Goal: Task Accomplishment & Management: Use online tool/utility

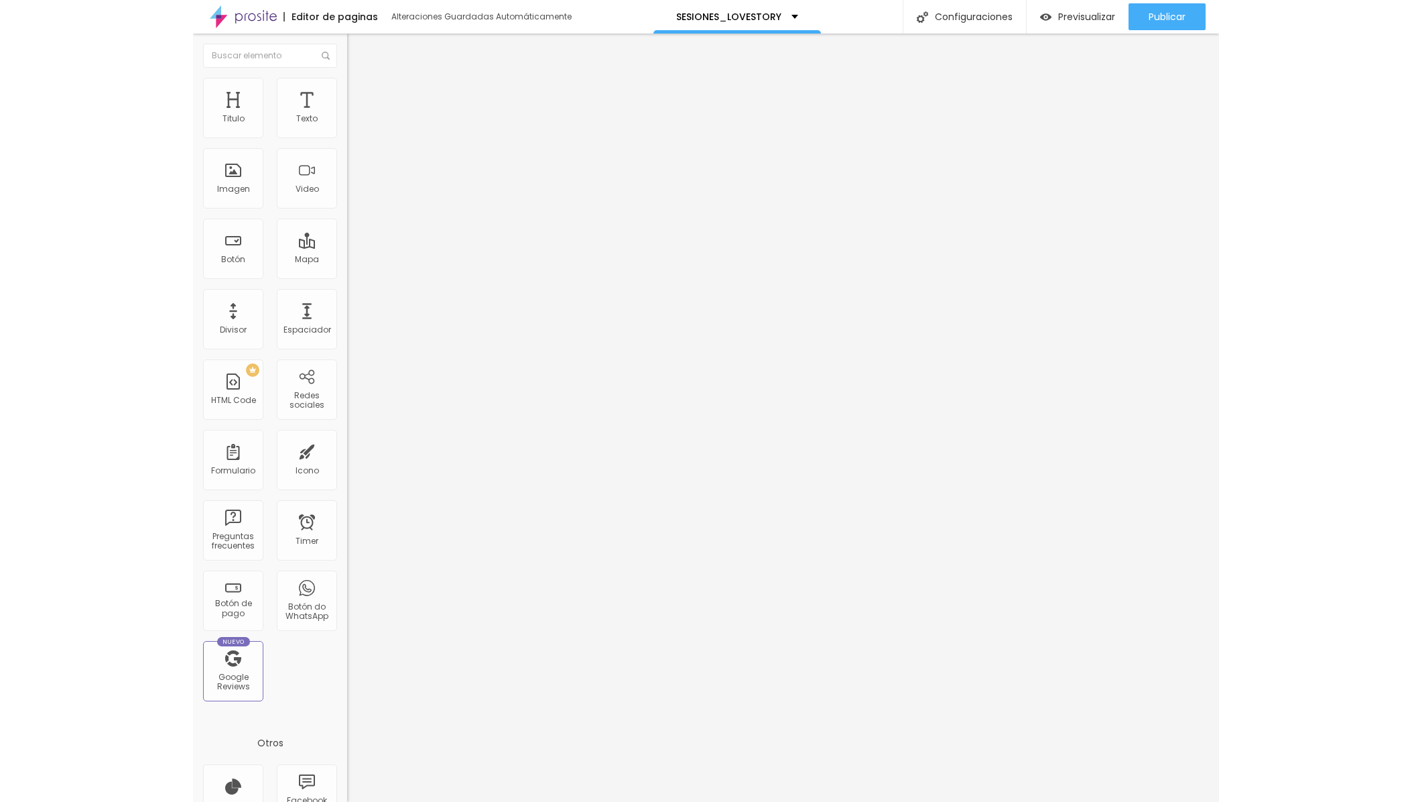
scroll to position [1, 0]
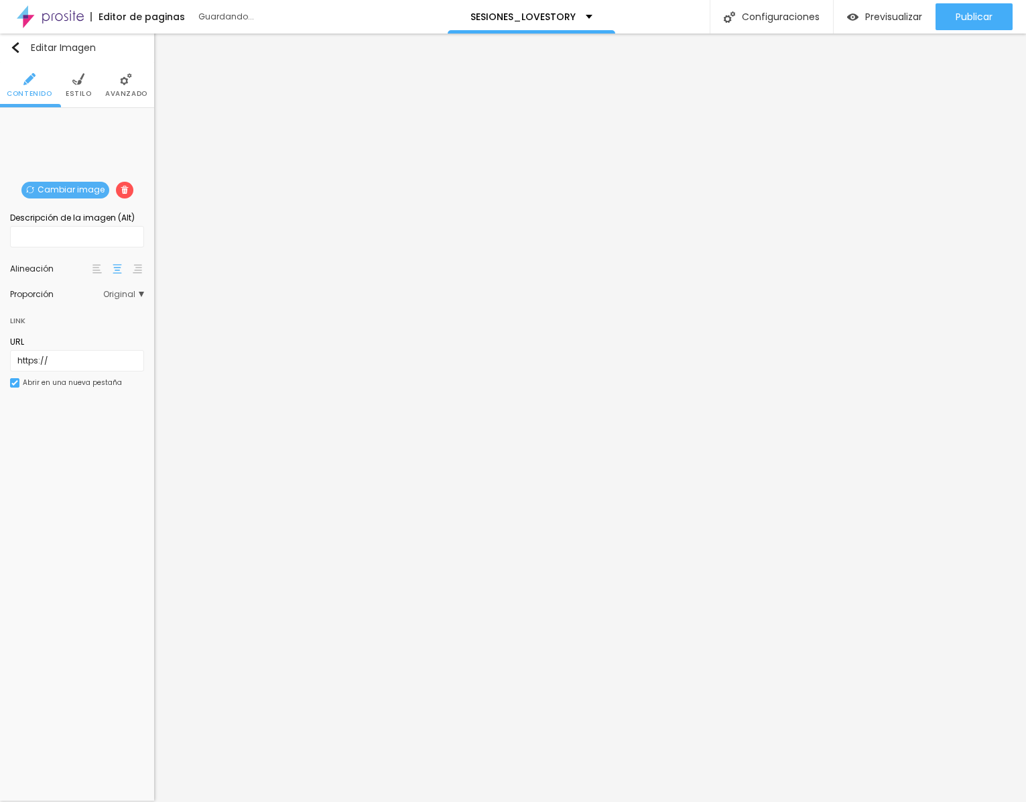
click at [77, 118] on div "Cambiar image" at bounding box center [77, 118] width 0 height 0
click at [85, 186] on span "Cambiar image" at bounding box center [65, 190] width 88 height 17
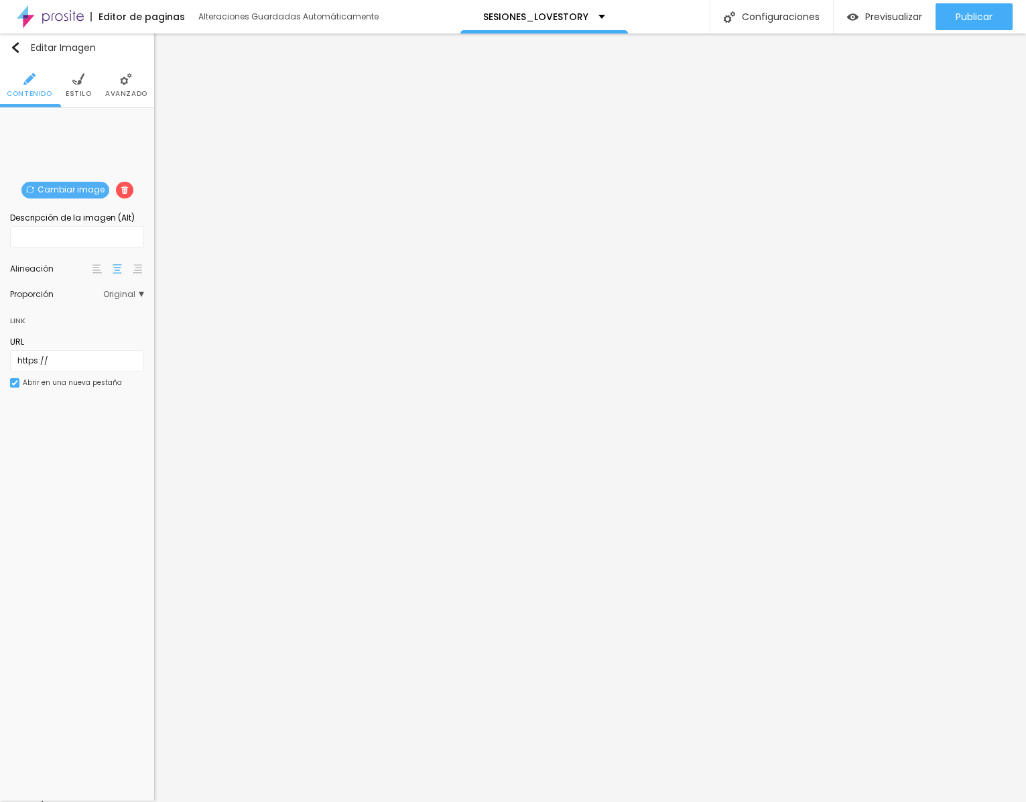
click at [986, 20] on span "Publicar" at bounding box center [974, 16] width 37 height 11
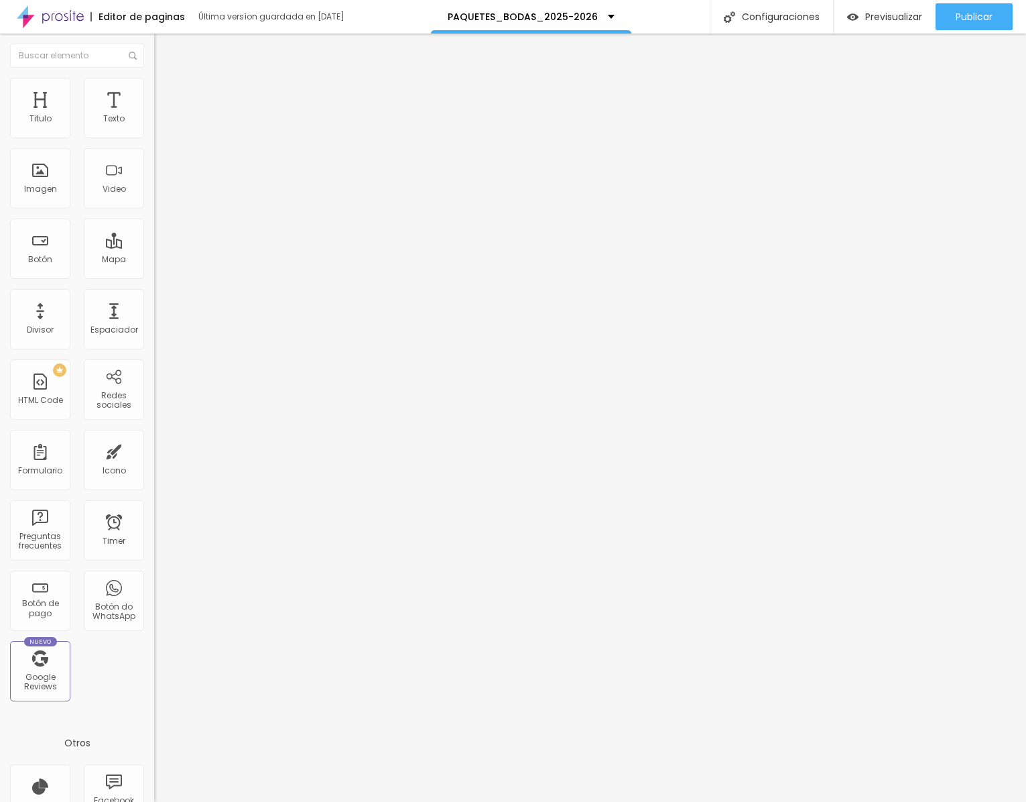
click at [154, 208] on div "<!-- Video full screen tipo cover --> < div class = "video-hero-full" > < ifram…" at bounding box center [503, 163] width 698 height 93
click at [154, 208] on div "<!-- Video full screen tipo cover --> < div class = "video-hero-full" > < ifram…" at bounding box center [503, 162] width 698 height 93
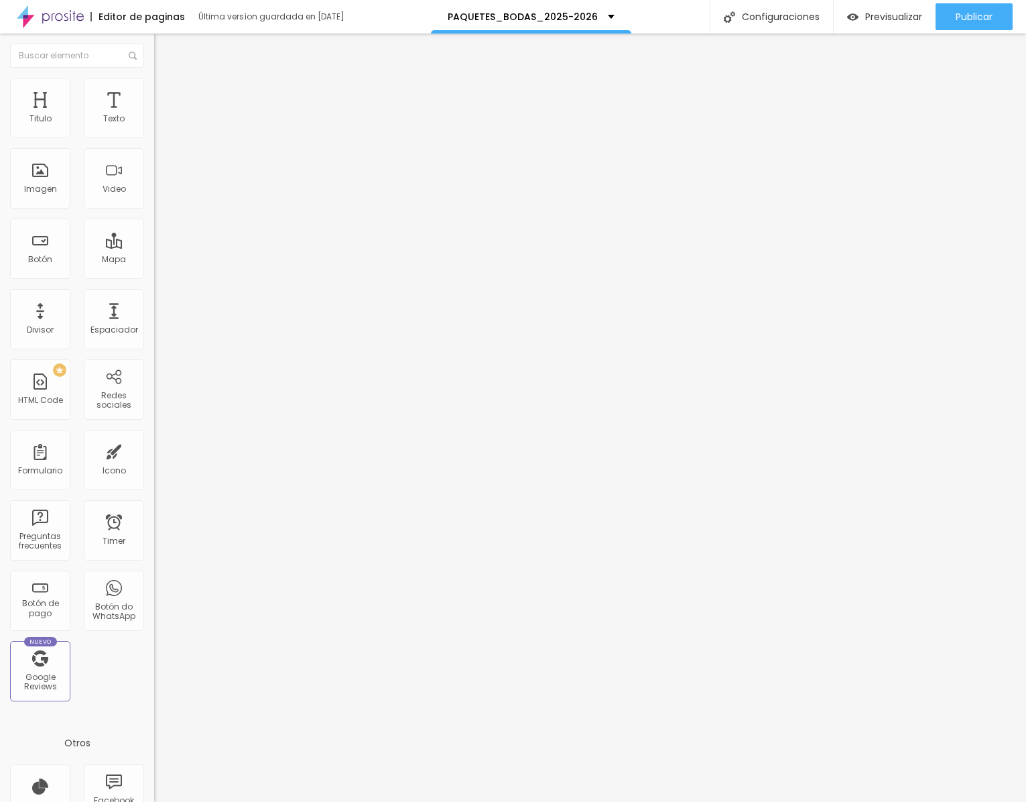
click at [154, 208] on div "<!-- Video full screen tipo cover --> < div class = "video-hero-full" > < ifram…" at bounding box center [503, 162] width 698 height 93
click at [154, 183] on div "<!-- Video full screen tipo cover --> < div class = "video-hero-full" > < ifram…" at bounding box center [503, 162] width 698 height 93
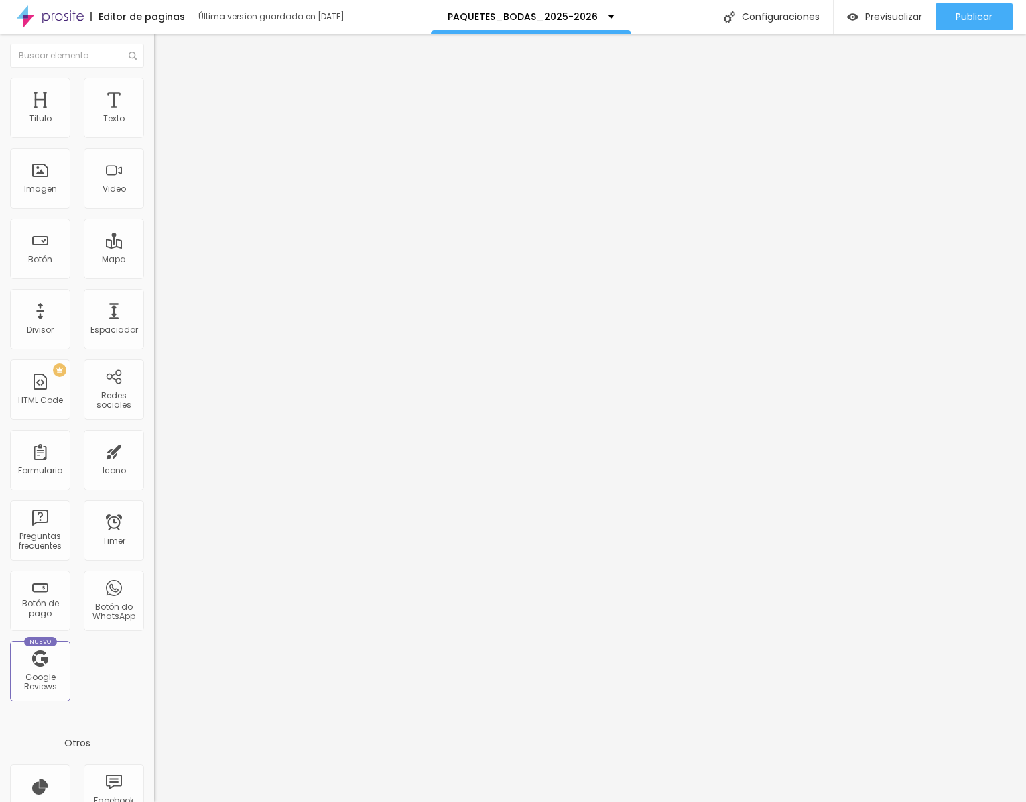
click at [154, 183] on div "<!-- Video full screen tipo cover --> < div class = "video-hero-full" > < ifram…" at bounding box center [503, 162] width 698 height 93
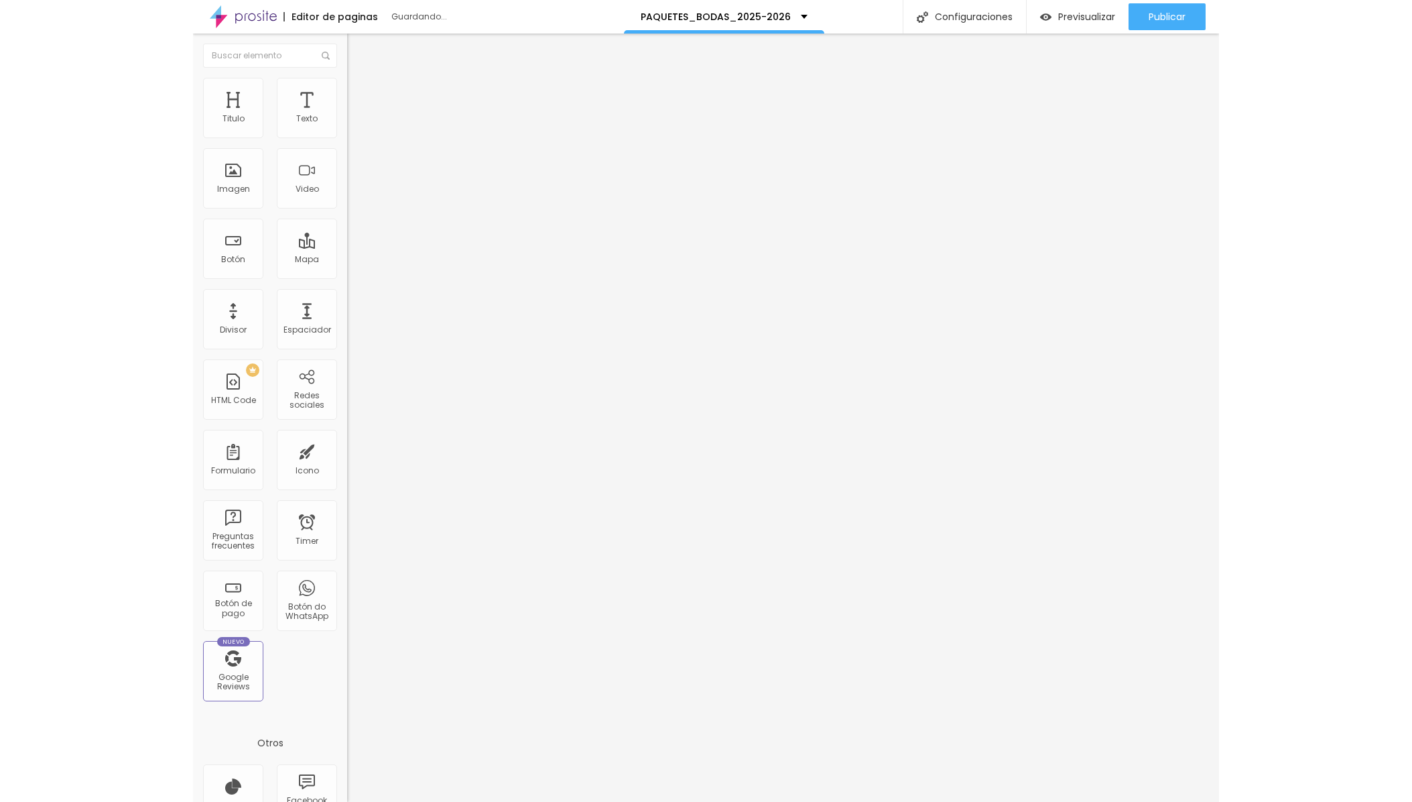
scroll to position [545, 0]
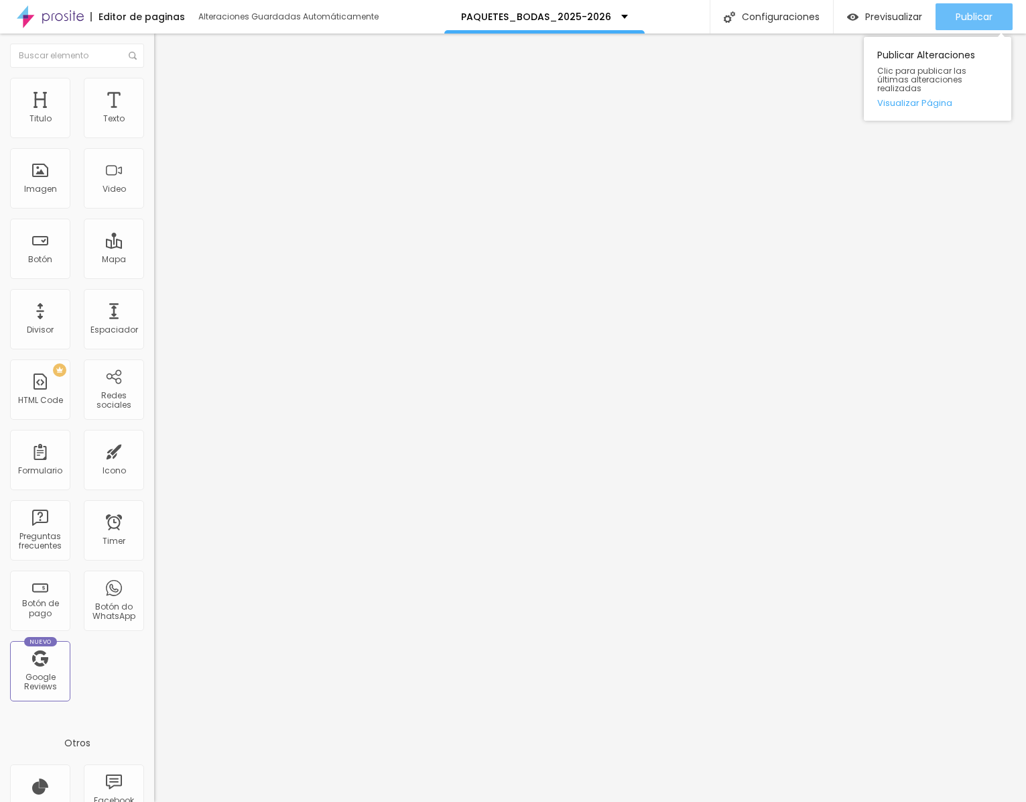
click at [991, 22] on span "Publicar" at bounding box center [974, 16] width 37 height 11
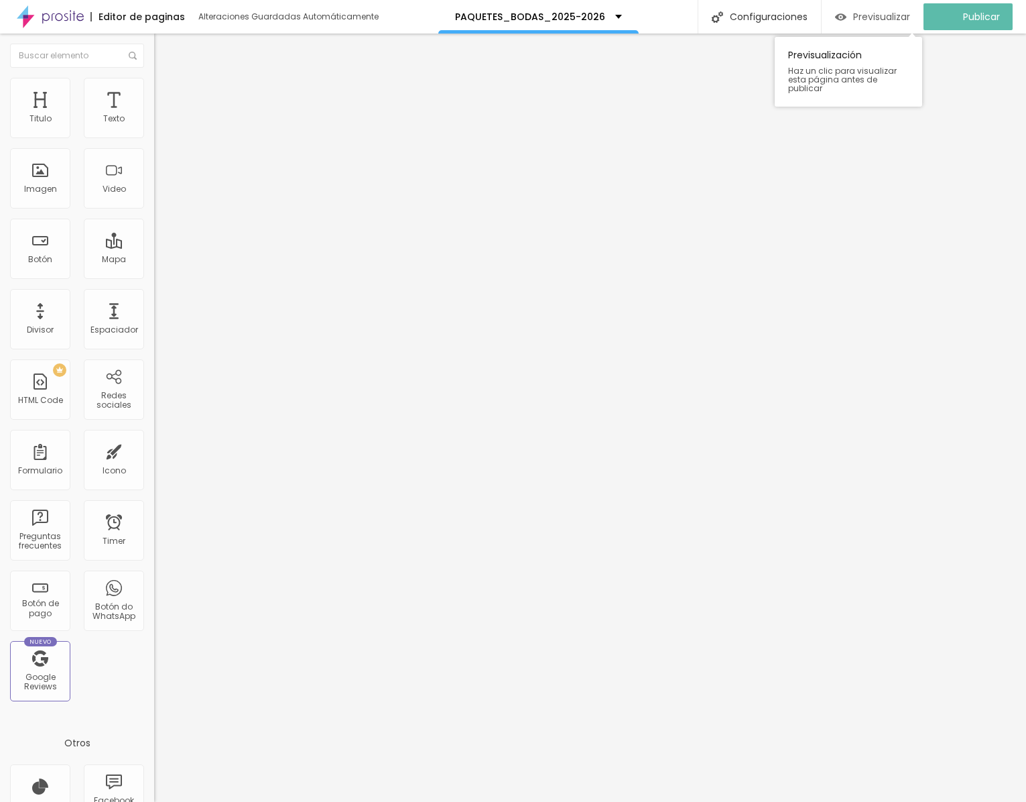
click at [869, 17] on span "Previsualizar" at bounding box center [881, 16] width 57 height 11
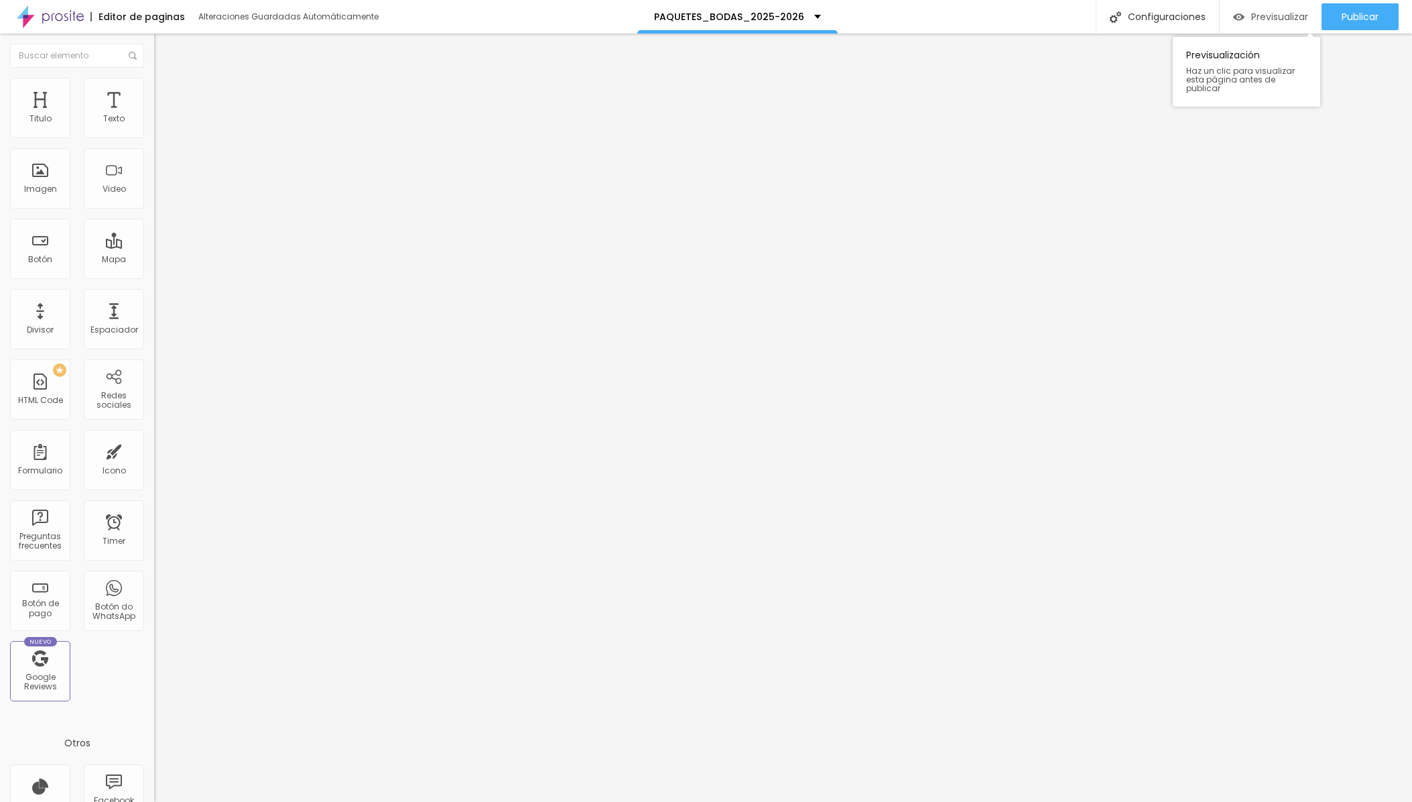
click at [1025, 20] on span "Previsualizar" at bounding box center [1279, 16] width 57 height 11
click at [154, 142] on span "Editar preguntas" at bounding box center [192, 136] width 76 height 11
click at [164, 53] on div "Editar Preguntas frecuentes" at bounding box center [231, 54] width 134 height 21
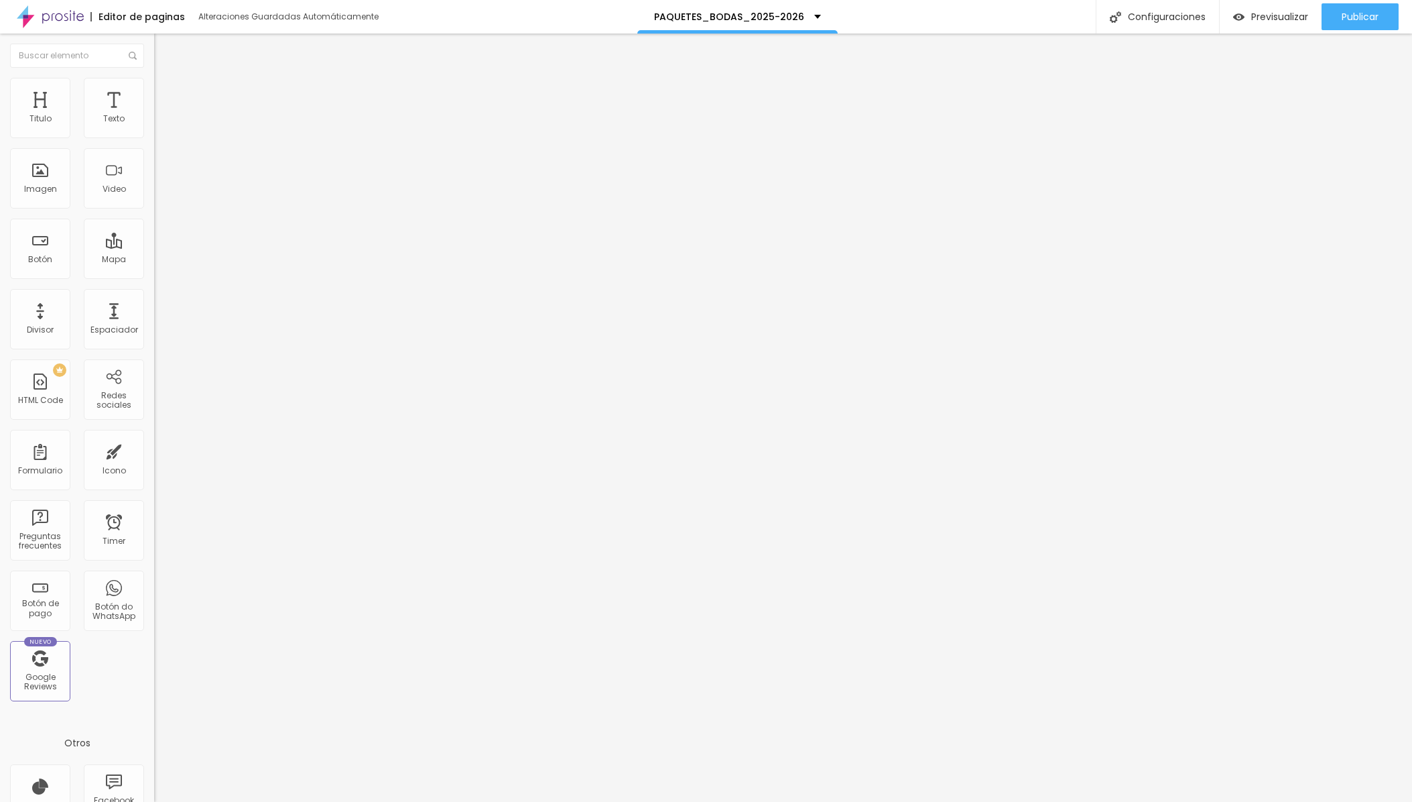
click at [154, 178] on div "<!-- Video full screen tipo cover --> < div class = "video-hero-full" > < ifram…" at bounding box center [503, 163] width 698 height 93
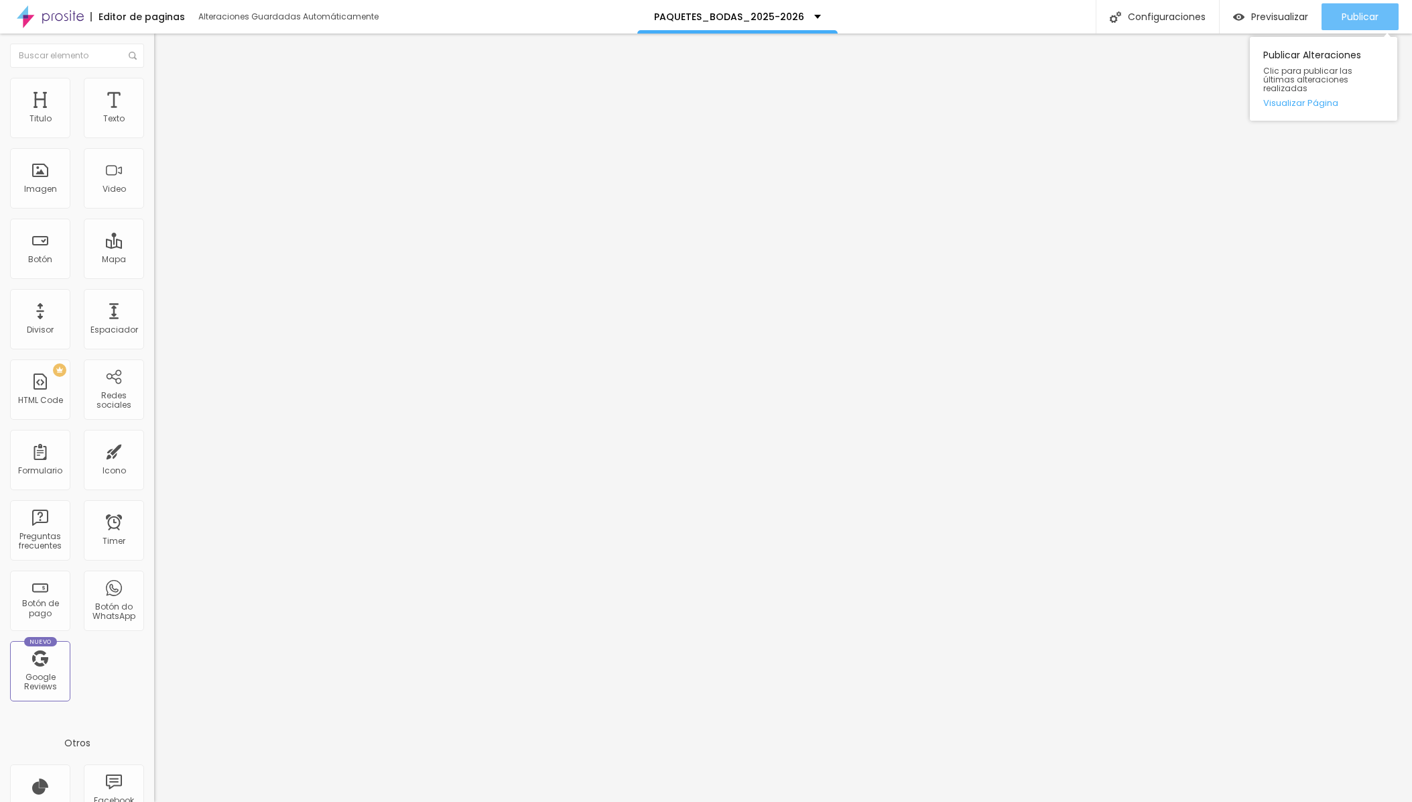
click at [1025, 19] on span "Publicar" at bounding box center [1360, 16] width 37 height 11
click at [1025, 15] on span "Previsualizar" at bounding box center [1267, 16] width 57 height 11
click at [154, 203] on div ".video-logo img { width : 220 px ; /* ajusta el tamaño */ max-width : 80 % ; op…" at bounding box center [503, 162] width 698 height 93
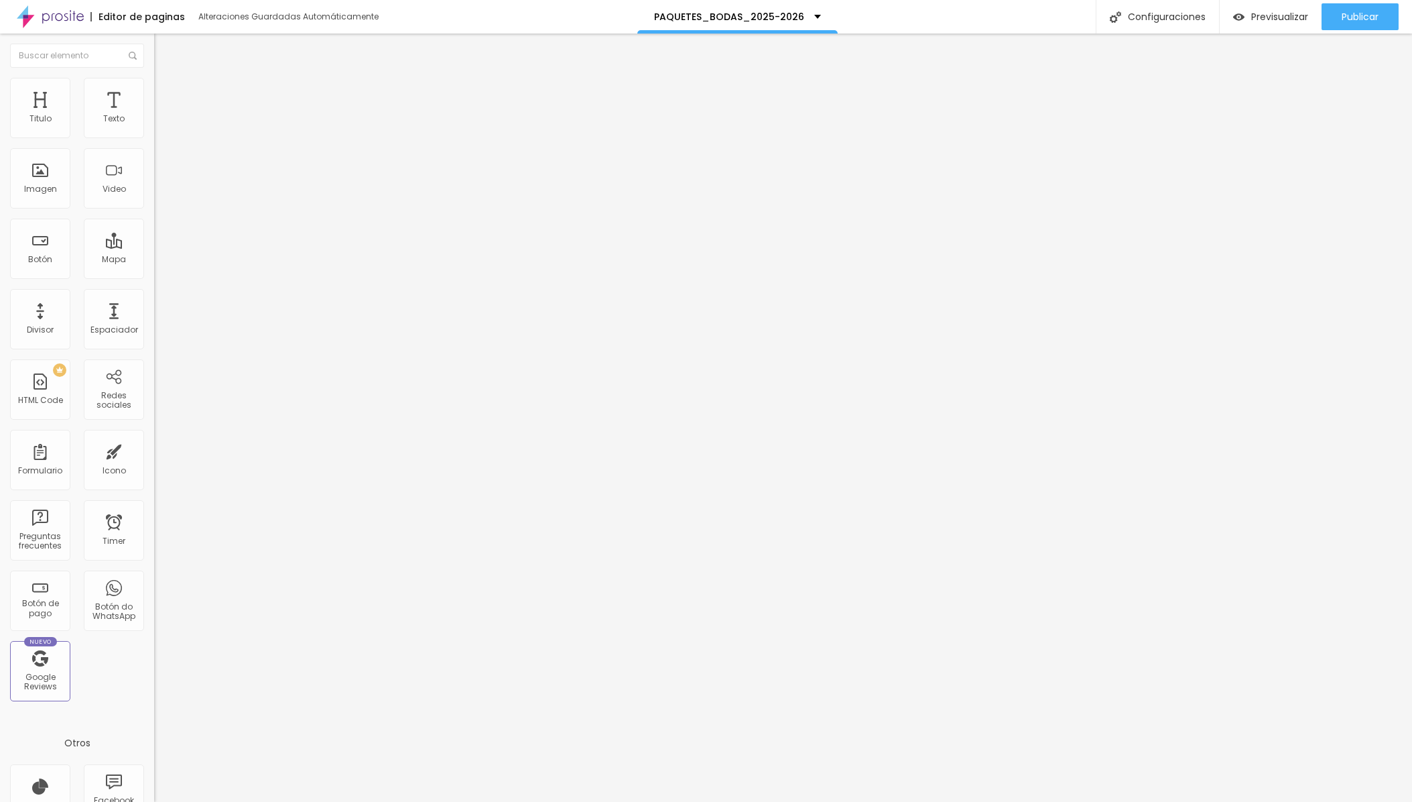
click at [154, 203] on div ".video-logo img { width : 220 px ; /* ajusta el tamaño */ max-width : 80 % ; op…" at bounding box center [503, 162] width 698 height 93
click at [1025, 16] on span "Publicar" at bounding box center [1360, 16] width 37 height 11
click at [1025, 17] on span "Previsualizar" at bounding box center [1267, 16] width 57 height 11
click at [154, 196] on div "height : 100 vh ; } .video-logo img { width : 160 px ; /* Logo más pequeño en m…" at bounding box center [503, 162] width 698 height 93
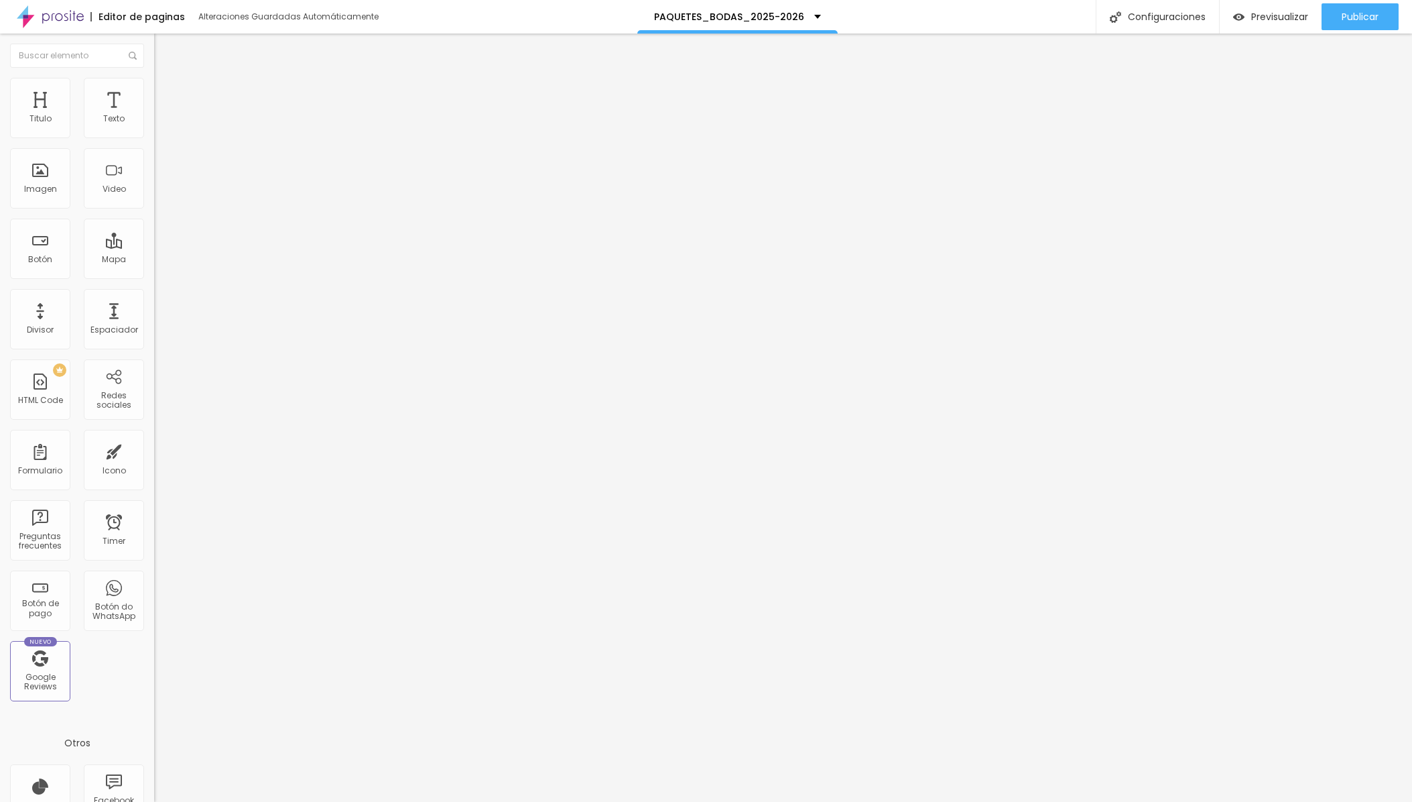
click at [154, 196] on div "height : 100 vh ; } .video-logo img { width : 160 px ; /* Logo más pequeño en m…" at bounding box center [503, 162] width 698 height 93
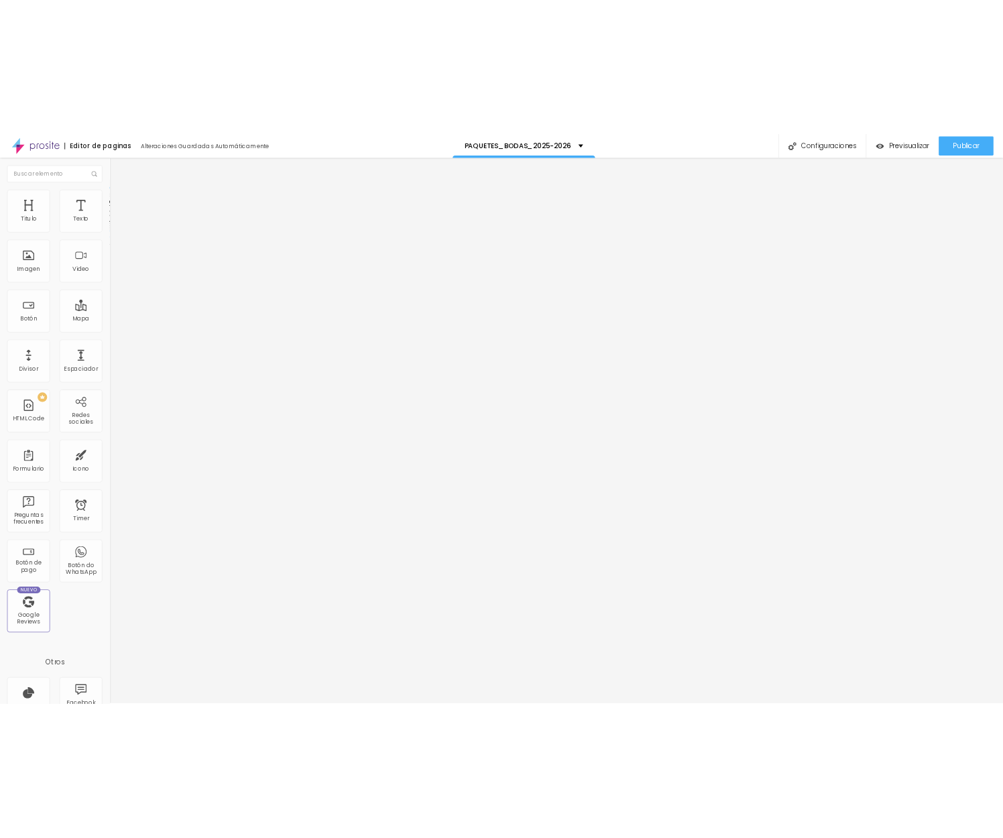
scroll to position [686, 0]
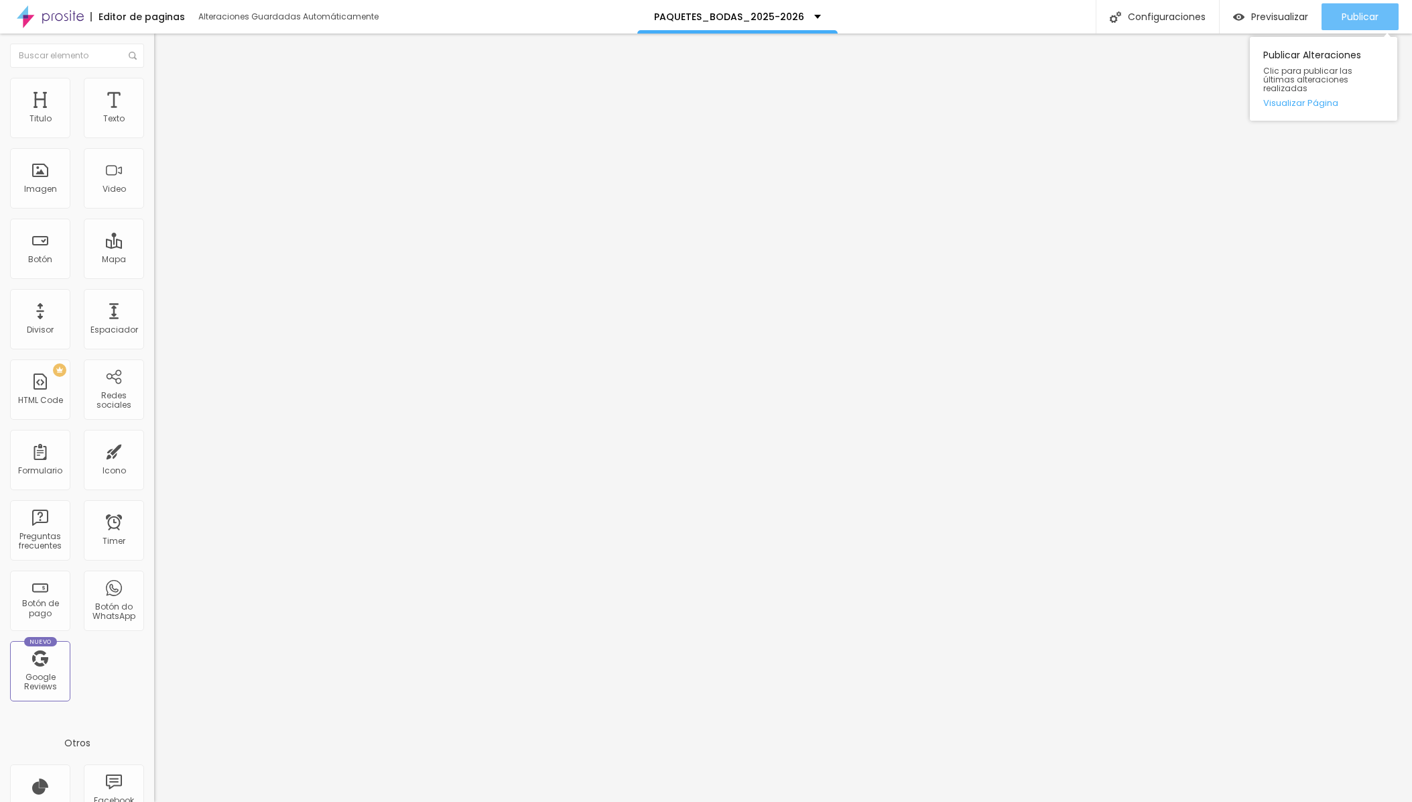
click at [1025, 13] on span "Publicar" at bounding box center [1360, 16] width 37 height 11
click at [1025, 19] on span "Previsualizar" at bounding box center [1267, 16] width 57 height 11
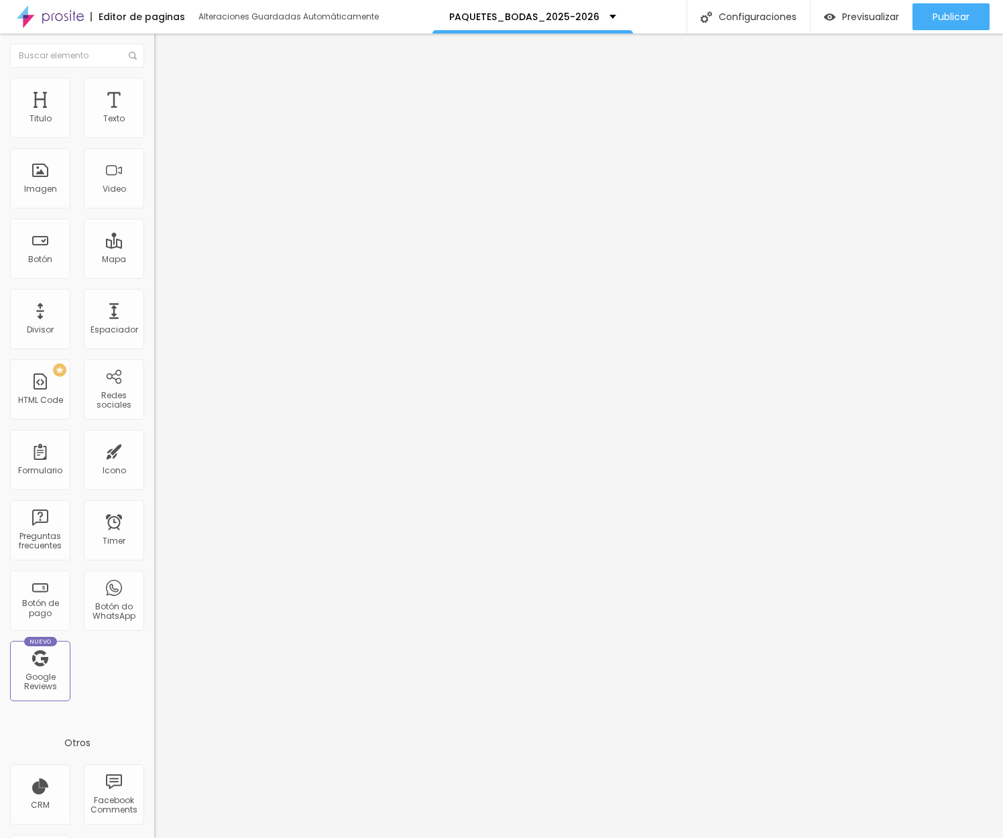
click at [164, 46] on img "button" at bounding box center [169, 49] width 11 height 11
click at [154, 142] on span "Editar preguntas" at bounding box center [192, 136] width 76 height 11
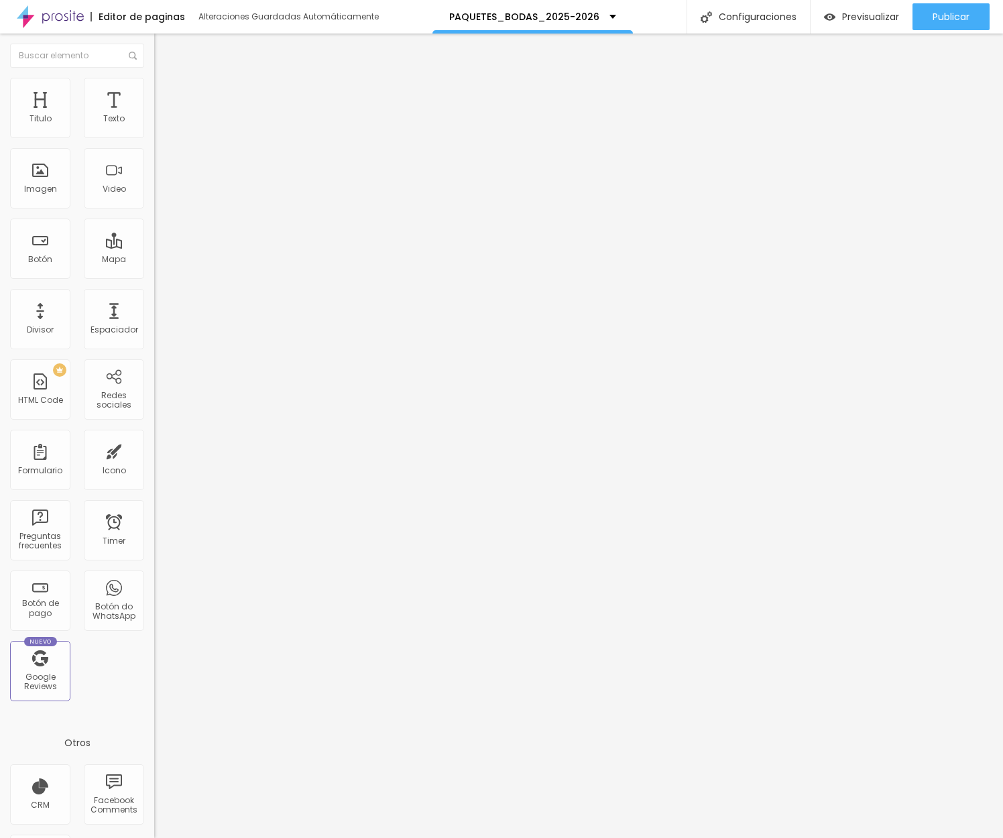
drag, startPoint x: 435, startPoint y: 253, endPoint x: 320, endPoint y: 253, distance: 115.3
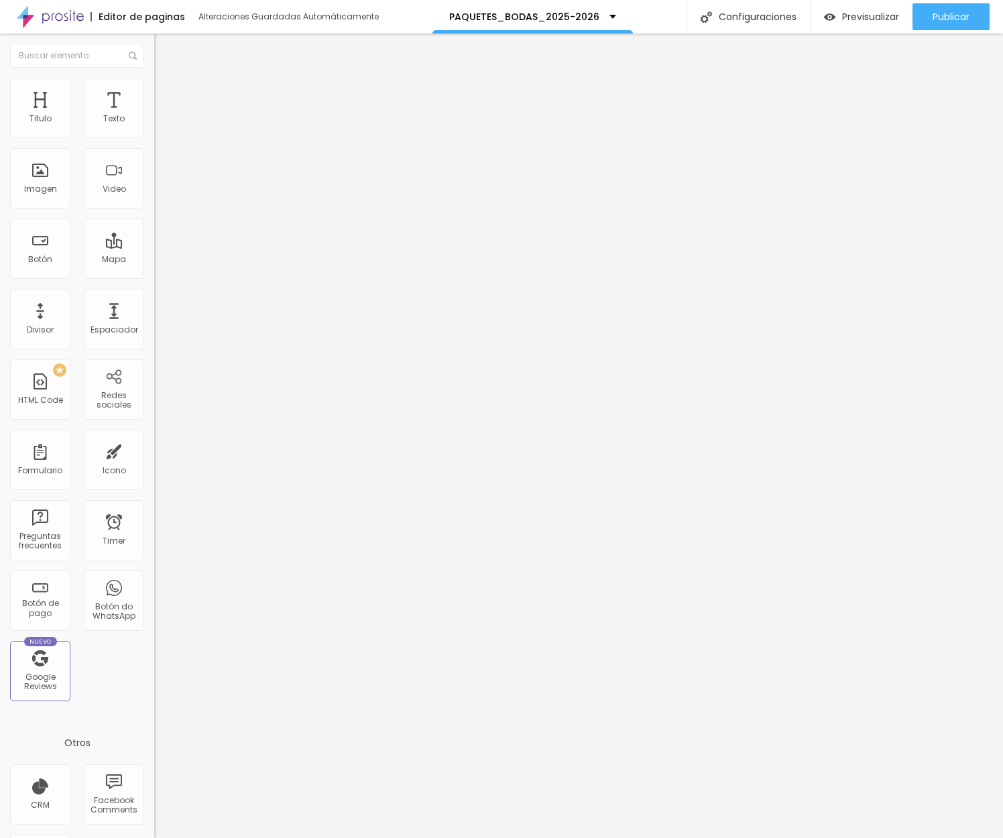
drag, startPoint x: 449, startPoint y: 249, endPoint x: 439, endPoint y: 249, distance: 10.1
drag, startPoint x: 666, startPoint y: 405, endPoint x: 306, endPoint y: 375, distance: 360.5
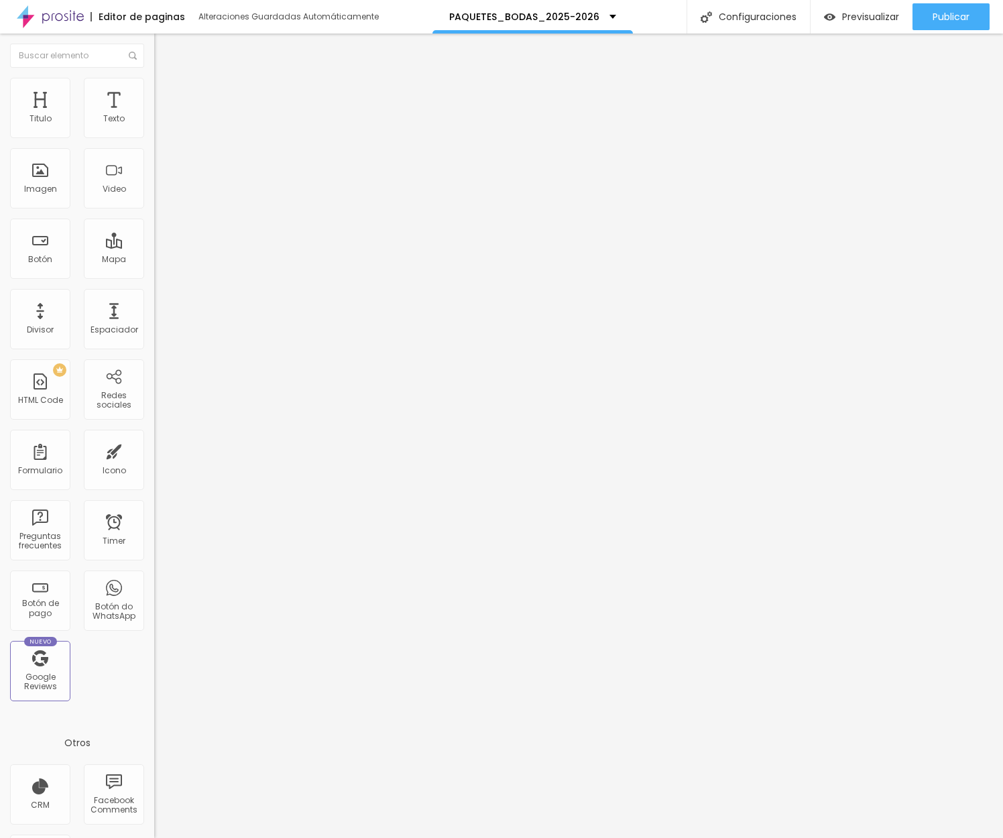
copy p "El tiempo de entrega puede varias según el paquete elegido y la cantidad de mat…"
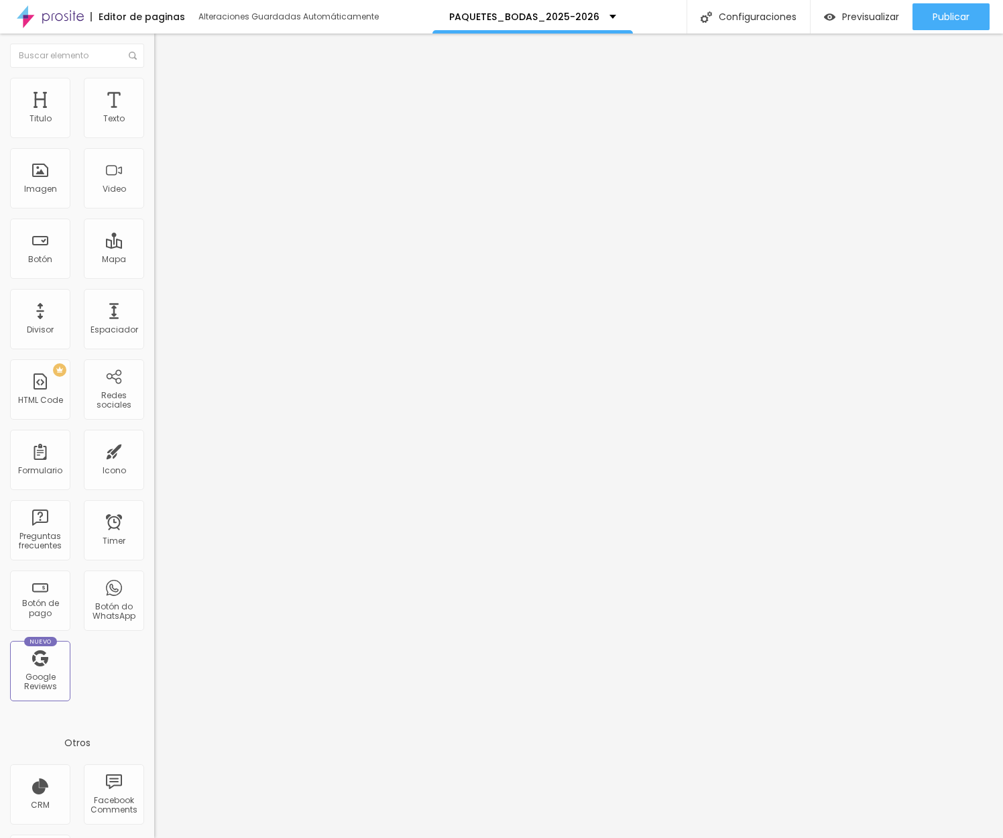
drag, startPoint x: 391, startPoint y: 250, endPoint x: 316, endPoint y: 247, distance: 75.1
drag, startPoint x: 559, startPoint y: 254, endPoint x: 345, endPoint y: 254, distance: 214.5
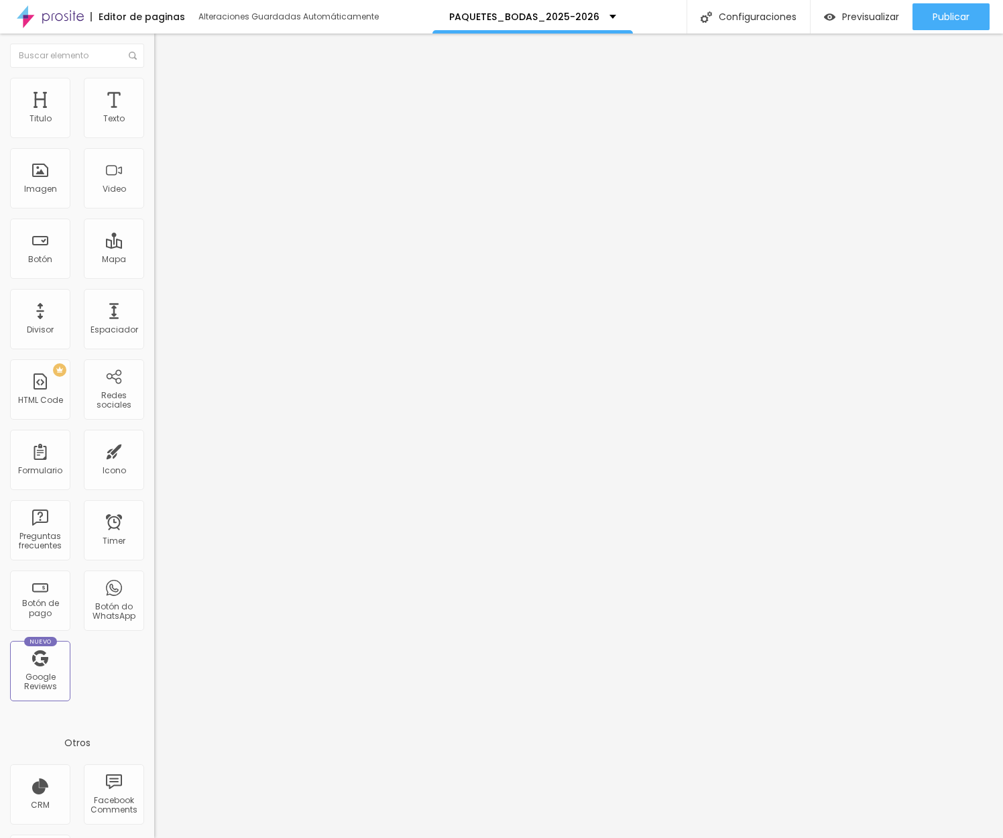
click at [154, 142] on span "Editar preguntas" at bounding box center [192, 136] width 76 height 11
drag, startPoint x: 536, startPoint y: 257, endPoint x: 306, endPoint y: 257, distance: 229.2
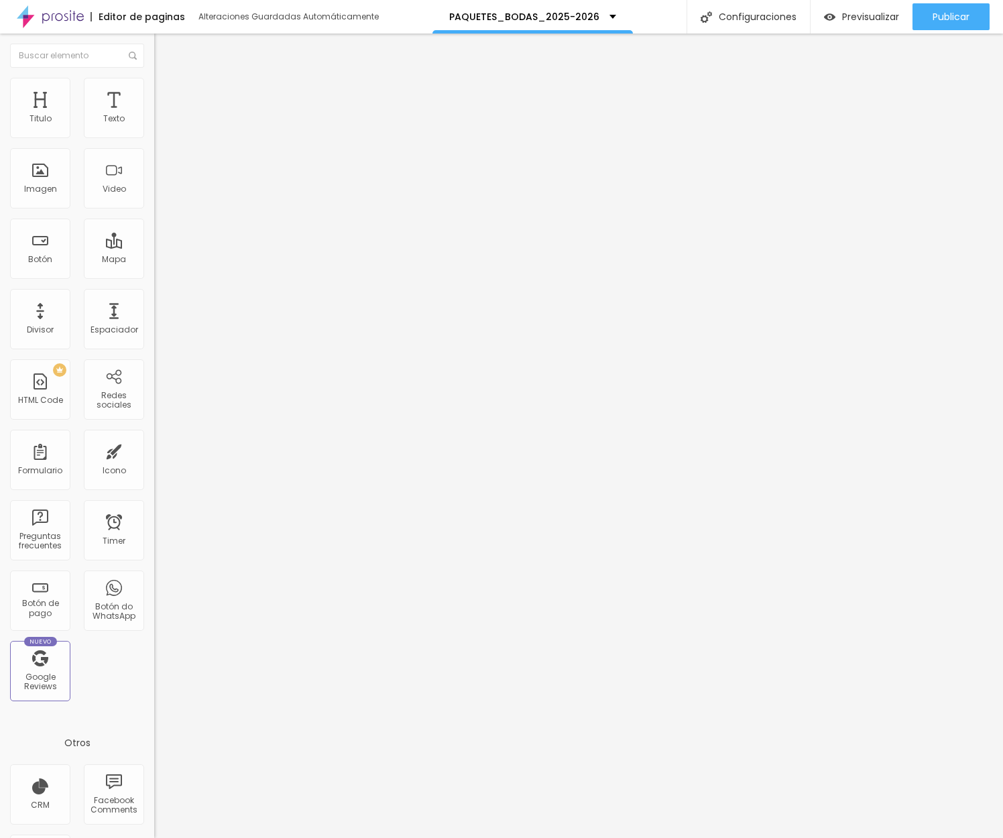
click at [154, 142] on span "Editar preguntas" at bounding box center [192, 136] width 76 height 11
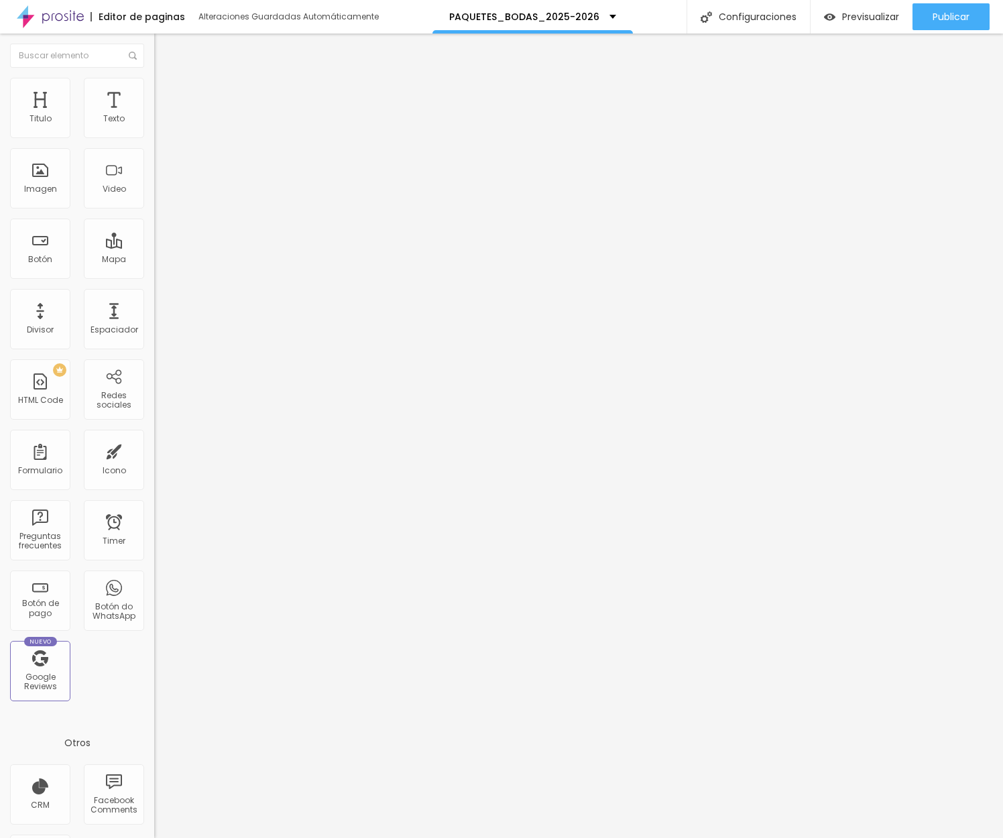
scroll to position [19, 0]
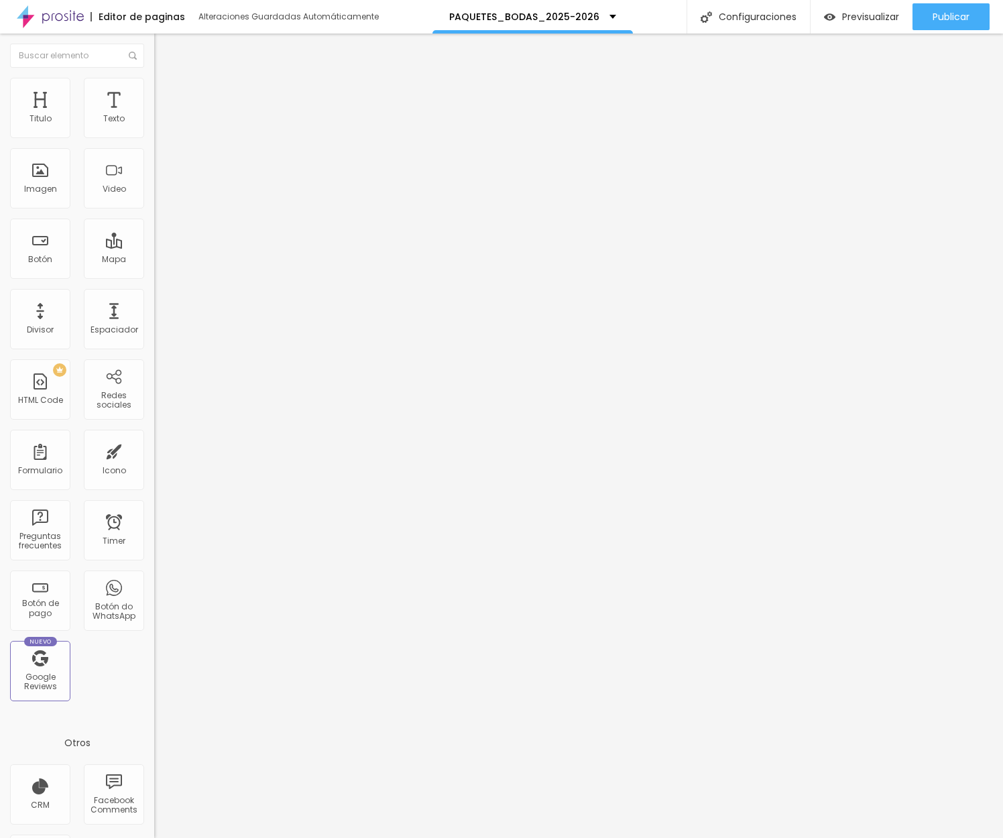
scroll to position [0, 0]
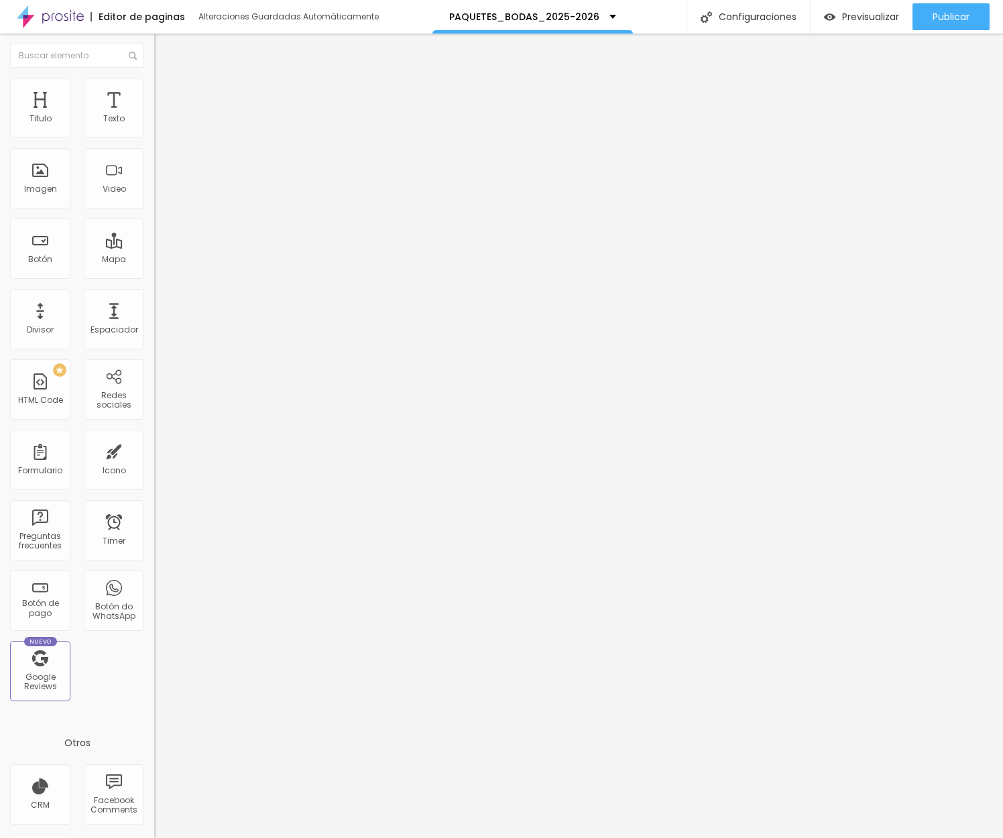
drag, startPoint x: 866, startPoint y: 736, endPoint x: 229, endPoint y: 397, distance: 721.7
drag, startPoint x: 553, startPoint y: 256, endPoint x: 318, endPoint y: 252, distance: 234.6
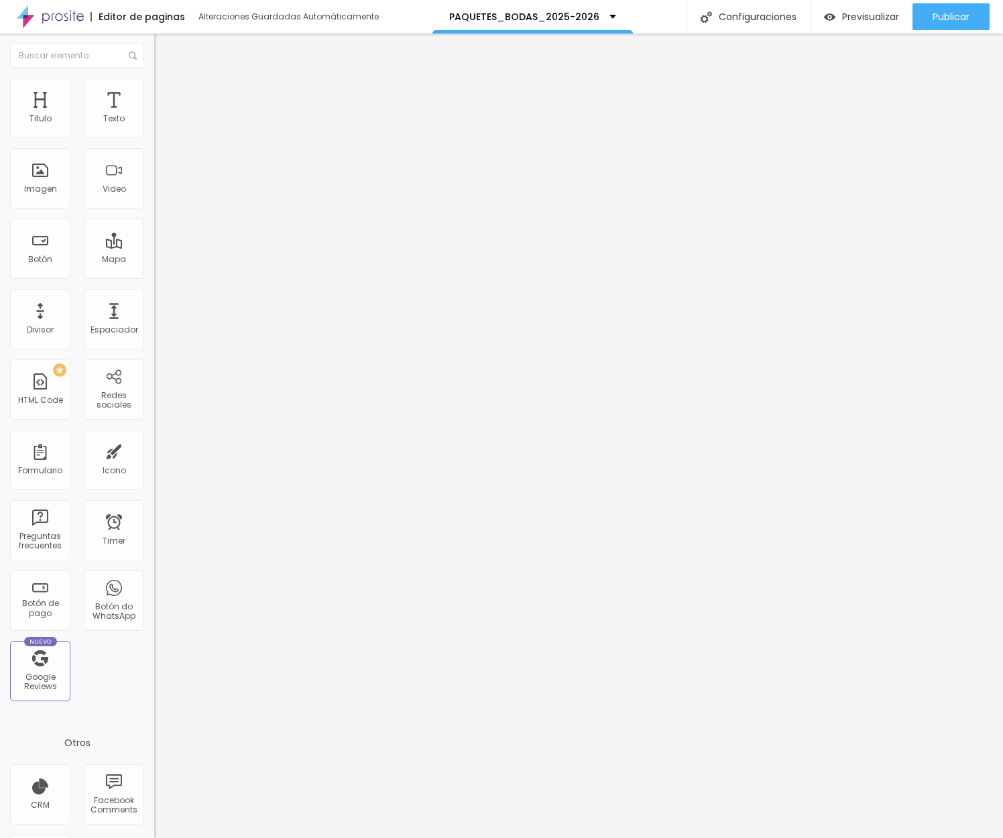
click at [154, 134] on div at bounding box center [231, 128] width 154 height 11
click at [154, 129] on div "Cola o escriba su código aquí" at bounding box center [223, 123] width 139 height 12
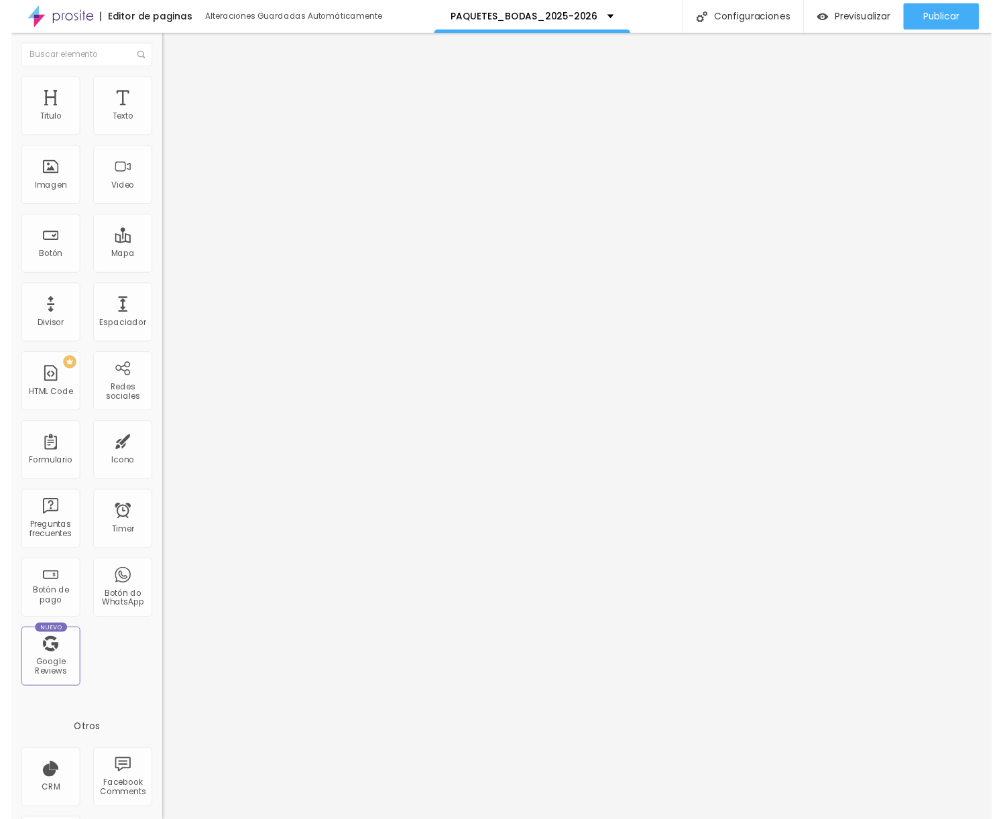
scroll to position [591, 0]
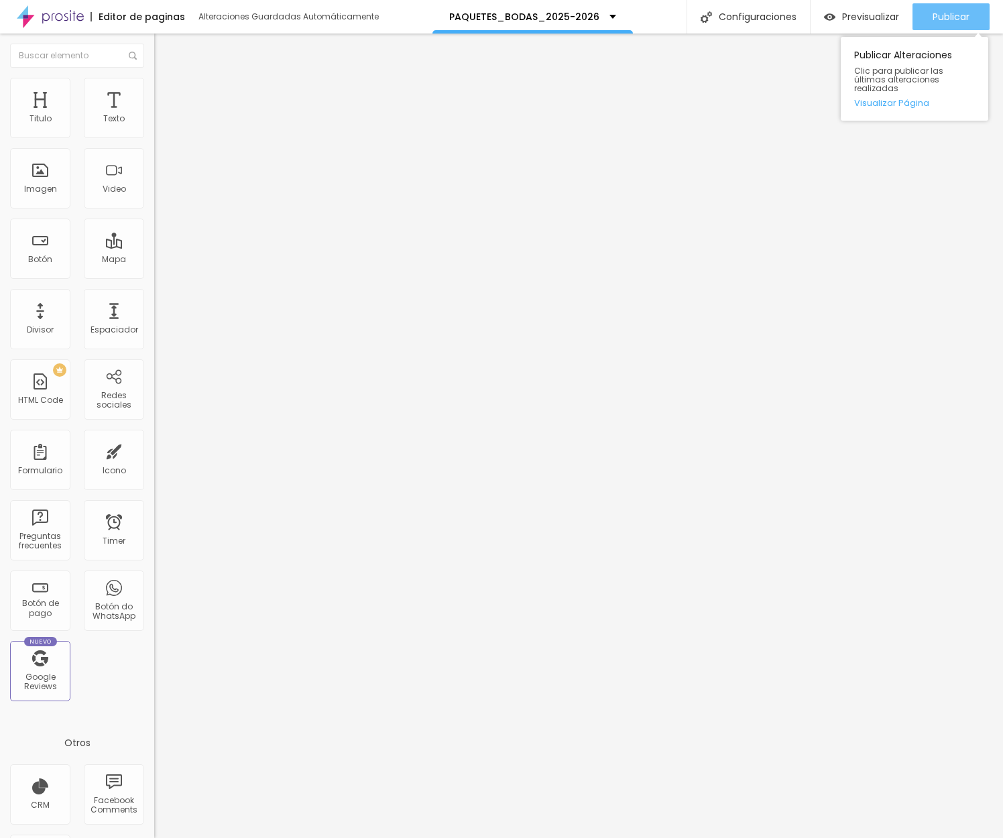
click at [948, 20] on span "Publicar" at bounding box center [950, 16] width 37 height 11
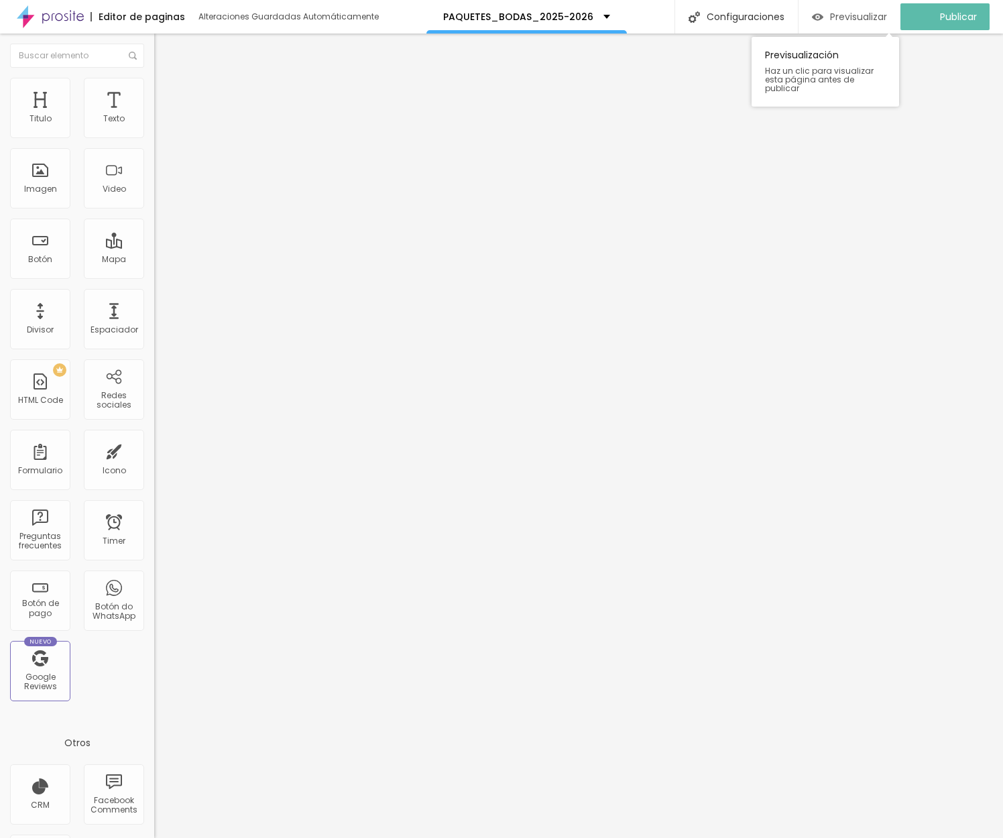
click at [851, 15] on span "Previsualizar" at bounding box center [858, 16] width 57 height 11
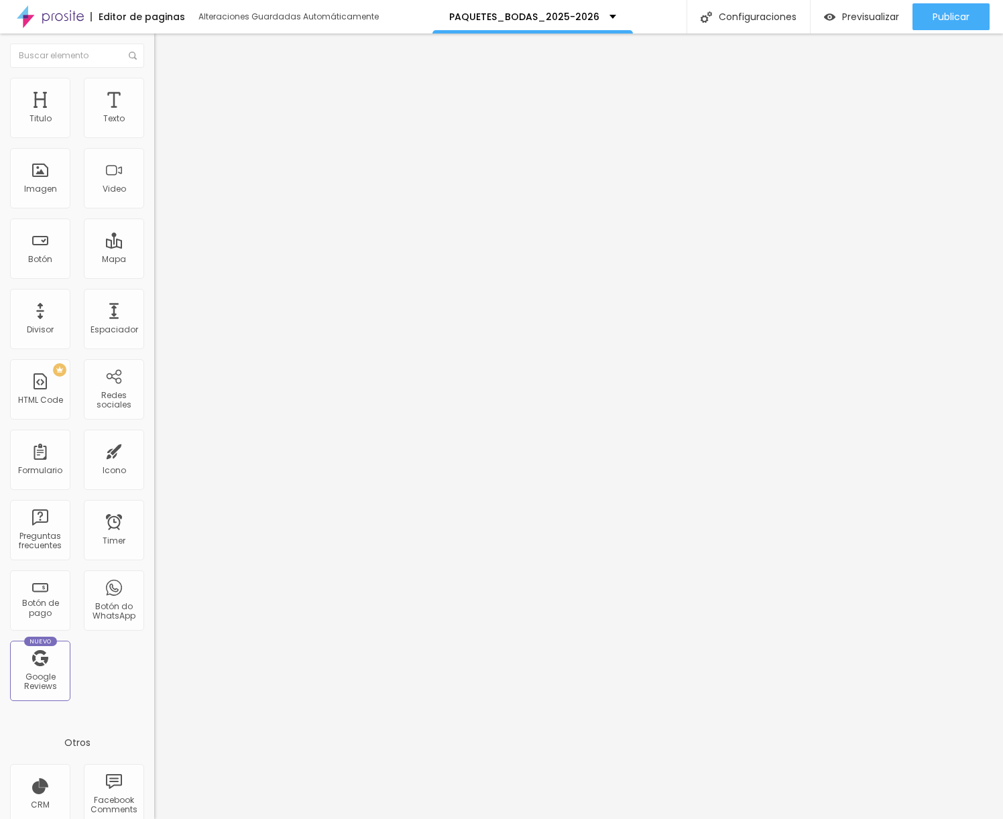
click at [154, 208] on div "< ul class = "list-disc list-inside space-y-1 text-[#f5f2eb]/90" > < li > Entre…" at bounding box center [510, 163] width 712 height 93
click at [154, 208] on div "< ul class = "list-disc list-inside space-y-1 text-[#f5f2eb]/90" > < li > Entre…" at bounding box center [510, 162] width 712 height 93
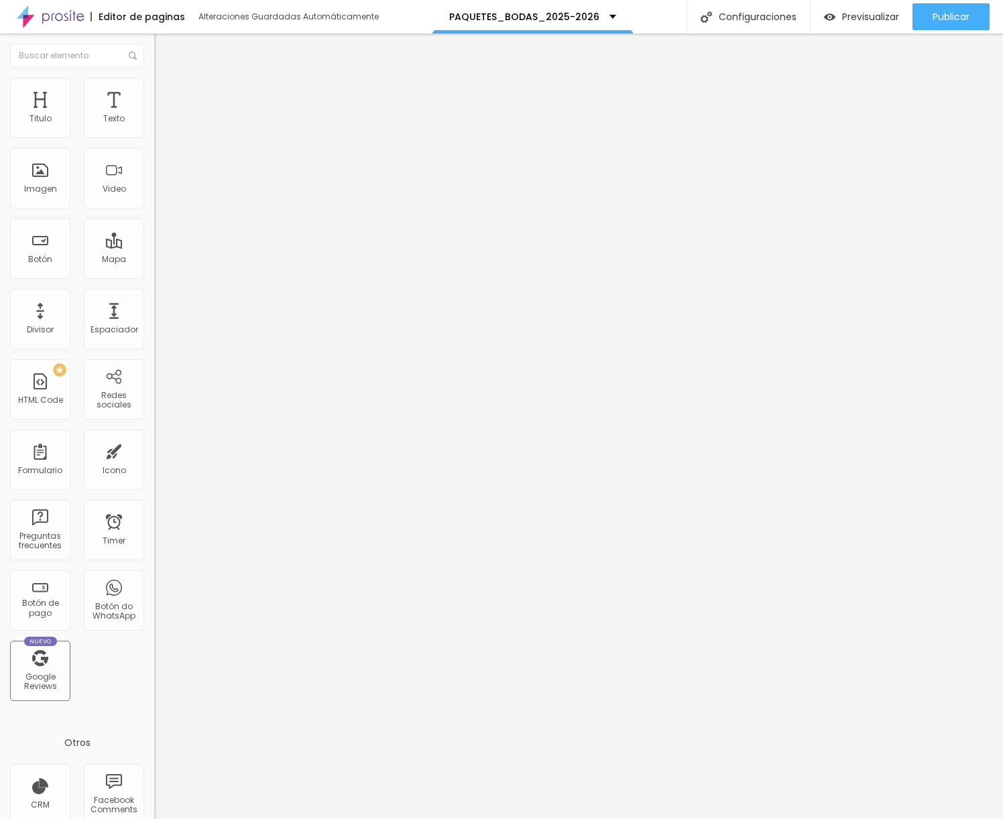
scroll to position [498, 0]
click at [154, 355] on div "Editar HTML Code Contenido Avanzado Código HTML 2410 Crear nuevo formulário 1 <…" at bounding box center [231, 427] width 154 height 786
click at [932, 16] on span "Publicar" at bounding box center [950, 16] width 37 height 11
click at [862, 17] on span "Previsualizar" at bounding box center [858, 16] width 57 height 11
click at [154, 187] on div at bounding box center [231, 168] width 154 height 103
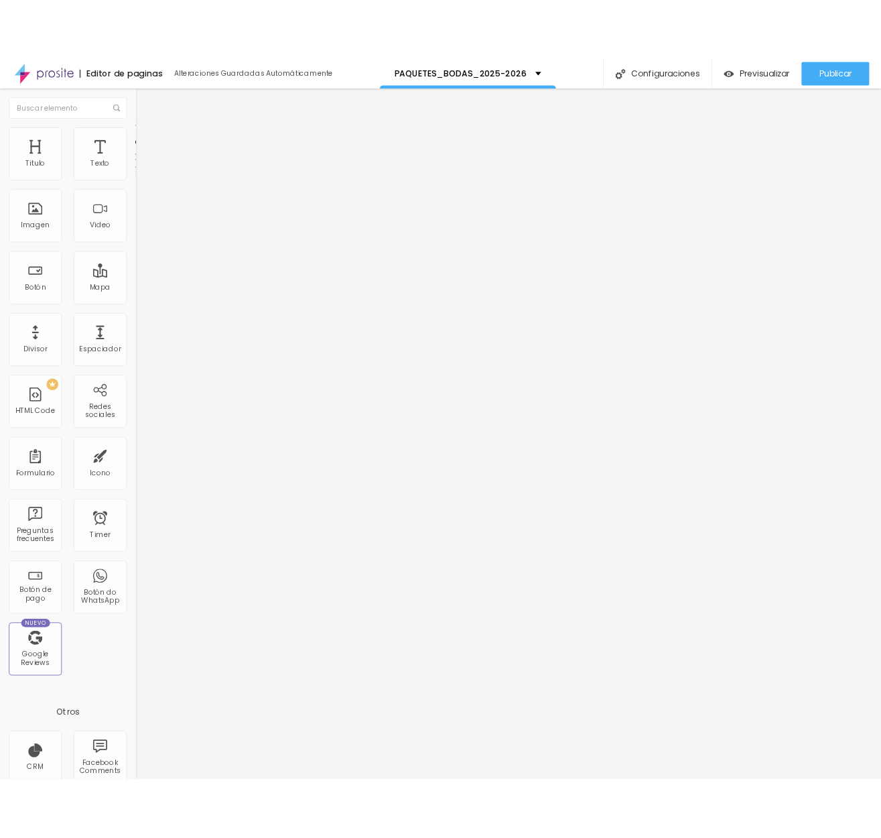
scroll to position [488, 0]
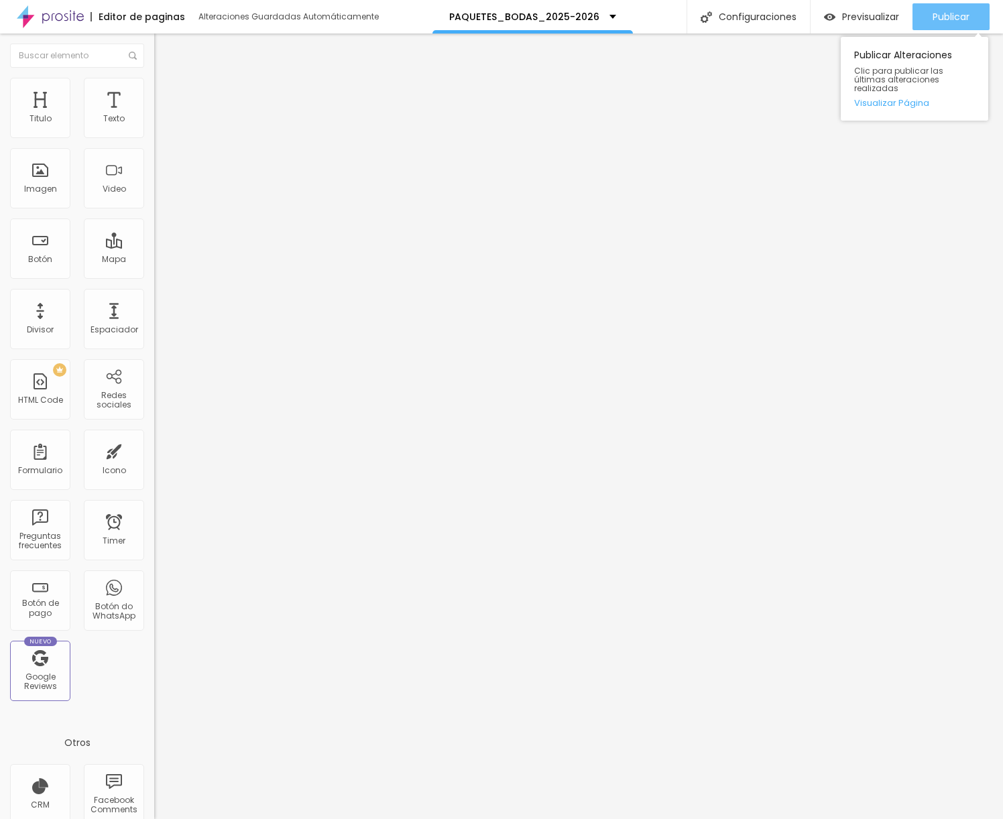
click at [942, 20] on span "Publicar" at bounding box center [950, 16] width 37 height 11
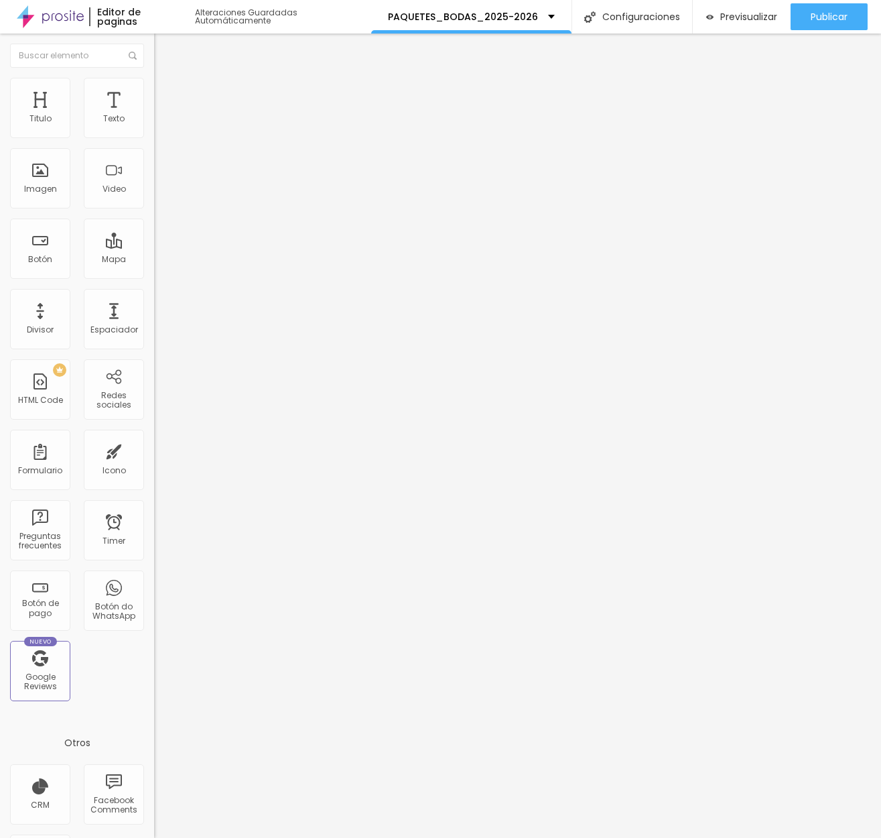
click at [154, 115] on img at bounding box center [158, 111] width 8 height 8
click at [696, 801] on div "Código HTML" at bounding box center [440, 848] width 881 height 20
click at [684, 801] on div at bounding box center [440, 852] width 881 height 12
click at [154, 208] on div "< ul class = "list-disc list-inside space-y-1 text-[#f5f2eb]/90" > < li > Entre…" at bounding box center [428, 163] width 548 height 93
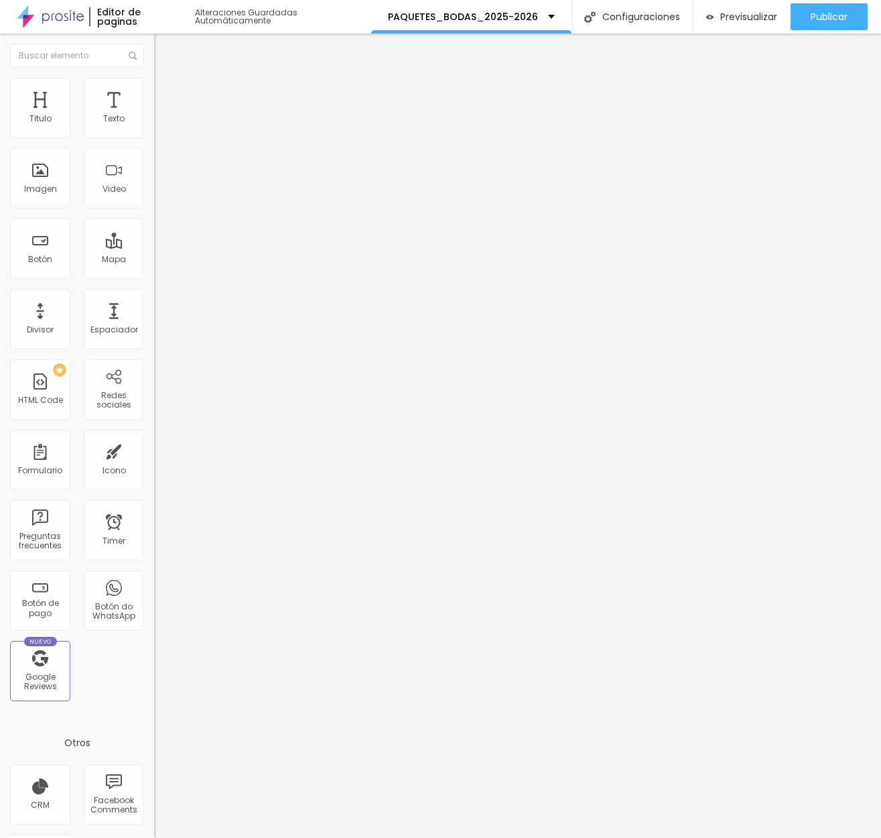
click at [154, 208] on div "< ul class = "list-disc list-inside space-y-1 text-[#f5f2eb]/90" > < li > Entre…" at bounding box center [428, 163] width 548 height 93
click at [154, 208] on div "< ul class = "list-disc list-inside space-y-1 text-[#f5f2eb]/90" > < li > Entre…" at bounding box center [428, 162] width 548 height 93
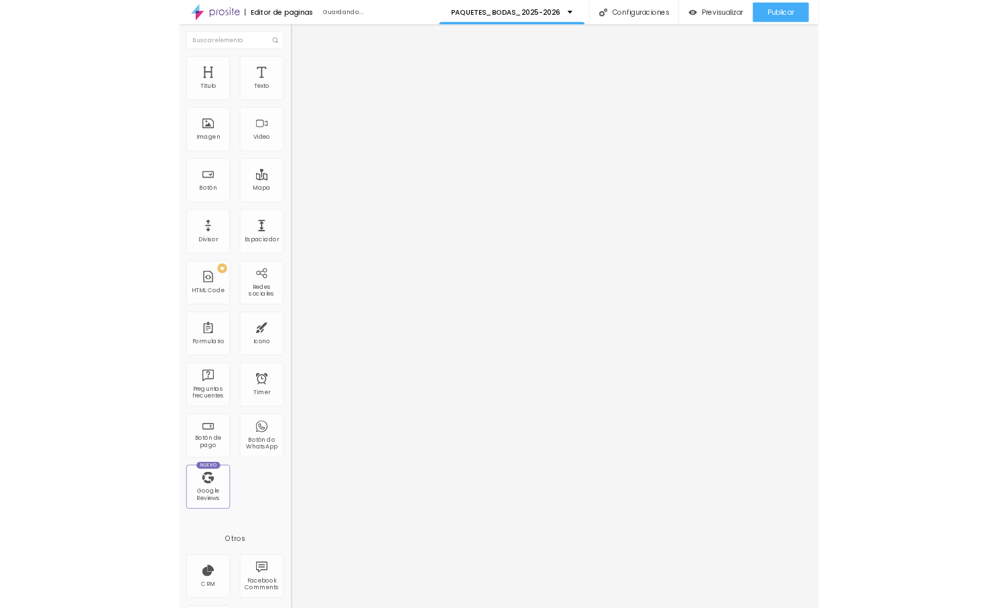
scroll to position [1230, 0]
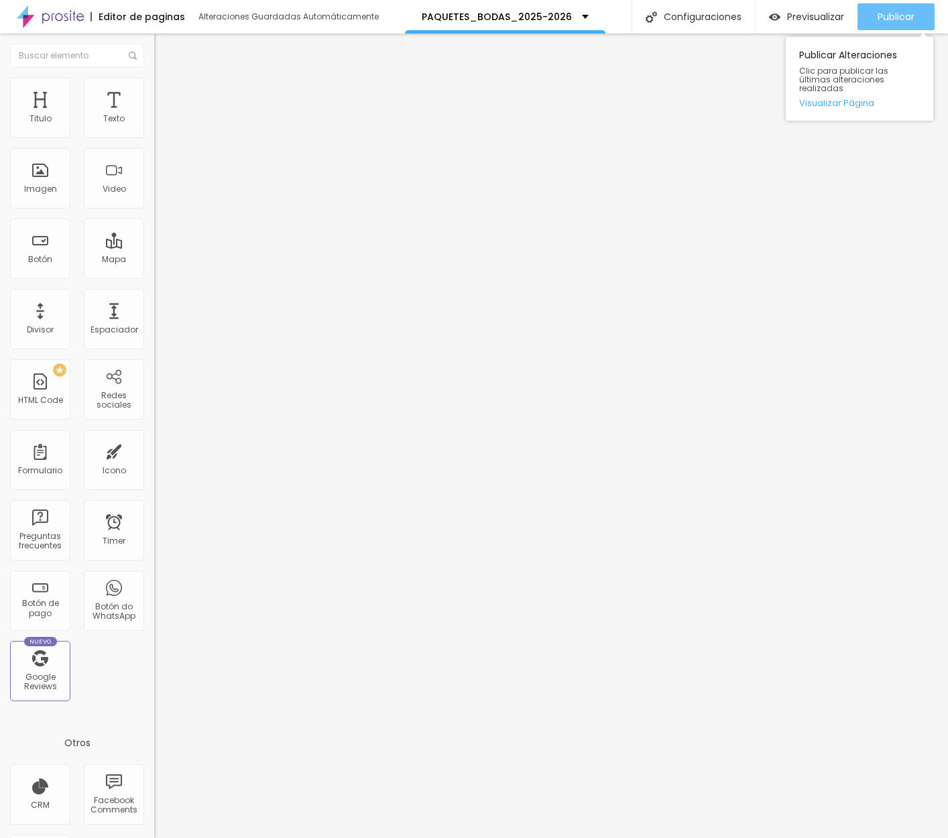
click at [877, 17] on span "Publicar" at bounding box center [895, 16] width 37 height 11
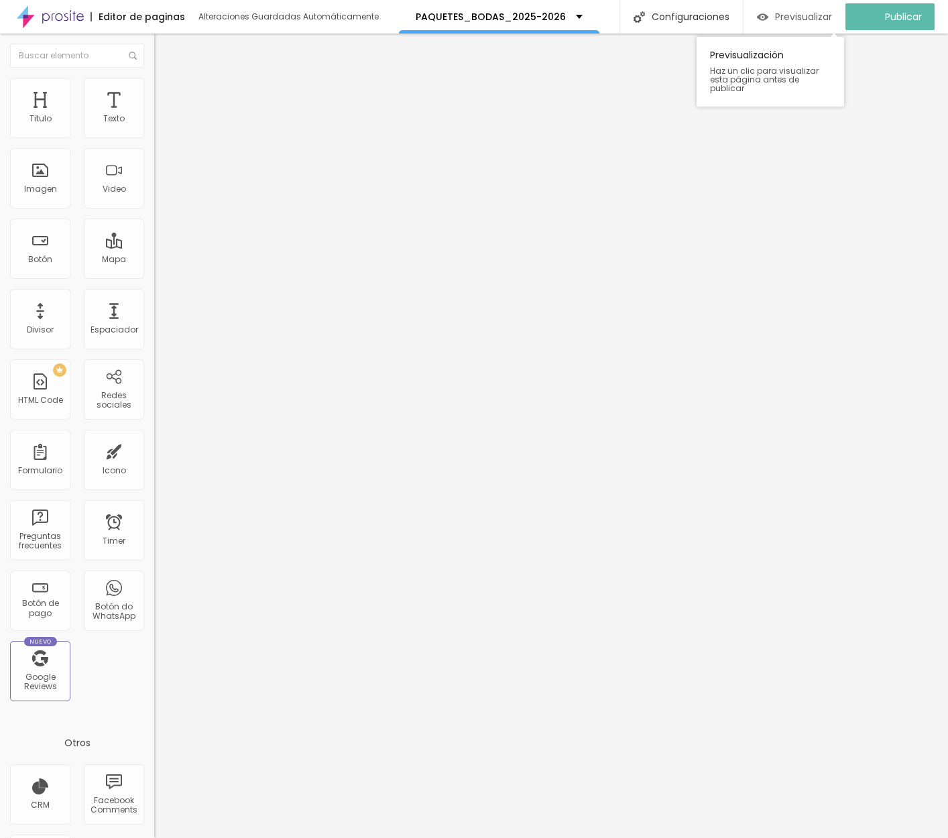
click at [821, 17] on span "Previsualizar" at bounding box center [803, 16] width 57 height 11
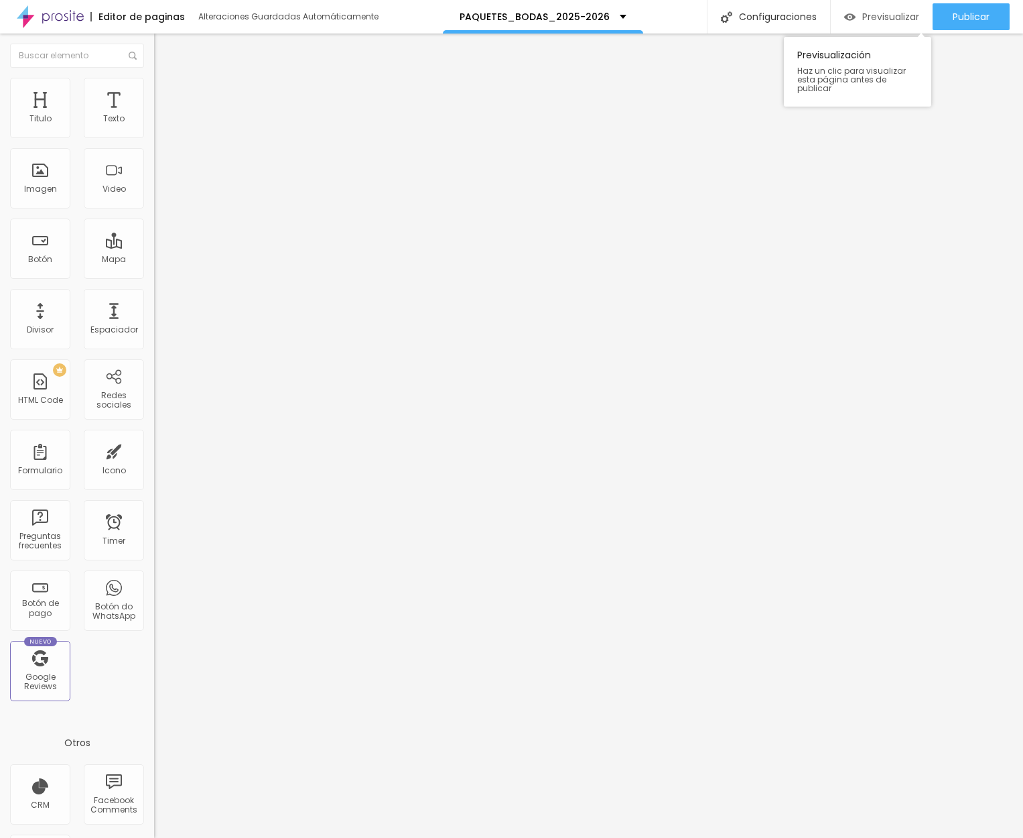
click at [870, 17] on span "Previsualizar" at bounding box center [891, 16] width 57 height 11
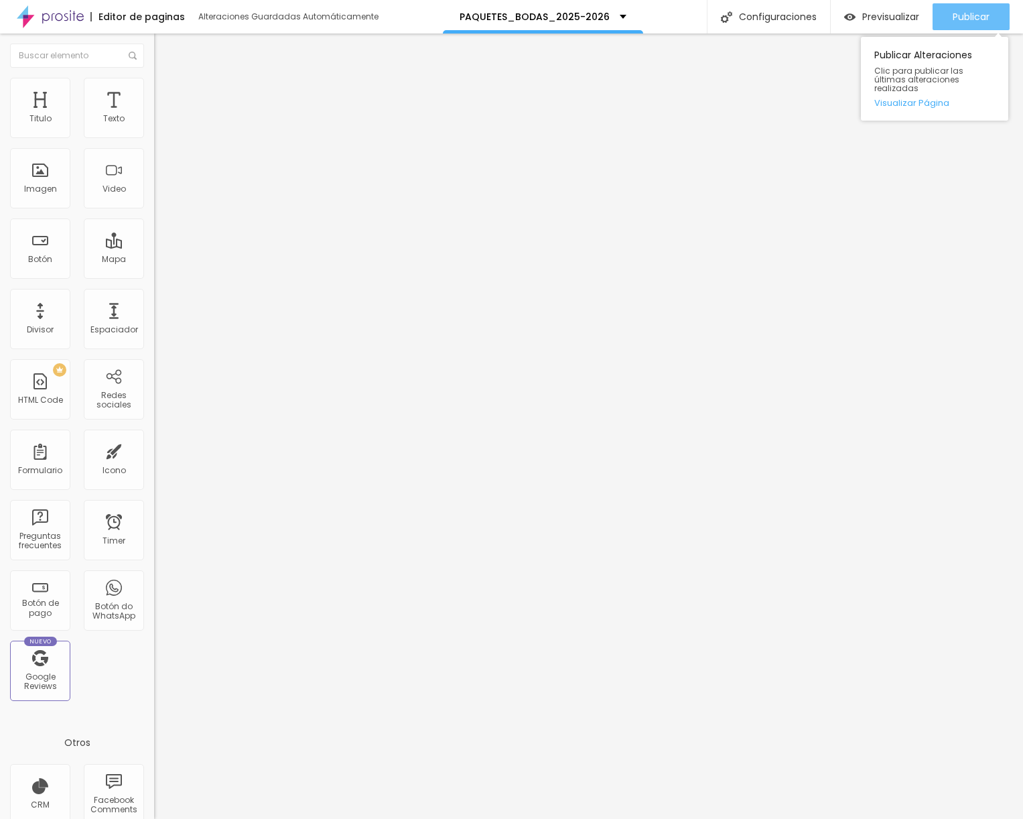
click at [963, 25] on div "Publicar" at bounding box center [971, 16] width 37 height 27
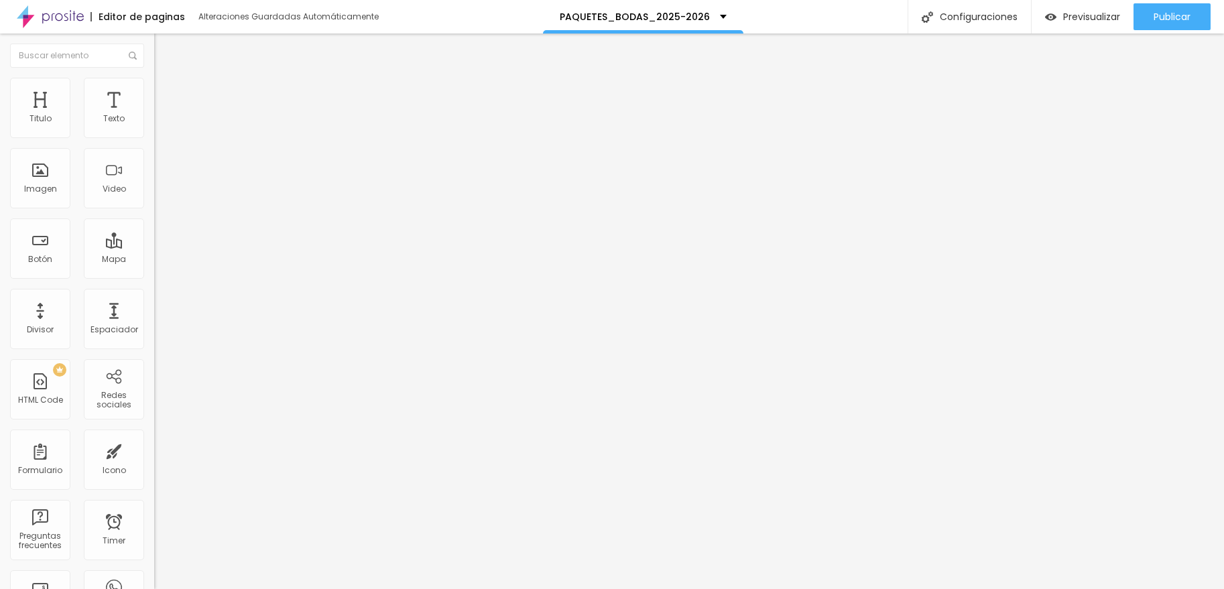
click at [154, 84] on img at bounding box center [160, 84] width 12 height 12
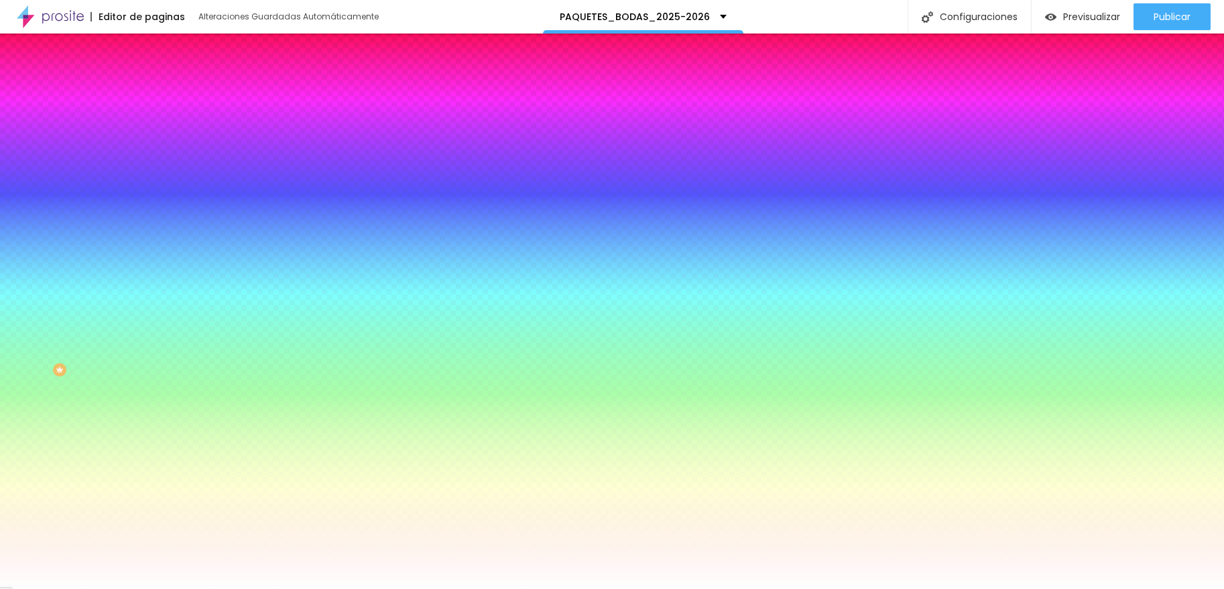
click at [154, 91] on li "Avanzado" at bounding box center [231, 97] width 154 height 13
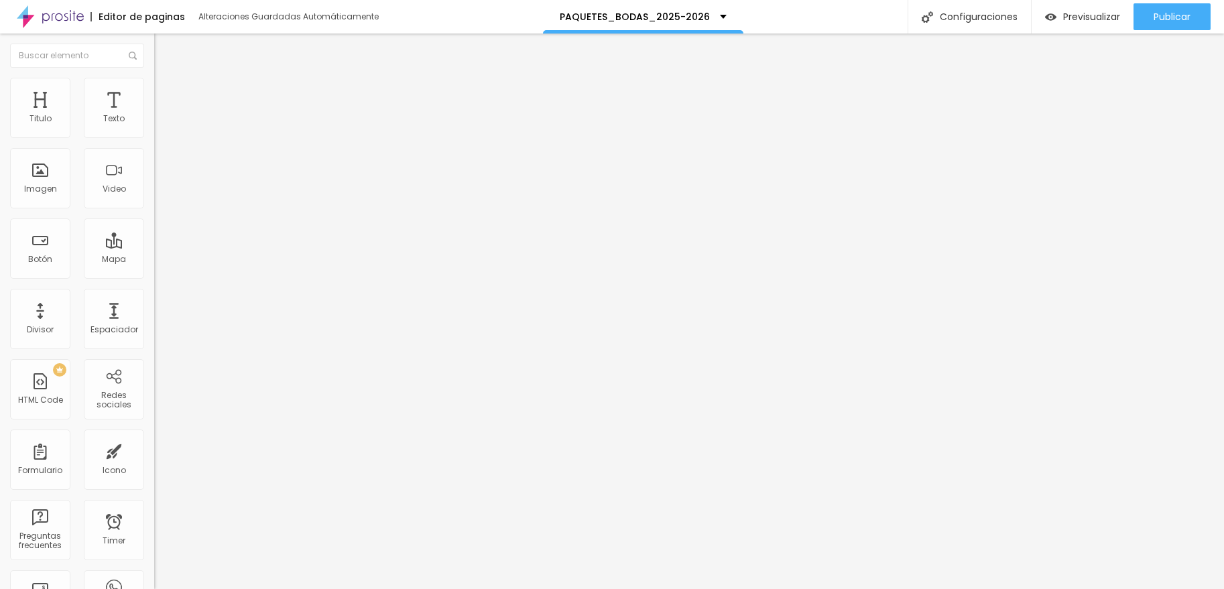
click at [154, 272] on input "0" at bounding box center [179, 279] width 50 height 14
type input "0"
type input "2"
type input "20"
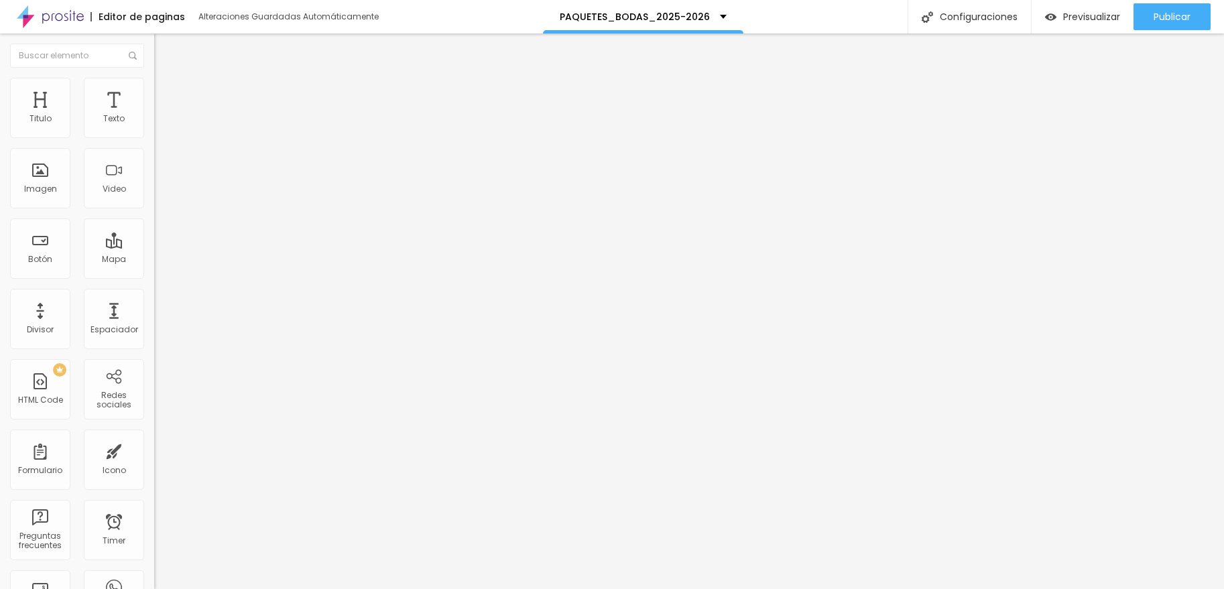
type input "20"
type input "25"
type input "40"
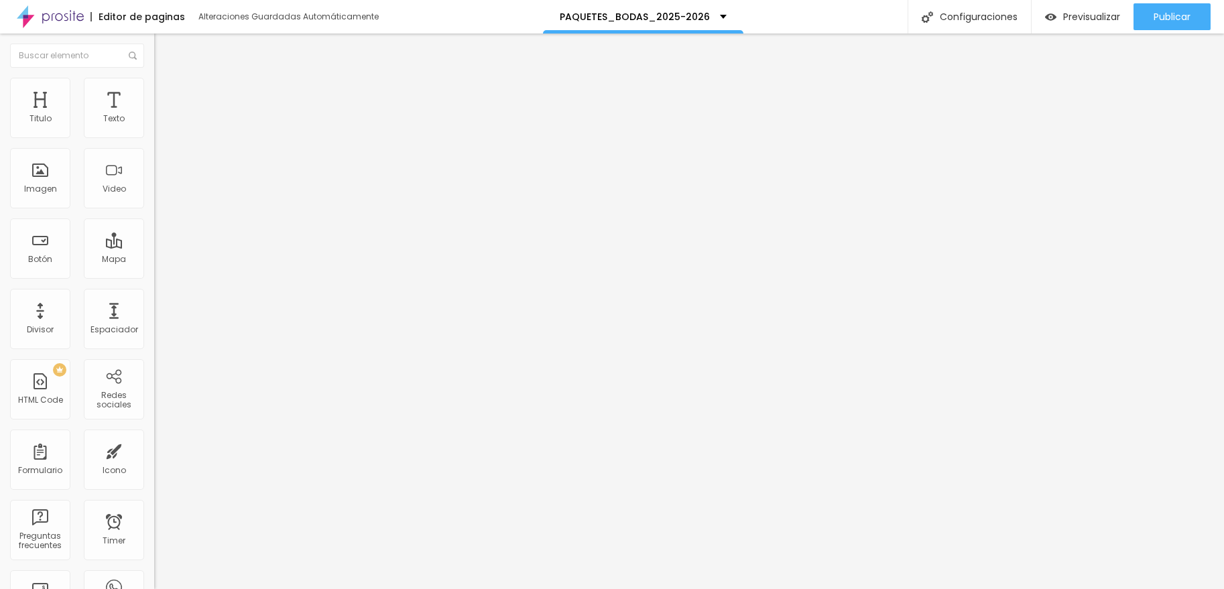
type input "35"
type input "30"
drag, startPoint x: 61, startPoint y: 133, endPoint x: 70, endPoint y: 134, distance: 8.8
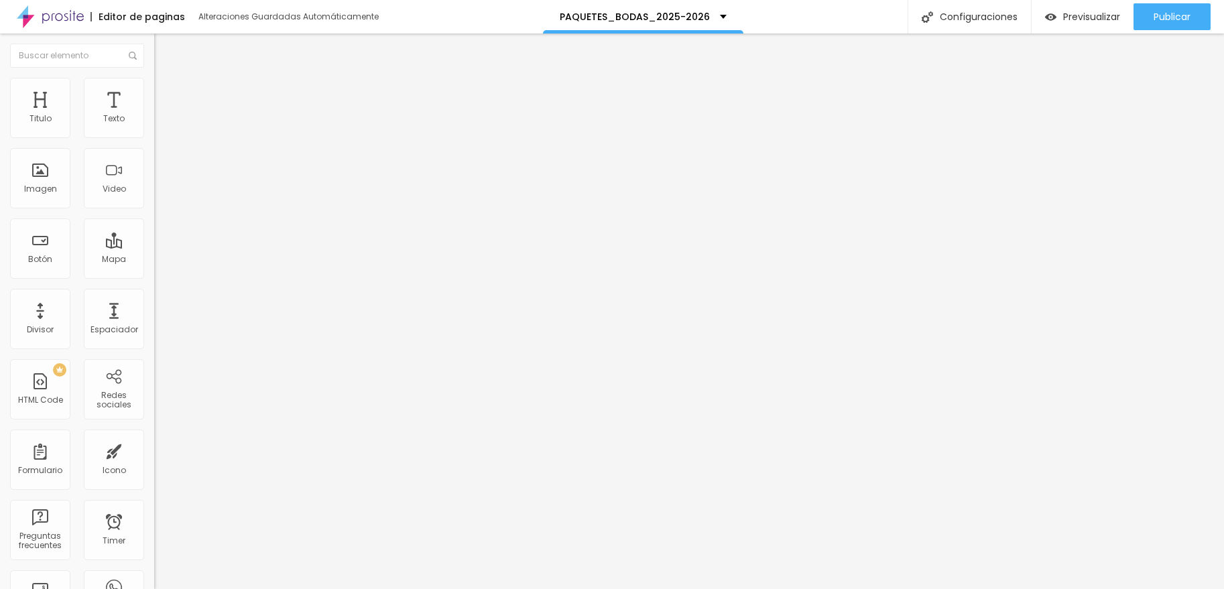
type input "30"
click at [154, 260] on input "range" at bounding box center [197, 265] width 86 height 11
click at [154, 85] on img at bounding box center [160, 84] width 12 height 12
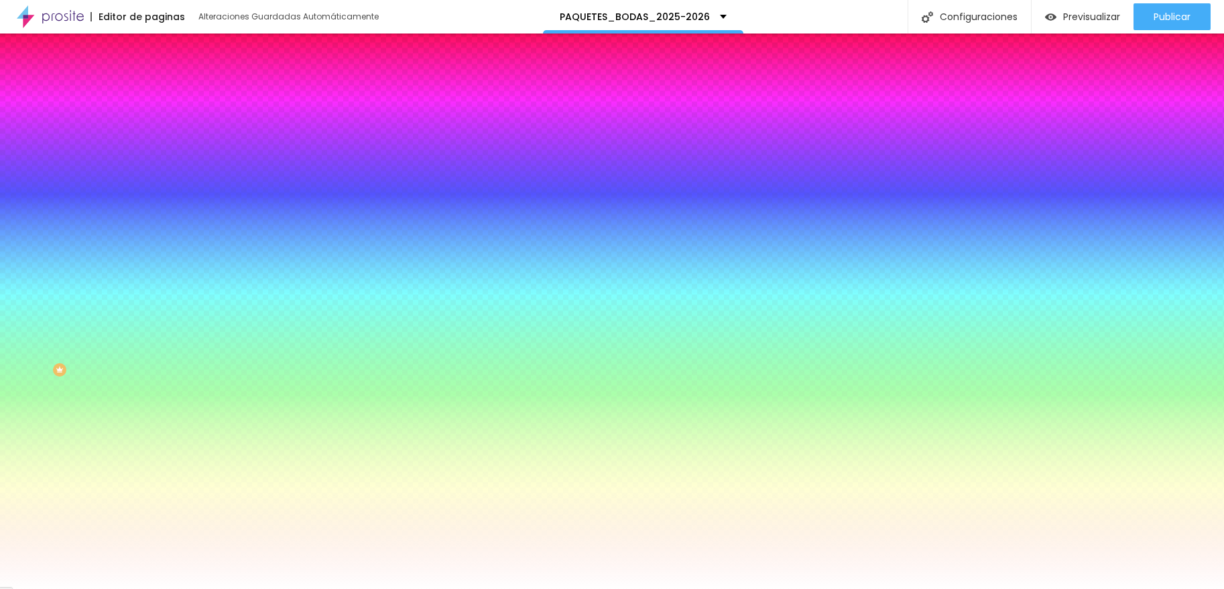
click at [154, 91] on li "Avanzado" at bounding box center [231, 97] width 154 height 13
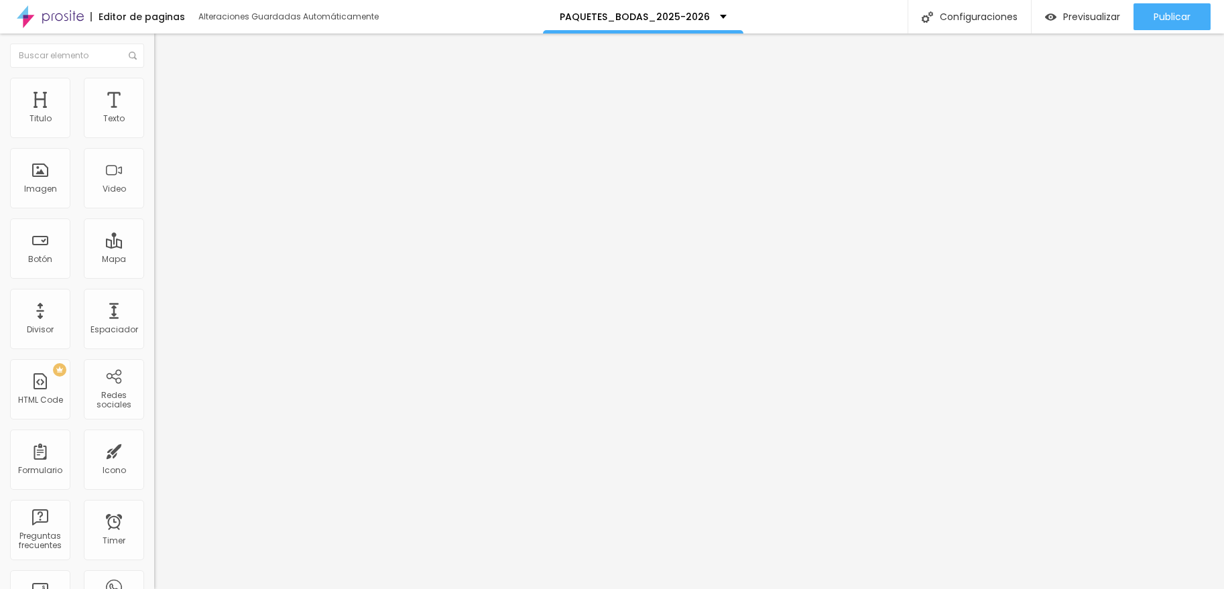
click at [154, 272] on input "0" at bounding box center [179, 279] width 50 height 14
type input "5"
type input "3"
type input "30"
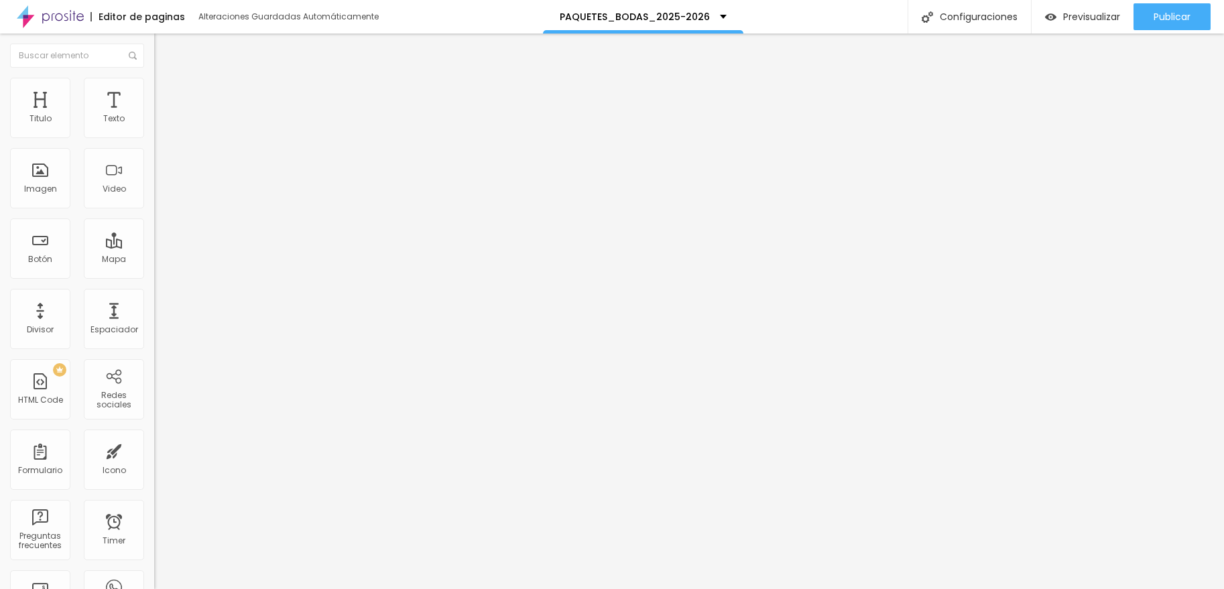
type input "30"
click at [154, 91] on li "Avanzado" at bounding box center [231, 97] width 154 height 13
click at [154, 272] on input "0" at bounding box center [179, 279] width 50 height 14
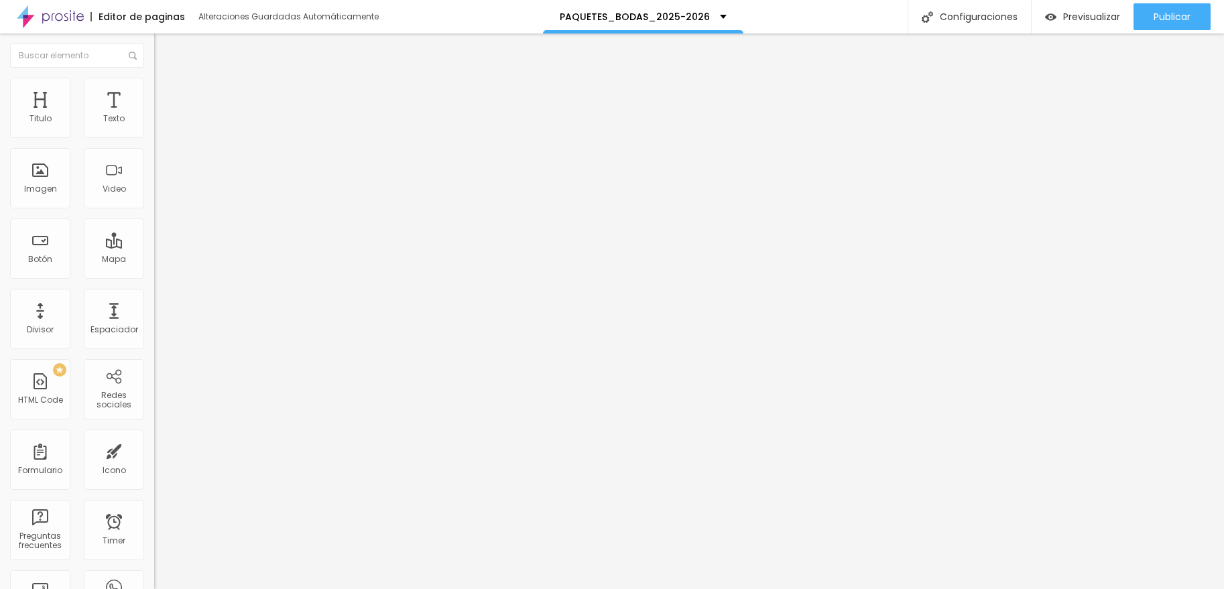
type input "5"
type input "3"
type input "30"
click at [1025, 19] on span "Publicar" at bounding box center [1171, 16] width 37 height 11
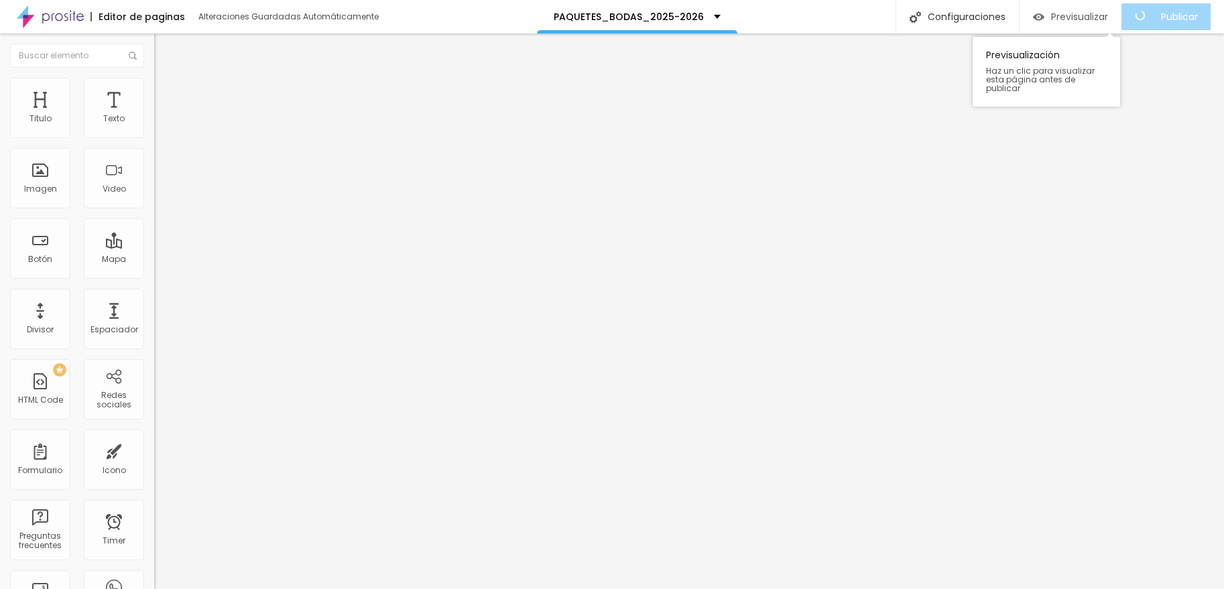
click at [1025, 19] on span "Previsualizar" at bounding box center [1079, 16] width 57 height 11
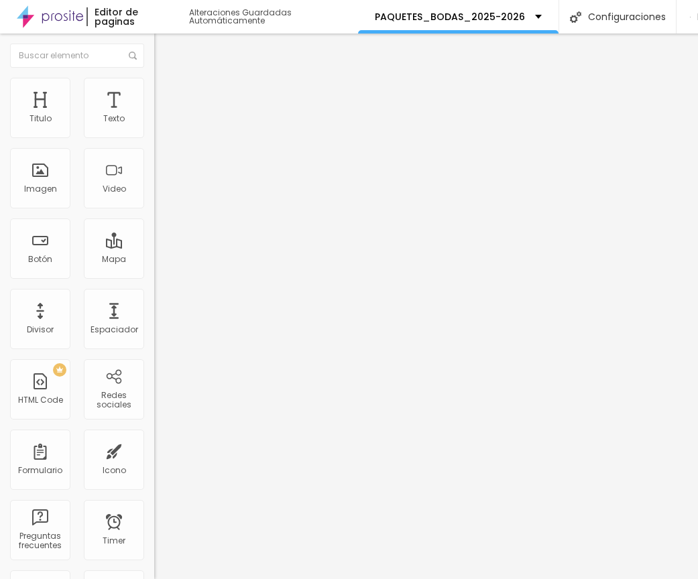
click at [154, 91] on li "Avanzado" at bounding box center [231, 97] width 154 height 13
click at [154, 84] on img at bounding box center [160, 84] width 12 height 12
click at [154, 91] on li "Avanzado" at bounding box center [231, 97] width 154 height 13
type input "19"
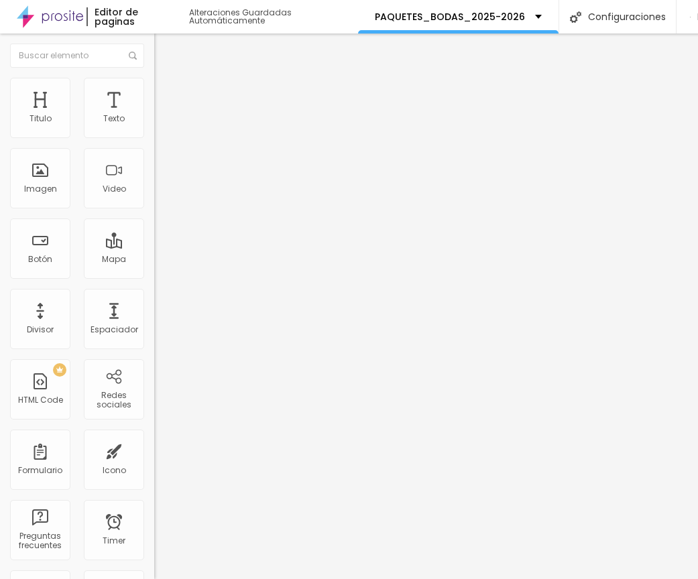
type input "18"
type input "16"
type input "15"
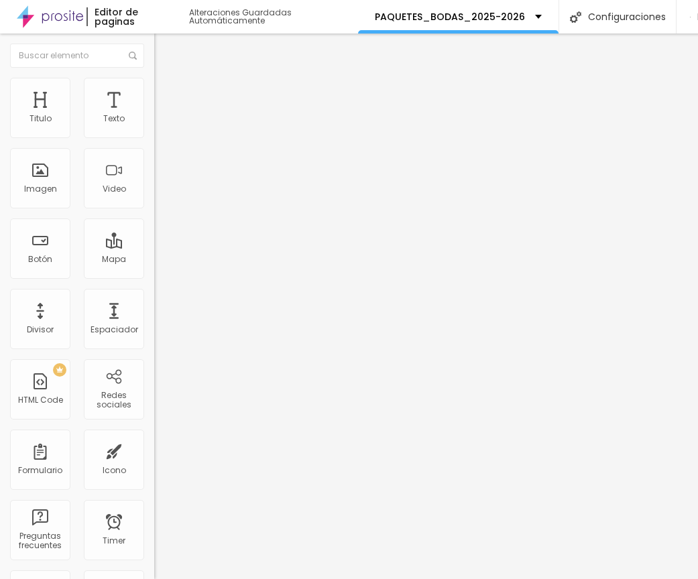
type input "15"
type input "14"
type input "11"
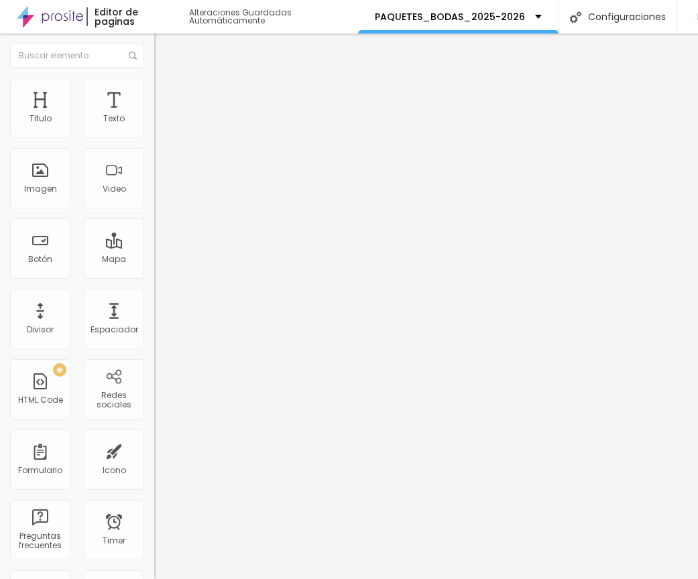
type input "6"
type input "1"
type input "0"
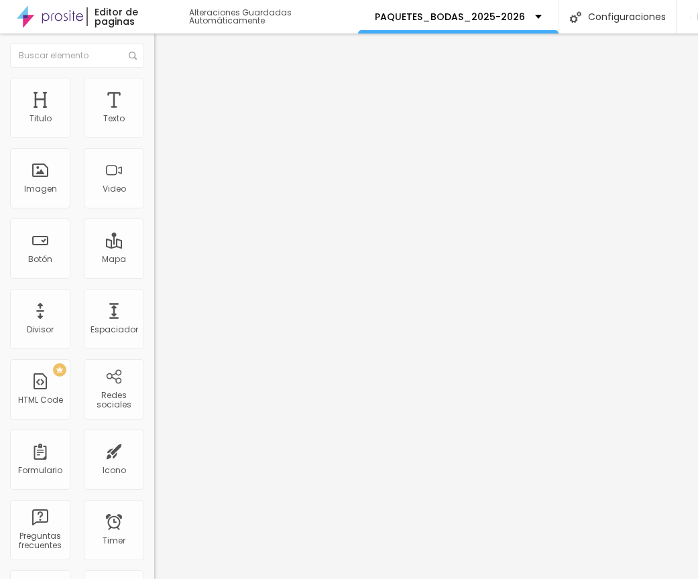
type input "0"
drag, startPoint x: 46, startPoint y: 165, endPoint x: -8, endPoint y: 162, distance: 54.4
type input "0"
click at [0, 162] on html "Editor de paginas Alteraciones Guardadas Automáticamente PAQUETES_BODAS_2025-20…" at bounding box center [349, 289] width 698 height 579
click at [154, 91] on li "Avanzado" at bounding box center [231, 97] width 154 height 13
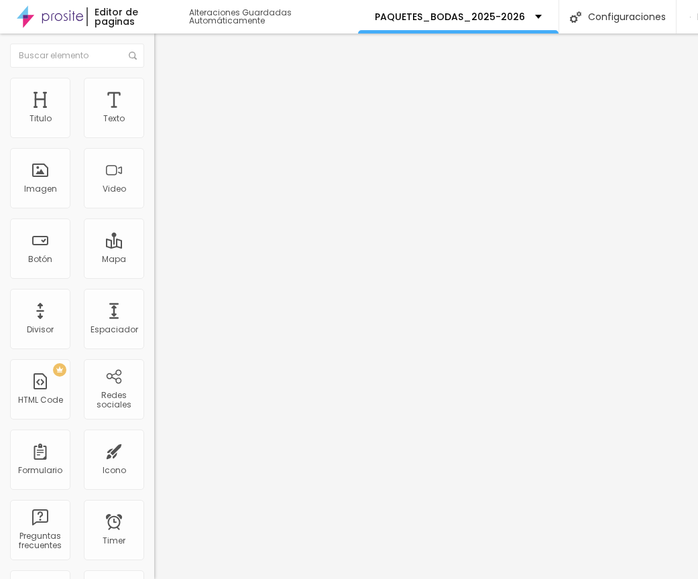
type input "17"
type input "16"
type input "14"
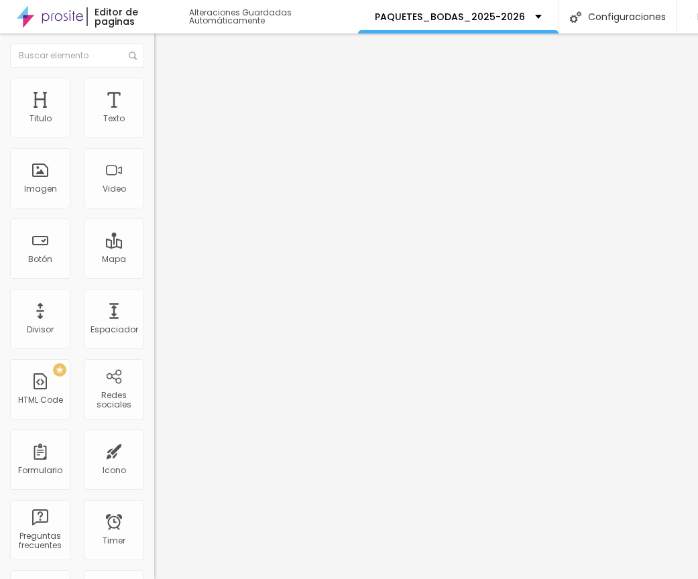
type input "14"
type input "12"
type input "11"
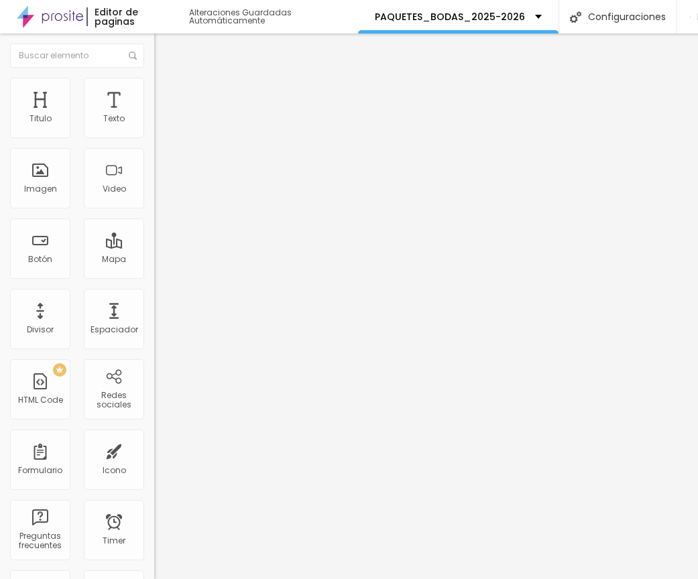
type input "8"
type input "4"
type input "0"
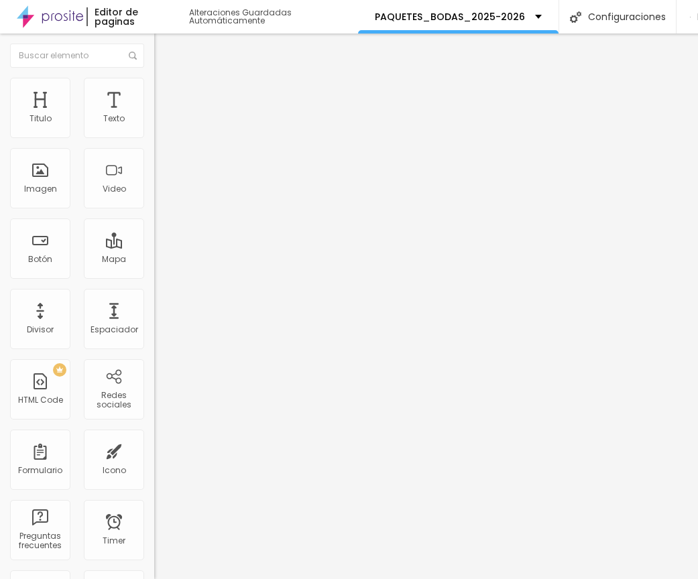
type input "0"
drag, startPoint x: 45, startPoint y: 164, endPoint x: -8, endPoint y: 158, distance: 53.3
type input "0"
click at [0, 158] on html "Editor de paginas Alteraciones Guardadas Automáticamente PAQUETES_BODAS_2025-20…" at bounding box center [349, 289] width 698 height 579
drag, startPoint x: 2, startPoint y: 202, endPoint x: -137, endPoint y: 196, distance: 139.5
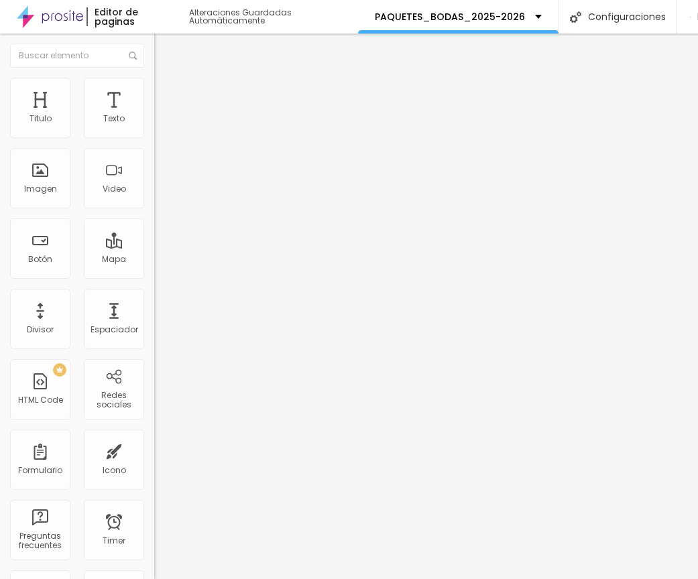
click at [0, 196] on html "Editor de paginas Alteraciones Guardadas Automáticamente PAQUETES_BODAS_2025-20…" at bounding box center [349, 289] width 698 height 579
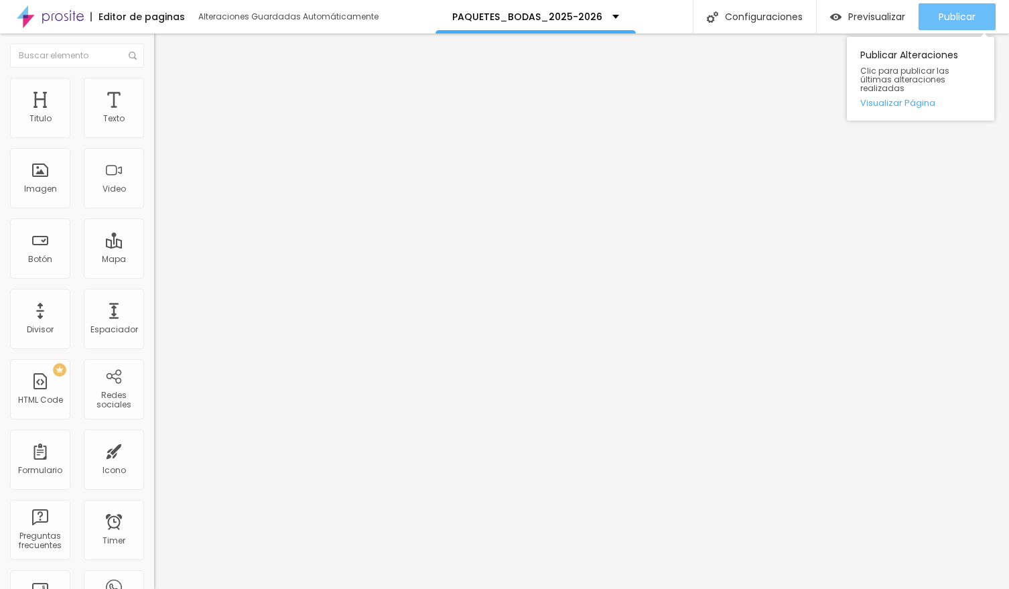
click at [970, 16] on span "Publicar" at bounding box center [957, 16] width 37 height 11
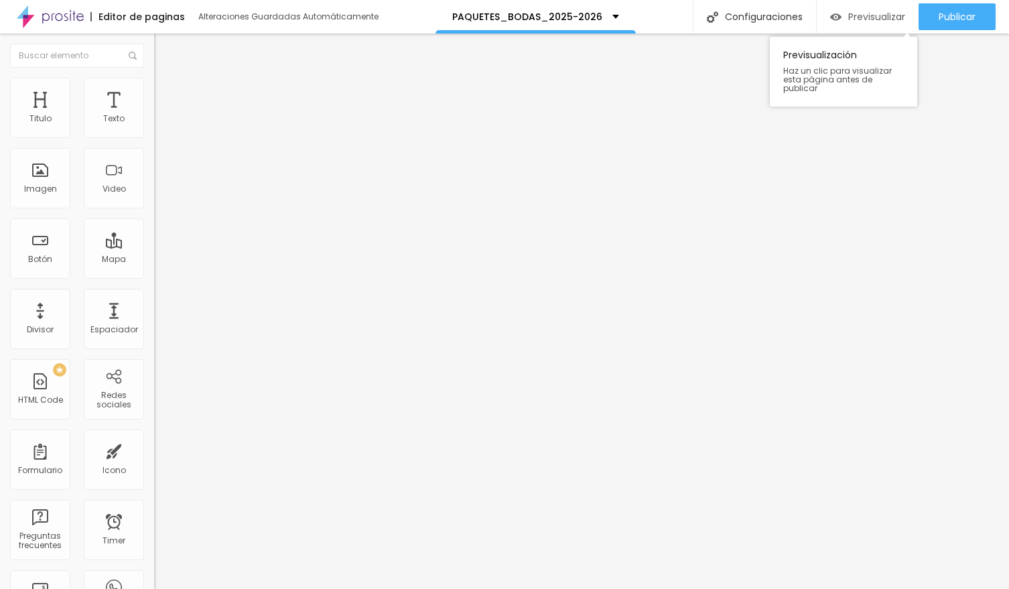
click at [872, 17] on span "Previsualizar" at bounding box center [877, 16] width 57 height 11
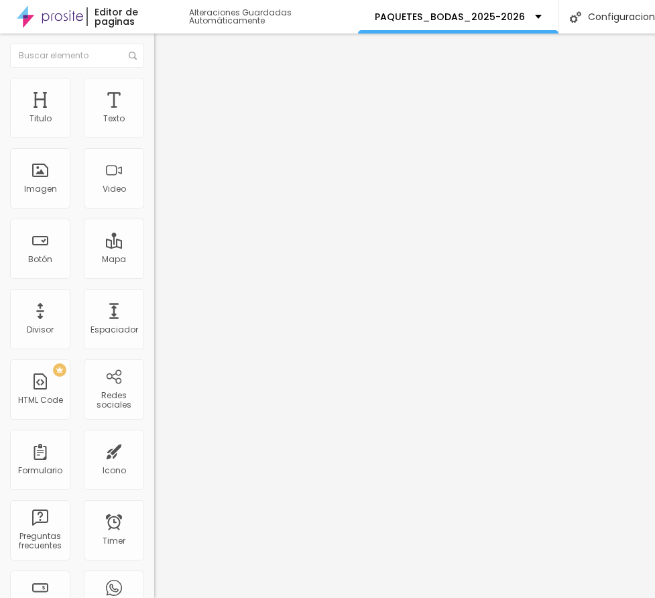
click at [154, 91] on li "Avanzado" at bounding box center [231, 97] width 154 height 13
drag, startPoint x: 111, startPoint y: 131, endPoint x: 132, endPoint y: 134, distance: 20.9
click at [154, 272] on div "30 px" at bounding box center [231, 279] width 154 height 14
type input "0"
type input "2"
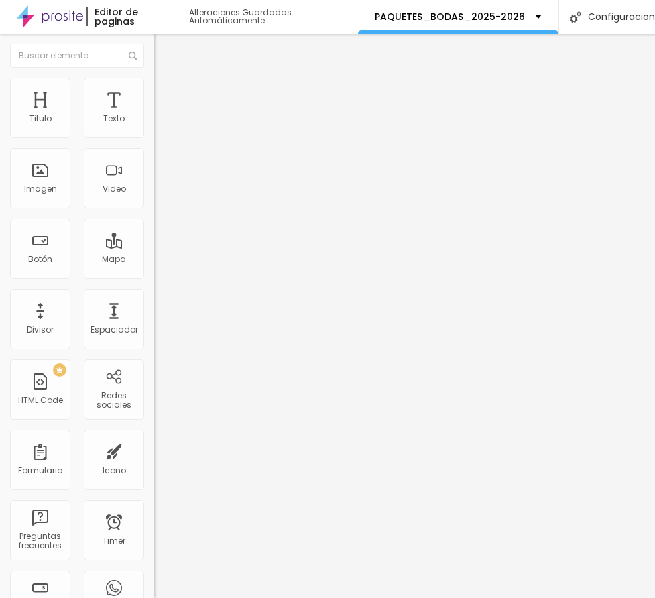
type input "20"
drag, startPoint x: 101, startPoint y: 128, endPoint x: 137, endPoint y: 133, distance: 36.5
click at [154, 272] on div "20 px" at bounding box center [231, 279] width 154 height 14
type input "0"
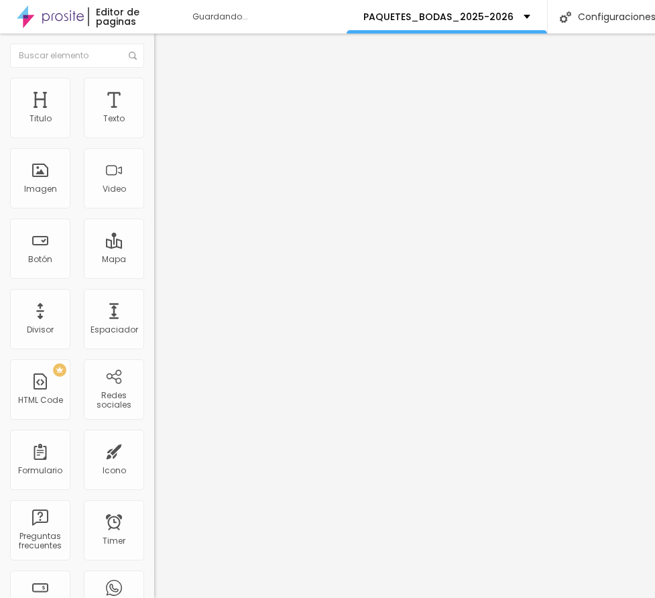
type input "1"
type input "15"
click at [154, 91] on img at bounding box center [160, 97] width 12 height 12
click at [154, 272] on input "30" at bounding box center [179, 279] width 50 height 14
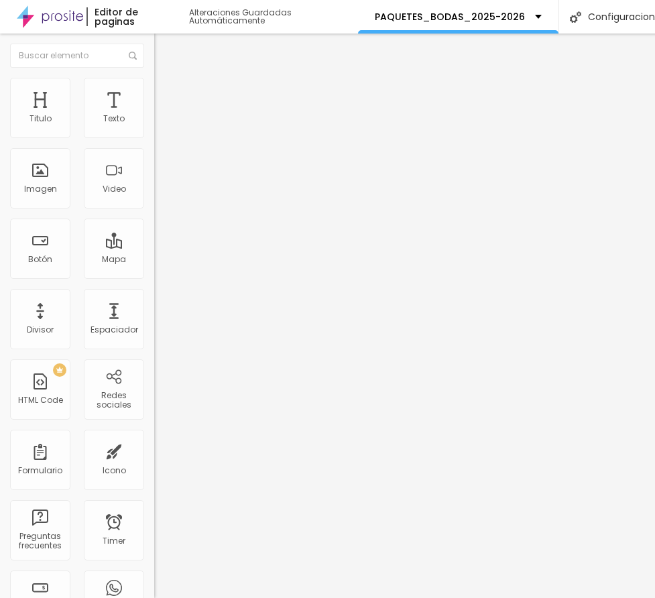
click at [154, 272] on input "30" at bounding box center [179, 279] width 50 height 14
type input "0"
type input "1"
type input "15"
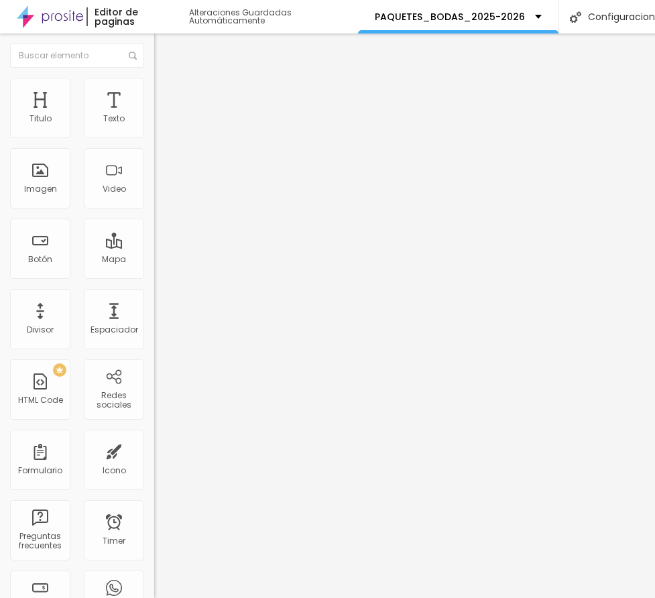
click at [166, 95] on span "Avanzado" at bounding box center [187, 100] width 43 height 11
click at [154, 272] on input "30" at bounding box center [179, 279] width 50 height 14
type input "0"
type input "1"
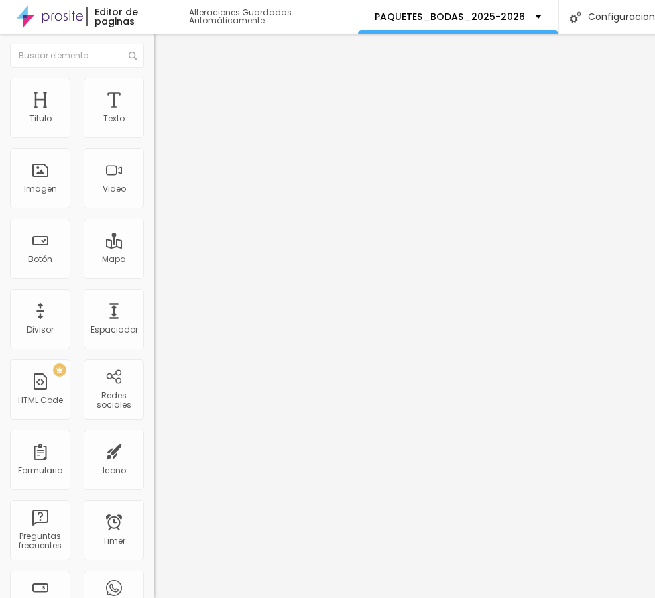
type input "15"
click at [154, 91] on li "Avanzado" at bounding box center [231, 97] width 154 height 13
type input "17"
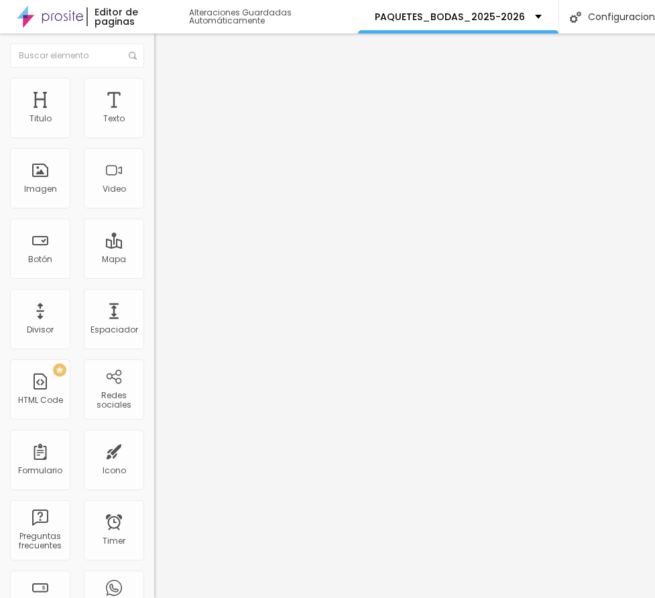
type input "16"
type input "15"
type input "14"
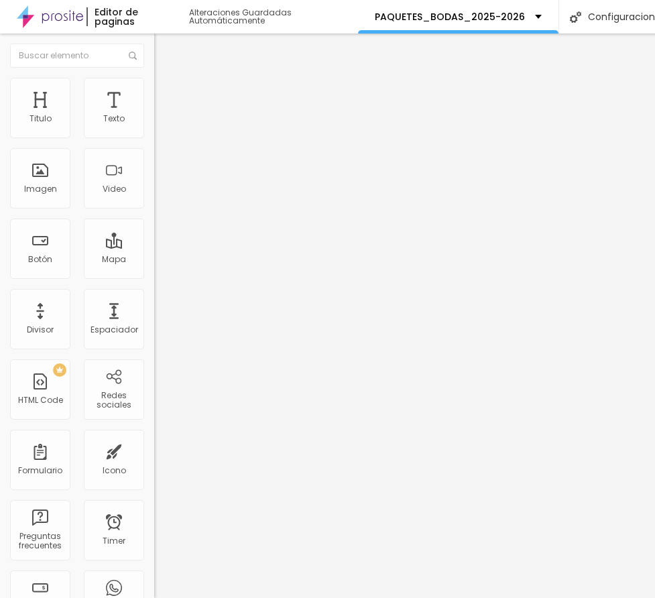
type input "14"
type input "13"
type input "12"
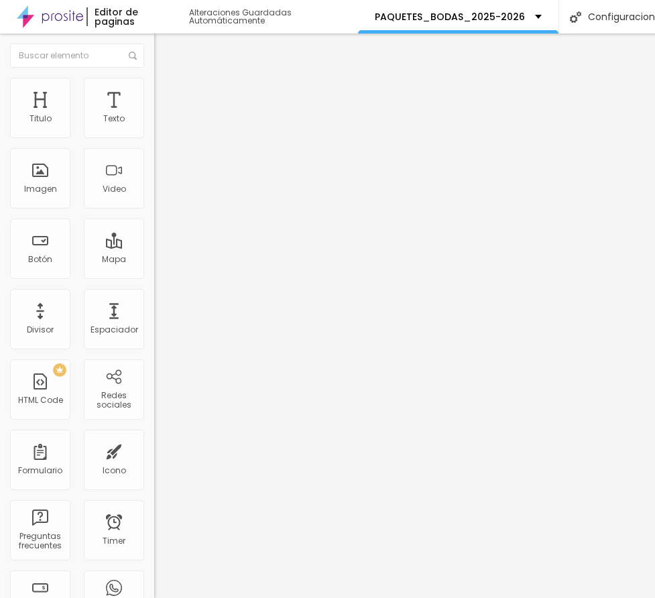
type input "11"
type input "7"
type input "0"
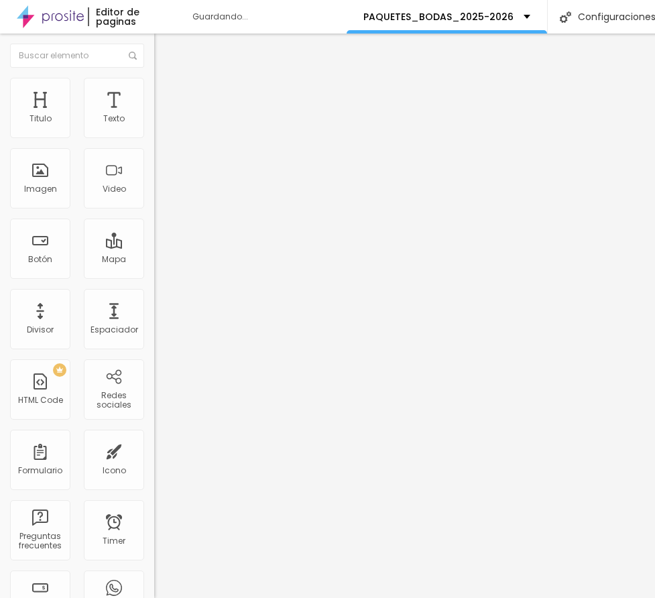
type input "0"
drag, startPoint x: 46, startPoint y: 132, endPoint x: -32, endPoint y: 129, distance: 77.1
type input "0"
click at [0, 129] on html "Editor de paginas Alteraciones Guardadas Automáticamente PAQUETES_BODAS_2025-20…" at bounding box center [327, 299] width 655 height 598
type input "18"
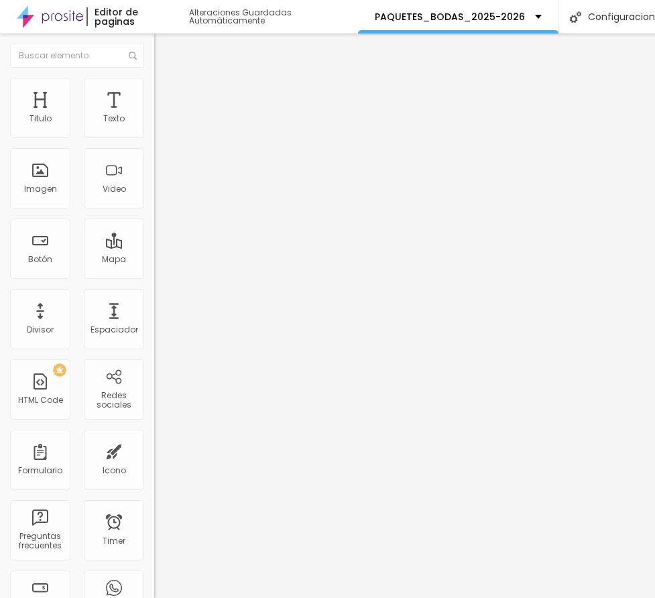
type input "18"
type input "17"
type input "16"
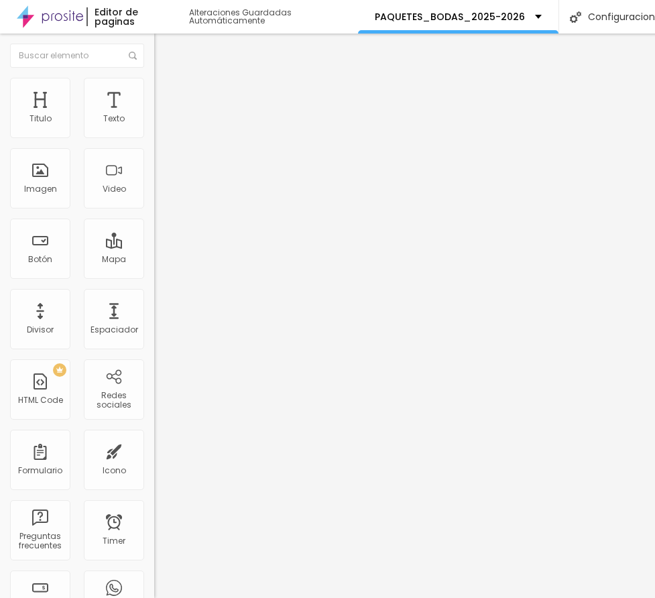
type input "14"
type input "11"
type input "10"
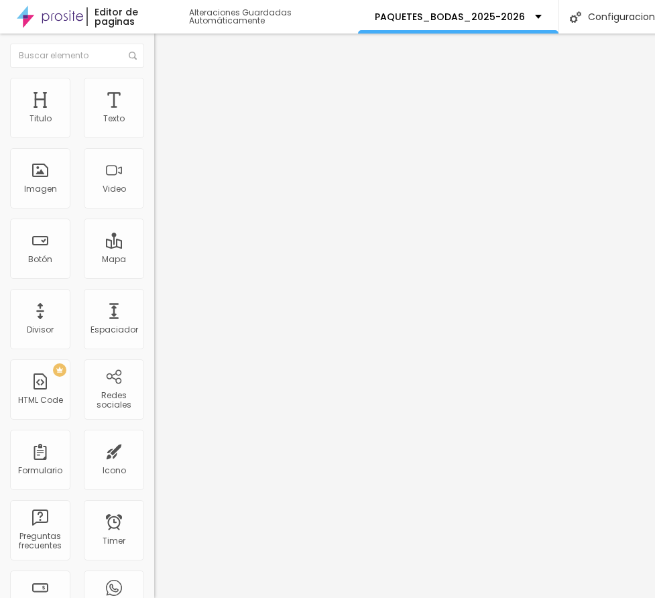
type input "10"
type input "6"
type input "2"
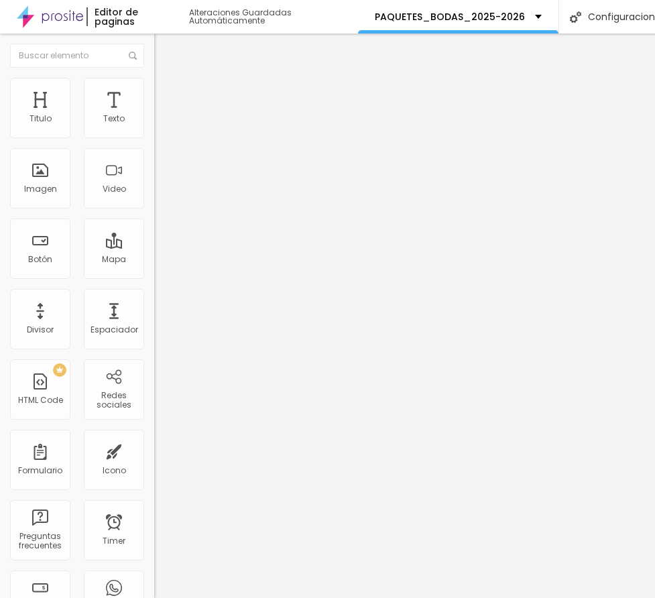
type input "0"
drag, startPoint x: 47, startPoint y: 159, endPoint x: -19, endPoint y: 157, distance: 66.4
type input "0"
click at [0, 157] on html "Editor de paginas Alteraciones Guardadas Automáticamente PAQUETES_BODAS_2025-20…" at bounding box center [327, 299] width 655 height 598
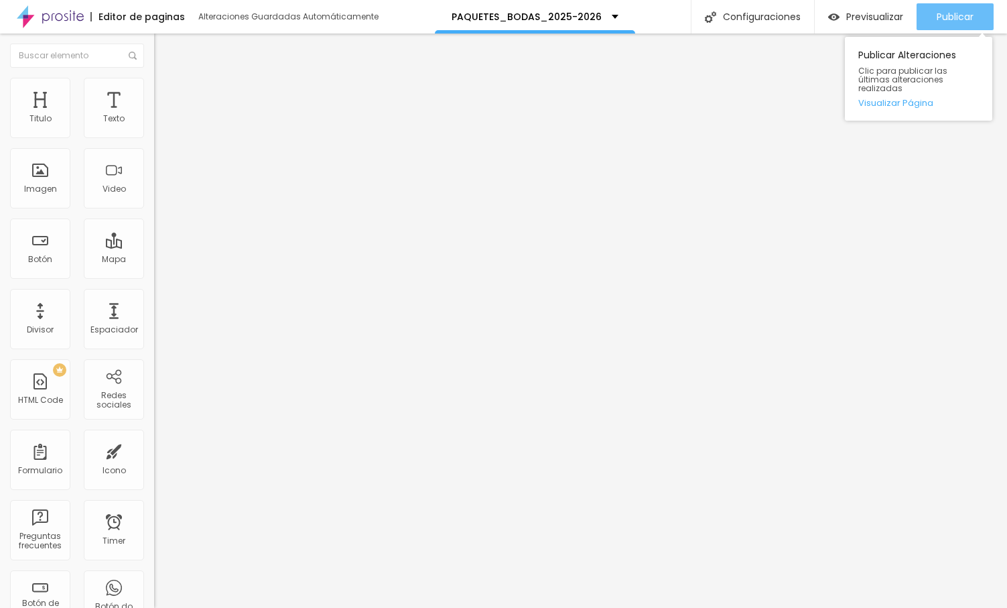
click at [970, 25] on div "Publicar" at bounding box center [955, 16] width 37 height 27
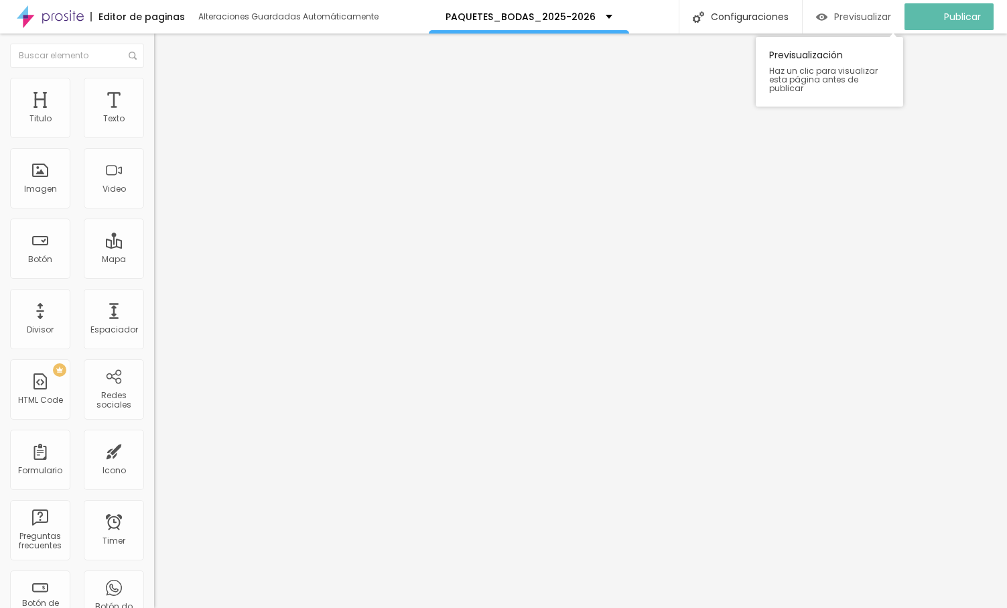
click at [885, 17] on span "Previsualizar" at bounding box center [862, 16] width 57 height 11
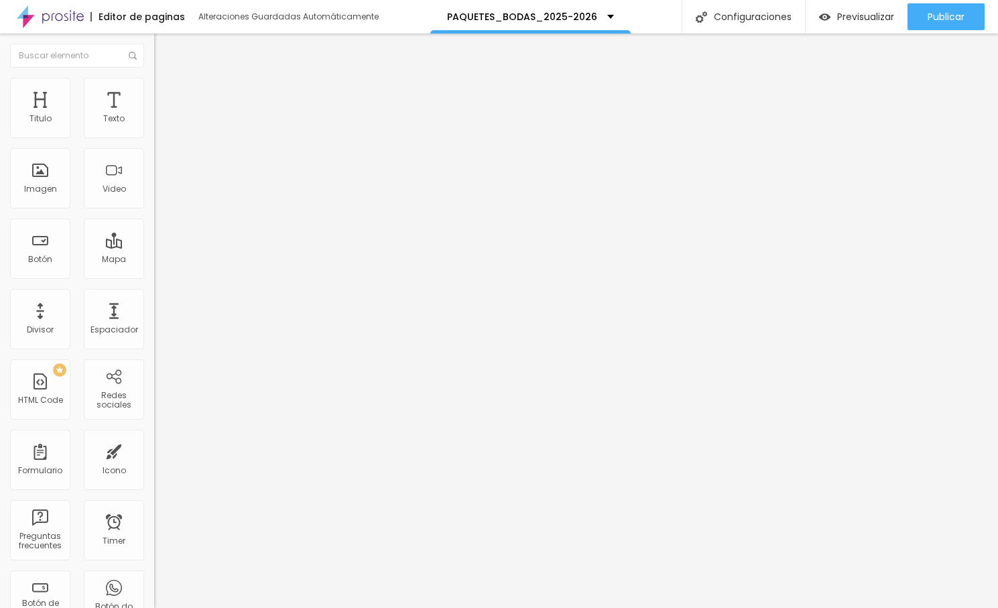
click at [164, 47] on img "button" at bounding box center [169, 49] width 11 height 11
click at [47, 13] on img at bounding box center [50, 17] width 67 height 34
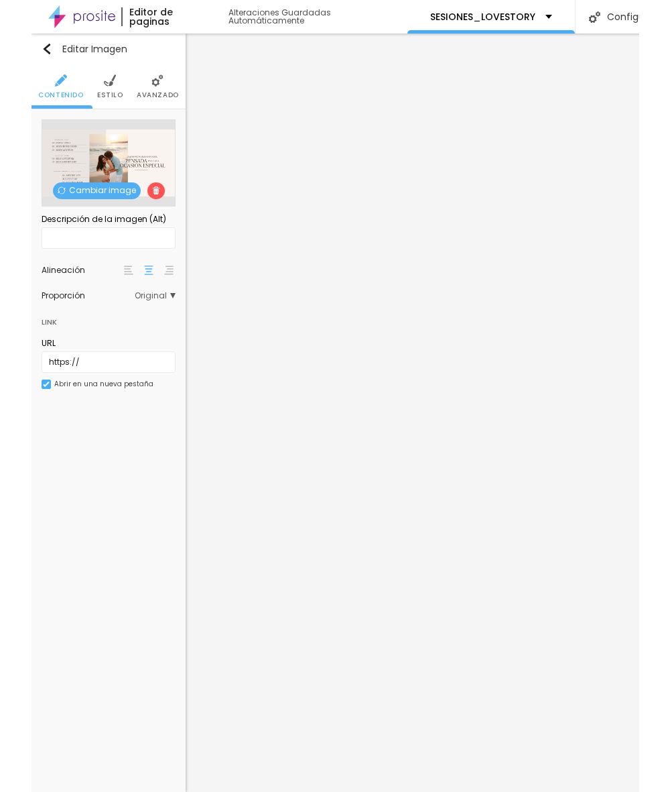
scroll to position [1, 0]
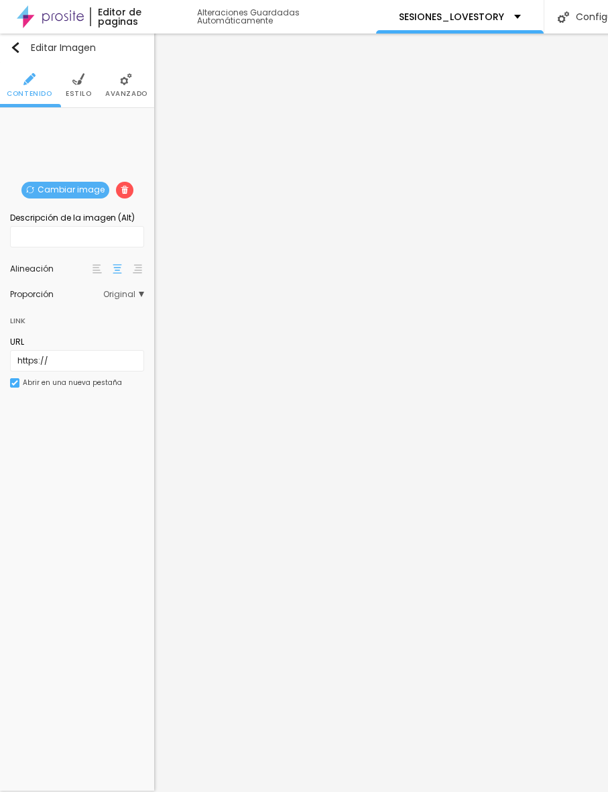
click at [64, 192] on span "Cambiar image" at bounding box center [65, 190] width 88 height 17
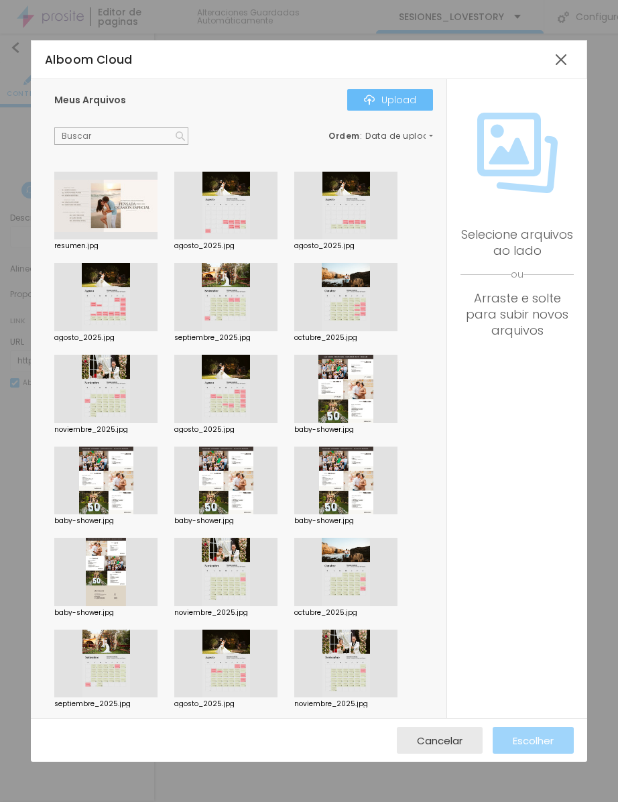
click at [377, 106] on button "Upload" at bounding box center [390, 99] width 86 height 21
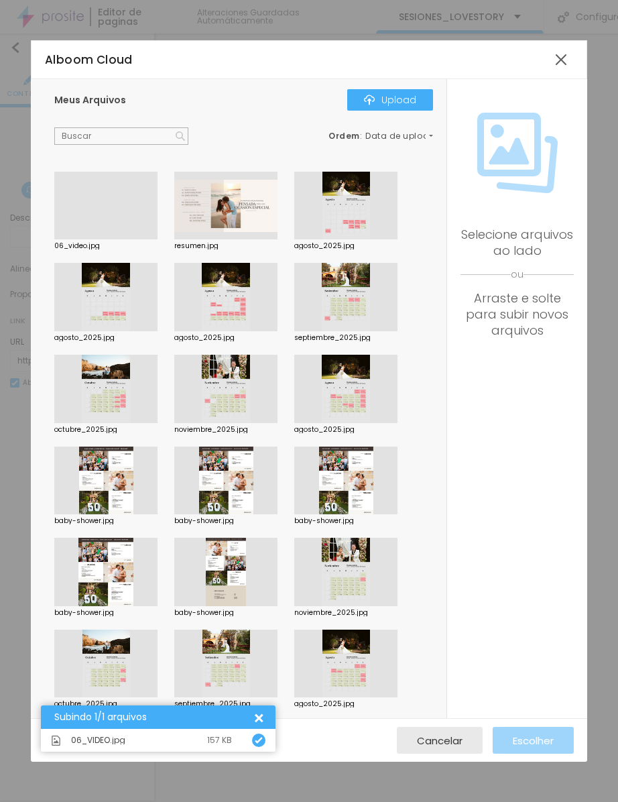
click at [117, 239] on div at bounding box center [105, 239] width 103 height 0
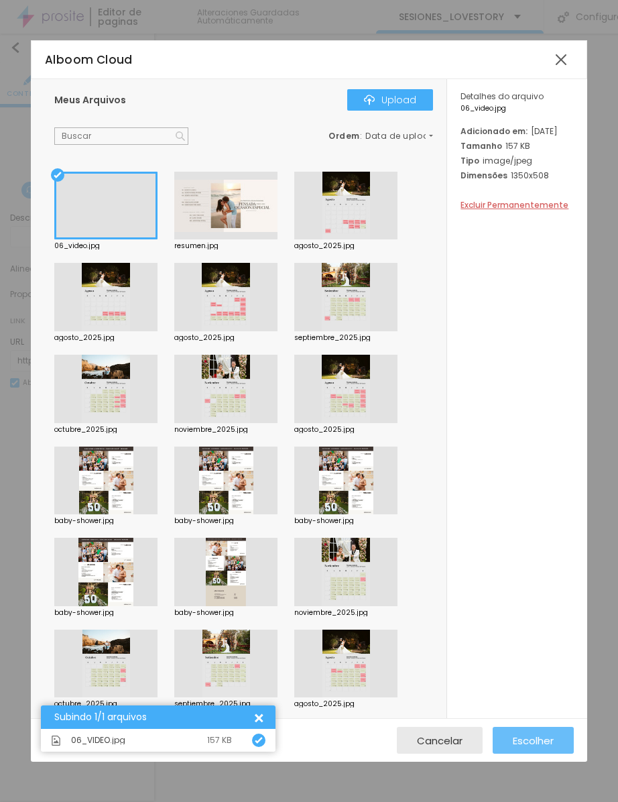
click at [532, 735] on span "Escolher" at bounding box center [533, 740] width 41 height 11
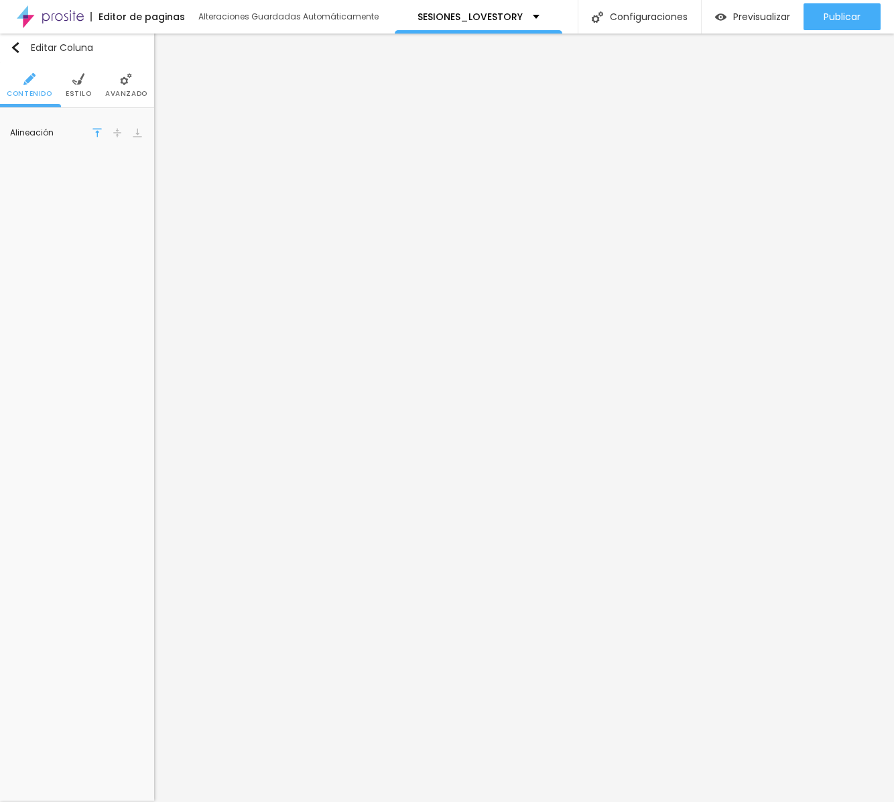
click at [115, 132] on img at bounding box center [117, 132] width 9 height 9
click at [115, 82] on li "Avanzado" at bounding box center [126, 85] width 42 height 44
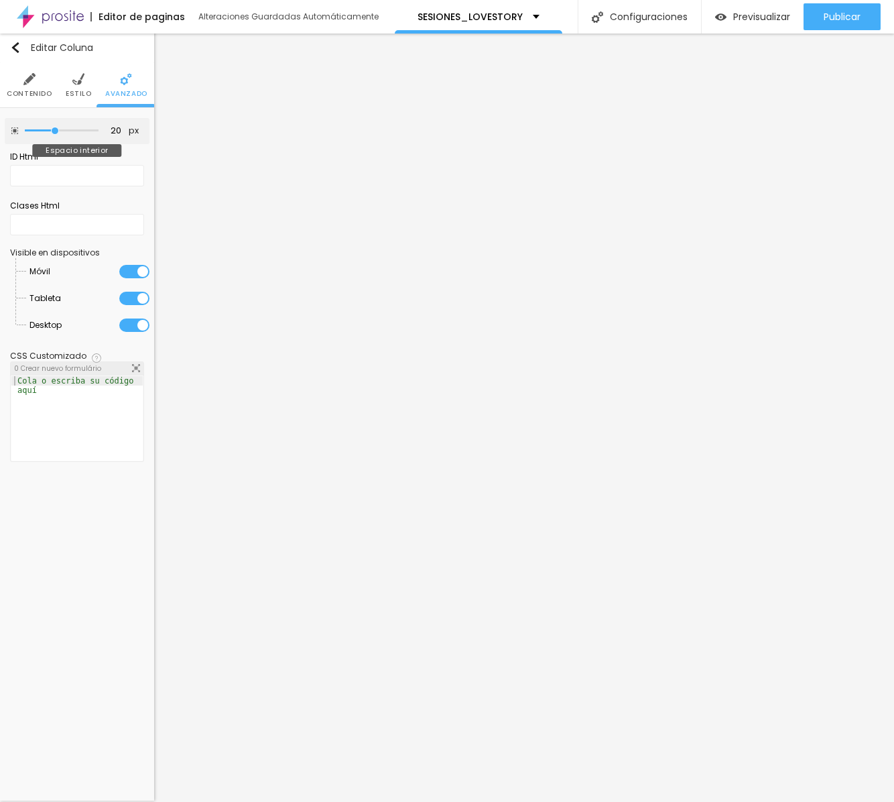
type input "15"
type input "10"
type input "0"
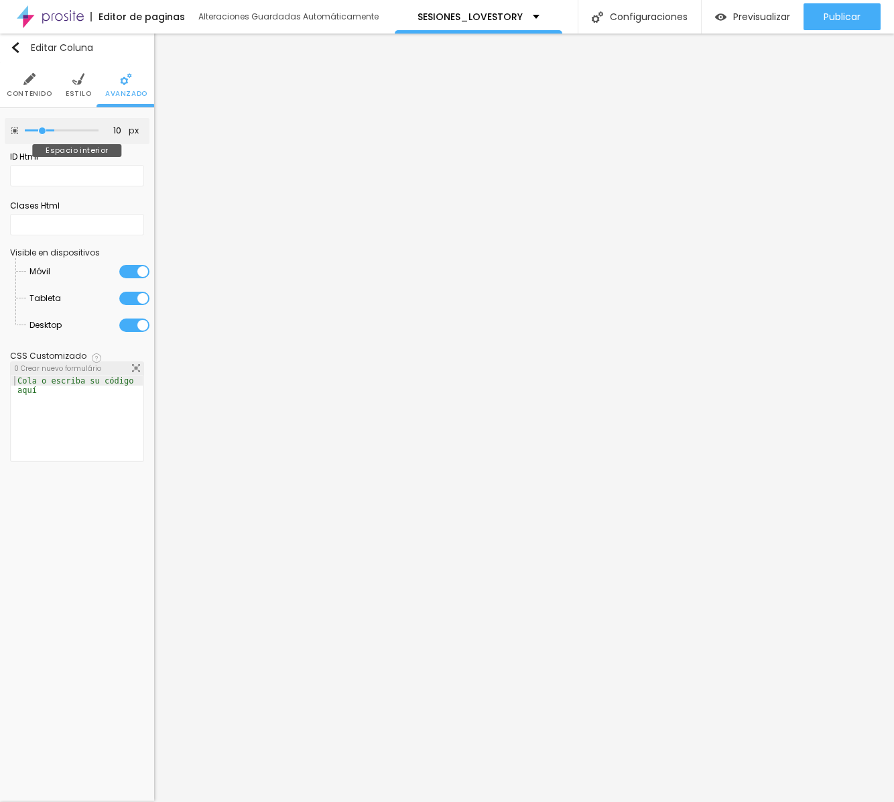
type input "0"
drag, startPoint x: 57, startPoint y: 129, endPoint x: -84, endPoint y: 125, distance: 141.5
type input "0"
click at [0, 125] on html "Editor de paginas Alteraciones Guardadas Automáticamente SESIONES_LOVESTORY Con…" at bounding box center [447, 401] width 894 height 802
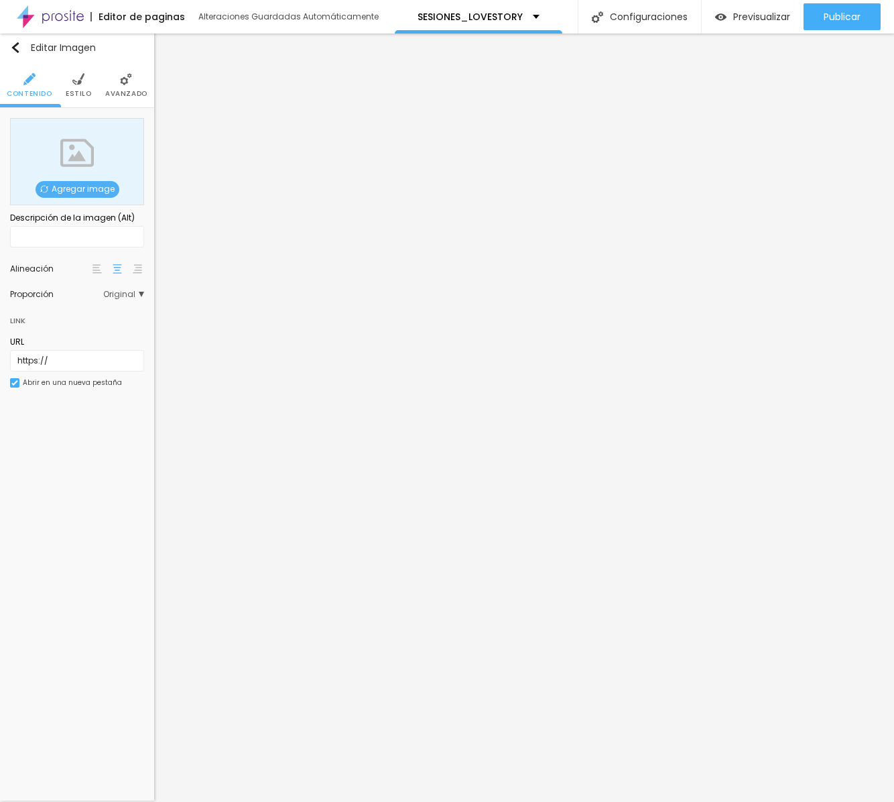
click at [80, 195] on span "Agregar image" at bounding box center [78, 189] width 84 height 17
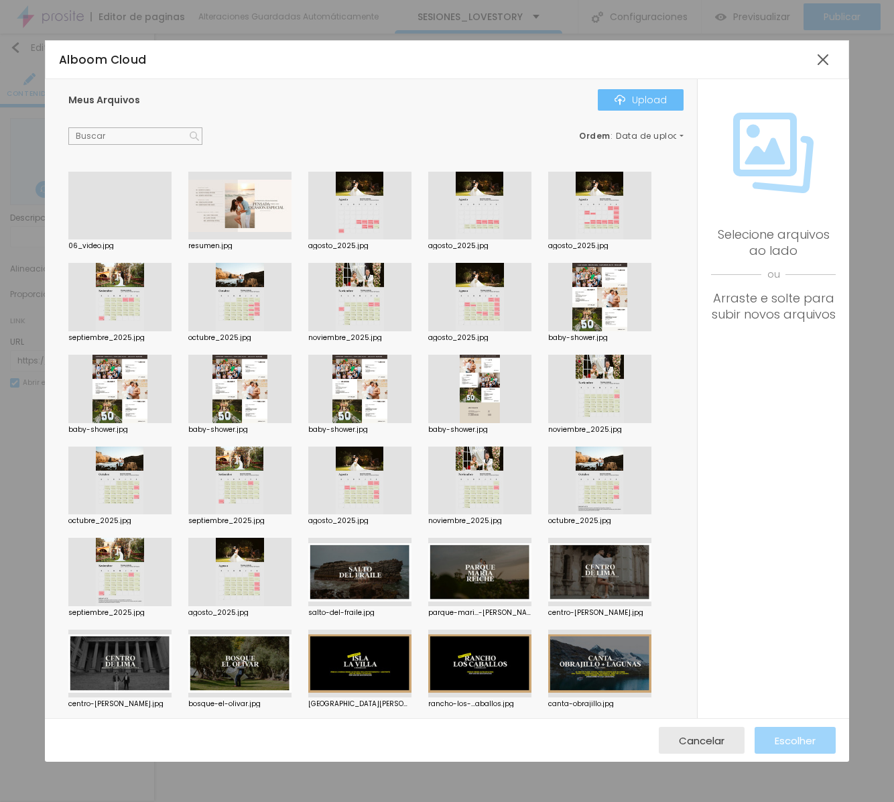
click at [607, 104] on div "Upload" at bounding box center [641, 100] width 52 height 11
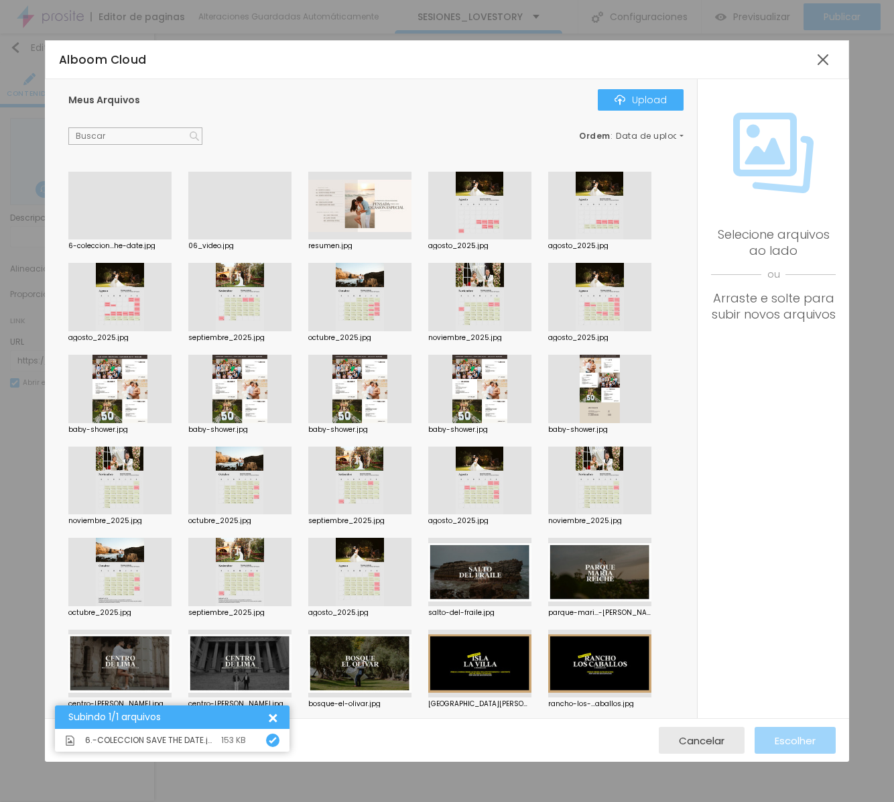
click at [123, 239] on div at bounding box center [119, 239] width 103 height 0
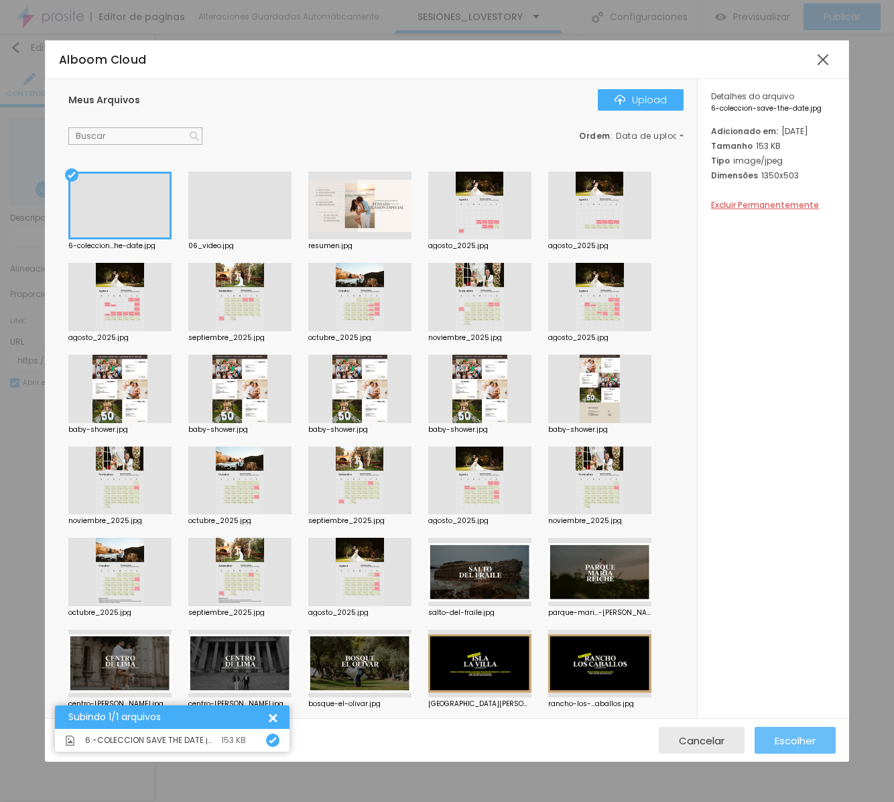
click at [607, 739] on span "Escolher" at bounding box center [795, 740] width 41 height 11
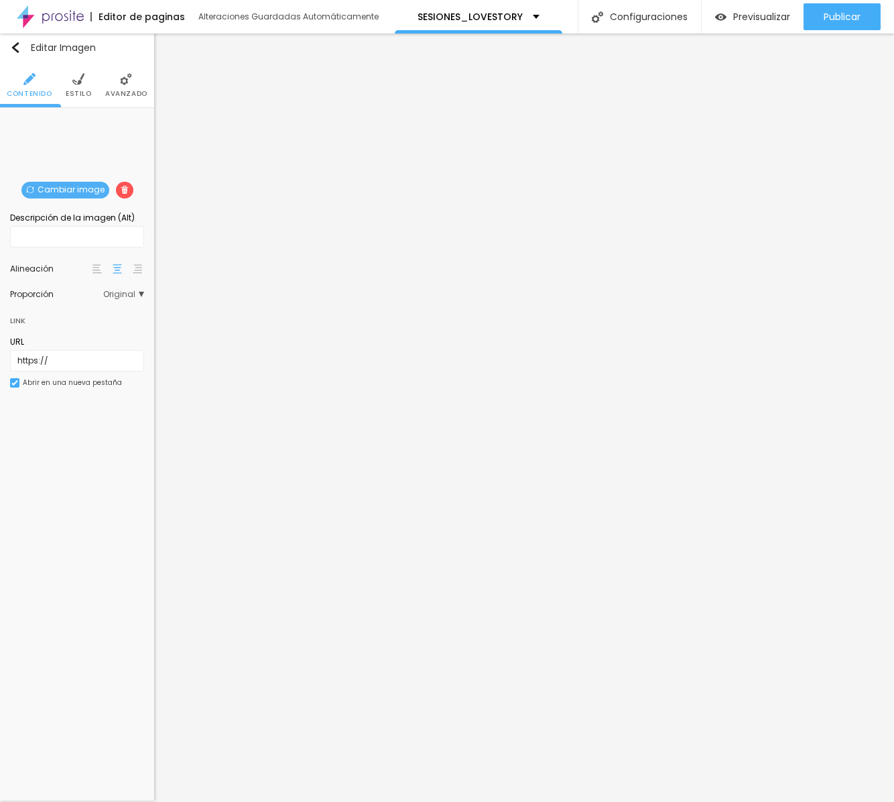
click at [133, 94] on span "Avanzado" at bounding box center [126, 93] width 42 height 7
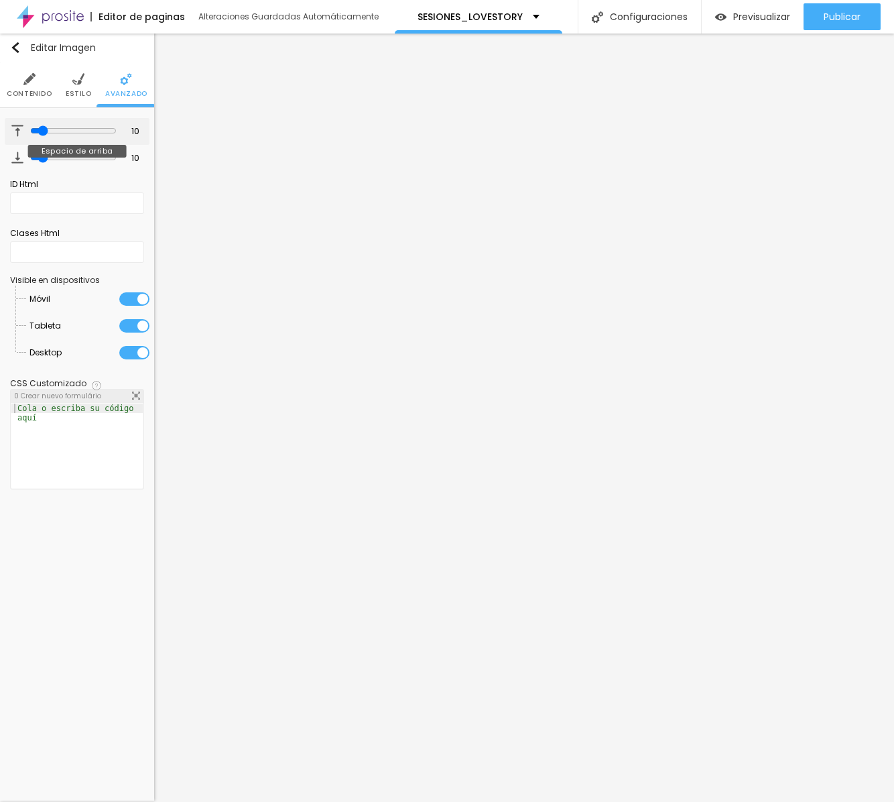
type input "7"
type input "2"
type input "0"
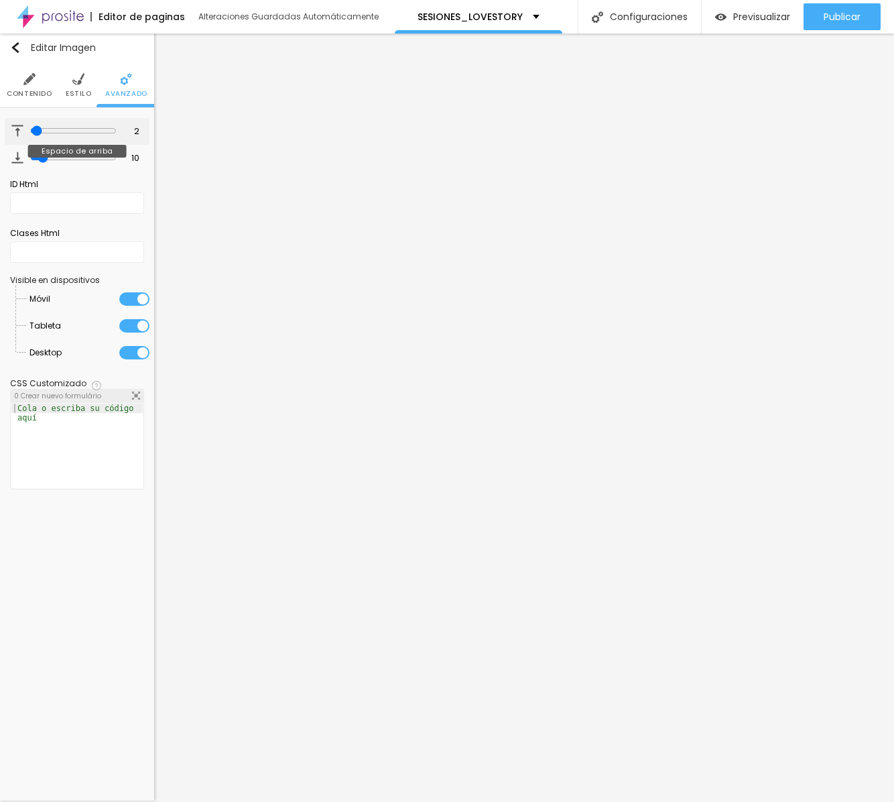
type input "0"
drag, startPoint x: 38, startPoint y: 131, endPoint x: -18, endPoint y: 137, distance: 56.6
type input "0"
click at [0, 137] on html "Editor de paginas Alteraciones Guardadas Automáticamente SESIONES_LOVESTORY Con…" at bounding box center [447, 401] width 894 height 802
type input "4"
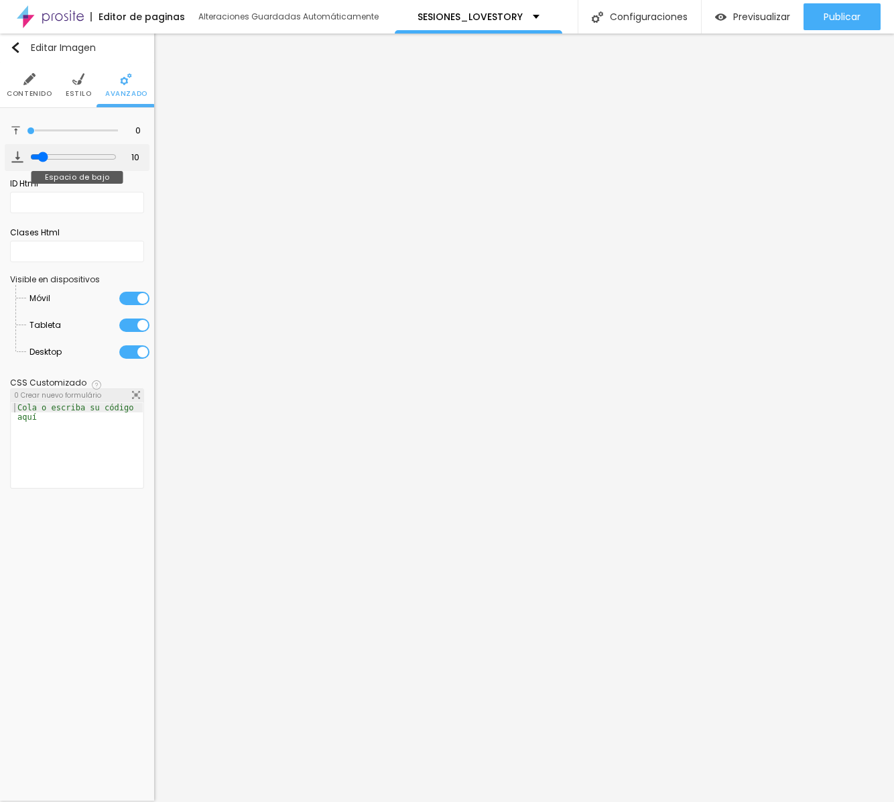
type input "4"
type input "2"
type input "0"
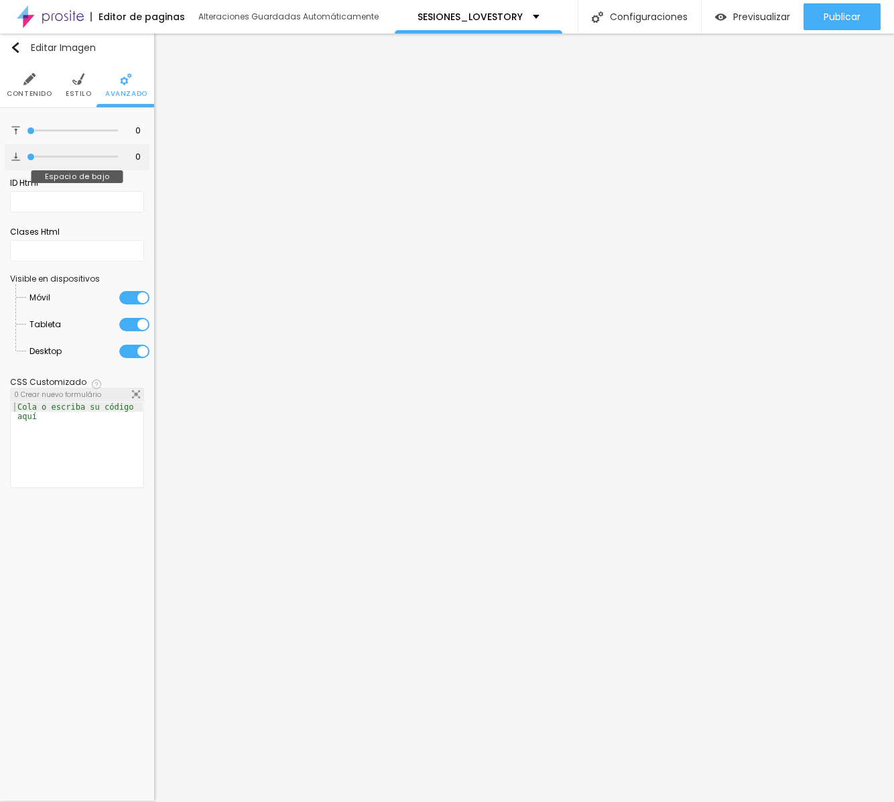
drag, startPoint x: 36, startPoint y: 162, endPoint x: -43, endPoint y: 162, distance: 78.4
type input "0"
click at [0, 162] on html "Editor de paginas Alteraciones Guardadas Automáticamente SESIONES_LOVESTORY Con…" at bounding box center [447, 401] width 894 height 802
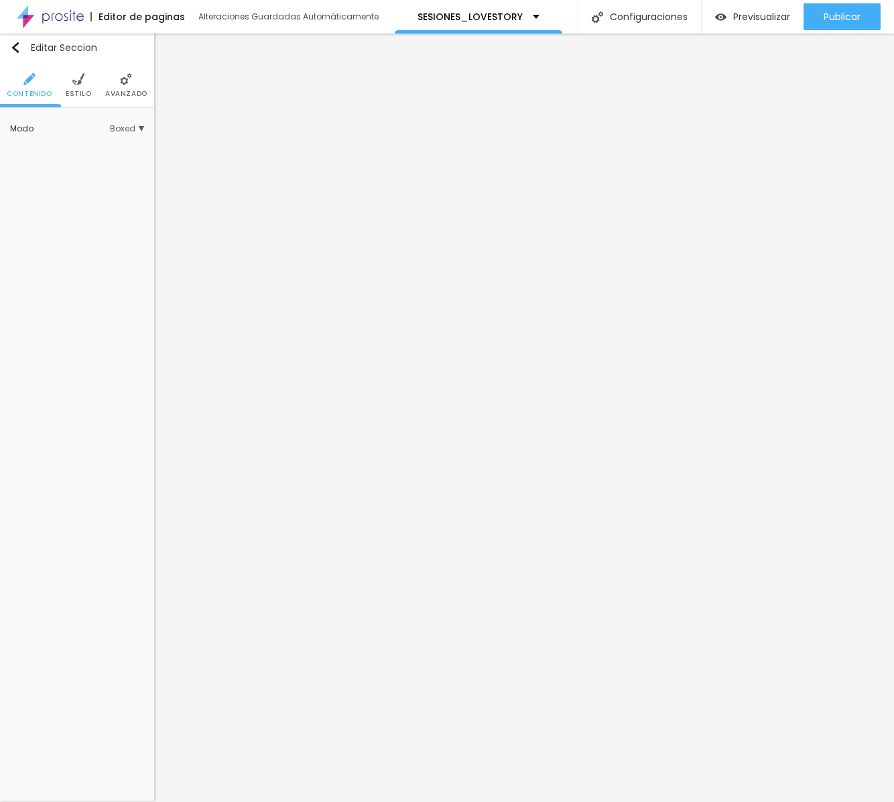
click at [131, 135] on div "Modo Boxed Boxed Completo" at bounding box center [77, 128] width 134 height 21
click at [129, 131] on span "Boxed" at bounding box center [127, 129] width 34 height 8
click at [88, 168] on span "Completo" at bounding box center [71, 165] width 41 height 11
click at [139, 76] on li "Avanzado" at bounding box center [126, 85] width 42 height 44
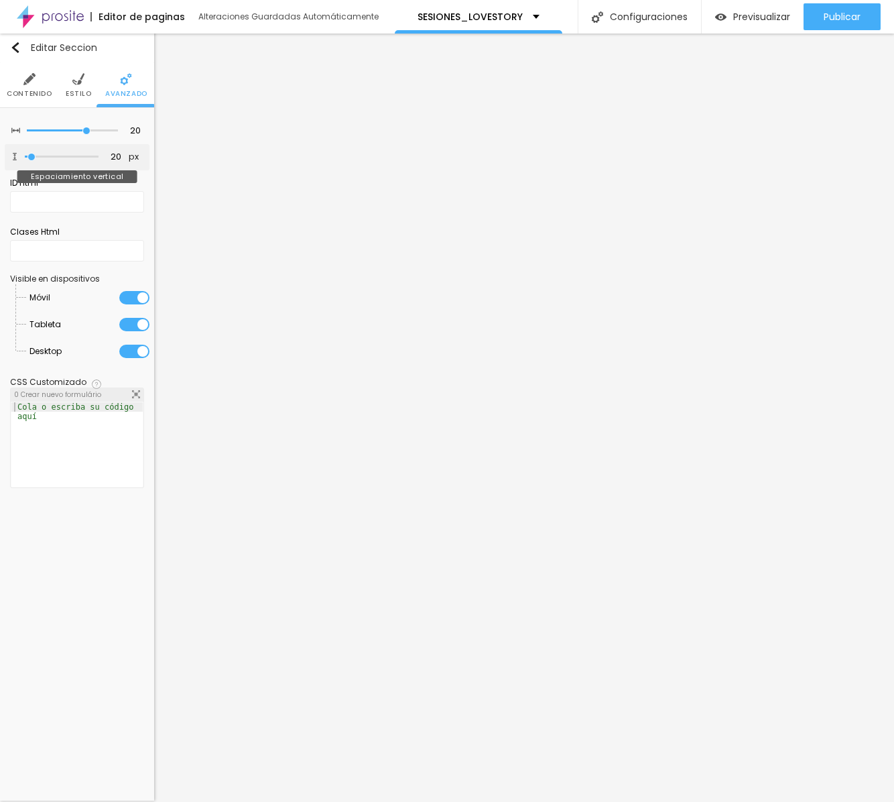
type input "0"
drag, startPoint x: 30, startPoint y: 158, endPoint x: 3, endPoint y: 158, distance: 26.8
type input "0"
click at [3, 158] on div "20 espacio entre columnas 0 px Espaciamiento vertical ID Html Clases Html Visib…" at bounding box center [77, 306] width 154 height 396
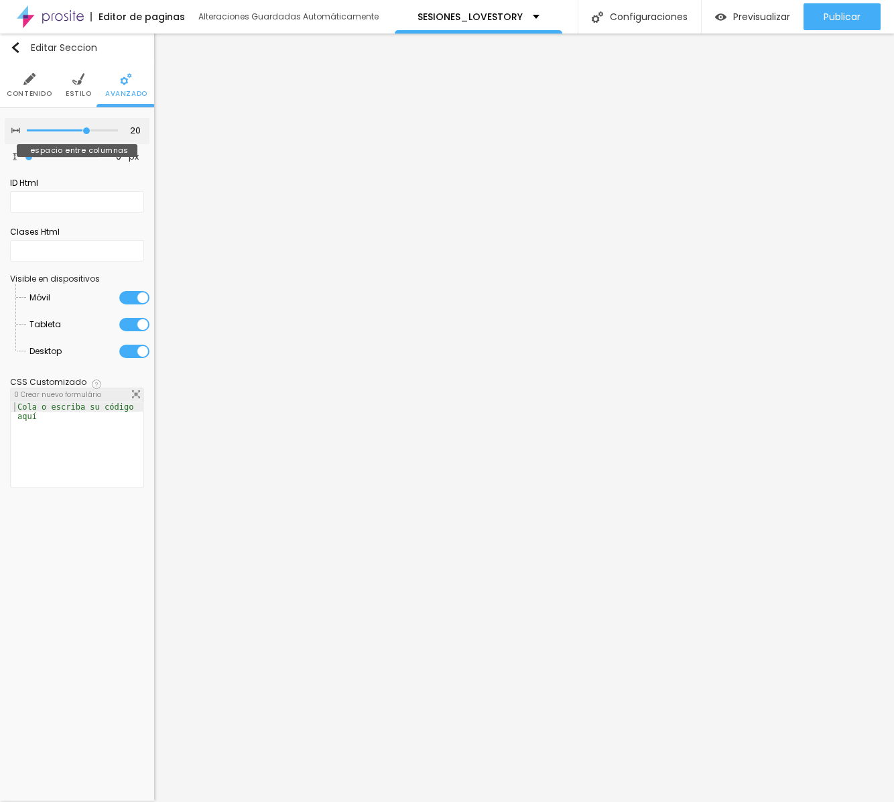
type input "15"
type input "10"
type input "5"
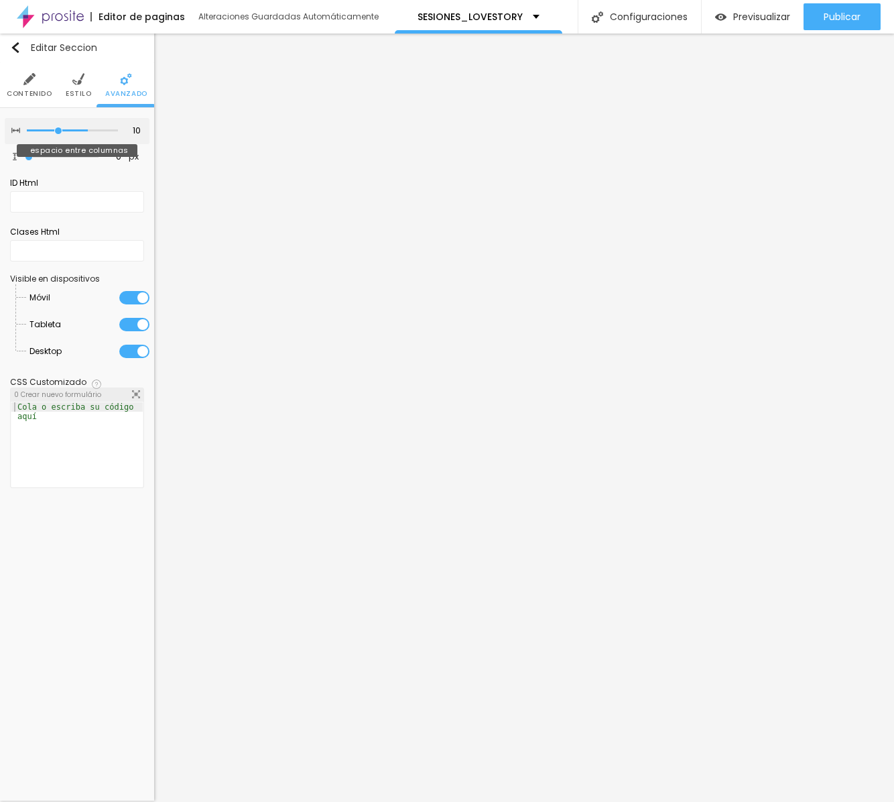
type input "5"
type input "0"
drag, startPoint x: 84, startPoint y: 131, endPoint x: -43, endPoint y: 130, distance: 126.7
type input "0"
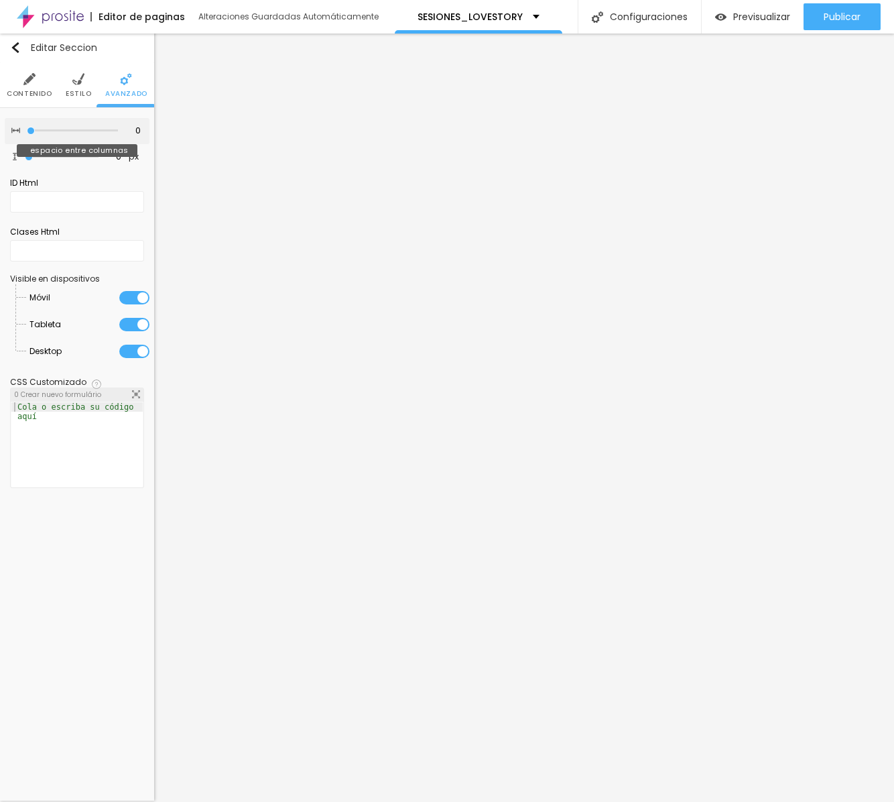
click at [0, 130] on html "Editor de paginas Alteraciones Guardadas Automáticamente SESIONES_LOVESTORY Con…" at bounding box center [447, 401] width 894 height 802
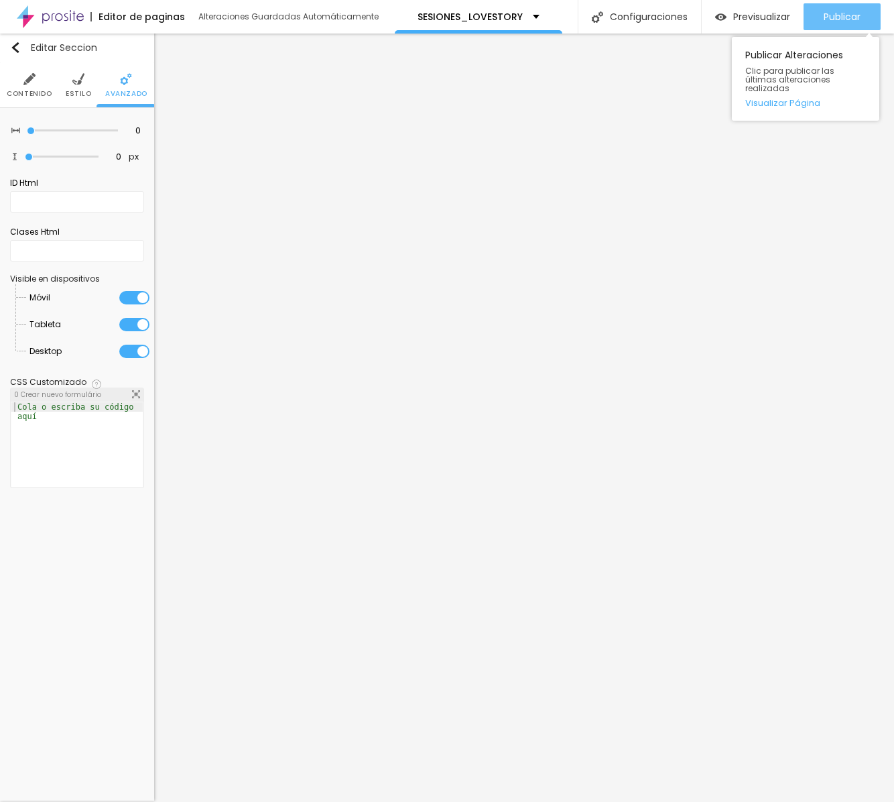
click at [607, 21] on span "Publicar" at bounding box center [842, 16] width 37 height 11
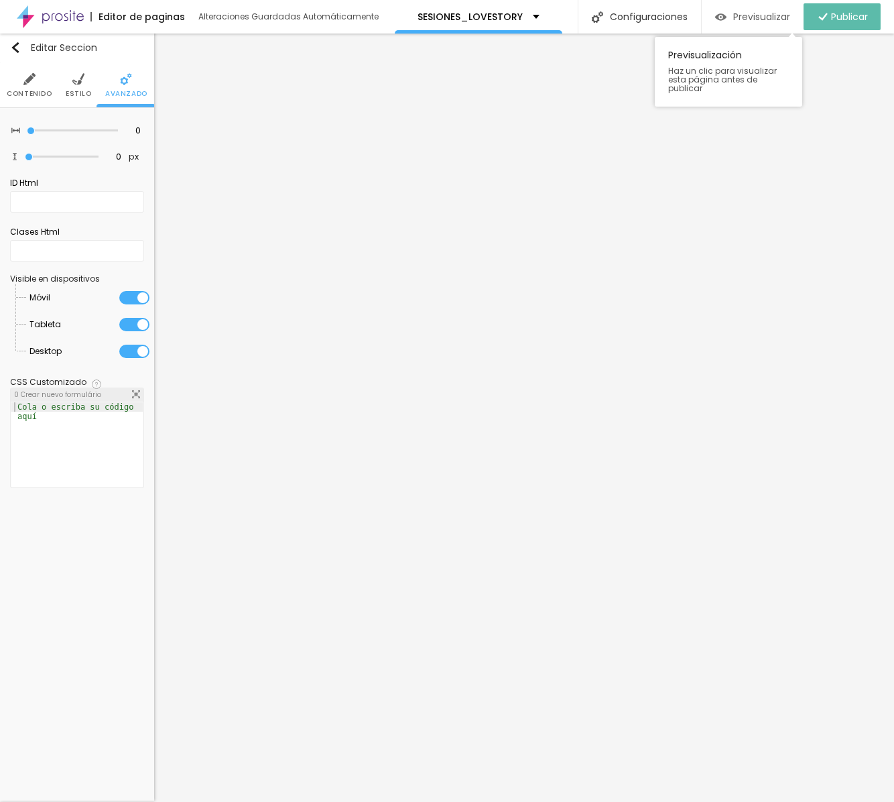
click at [607, 19] on span "Previsualizar" at bounding box center [761, 16] width 57 height 11
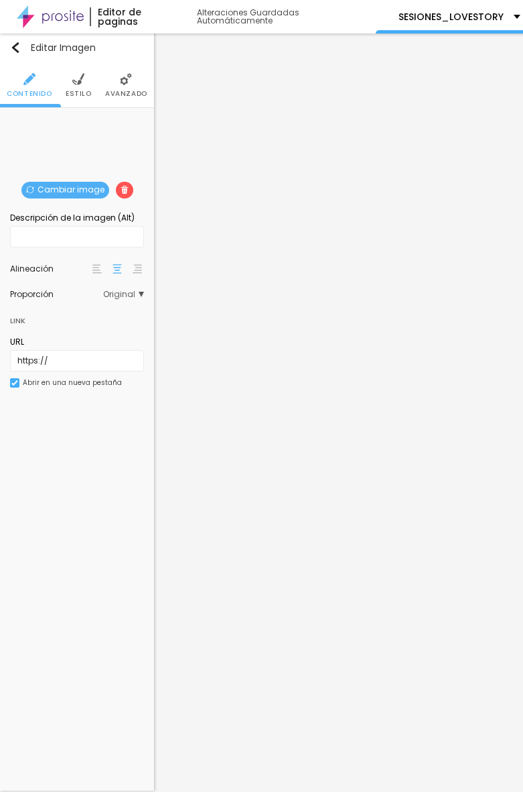
click at [82, 185] on span "Cambiar image" at bounding box center [65, 190] width 88 height 17
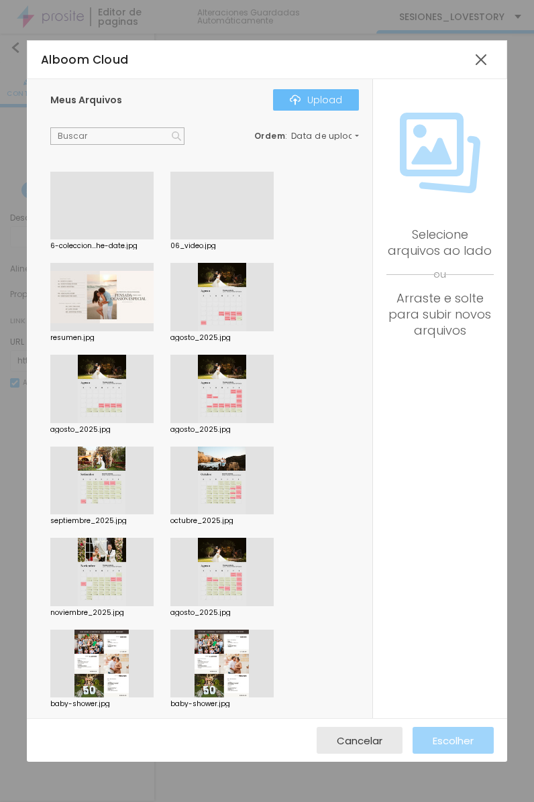
click at [314, 101] on div "Upload" at bounding box center [316, 100] width 52 height 11
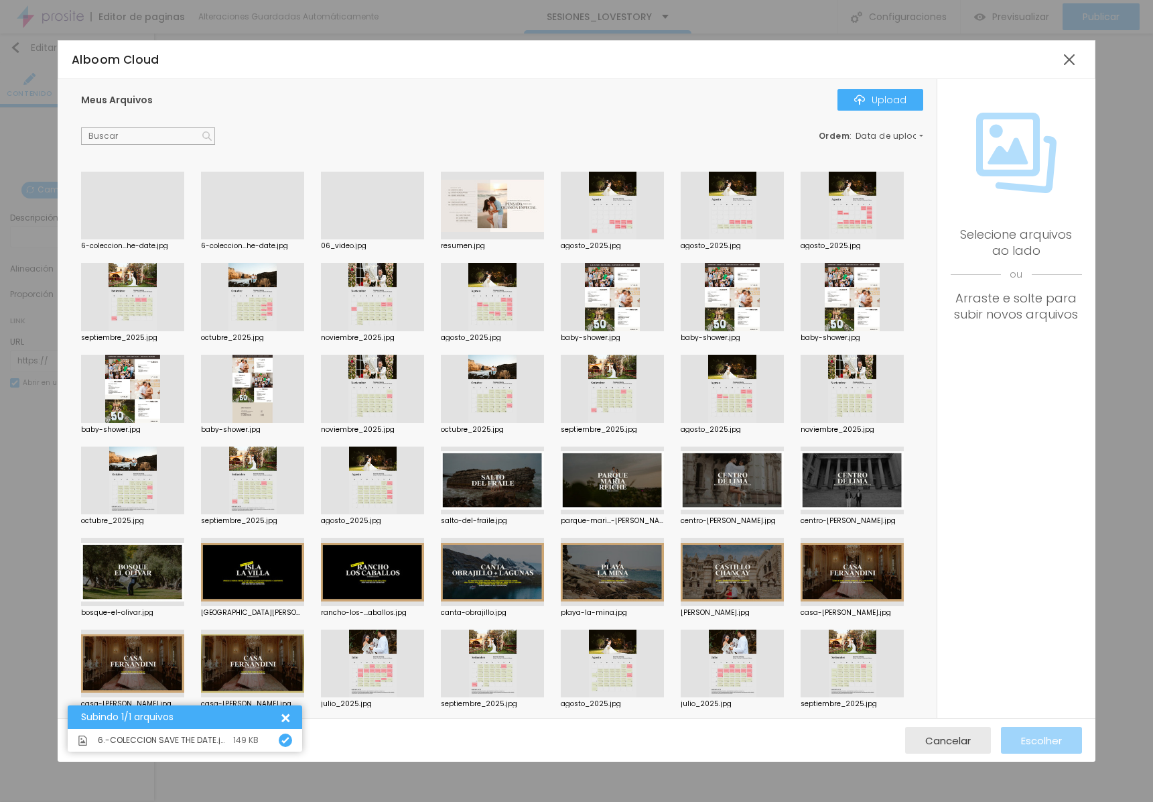
click at [116, 239] on div at bounding box center [132, 239] width 103 height 0
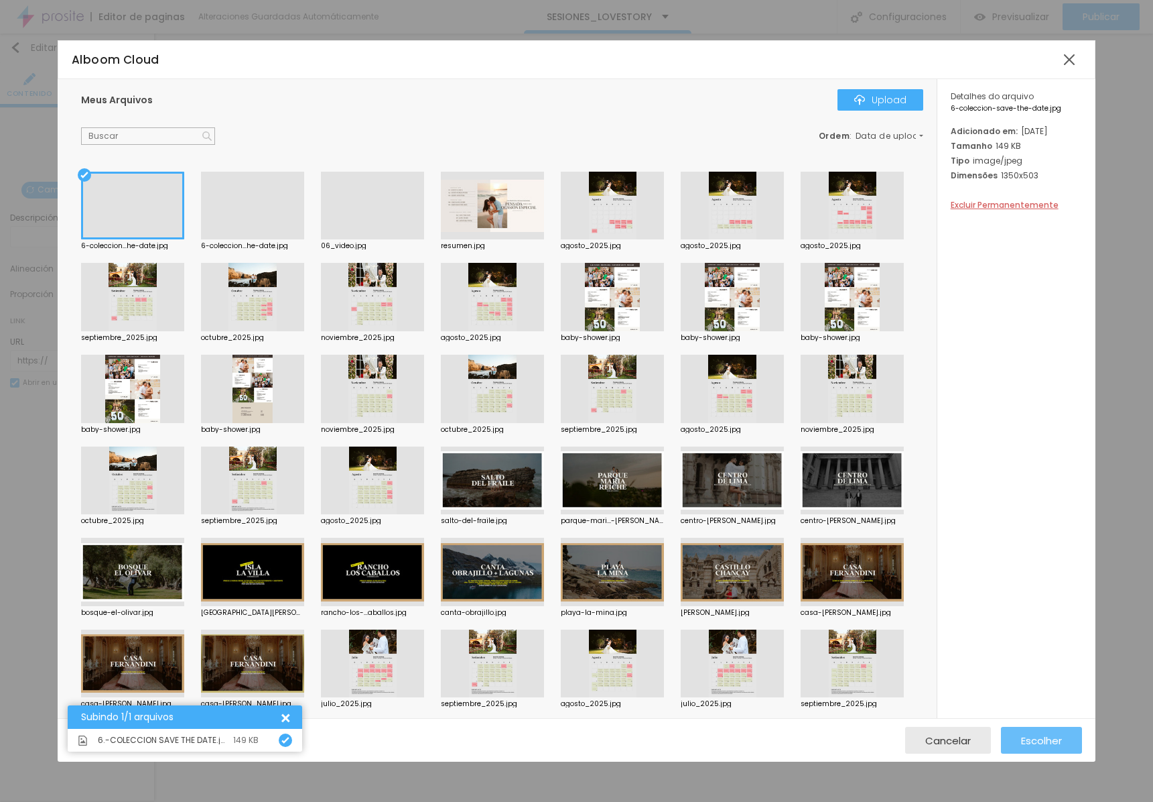
click at [607, 735] on span "Escolher" at bounding box center [1041, 740] width 41 height 11
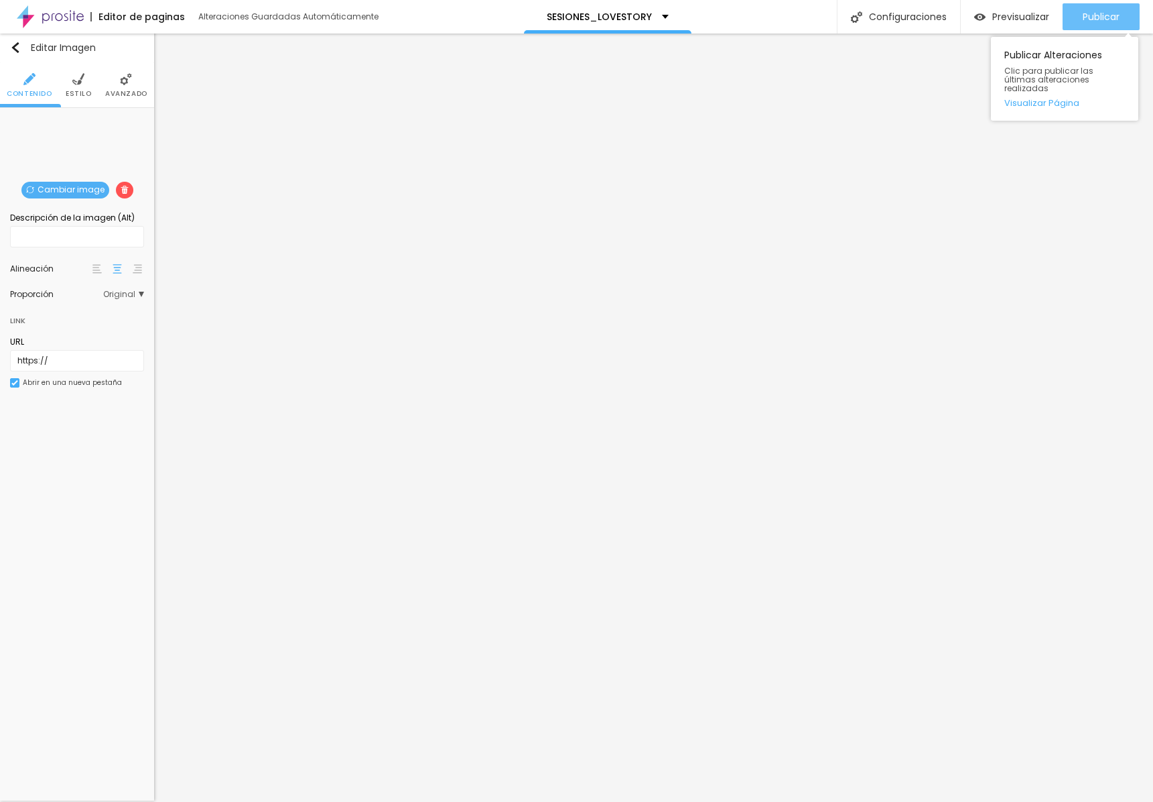
click at [607, 16] on span "Publicar" at bounding box center [1101, 16] width 37 height 11
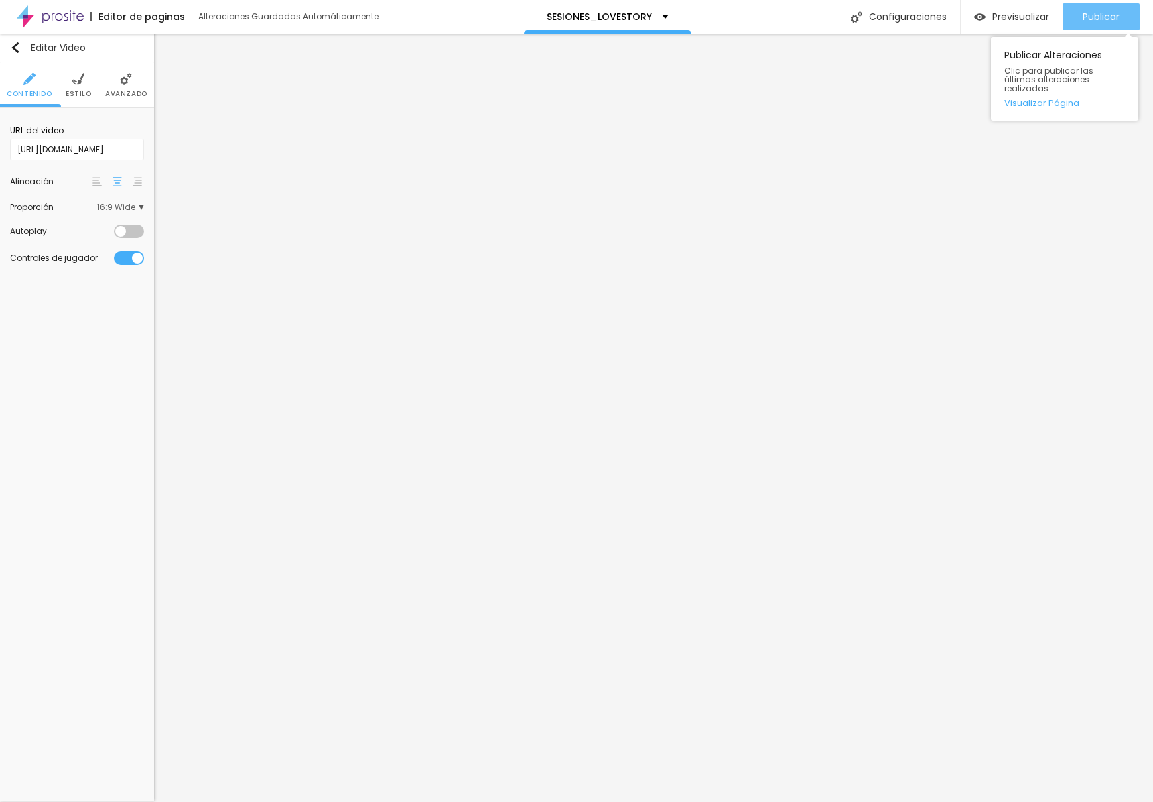
click at [607, 25] on div "Publicar" at bounding box center [1101, 16] width 37 height 27
click at [607, 18] on span "Previsualizar" at bounding box center [1021, 16] width 57 height 11
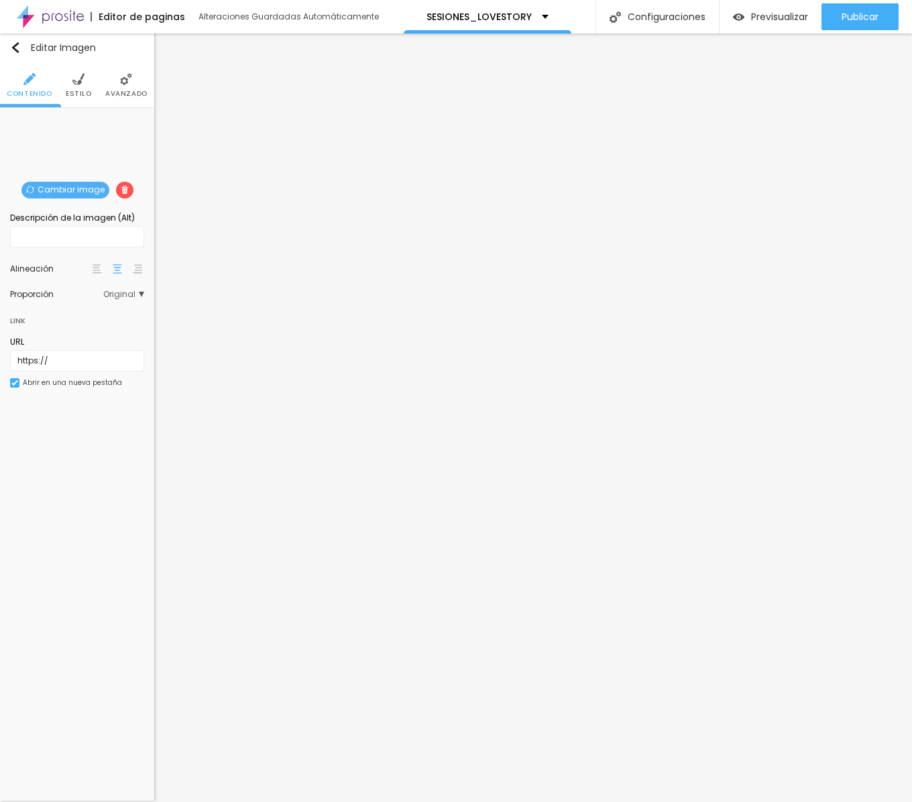
click at [87, 182] on span "Cambiar image" at bounding box center [65, 190] width 88 height 17
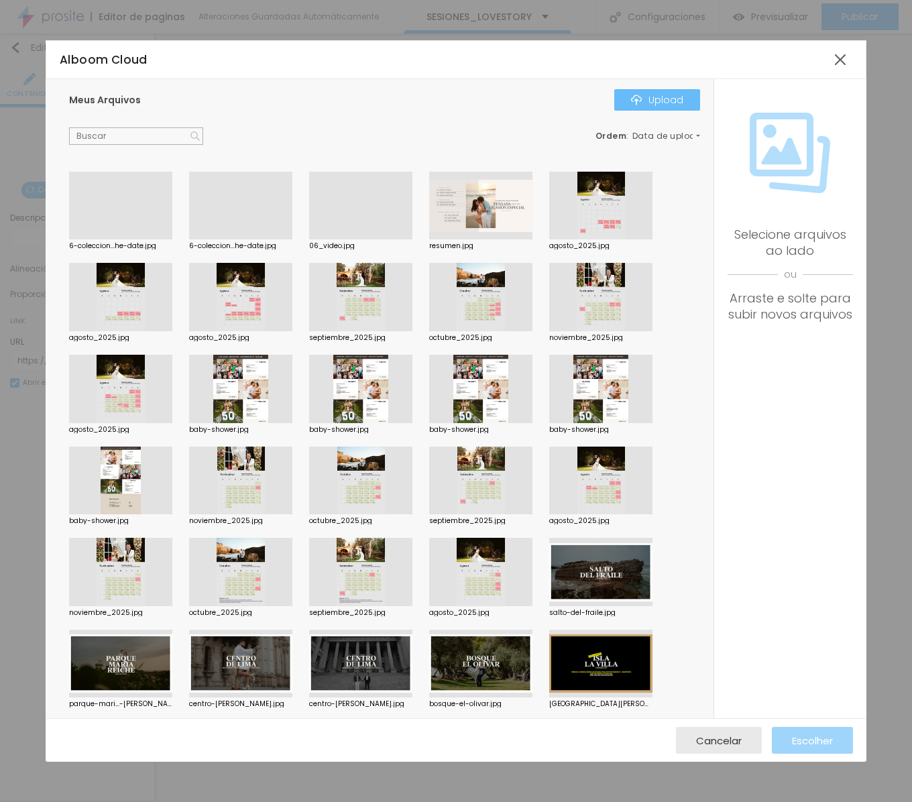
click at [607, 97] on img "button" at bounding box center [636, 100] width 11 height 11
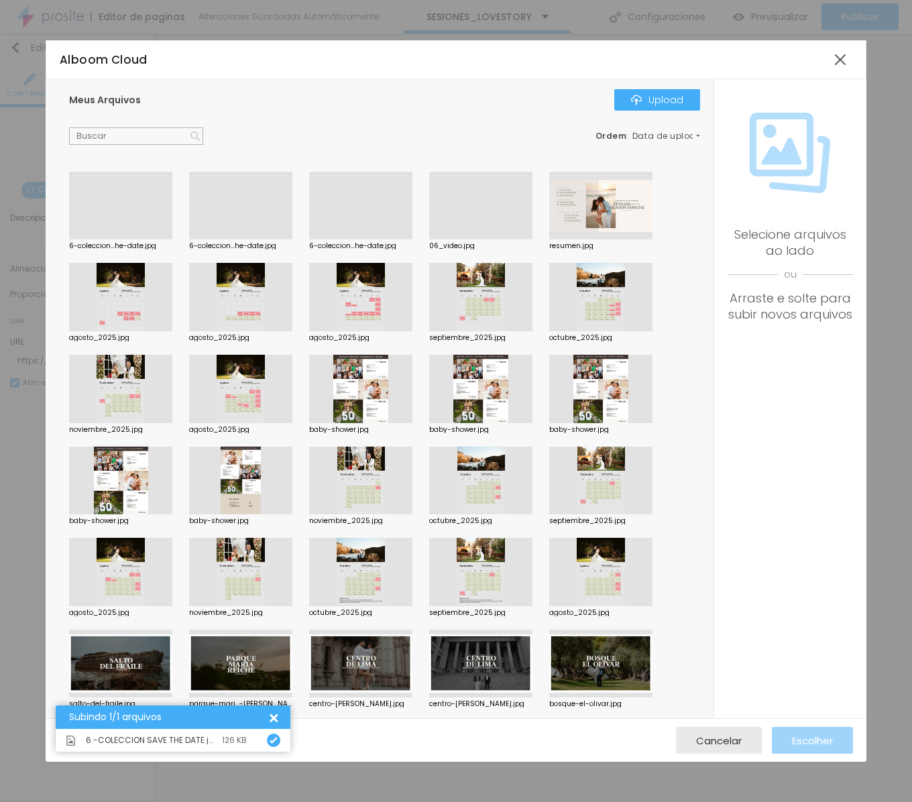
click at [149, 239] on div at bounding box center [120, 239] width 103 height 0
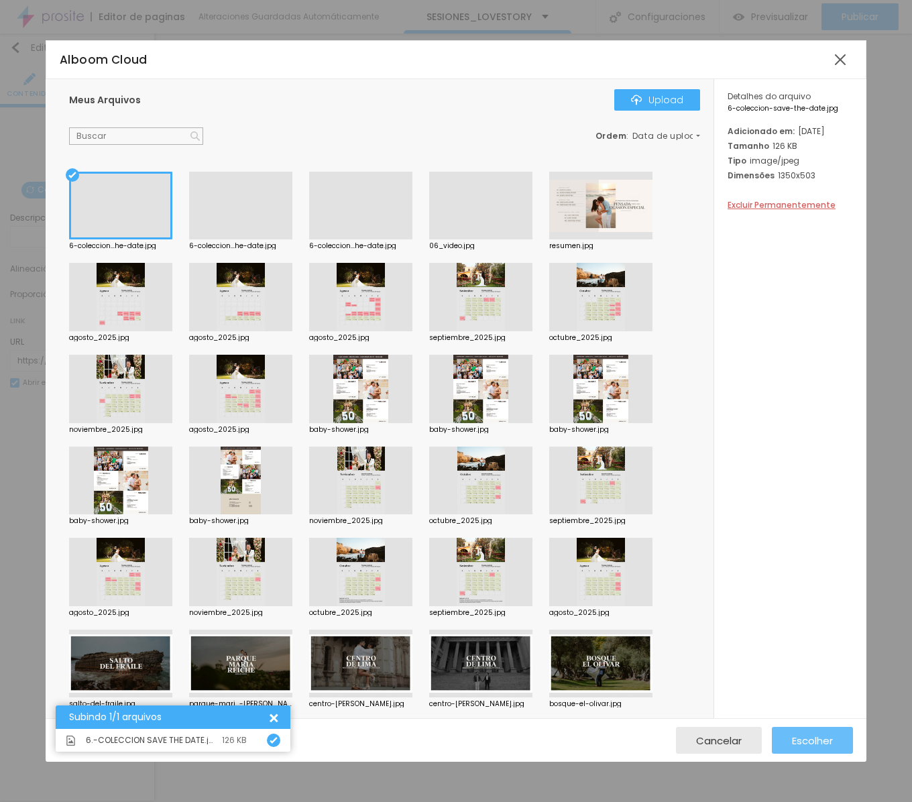
click at [607, 747] on div "Escolher" at bounding box center [812, 740] width 41 height 27
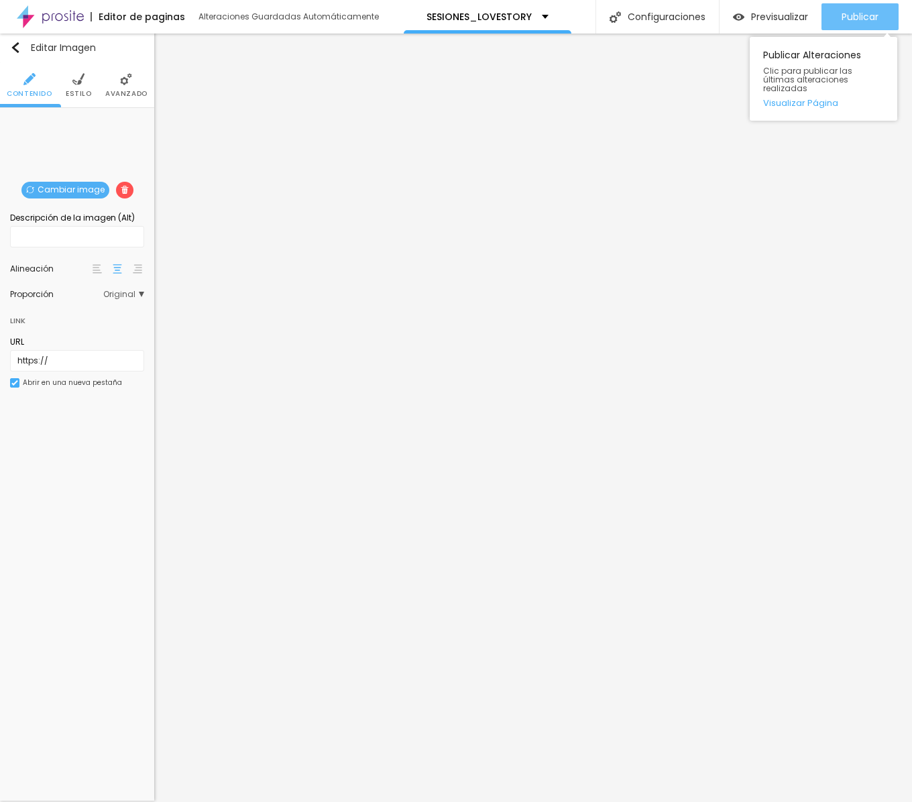
click at [607, 23] on div "Publicar" at bounding box center [859, 16] width 37 height 27
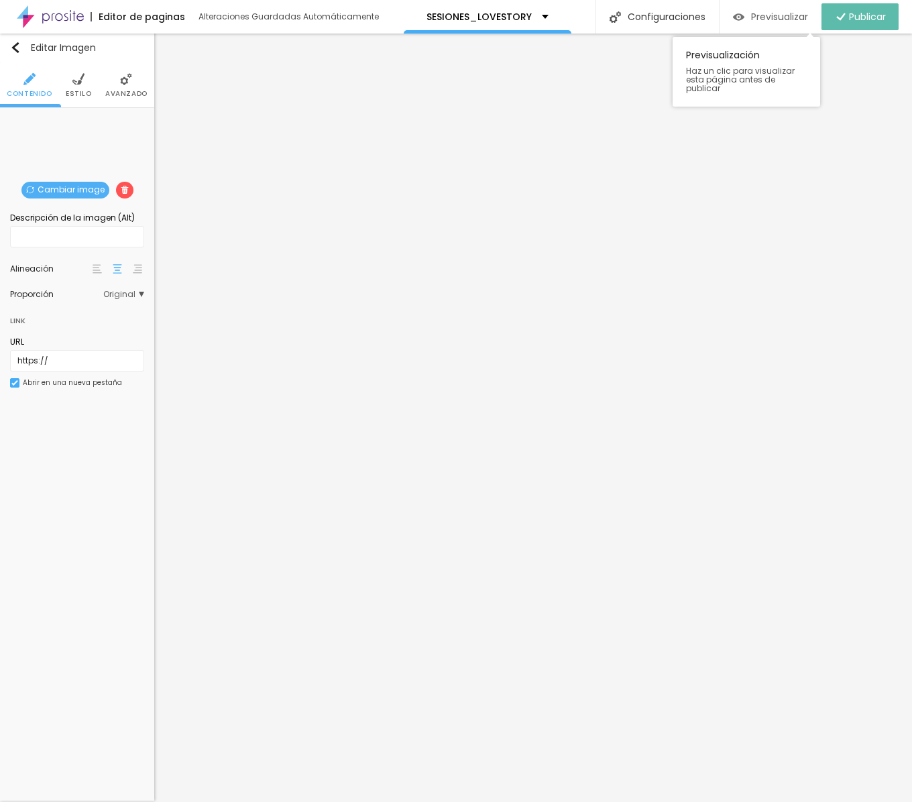
click at [607, 13] on span "Previsualizar" at bounding box center [779, 16] width 57 height 11
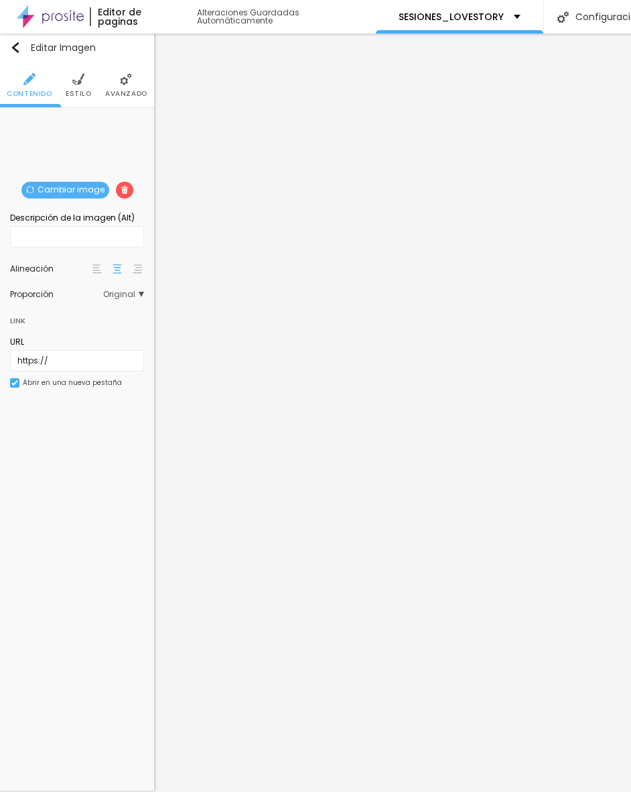
click at [77, 118] on div "Cambiar image" at bounding box center [77, 118] width 0 height 0
click at [90, 182] on span "Cambiar image" at bounding box center [65, 190] width 88 height 17
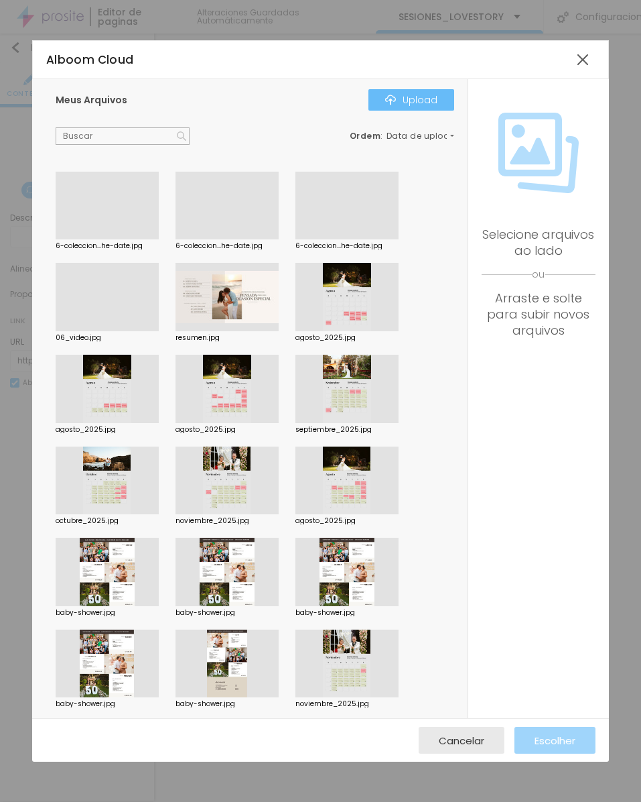
click at [425, 109] on button "Upload" at bounding box center [412, 99] width 86 height 21
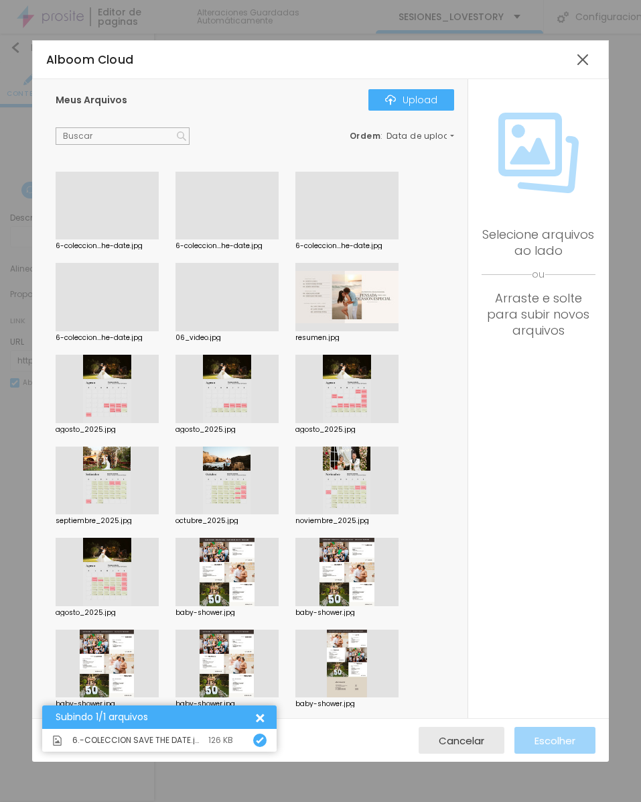
click at [121, 239] on div at bounding box center [107, 239] width 103 height 0
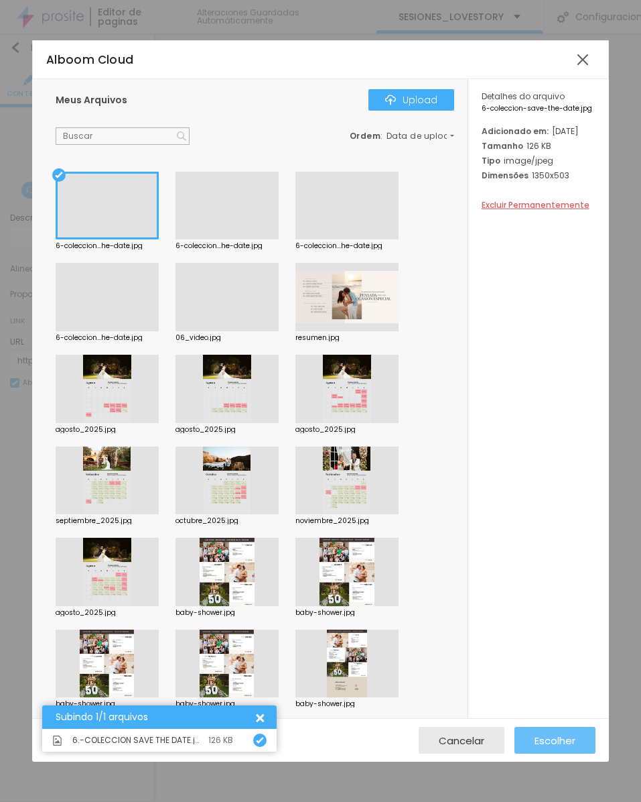
click at [554, 735] on span "Escolher" at bounding box center [555, 740] width 41 height 11
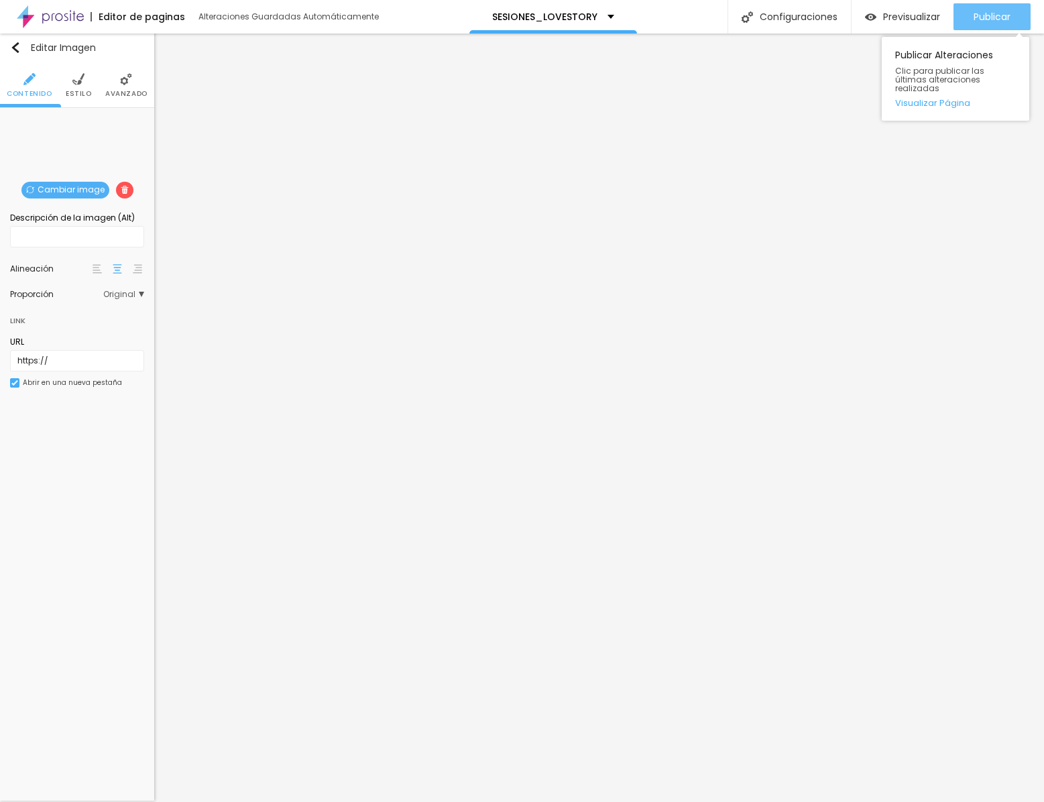
click at [607, 17] on span "Publicar" at bounding box center [991, 16] width 37 height 11
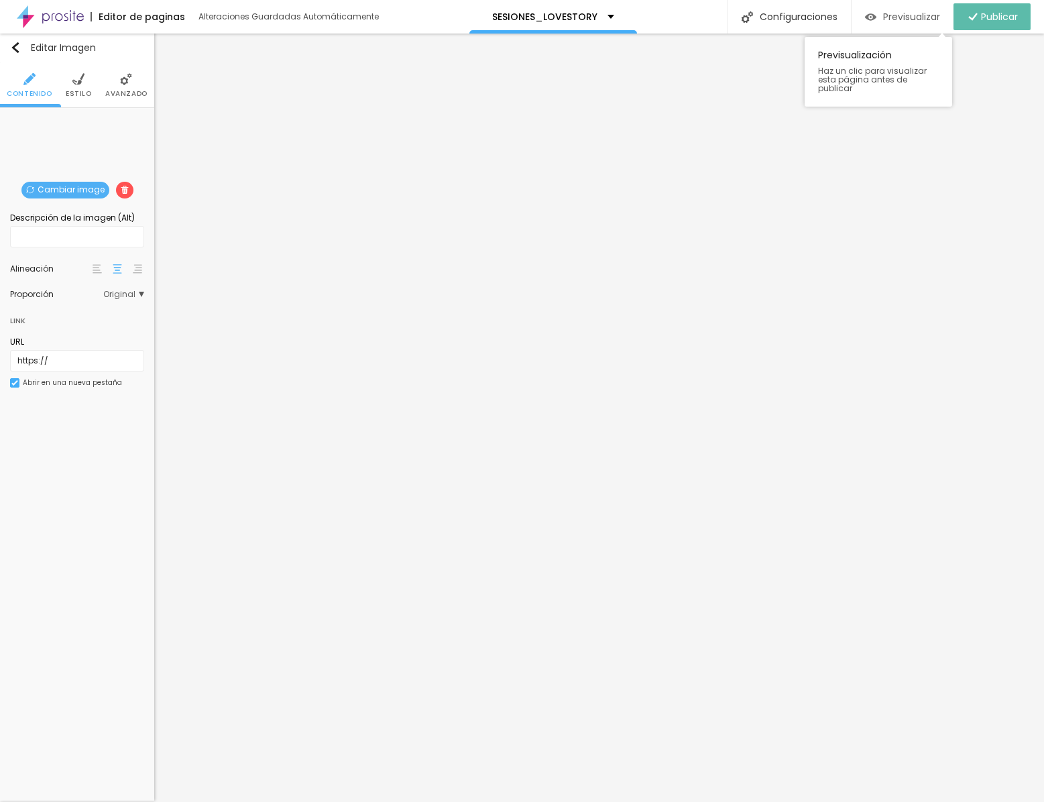
click at [607, 17] on span "Previsualizar" at bounding box center [911, 16] width 57 height 11
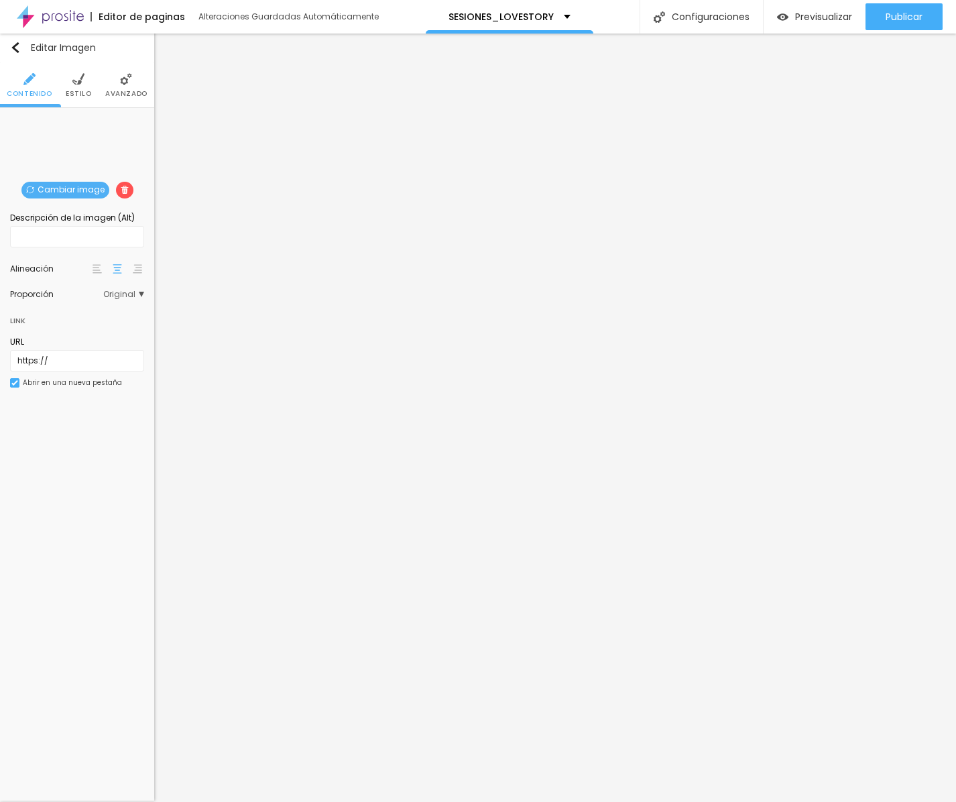
click at [50, 186] on span "Cambiar image" at bounding box center [65, 190] width 88 height 17
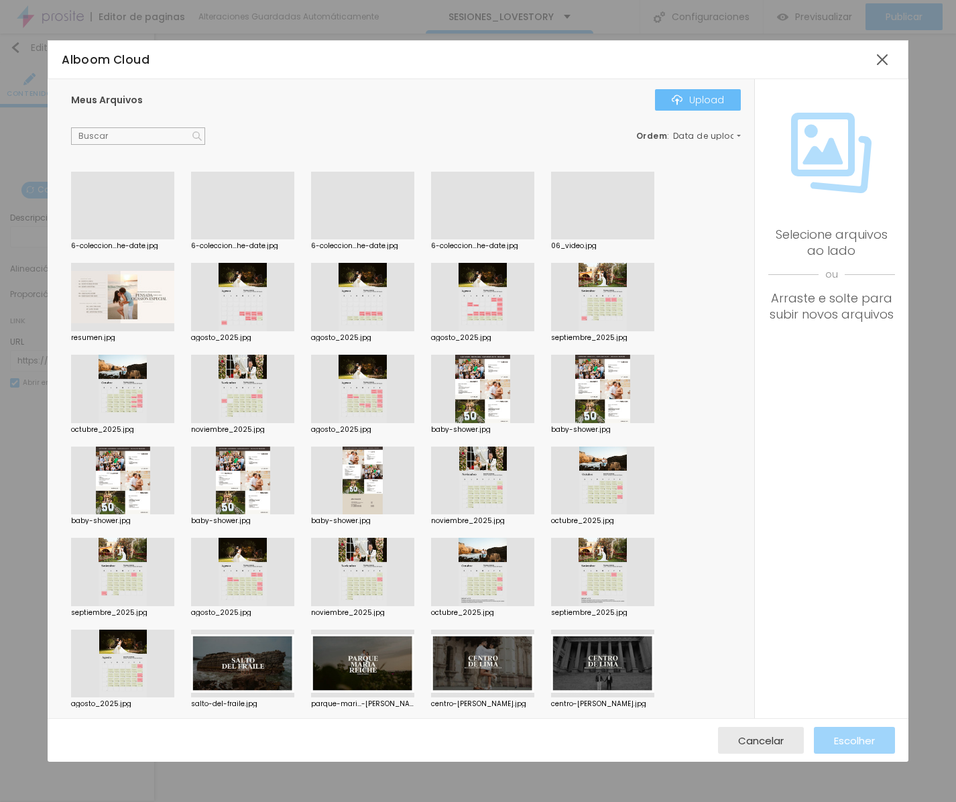
click at [607, 101] on button "Upload" at bounding box center [698, 99] width 86 height 21
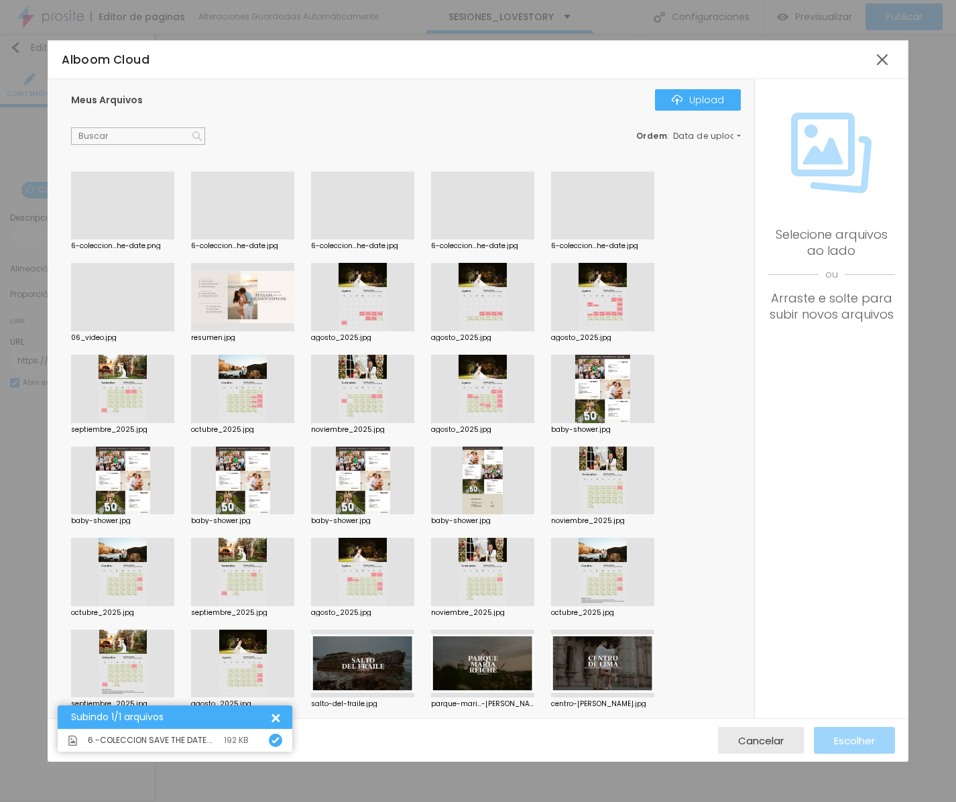
click at [144, 239] on div at bounding box center [122, 239] width 103 height 0
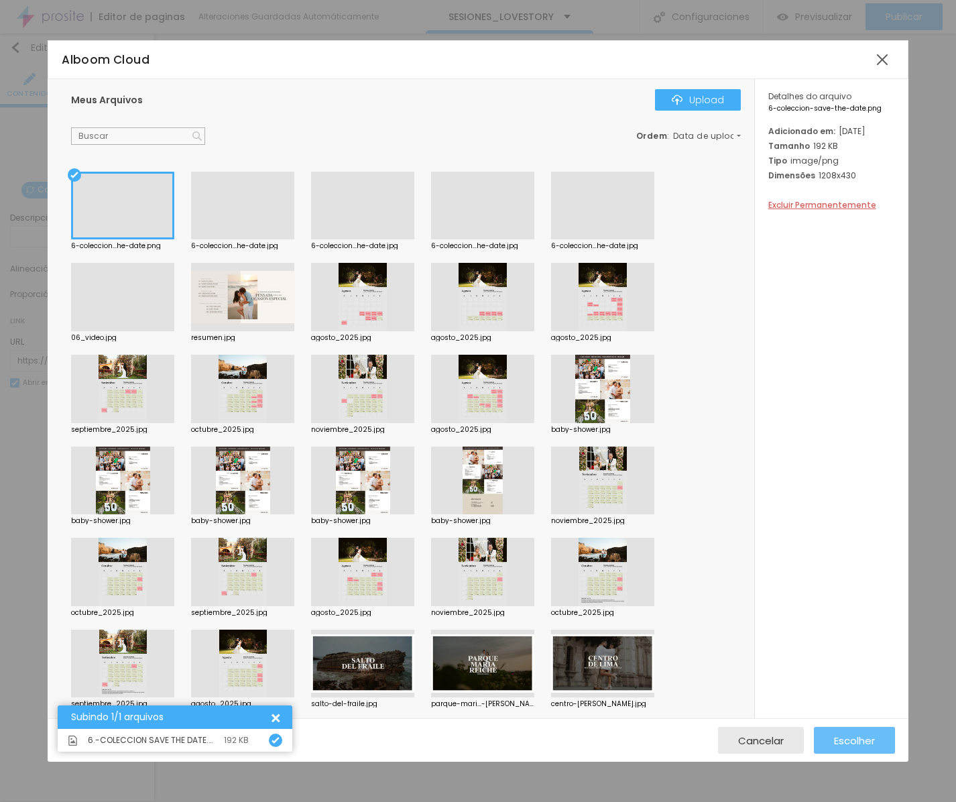
click at [607, 732] on button "Escolher" at bounding box center [854, 740] width 81 height 27
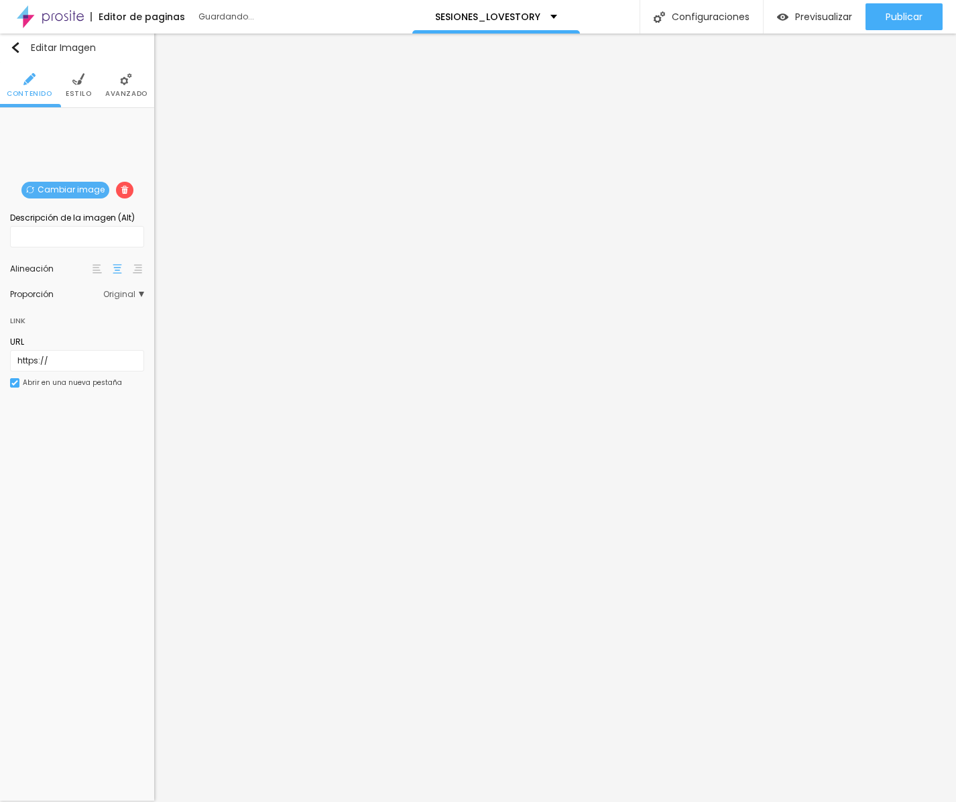
click at [127, 84] on img at bounding box center [126, 79] width 12 height 12
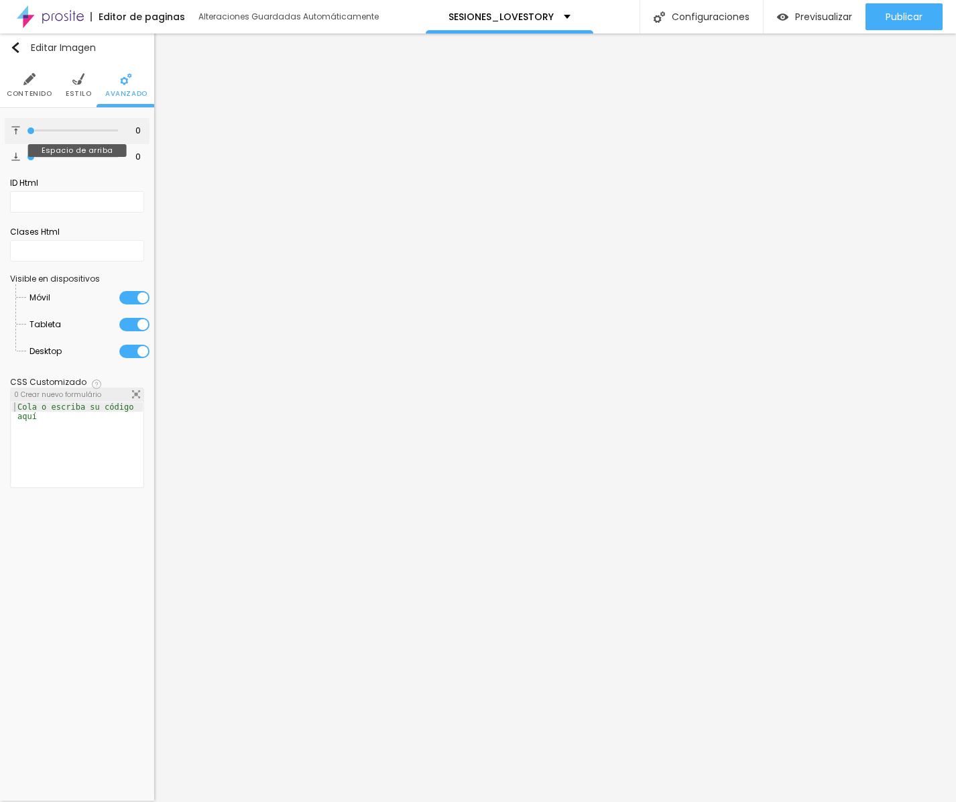
type input "1"
type input "2"
type input "3"
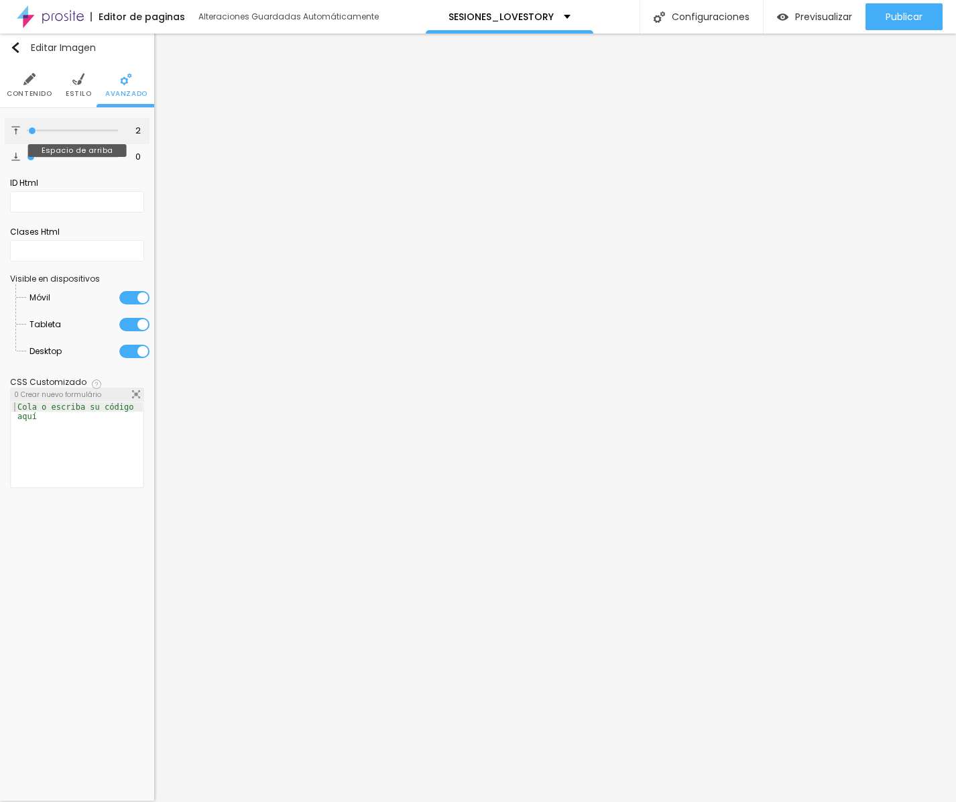
type input "3"
type input "4"
type input "5"
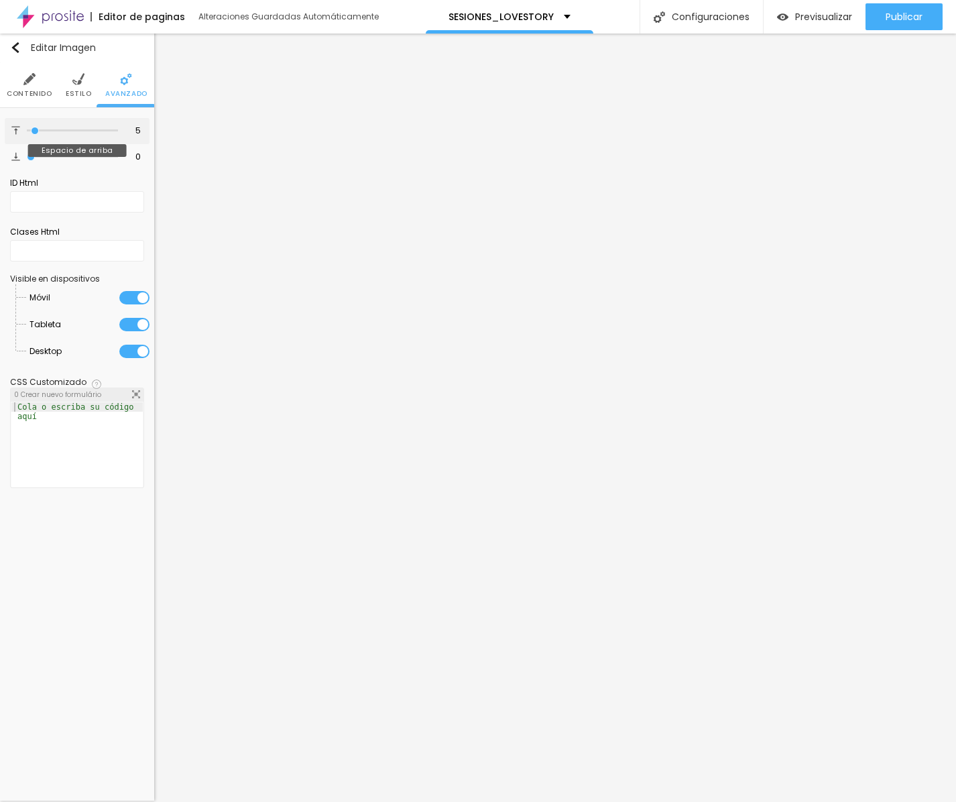
type input "6"
type input "7"
type input "8"
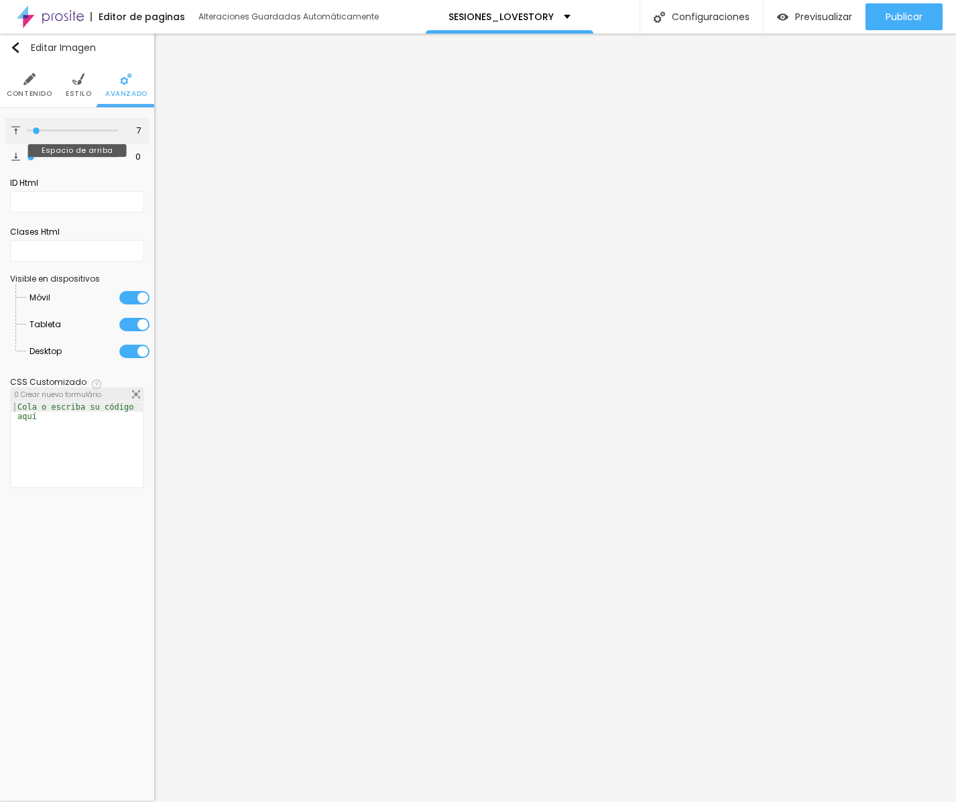
type input "8"
drag, startPoint x: 32, startPoint y: 133, endPoint x: 38, endPoint y: 133, distance: 6.7
type input "8"
click at [38, 133] on input "range" at bounding box center [73, 130] width 86 height 11
type input "1"
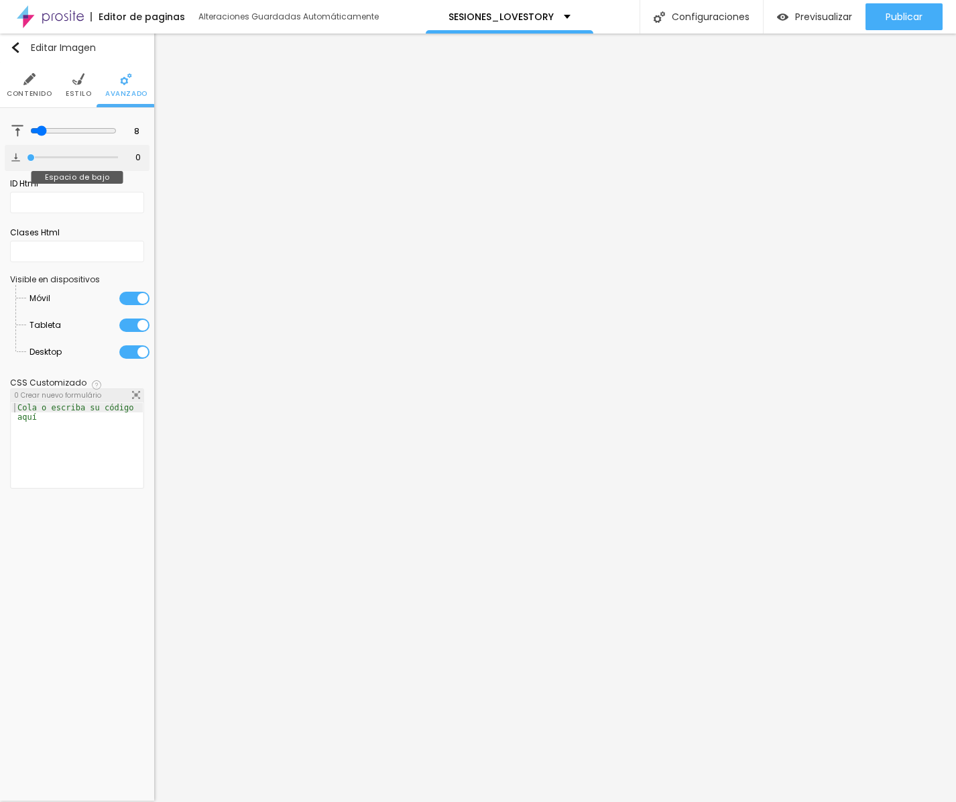
type input "1"
type input "2"
type input "4"
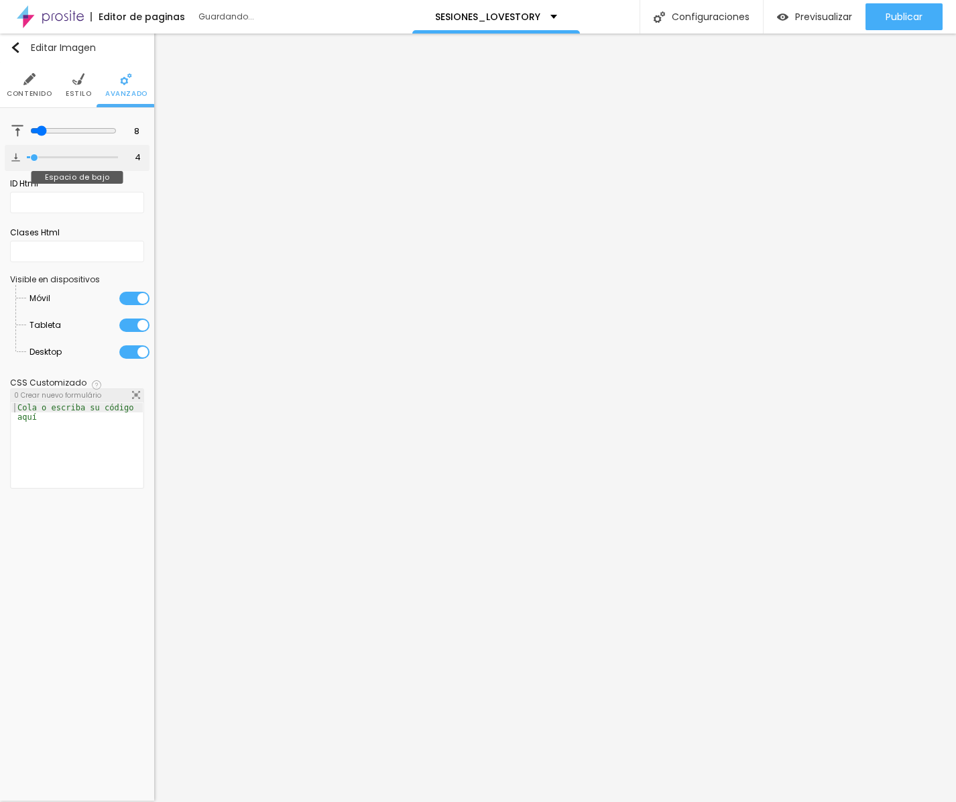
type input "5"
type input "6"
type input "7"
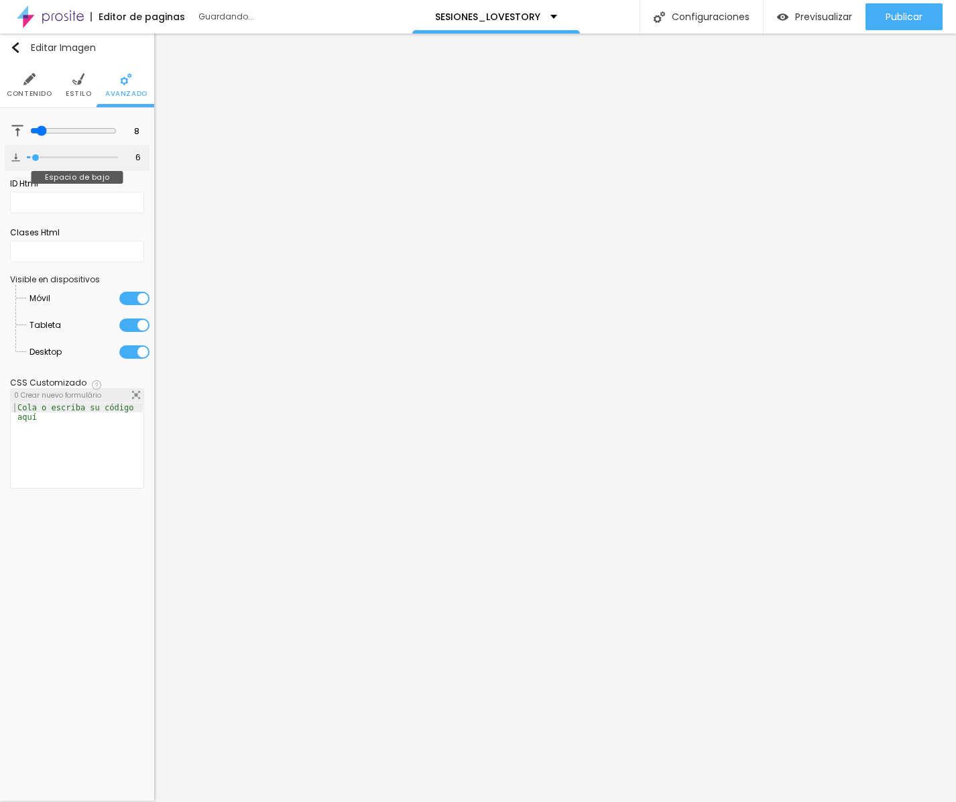
type input "7"
type input "8"
type input "9"
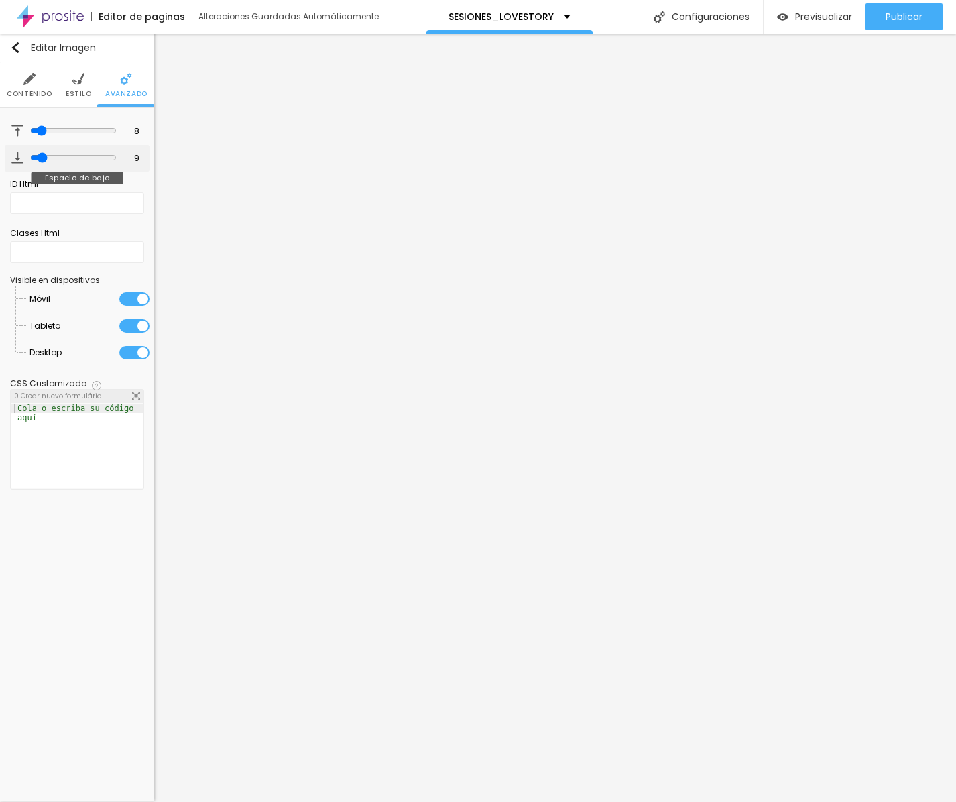
type input "10"
type input "11"
type input "12"
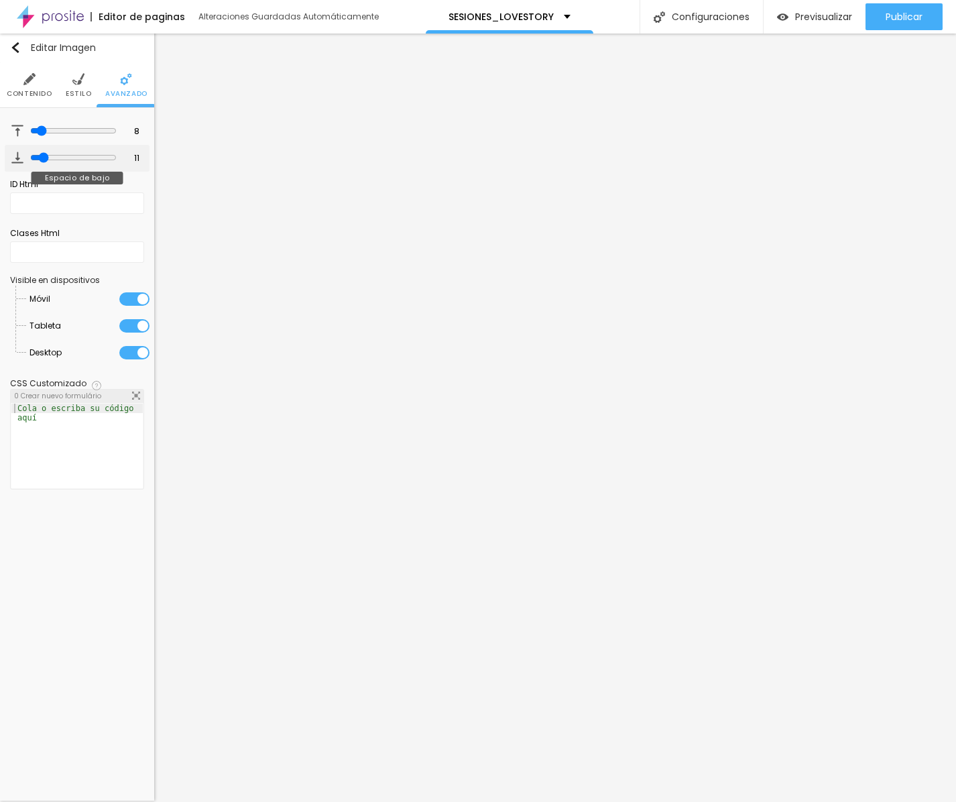
type input "12"
type input "13"
drag, startPoint x: 32, startPoint y: 160, endPoint x: 42, endPoint y: 160, distance: 10.7
type input "13"
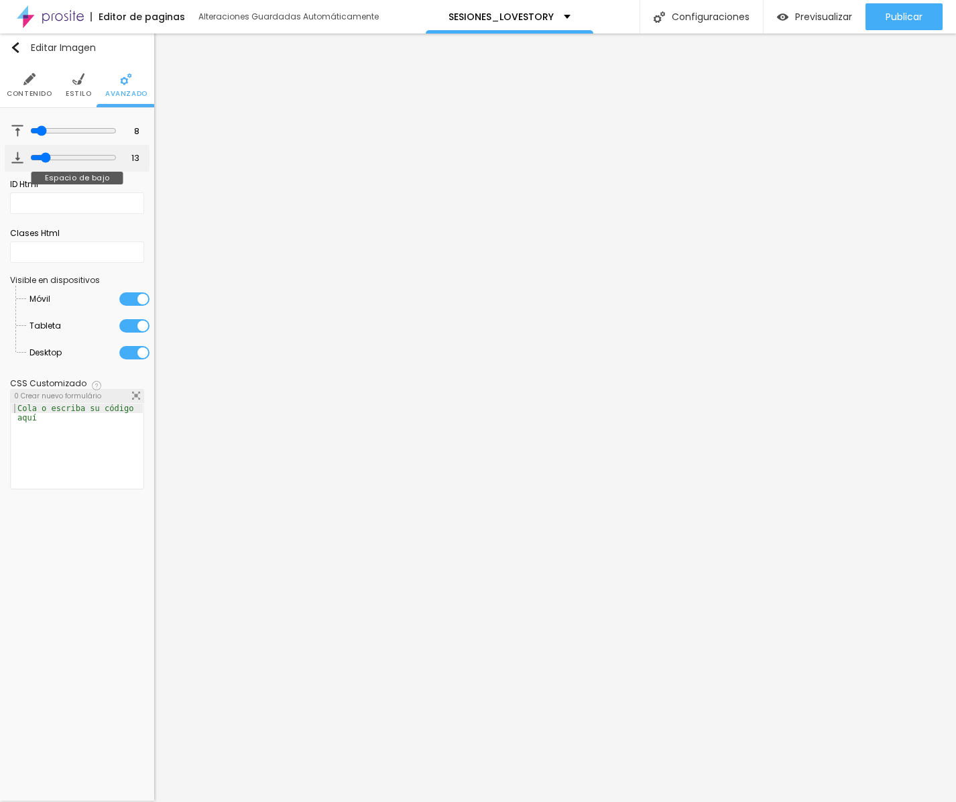
click at [42, 160] on input "range" at bounding box center [73, 157] width 86 height 11
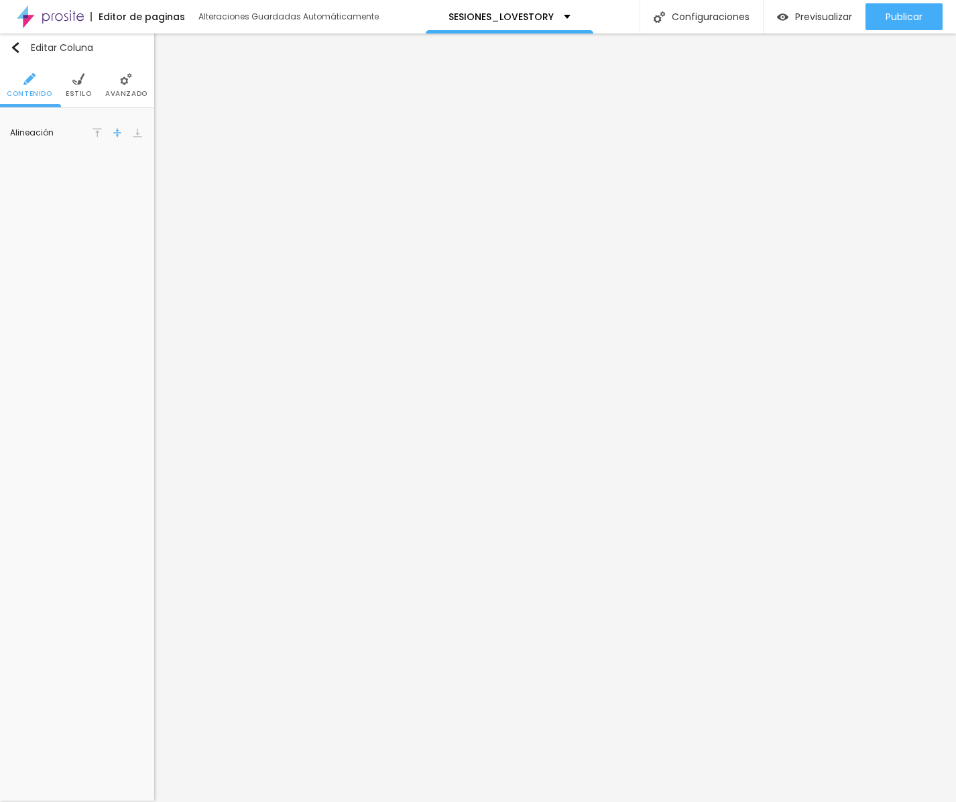
click at [121, 95] on span "Avanzado" at bounding box center [126, 93] width 42 height 7
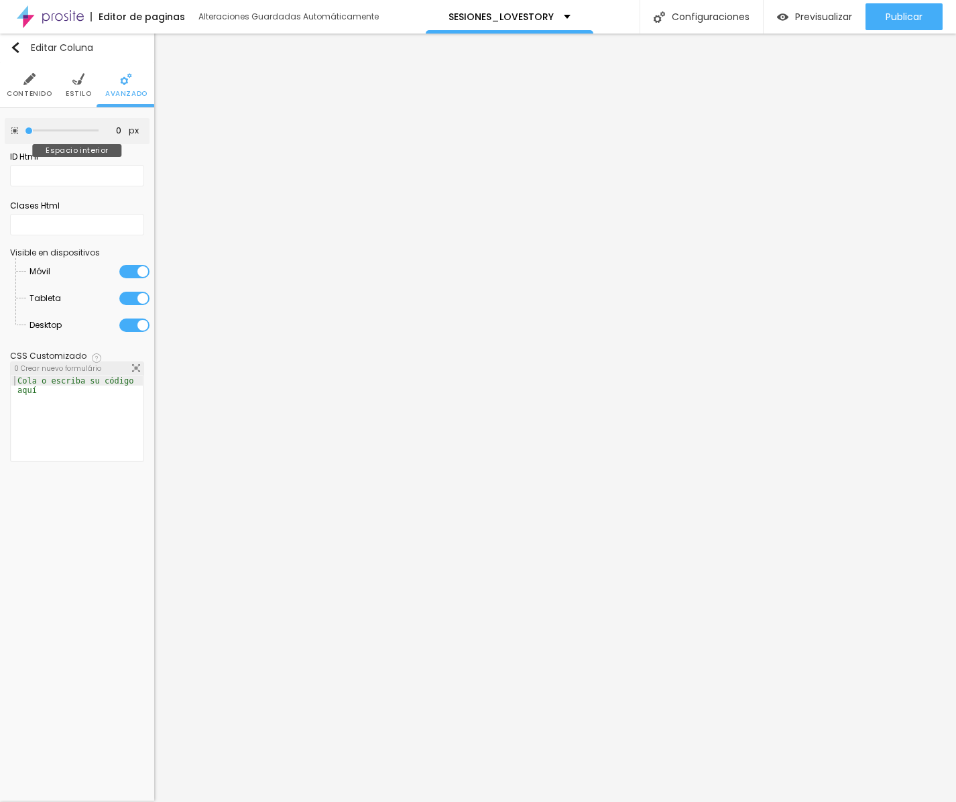
type input "5"
type input "10"
type input "15"
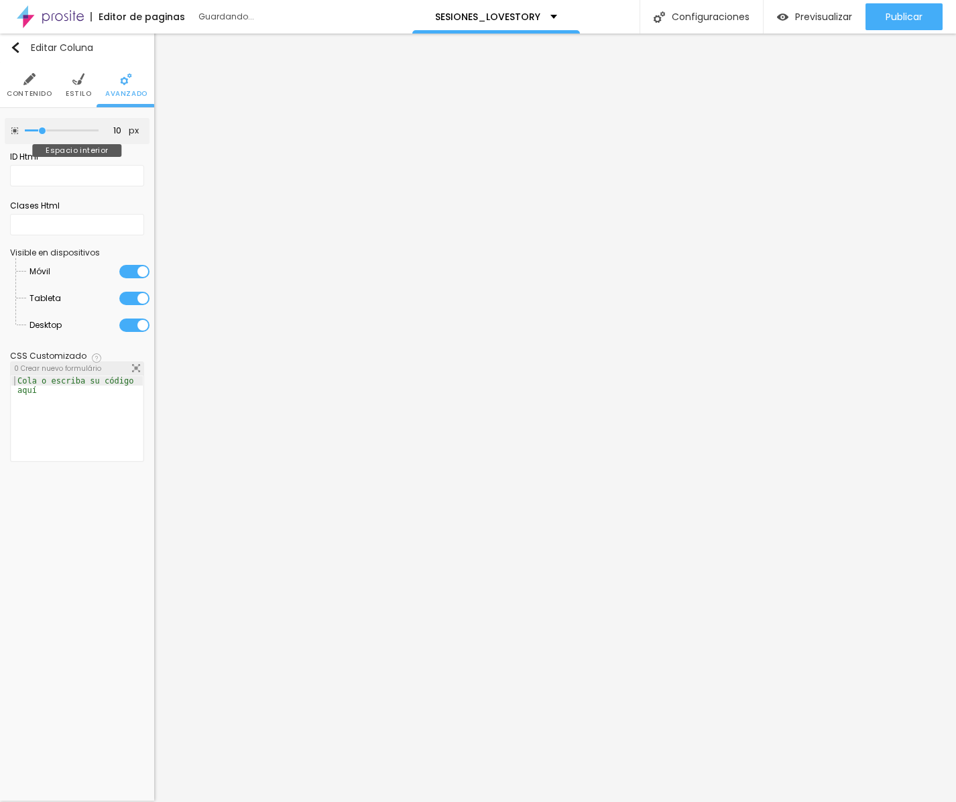
type input "15"
type input "20"
drag, startPoint x: 32, startPoint y: 129, endPoint x: 53, endPoint y: 127, distance: 20.8
type input "20"
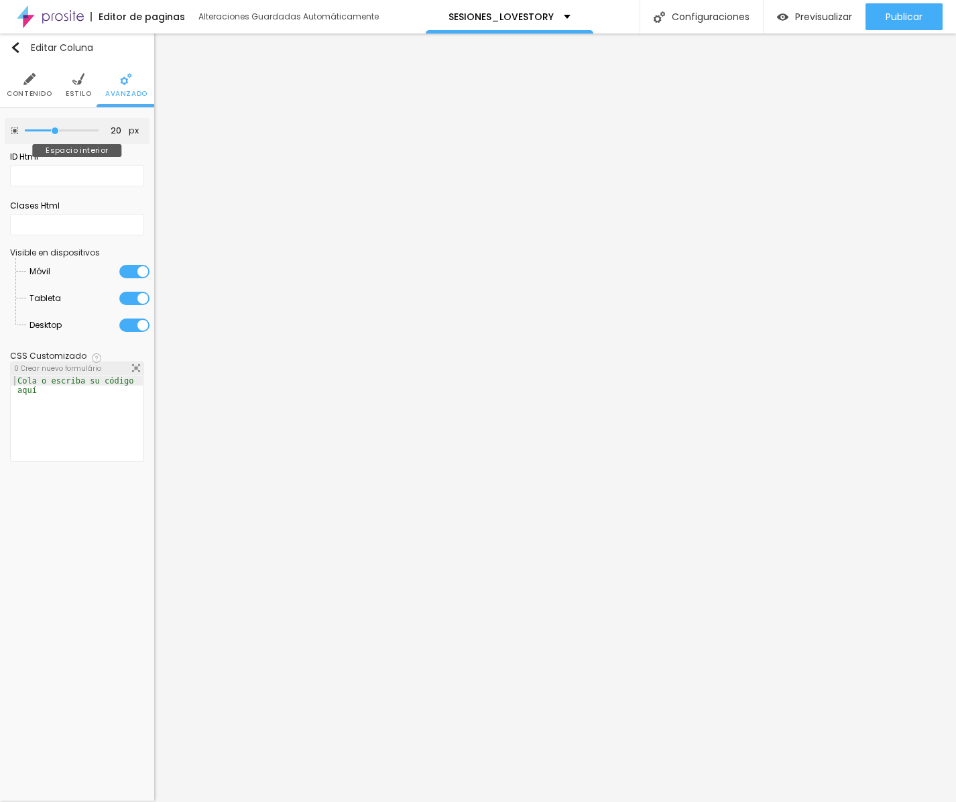
click at [53, 127] on input "range" at bounding box center [62, 130] width 74 height 7
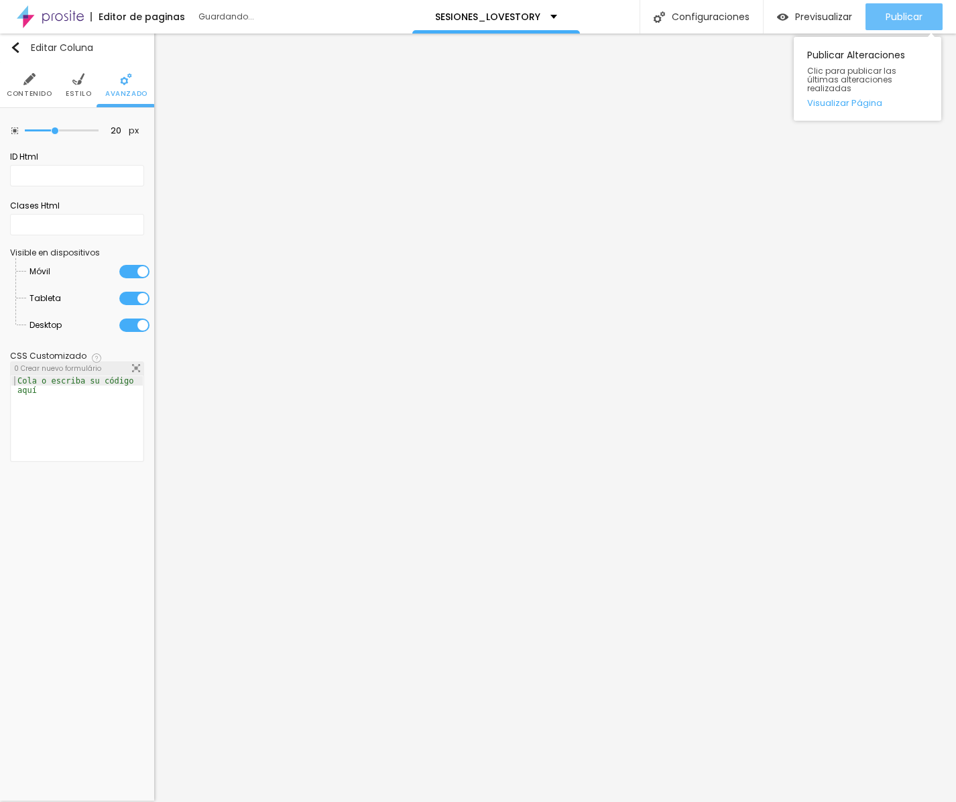
click at [607, 18] on button "Publicar" at bounding box center [903, 16] width 77 height 27
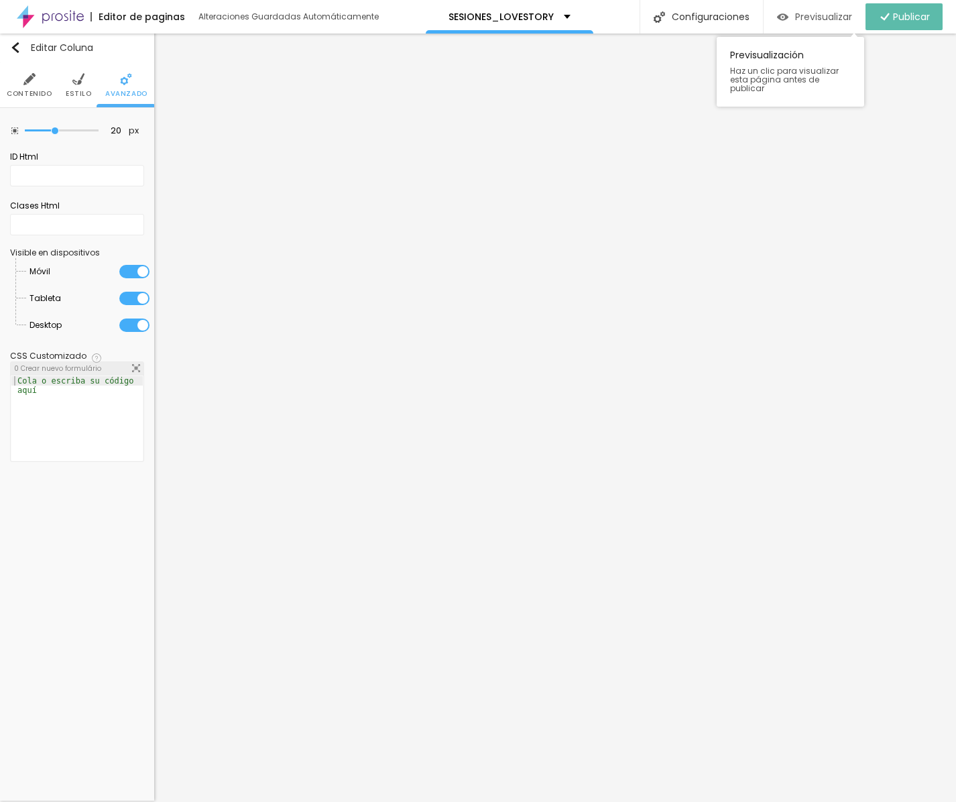
click at [607, 10] on div "Previsualizar" at bounding box center [814, 16] width 75 height 27
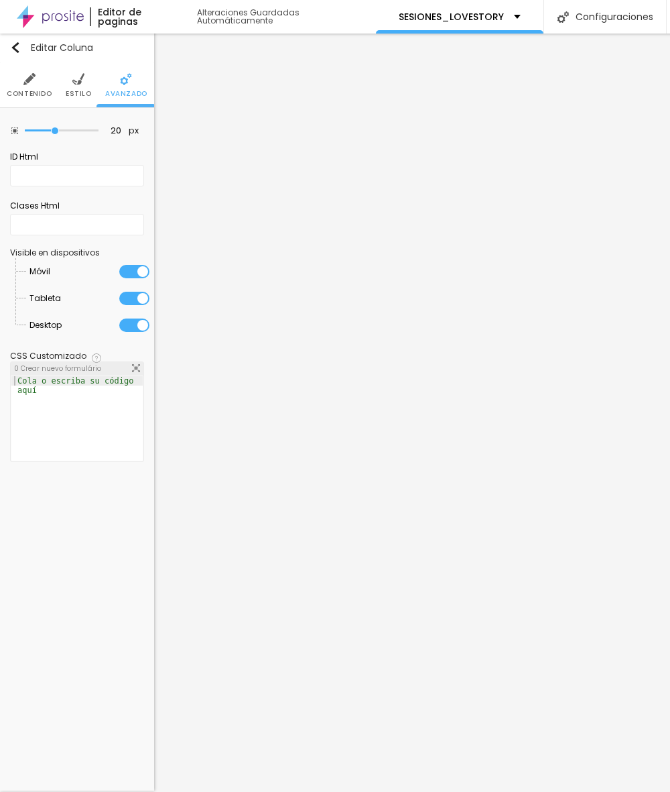
scroll to position [10, 0]
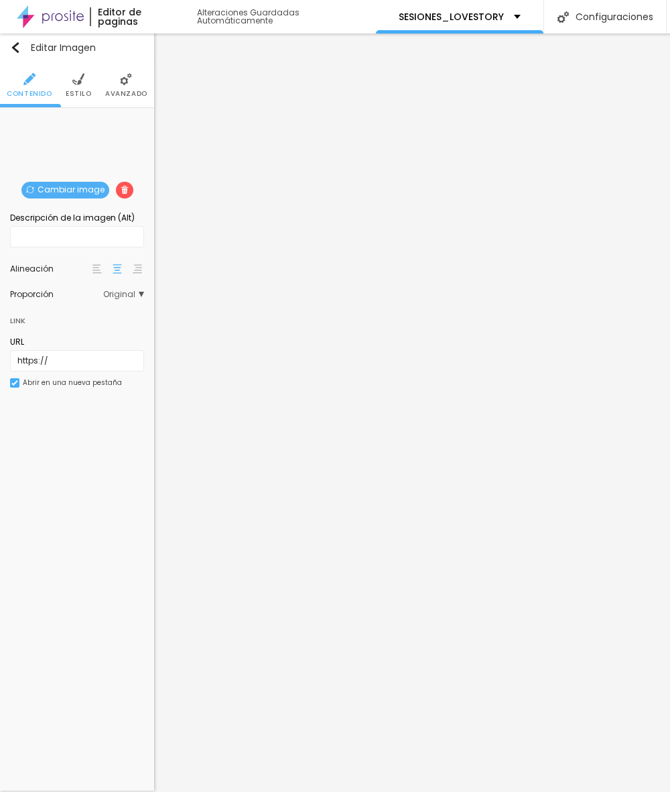
click at [86, 186] on span "Cambiar image" at bounding box center [65, 190] width 88 height 17
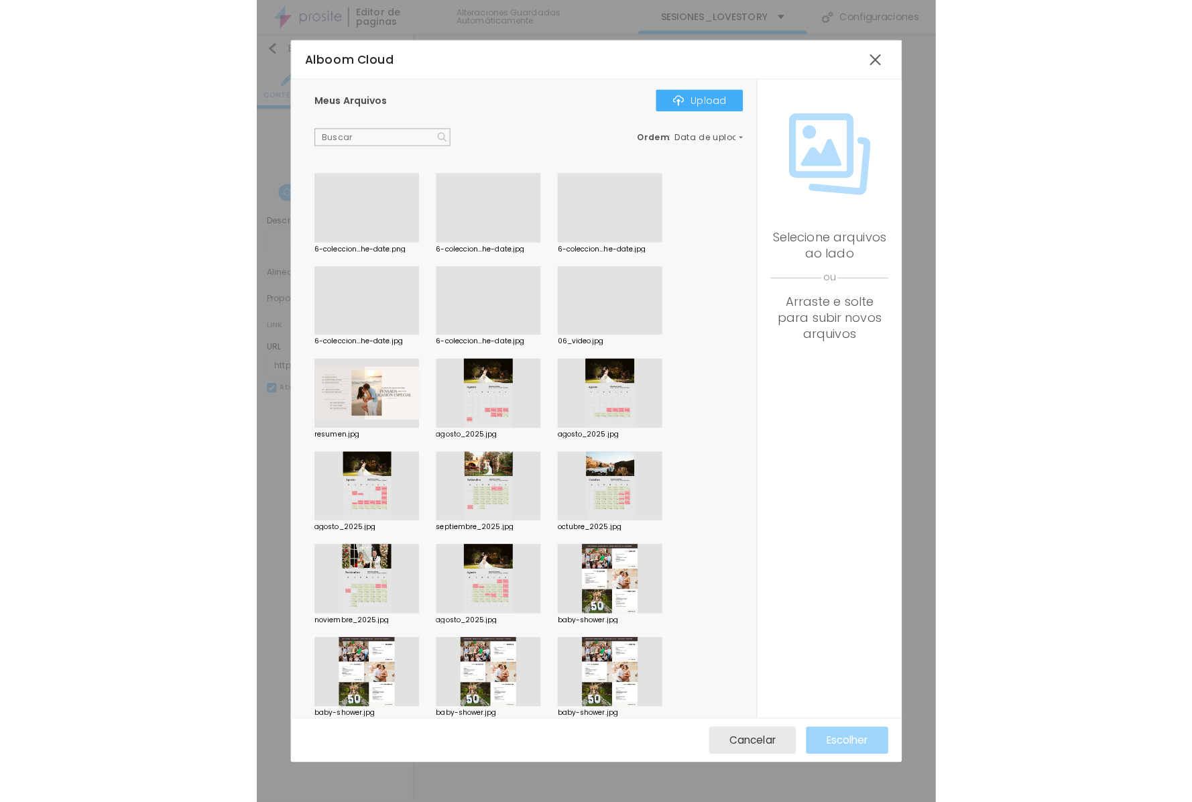
scroll to position [0, 0]
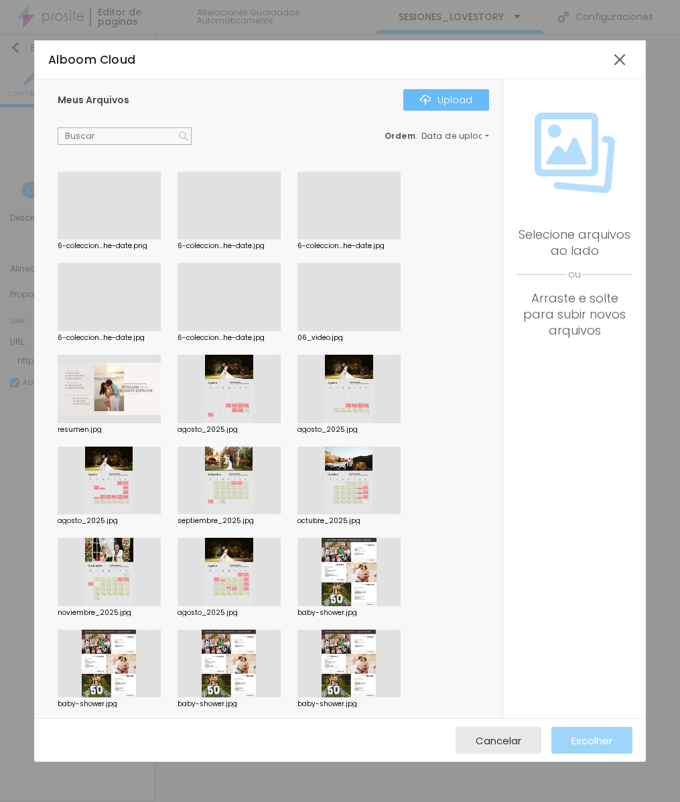
click at [449, 99] on div "Upload" at bounding box center [446, 100] width 52 height 11
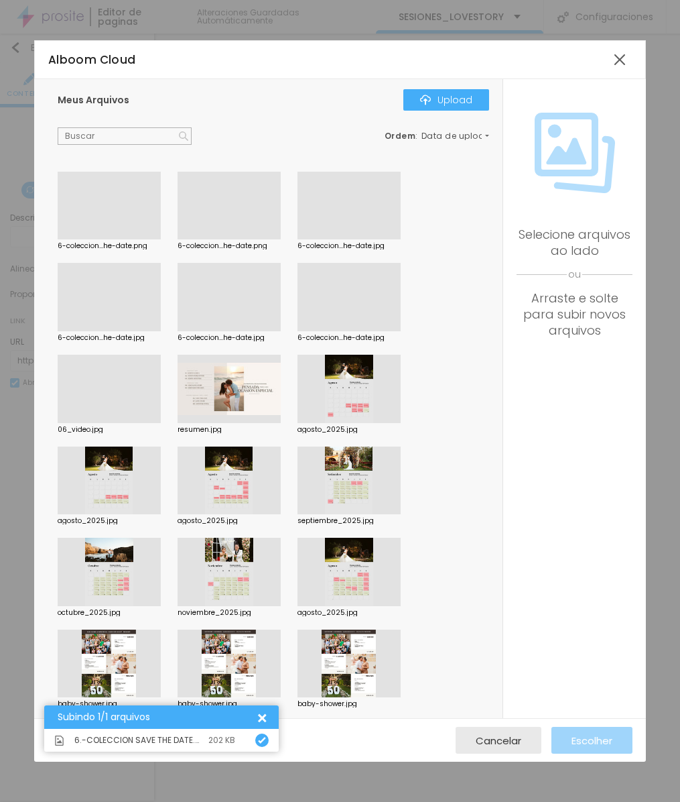
click at [111, 239] on div at bounding box center [109, 239] width 103 height 0
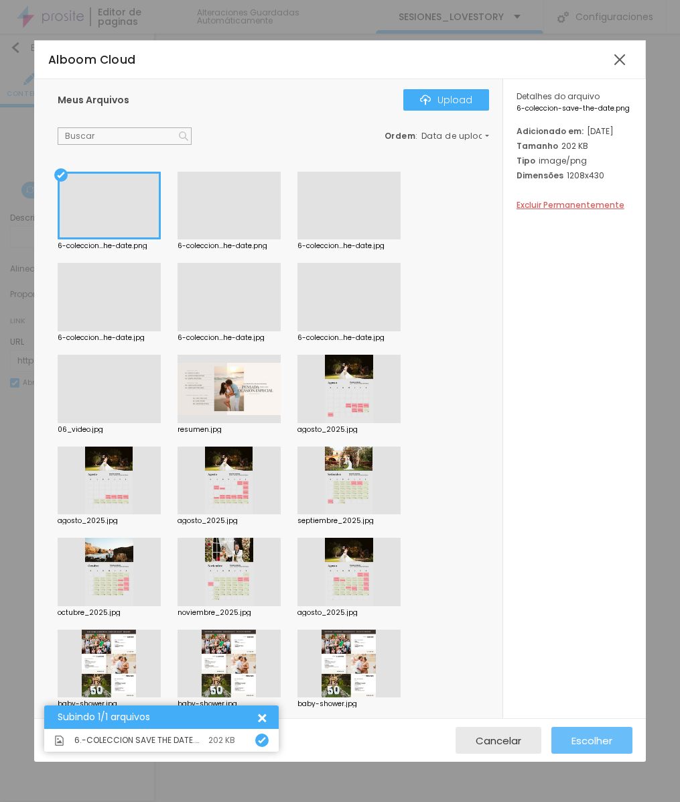
click at [583, 735] on span "Escolher" at bounding box center [592, 740] width 41 height 11
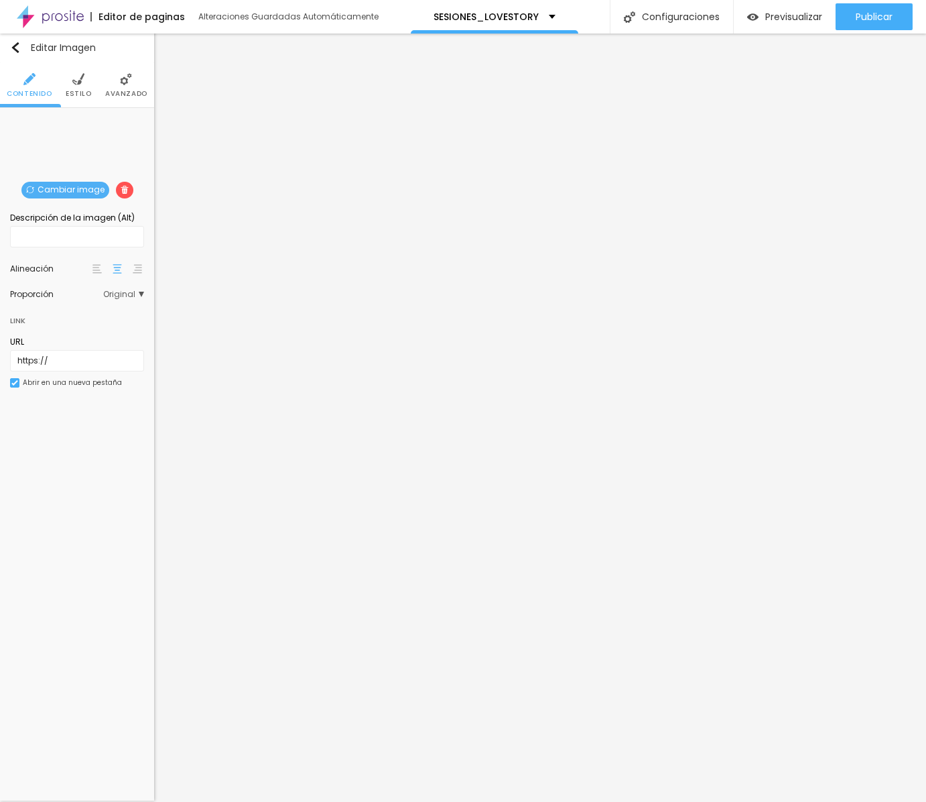
click at [92, 187] on span "Cambiar image" at bounding box center [65, 190] width 88 height 17
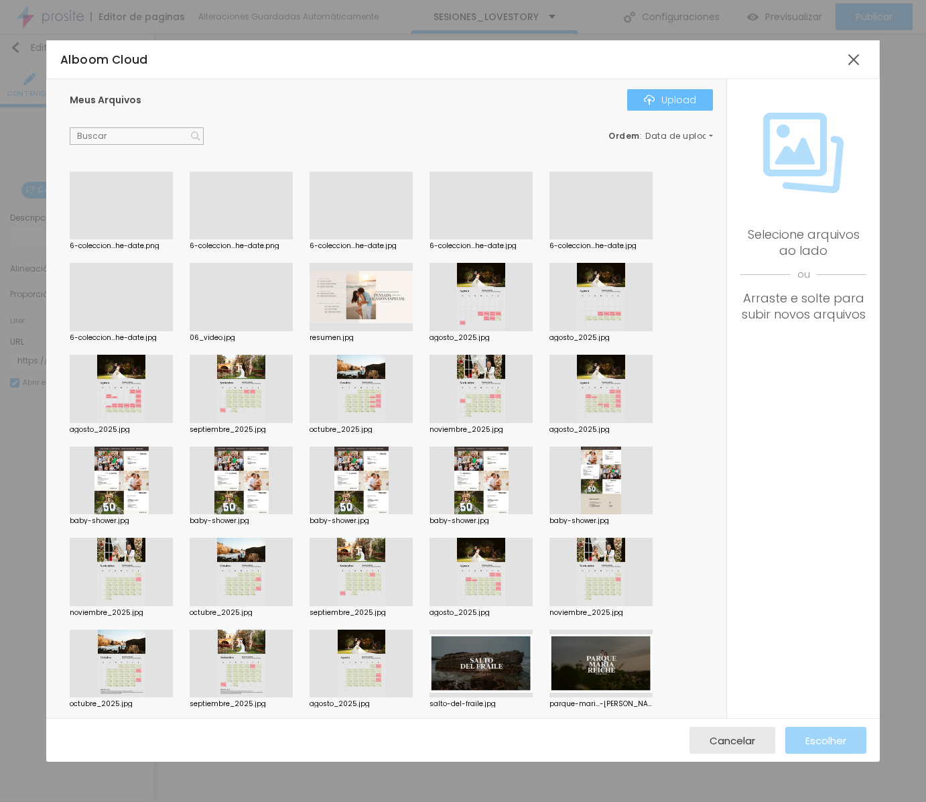
click at [607, 101] on div "Upload" at bounding box center [670, 100] width 52 height 11
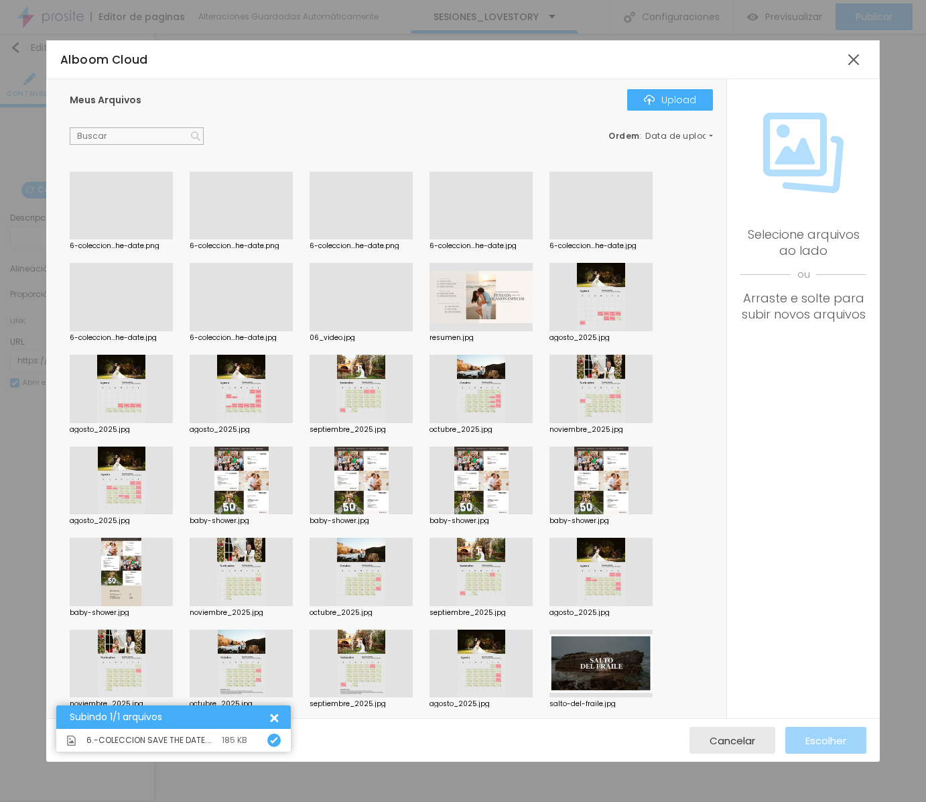
click at [119, 239] on div at bounding box center [121, 239] width 103 height 0
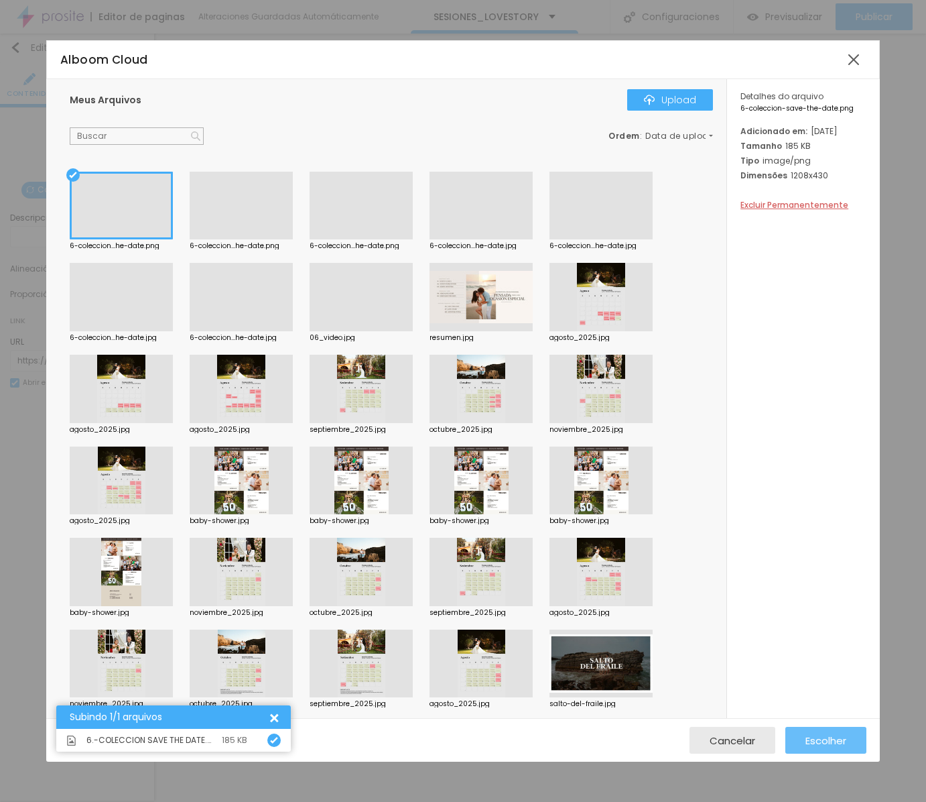
click at [607, 741] on button "Escolher" at bounding box center [826, 740] width 81 height 27
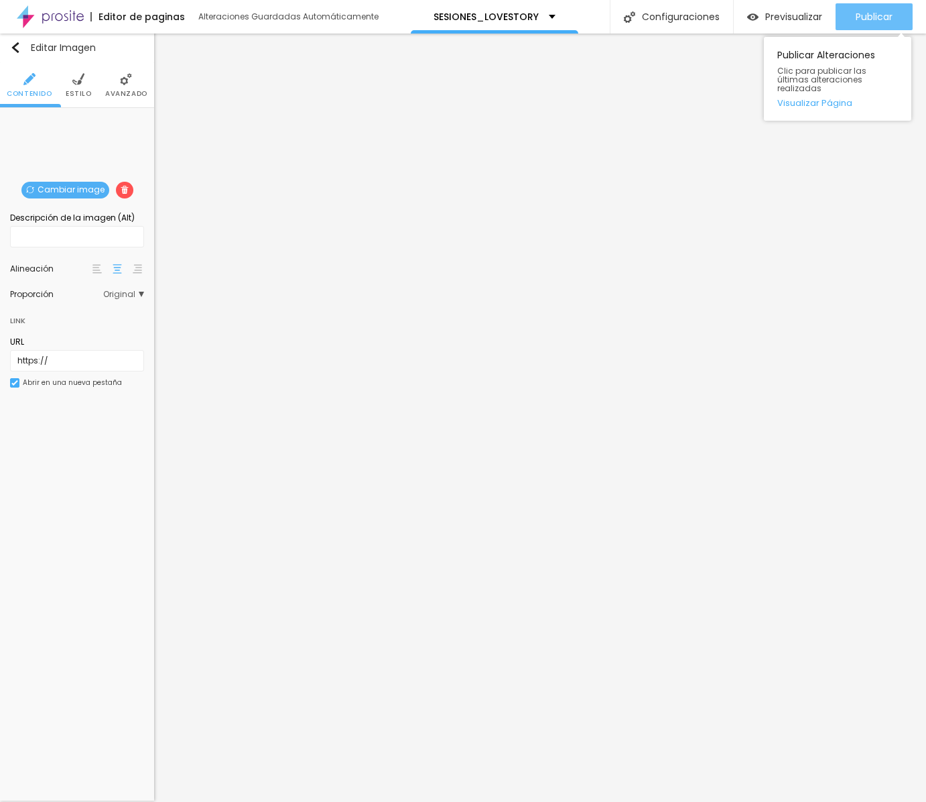
click at [607, 19] on span "Publicar" at bounding box center [874, 16] width 37 height 11
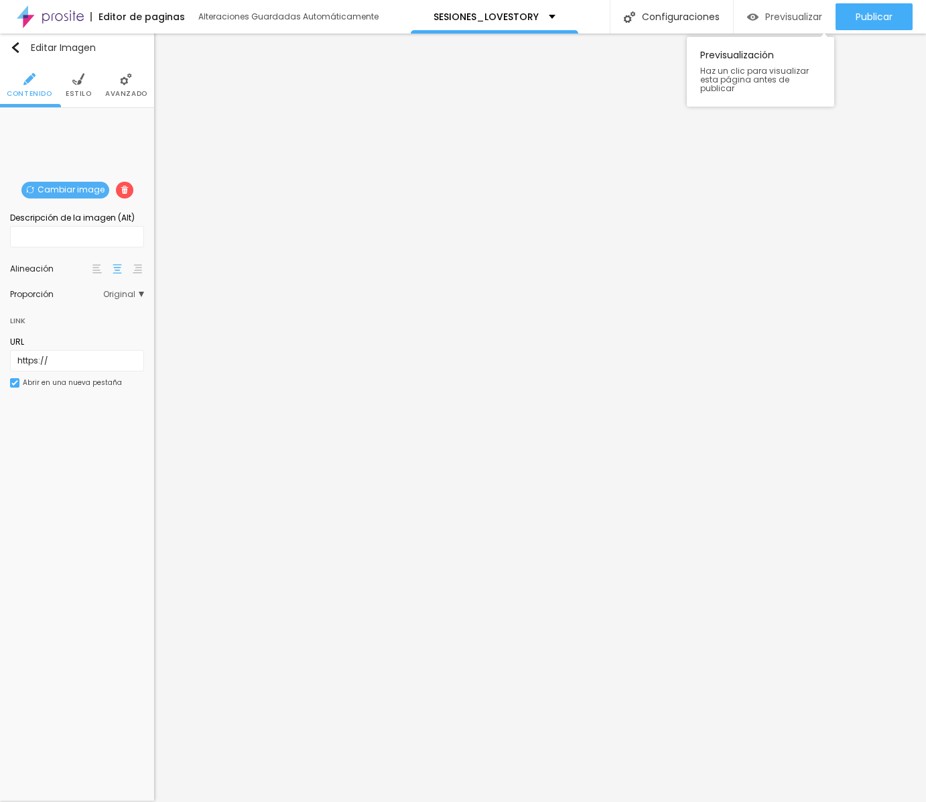
click at [607, 9] on div "Previsualizar" at bounding box center [784, 16] width 75 height 27
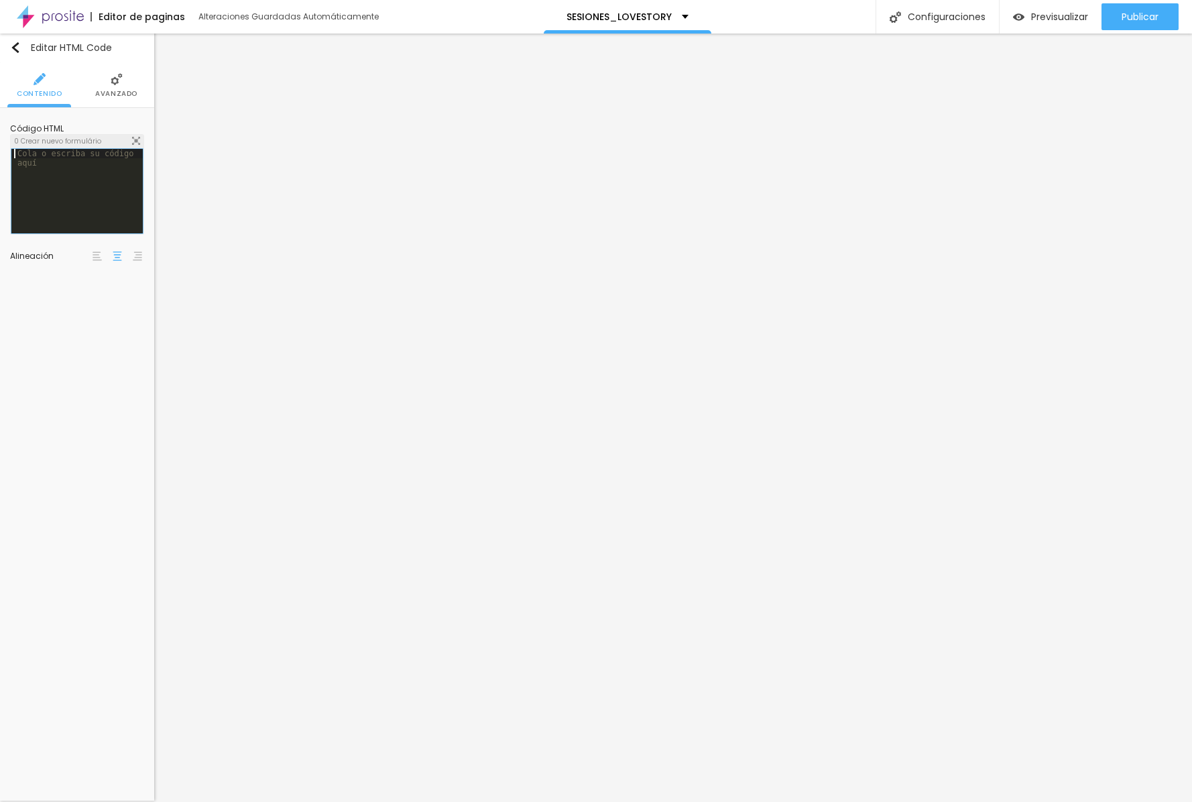
click at [80, 177] on div at bounding box center [76, 200] width 131 height 103
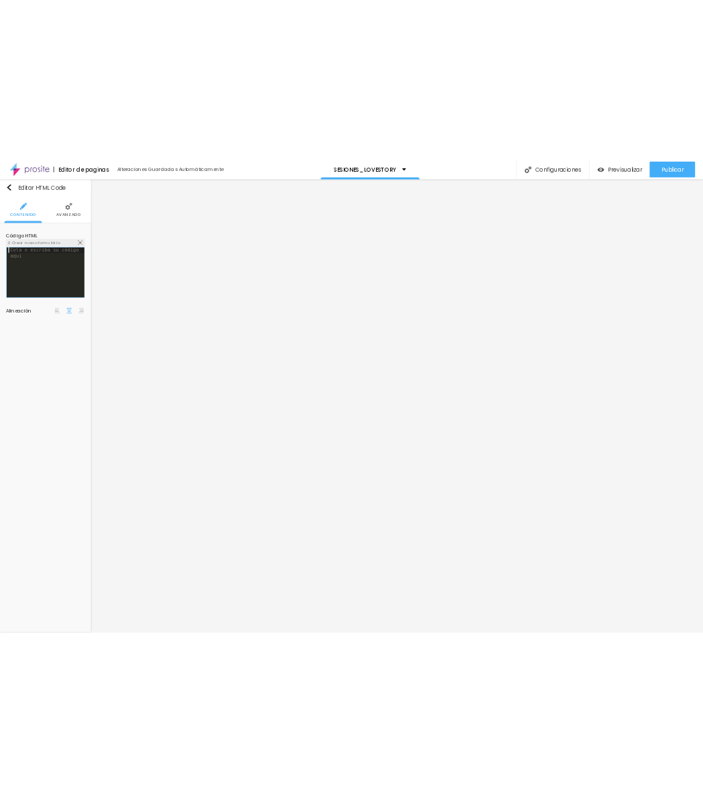
scroll to position [310, 0]
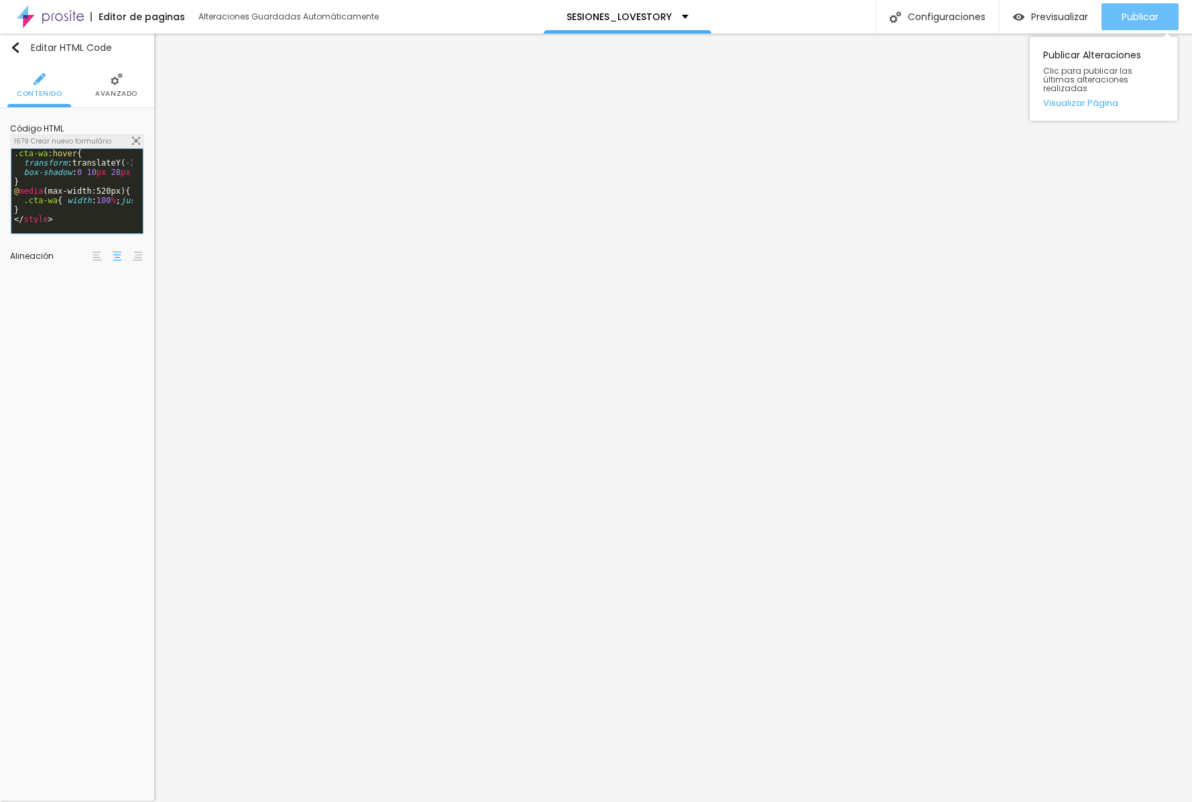
click at [607, 19] on span "Publicar" at bounding box center [1139, 16] width 37 height 11
click at [607, 19] on span "Previsualizar" at bounding box center [1059, 16] width 57 height 11
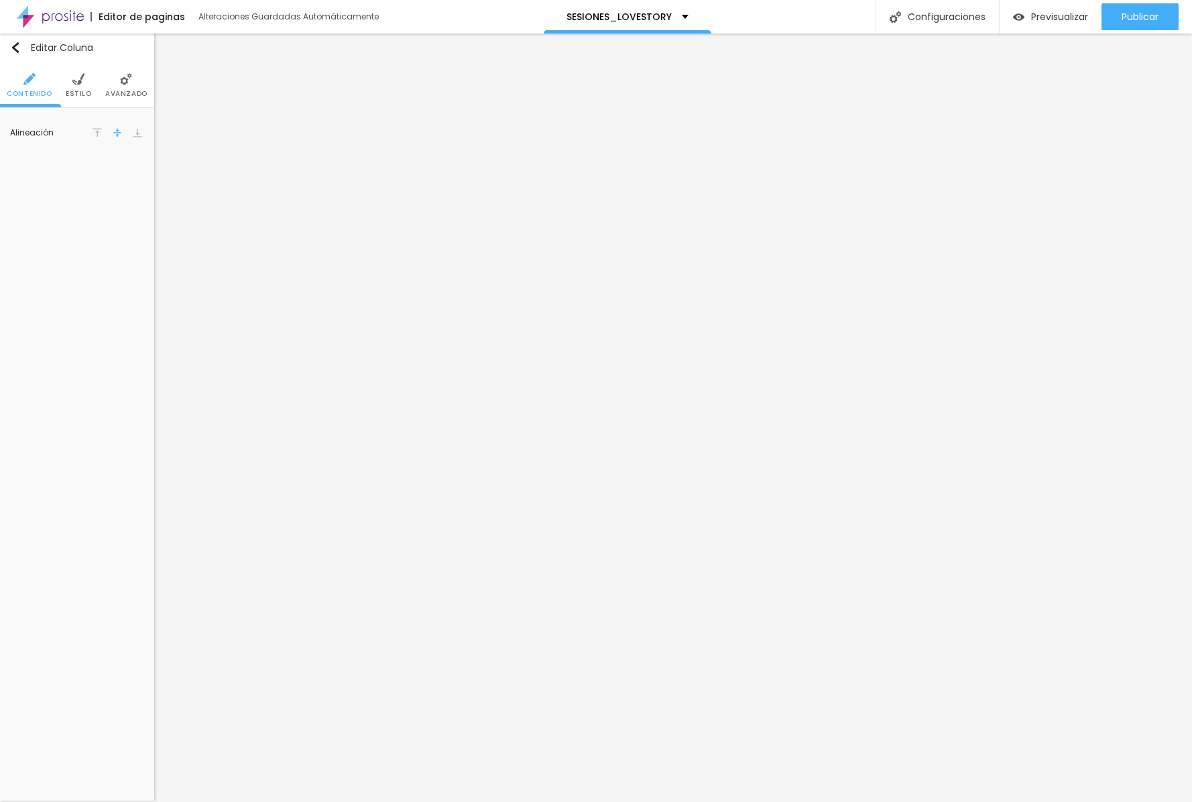
click at [129, 100] on li "Avanzado" at bounding box center [126, 85] width 42 height 44
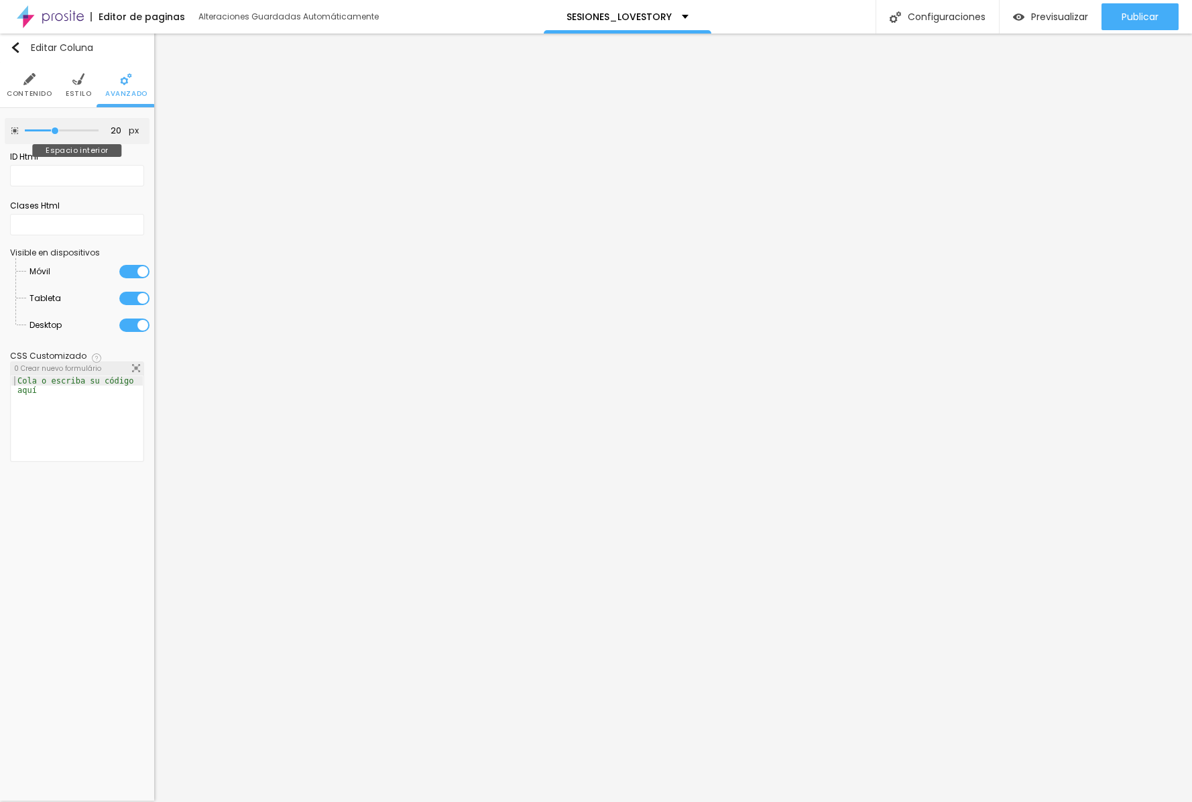
type input "15"
type input "10"
type input "0"
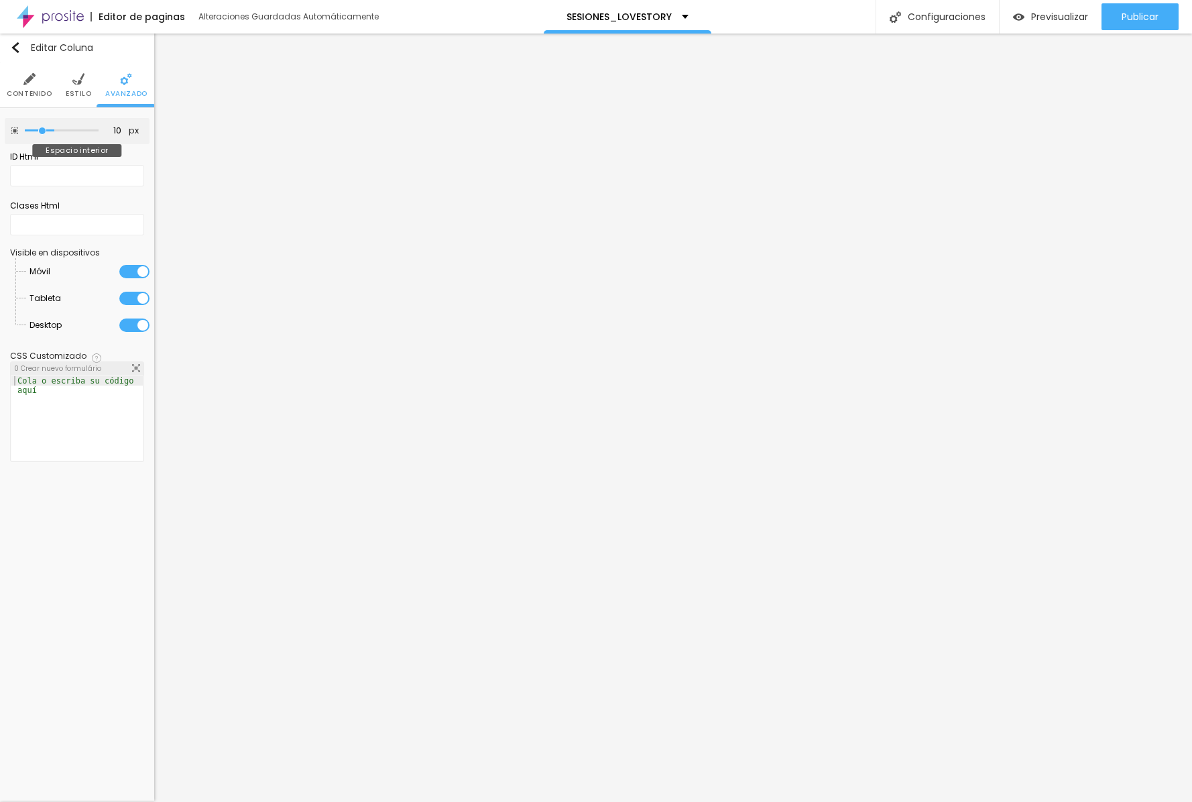
type input "0"
drag, startPoint x: 54, startPoint y: 131, endPoint x: -68, endPoint y: 130, distance: 122.7
type input "0"
click at [0, 130] on html "Editor de paginas Alteraciones Guardadas Automáticamente SESIONES_LOVESTORY Con…" at bounding box center [596, 401] width 1192 height 802
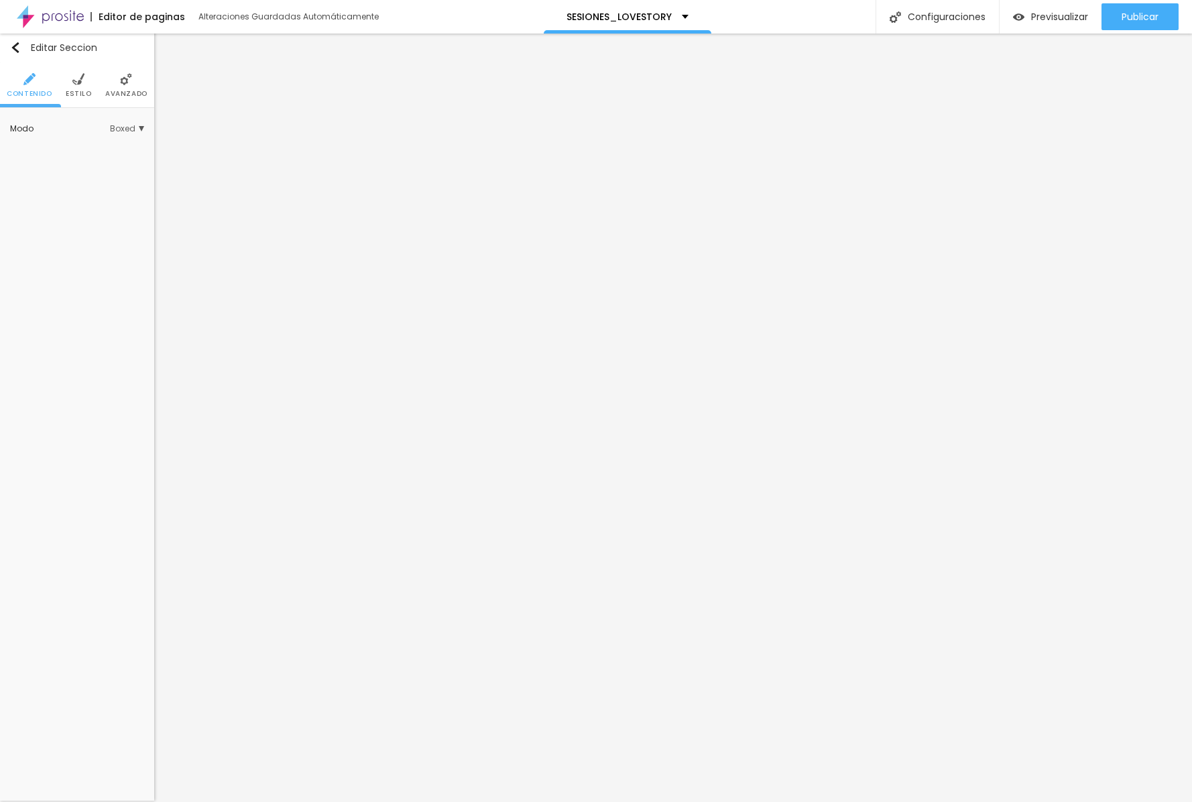
click at [125, 135] on div "Modo Boxed Boxed Completo" at bounding box center [77, 128] width 134 height 21
click at [123, 130] on span "Boxed" at bounding box center [127, 129] width 34 height 8
click at [71, 160] on span "Completo" at bounding box center [71, 165] width 41 height 11
click at [115, 90] on span "Avanzado" at bounding box center [126, 93] width 42 height 7
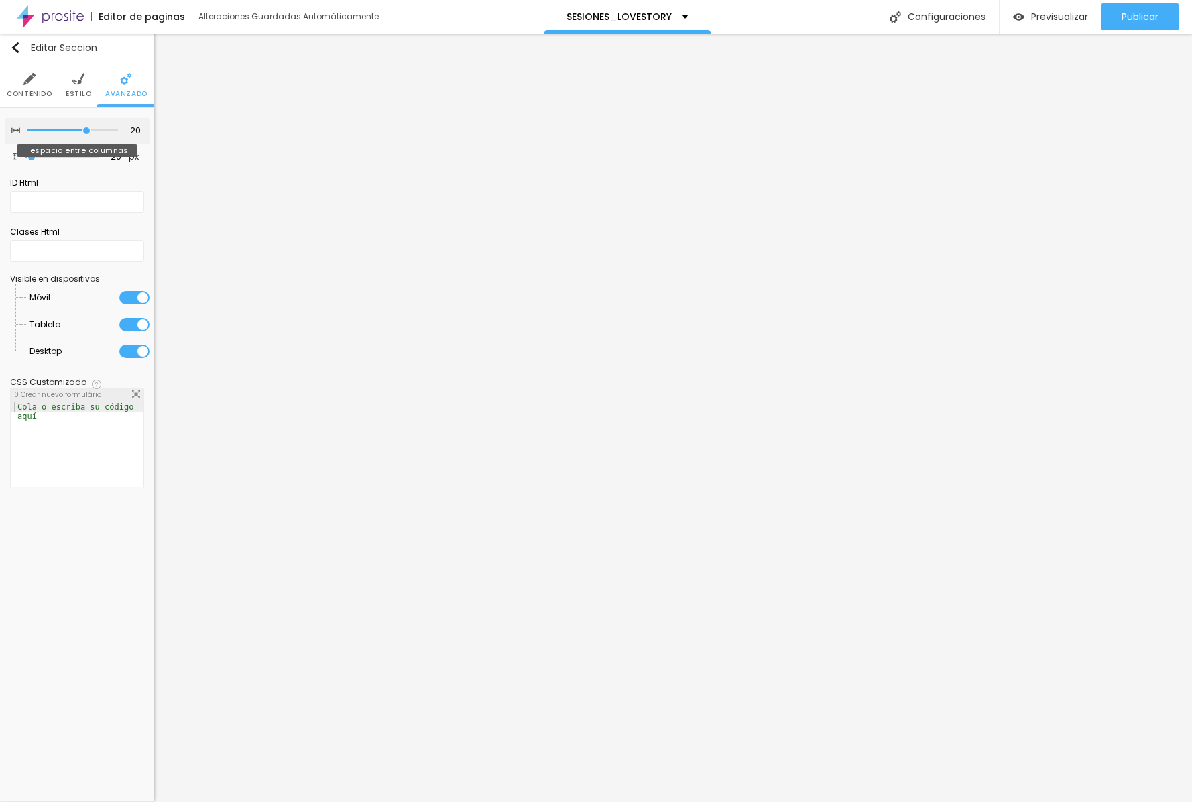
type input "15"
type input "10"
type input "5"
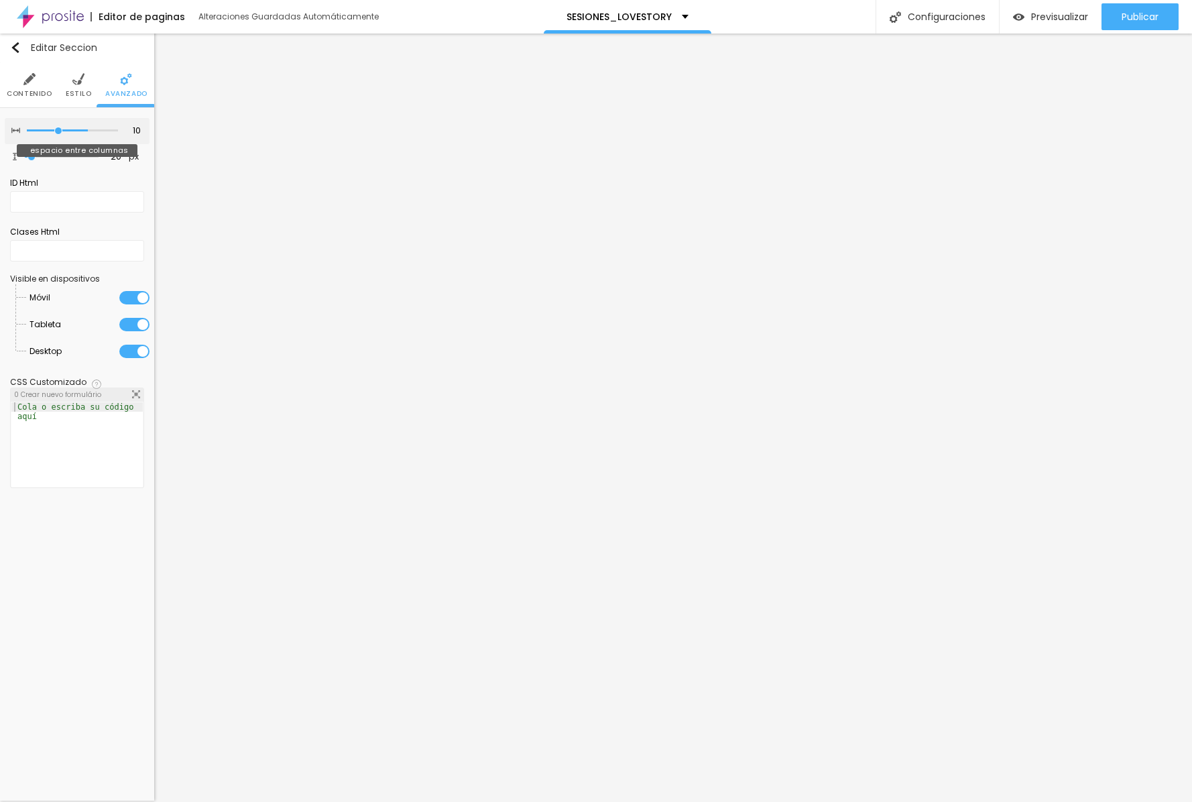
type input "5"
type input "0"
drag, startPoint x: 86, startPoint y: 130, endPoint x: -94, endPoint y: 131, distance: 180.3
type input "0"
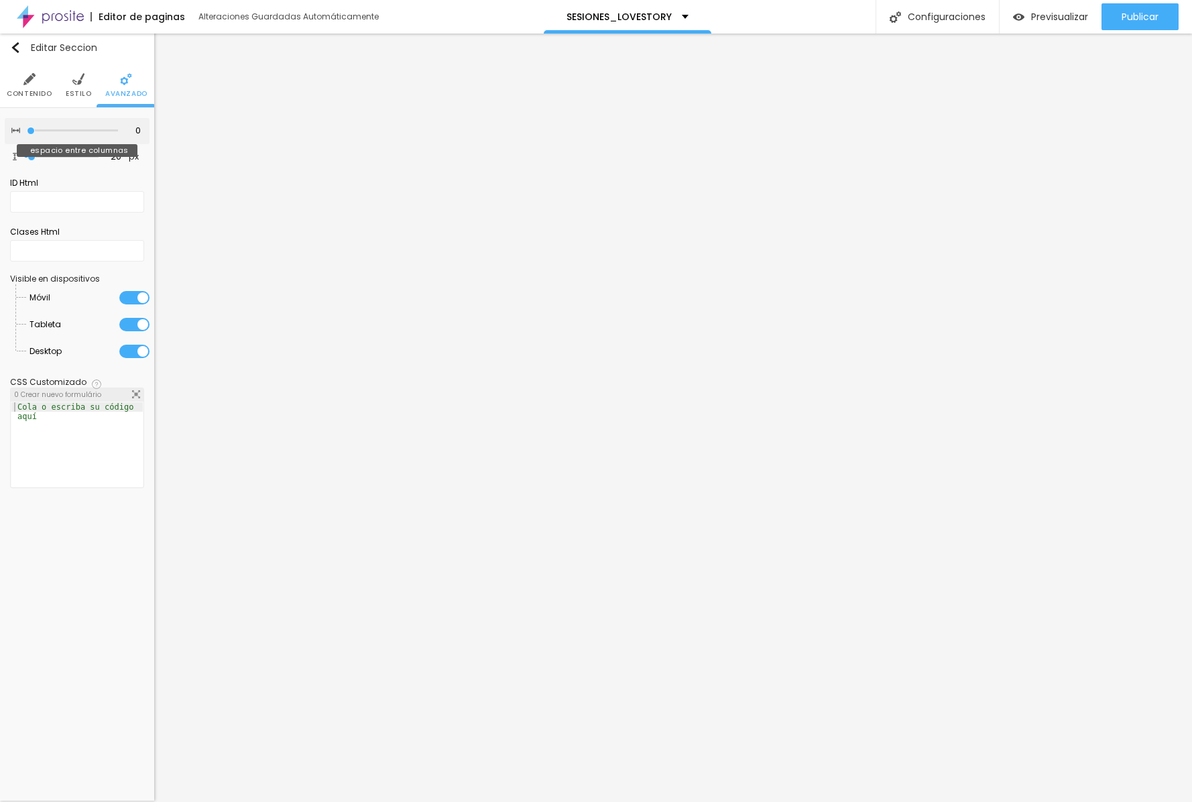
click at [0, 131] on html "Editor de paginas Alteraciones Guardadas Automáticamente SESIONES_LOVESTORY Con…" at bounding box center [596, 401] width 1192 height 802
type input "39"
type input "34"
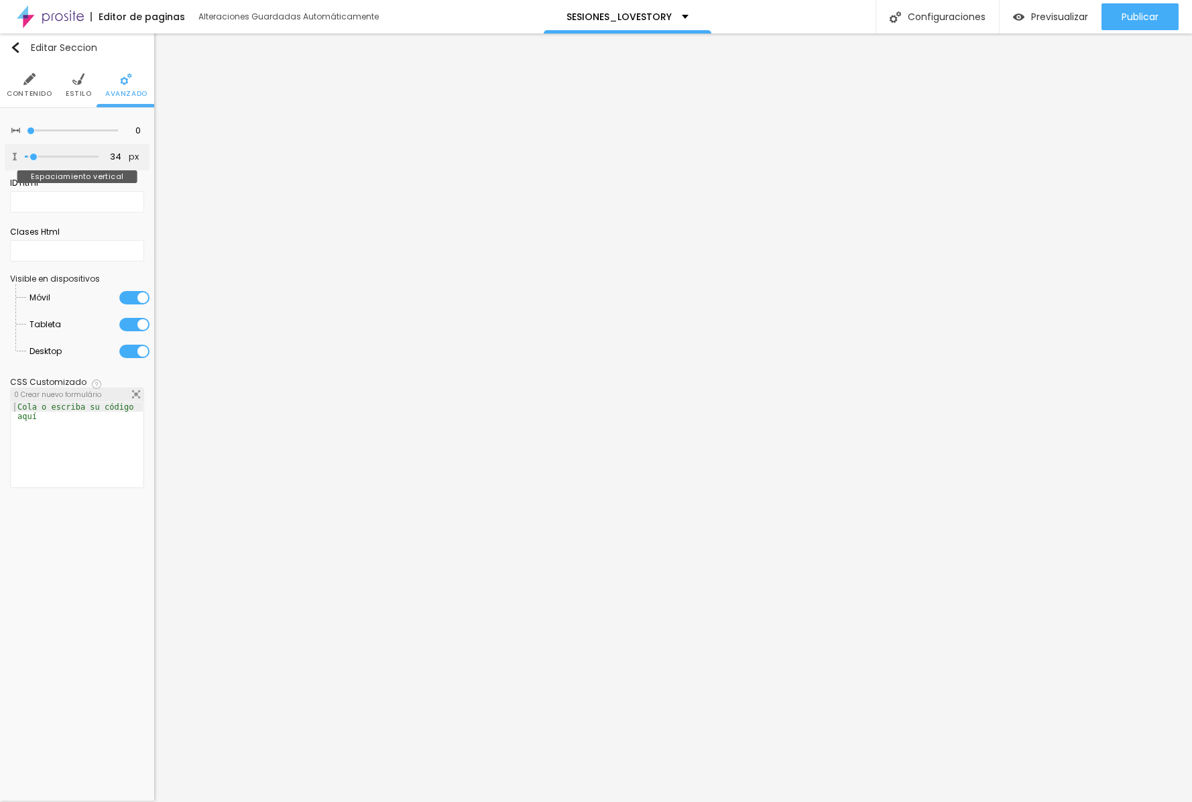
type input "28"
type input "13"
type input "0"
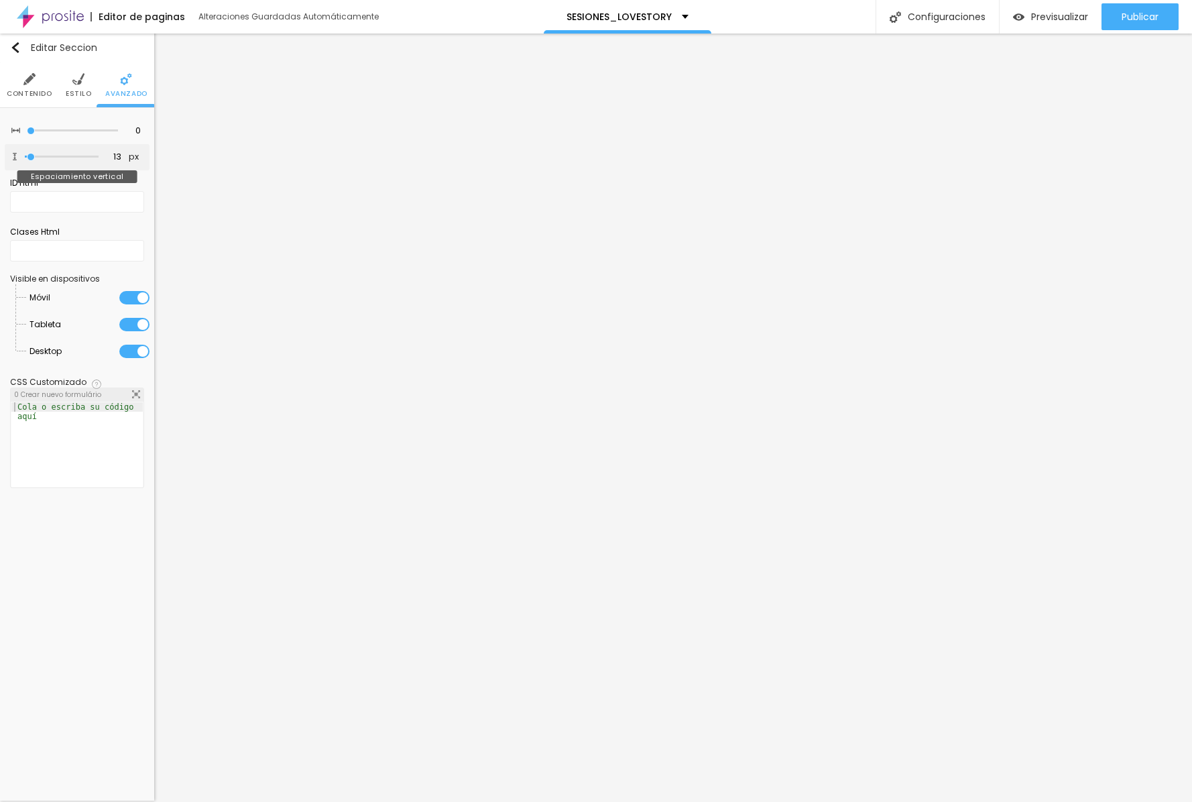
type input "0"
drag, startPoint x: 36, startPoint y: 162, endPoint x: -40, endPoint y: 151, distance: 75.9
type input "0"
click at [0, 151] on html "Editor de paginas Alteraciones Guardadas Automáticamente SESIONES_LOVESTORY Con…" at bounding box center [596, 401] width 1192 height 802
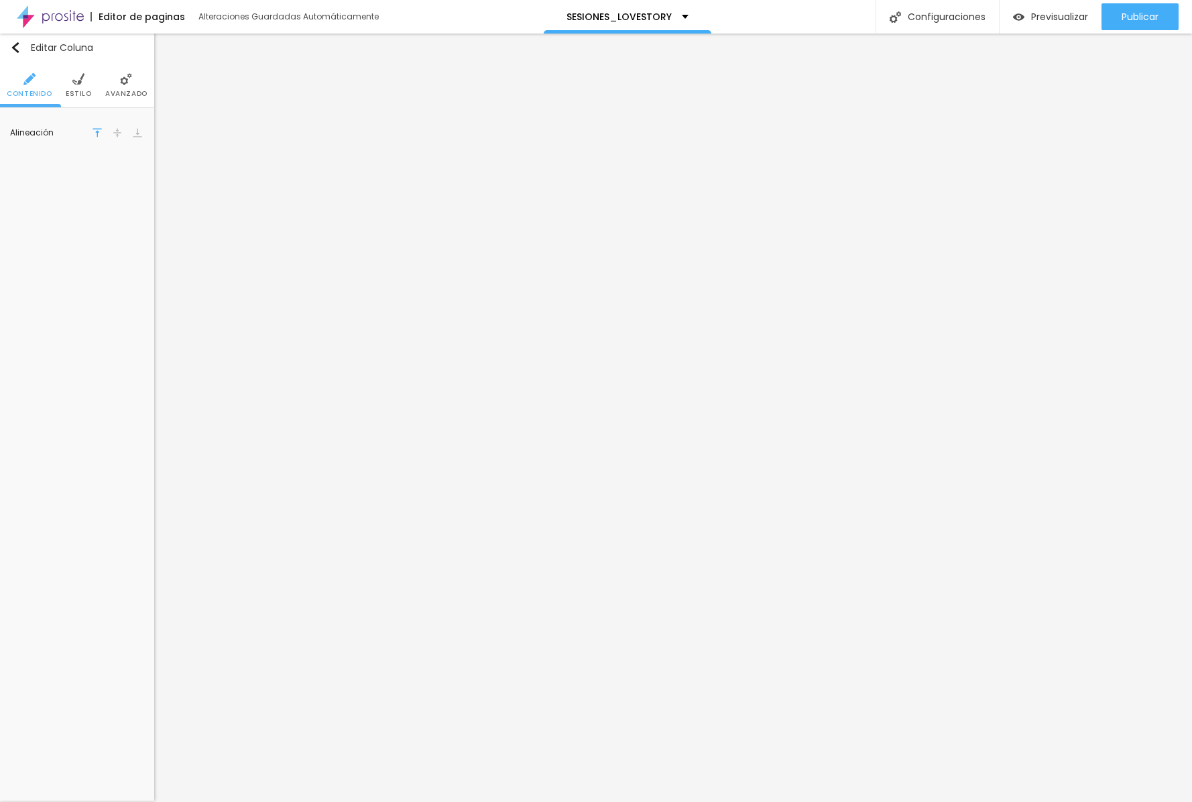
click at [65, 82] on ul "Contenido [PERSON_NAME]" at bounding box center [77, 85] width 154 height 45
click at [78, 82] on img at bounding box center [78, 79] width 12 height 12
click at [125, 87] on li "Avanzado" at bounding box center [126, 85] width 42 height 44
click at [129, 83] on img at bounding box center [126, 79] width 12 height 12
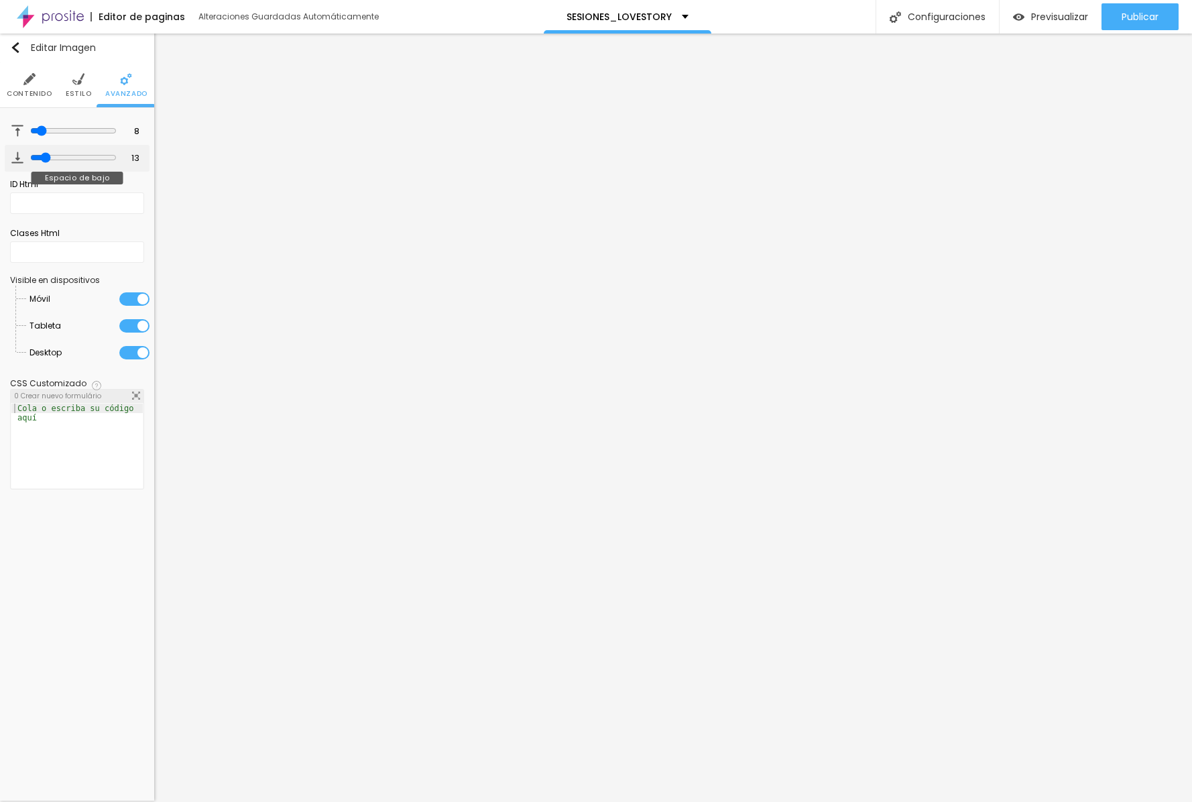
type input "16"
type input "17"
type input "18"
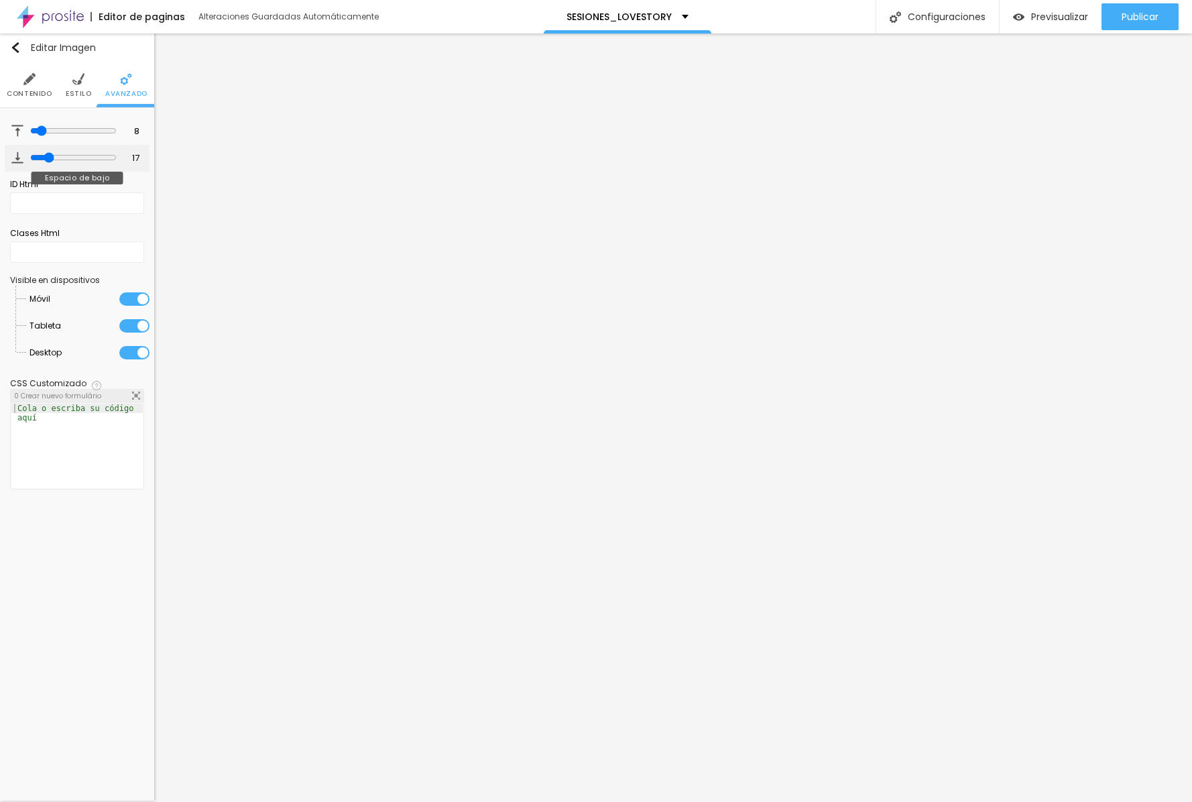
type input "18"
type input "20"
type input "21"
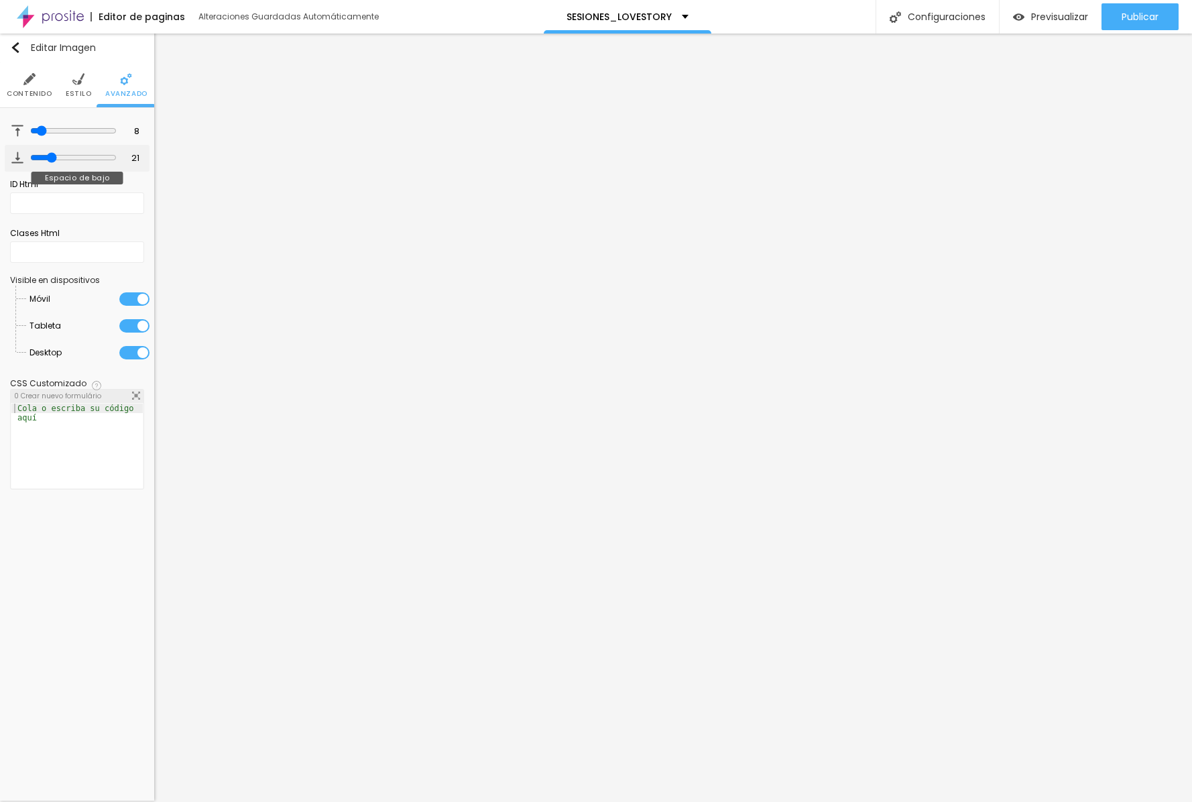
type input "22"
type input "23"
type input "24"
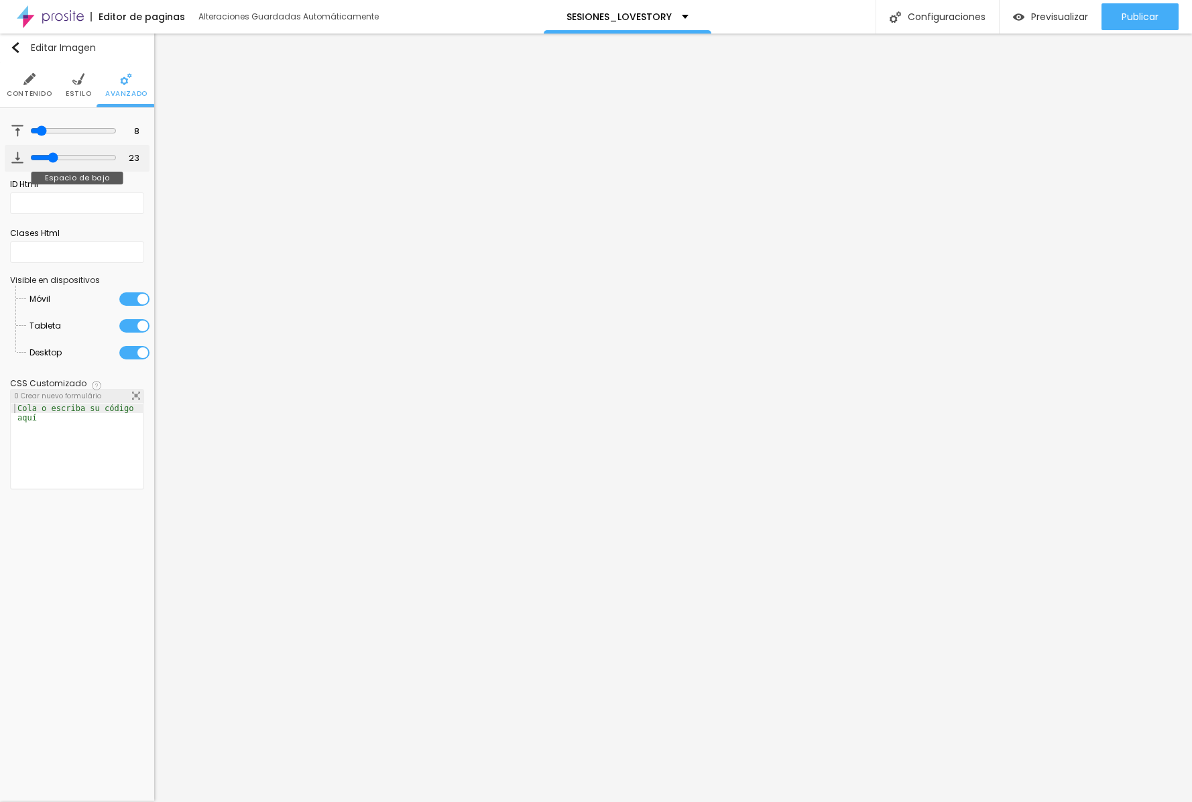
type input "24"
type input "25"
type input "26"
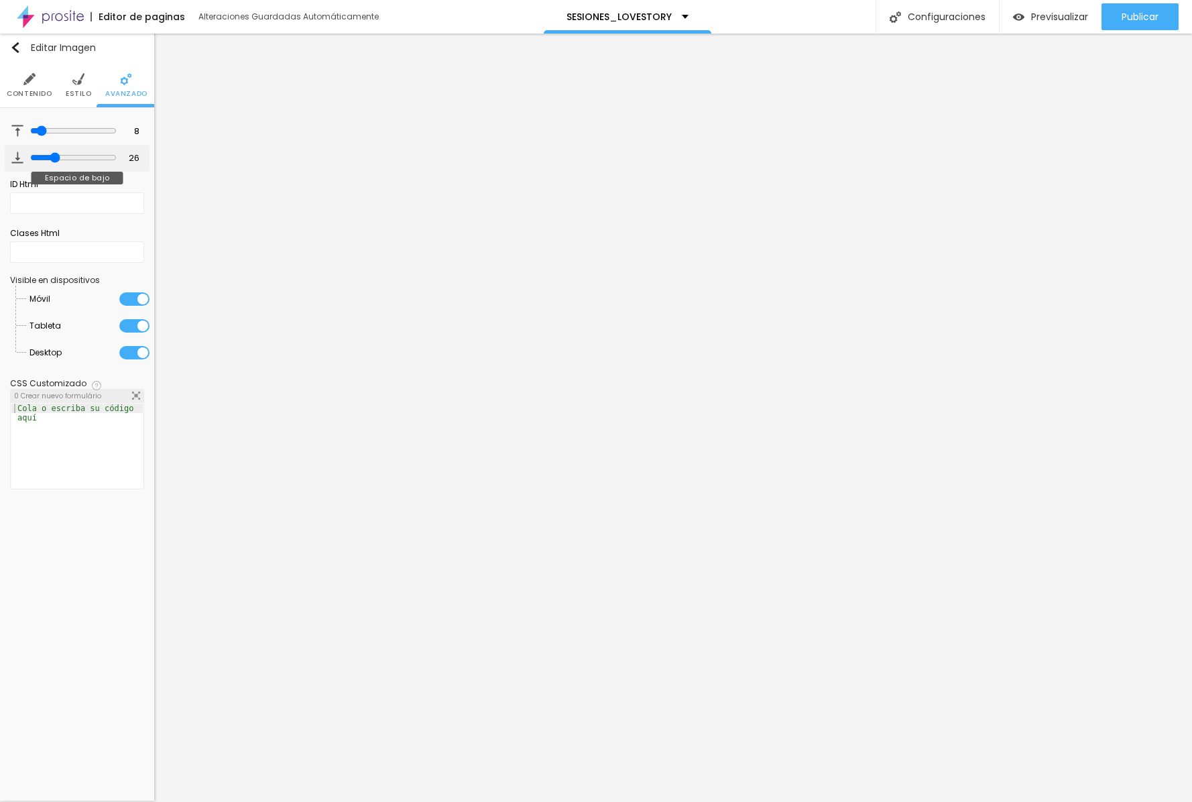
type input "25"
type input "24"
type input "23"
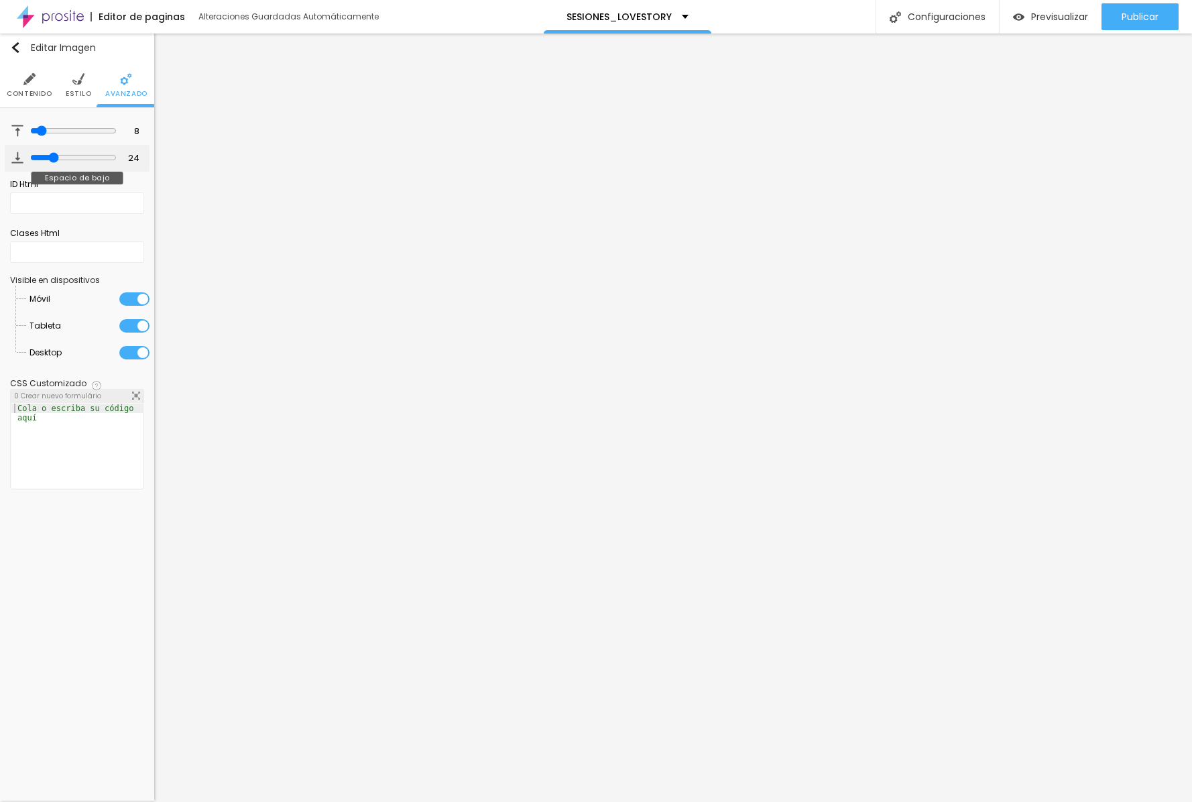
type input "23"
type input "22"
type input "21"
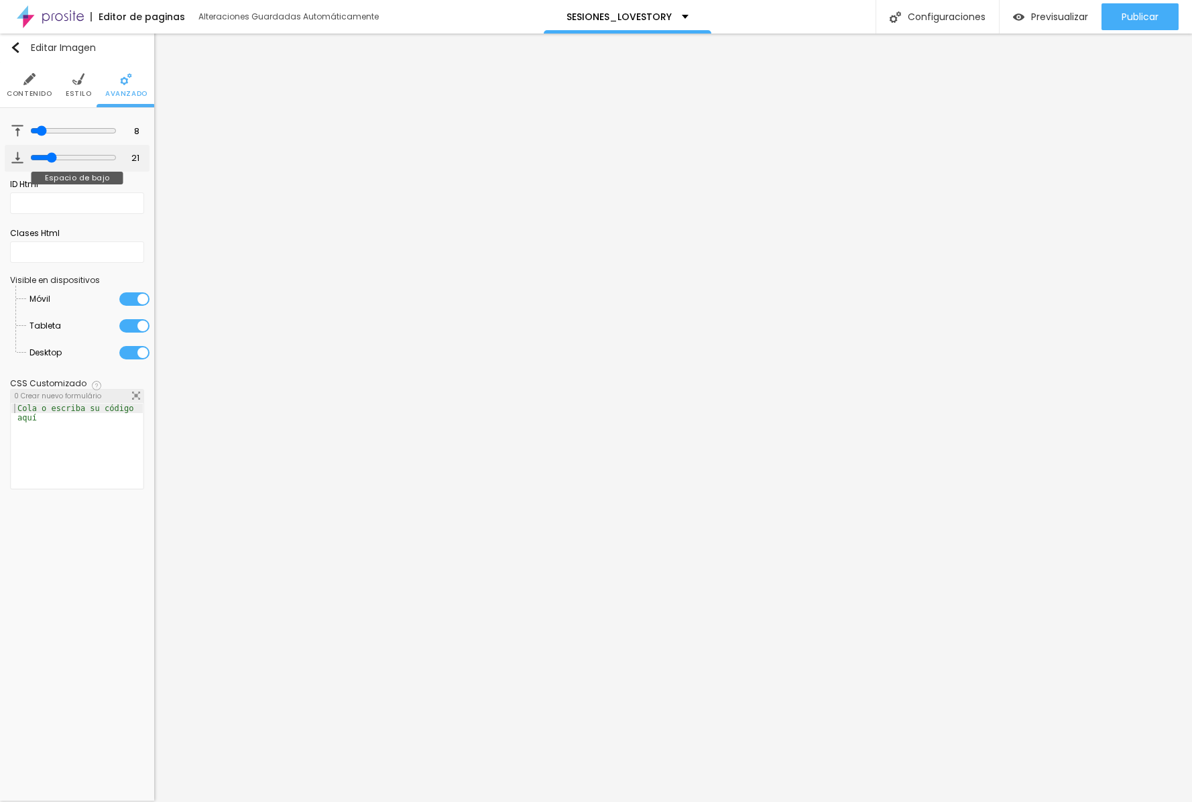
type input "20"
type input "19"
type input "18"
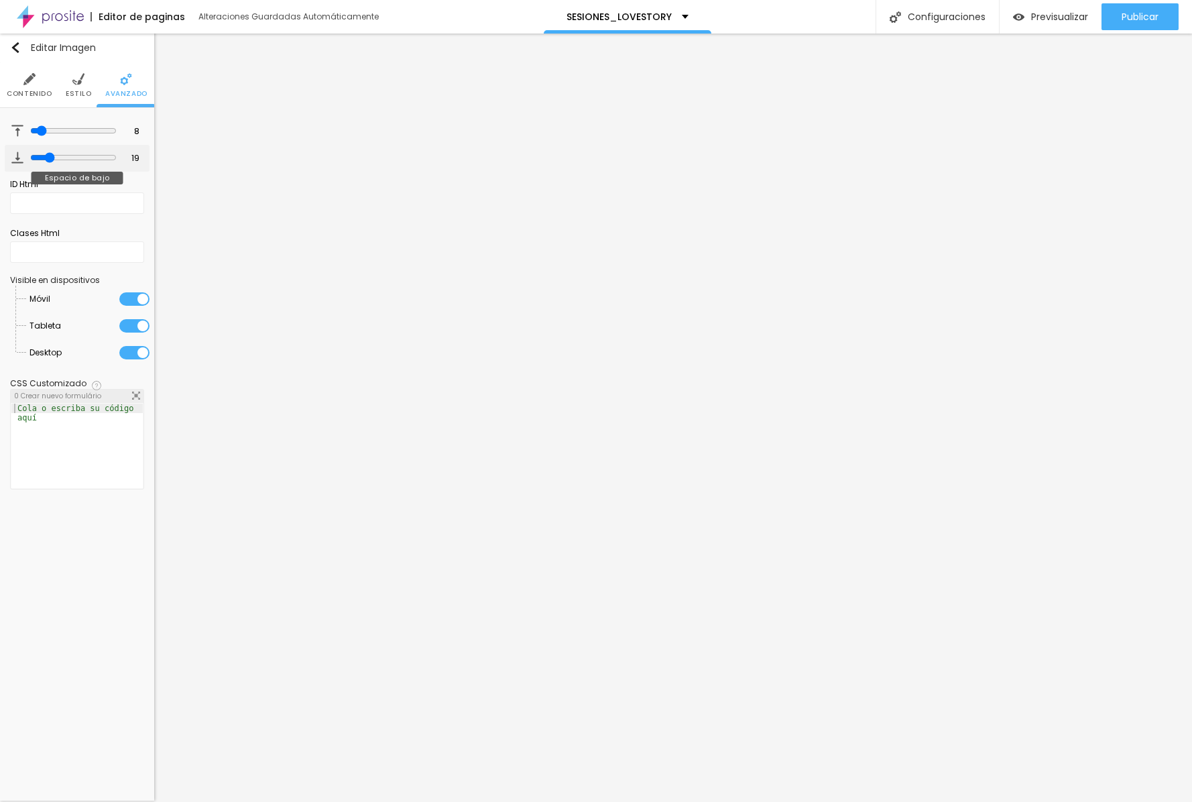
type input "18"
type input "17"
type input "16"
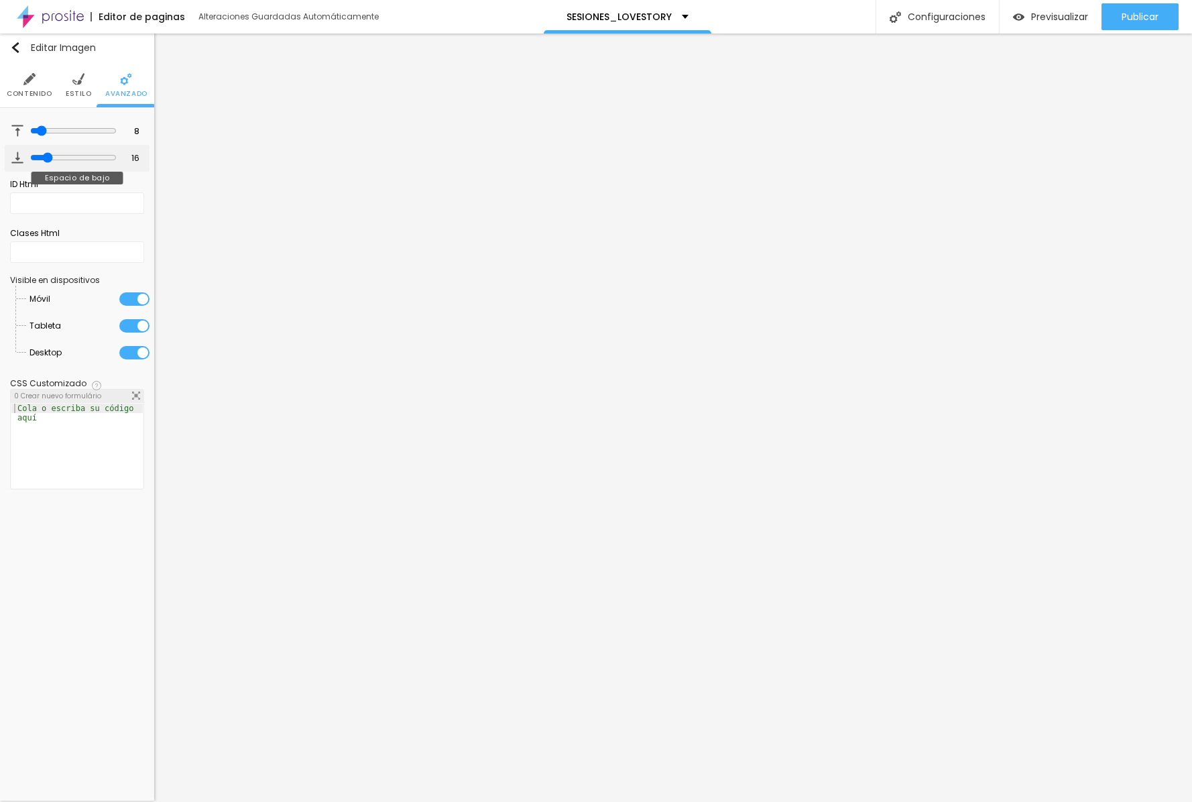
type input "15"
type input "14"
type input "13"
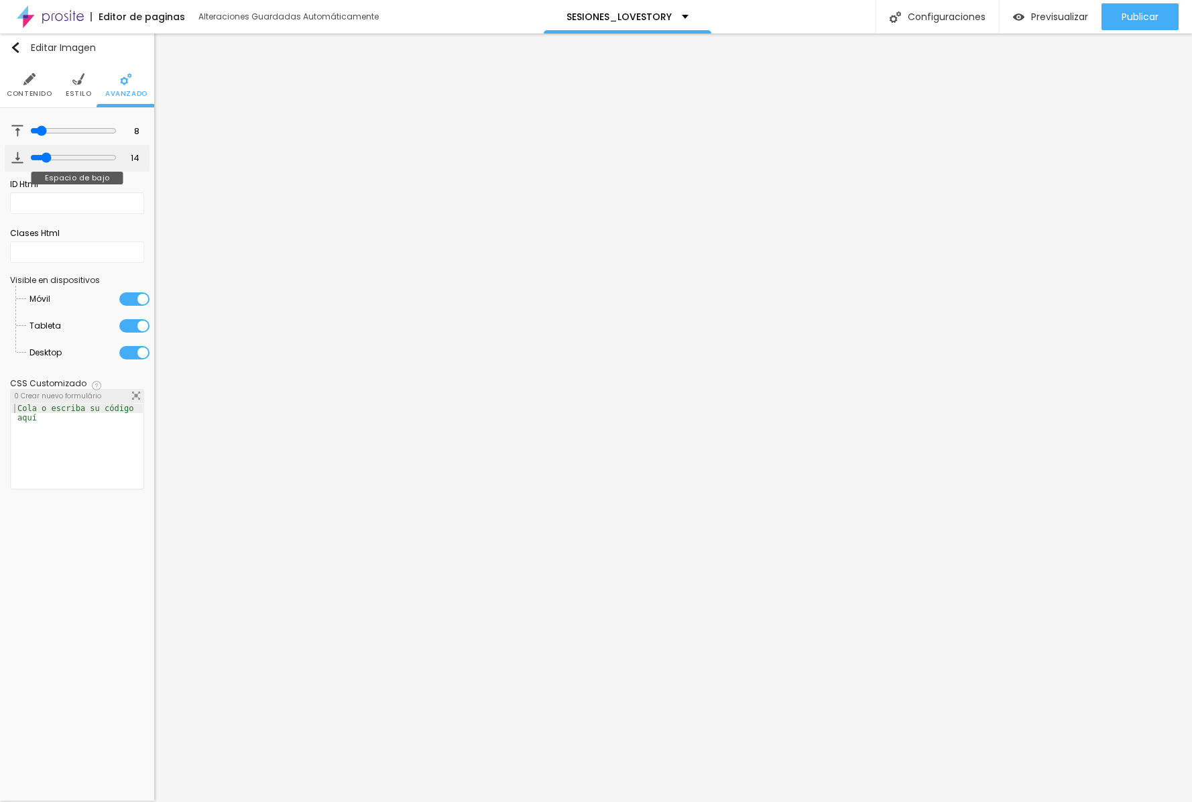
type input "13"
type input "12"
type input "11"
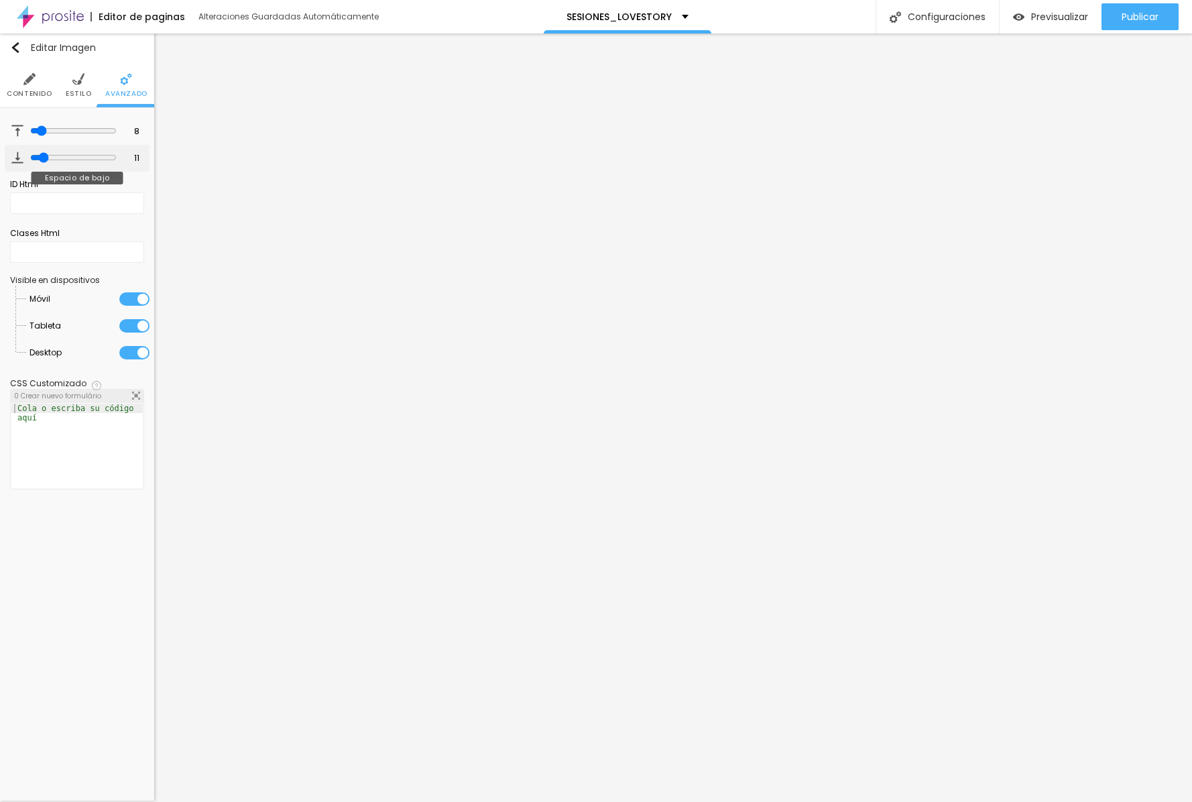
type input "10"
type input "9"
type input "8"
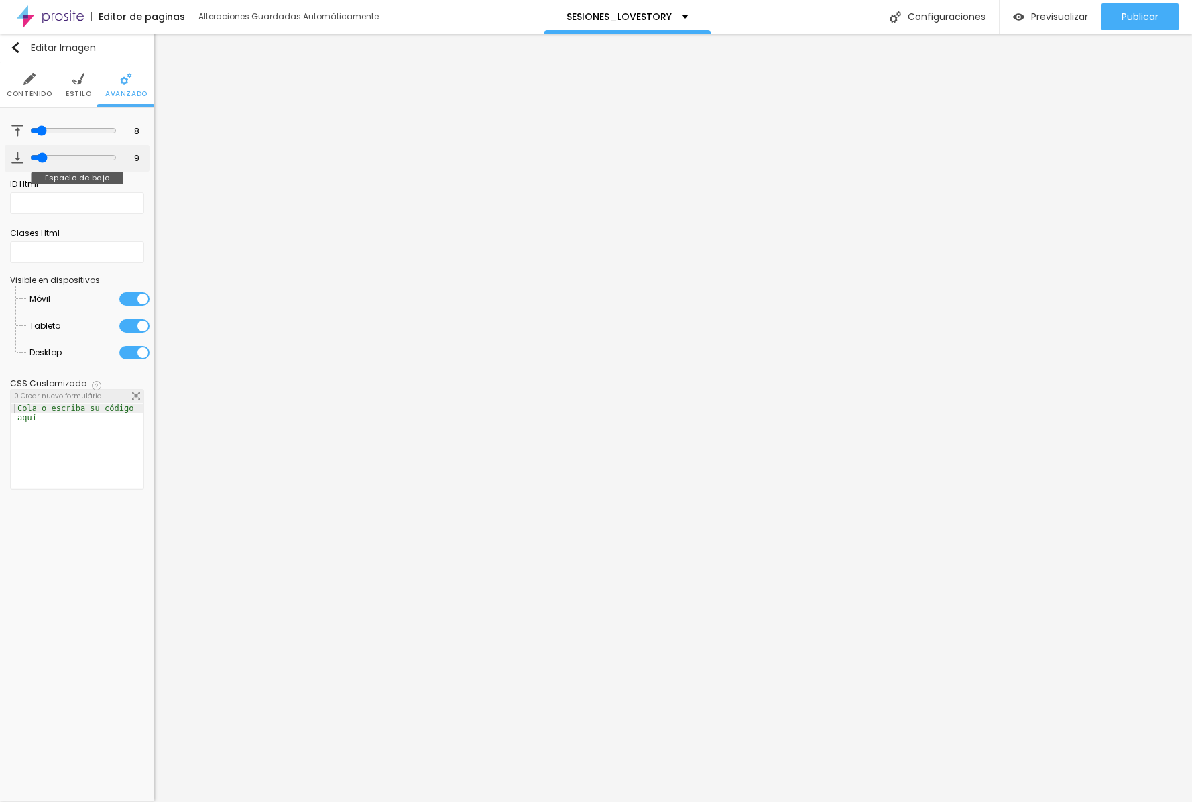
type input "8"
type input "7"
type input "6"
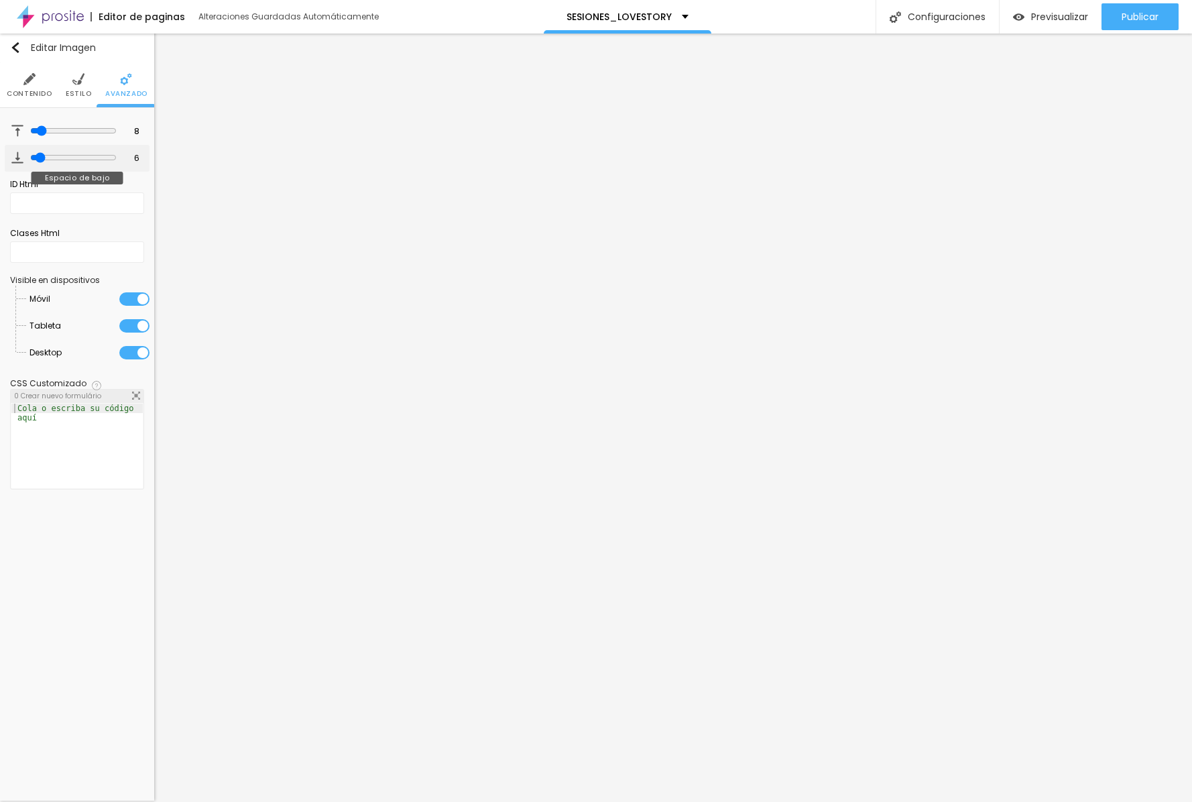
type input "5"
type input "4"
type input "3"
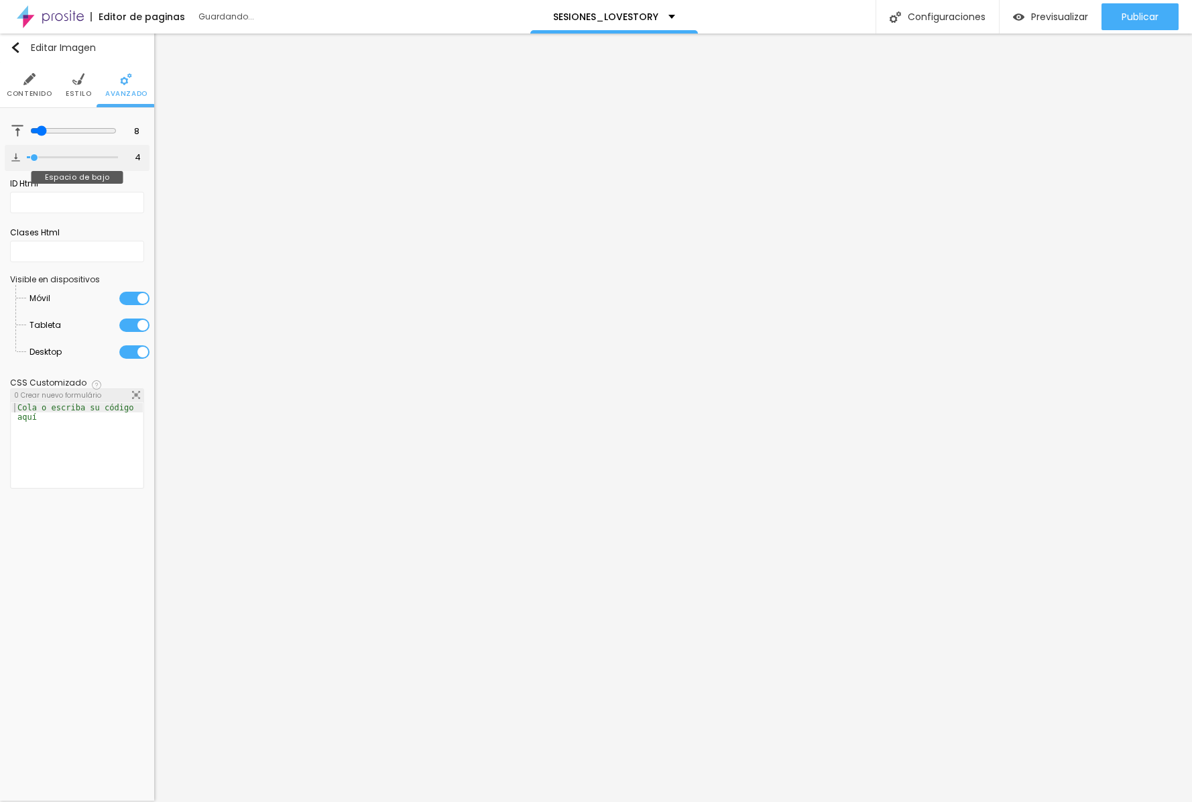
type input "3"
type input "2"
type input "1"
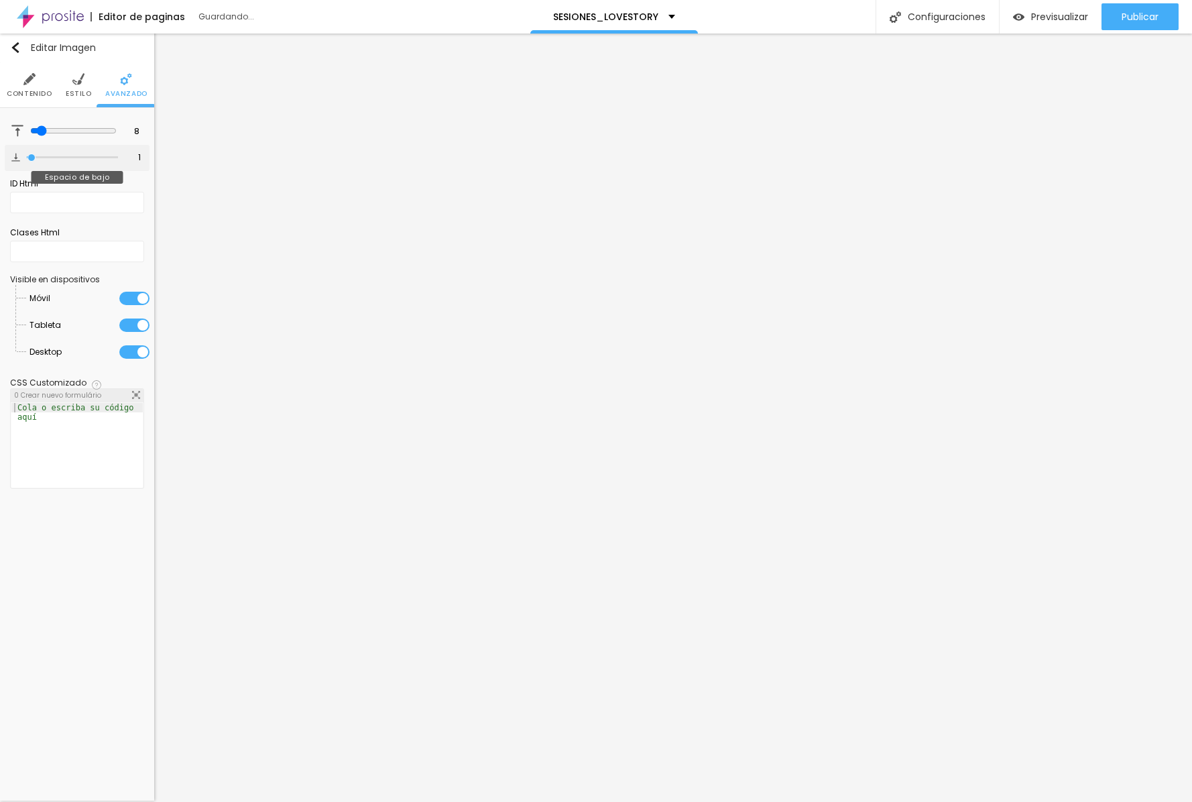
type input "0"
drag, startPoint x: 44, startPoint y: 158, endPoint x: 23, endPoint y: 158, distance: 20.8
type input "0"
click at [23, 158] on div "0 Espacio de bajo" at bounding box center [77, 158] width 145 height 26
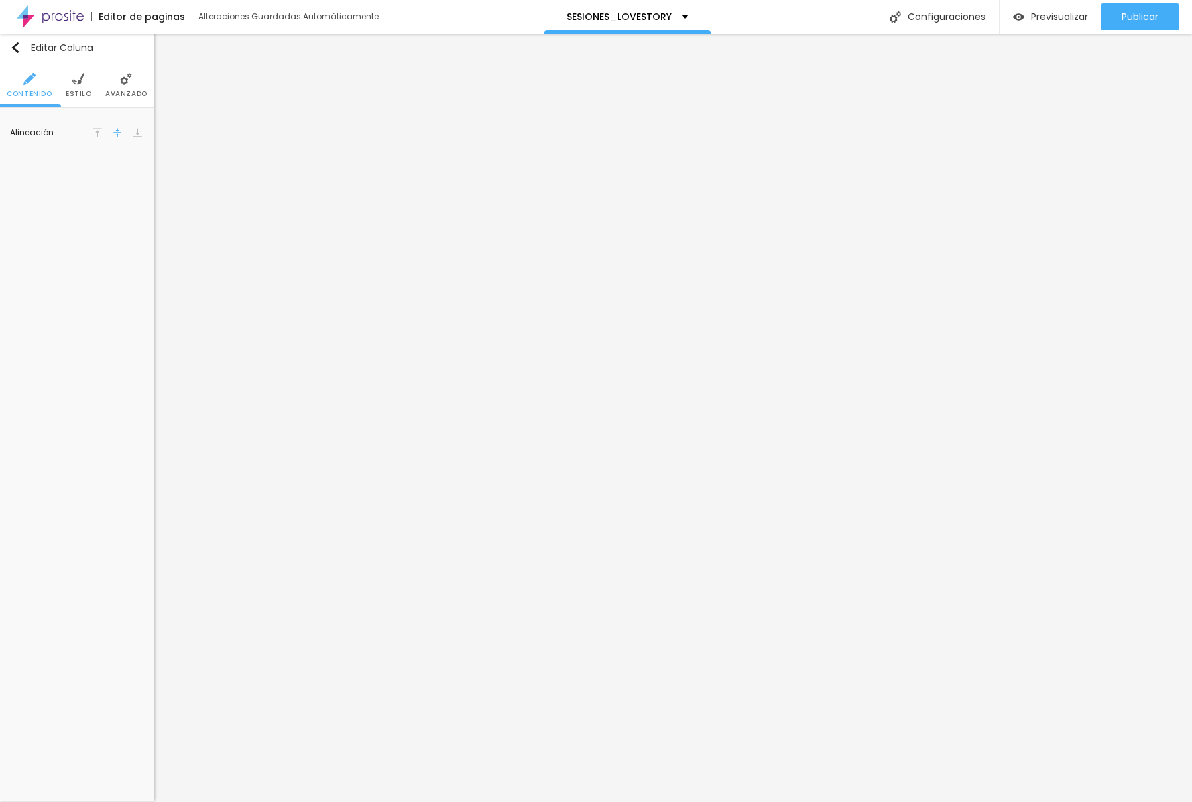
click at [122, 86] on li "Avanzado" at bounding box center [126, 85] width 42 height 44
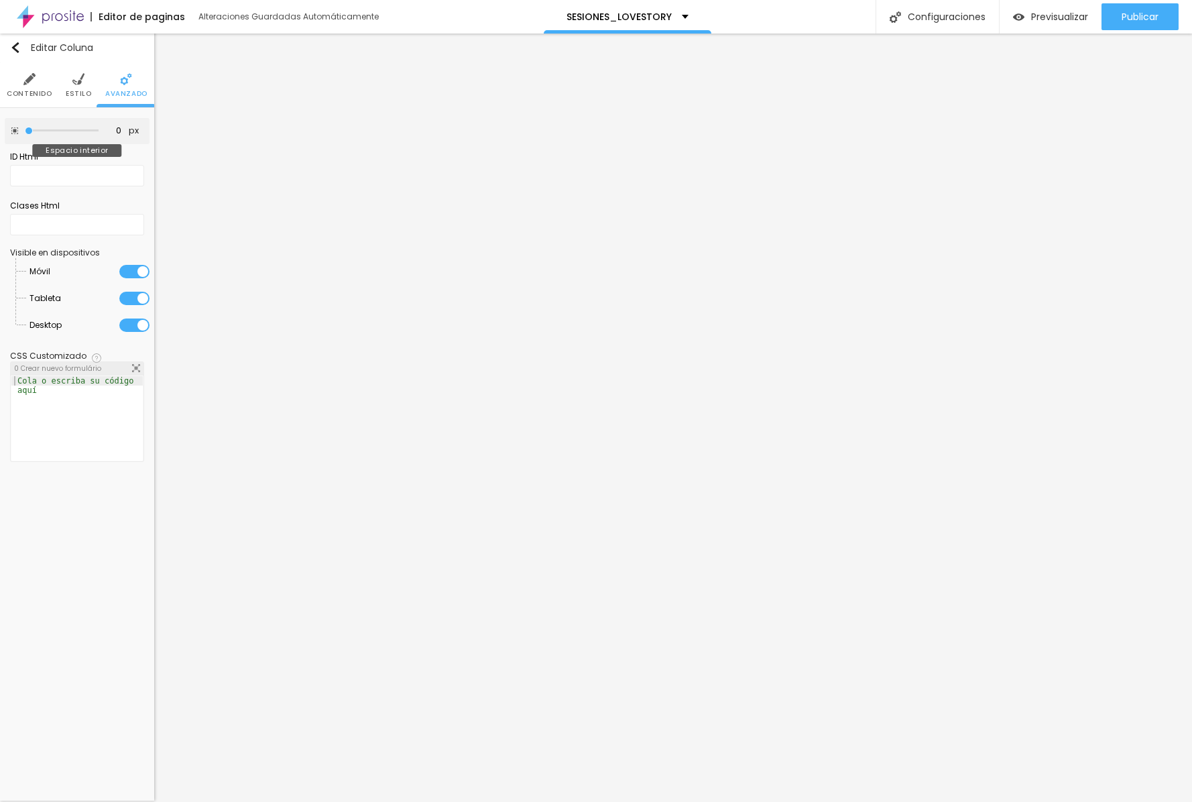
type input "5"
type input "10"
type input "15"
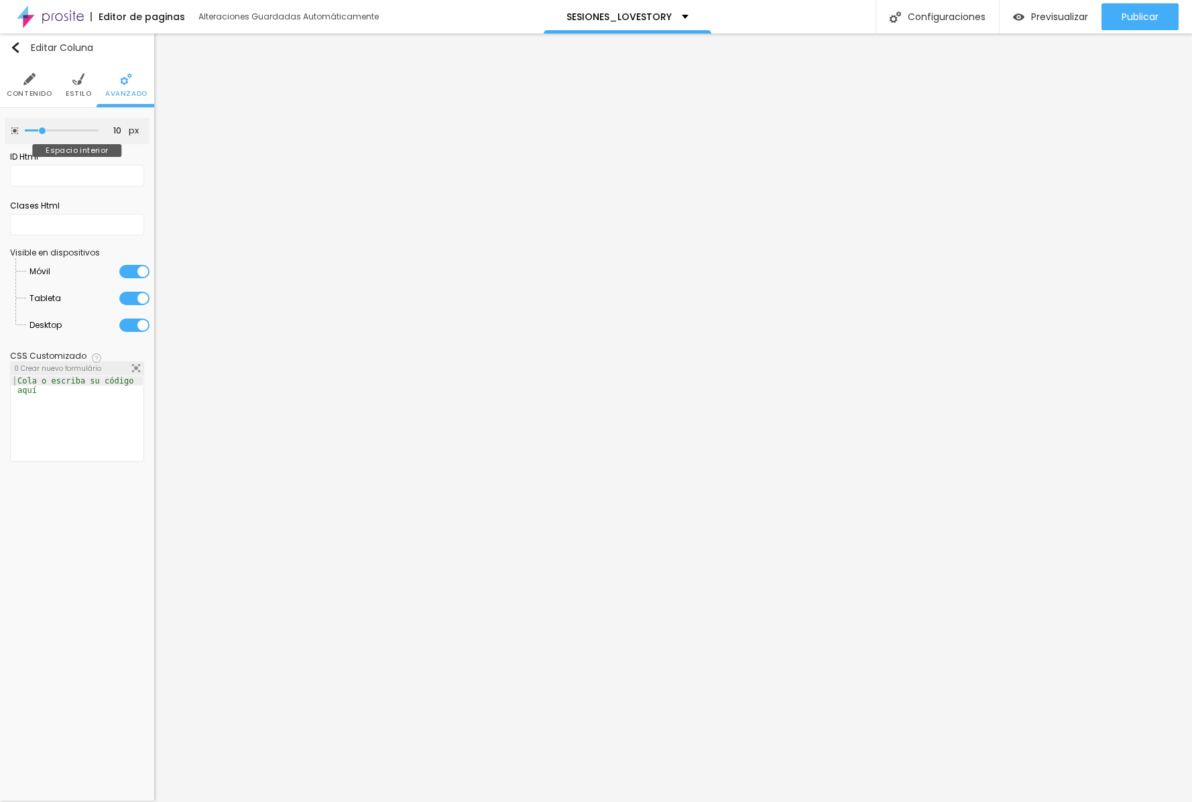
type input "15"
type input "20"
type input "25"
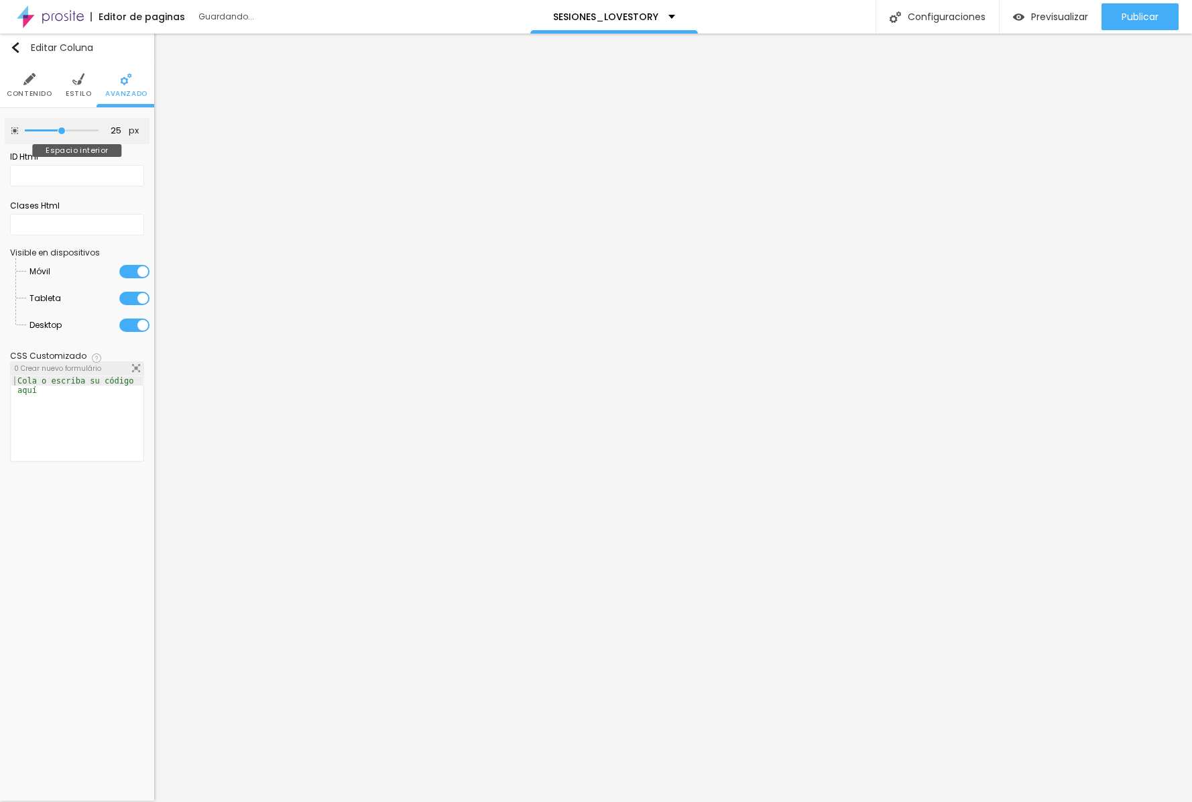
drag, startPoint x: 30, startPoint y: 130, endPoint x: 62, endPoint y: 131, distance: 31.5
type input "25"
click at [62, 131] on input "range" at bounding box center [62, 130] width 74 height 7
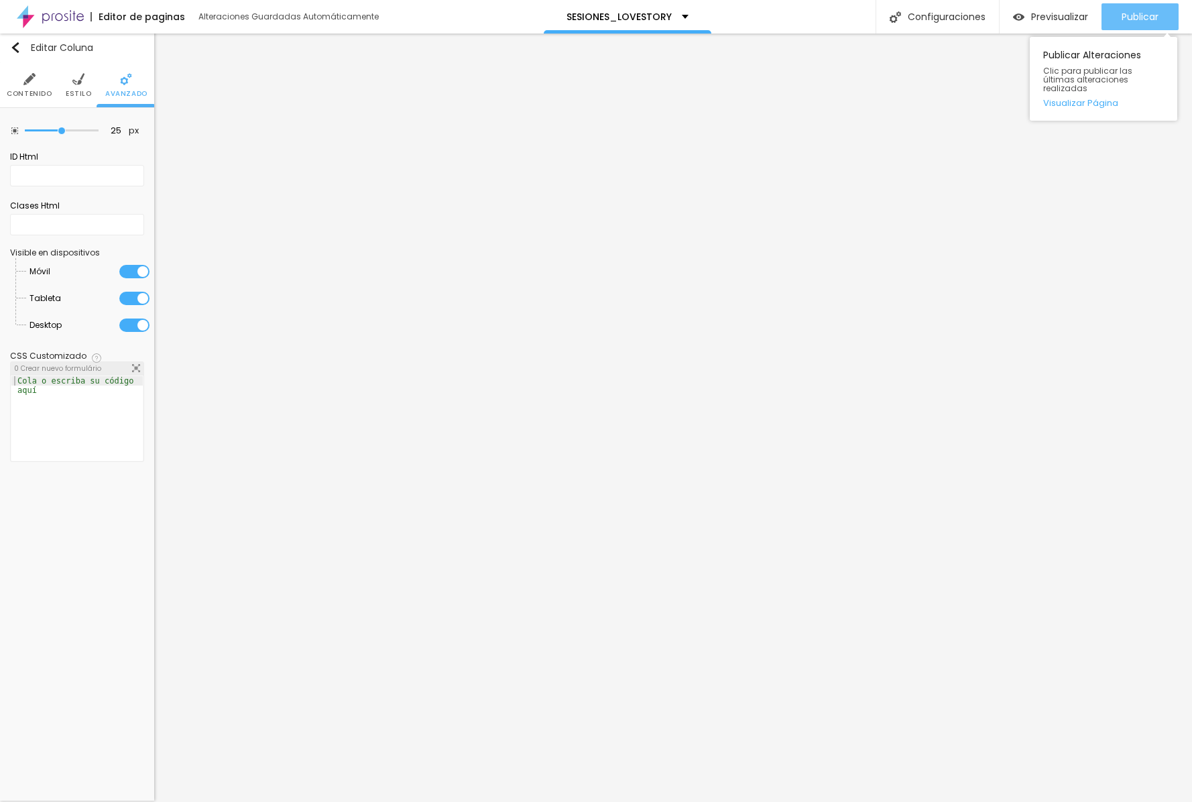
click at [607, 11] on span "Publicar" at bounding box center [1139, 16] width 37 height 11
click at [607, 17] on span "Previsualizar" at bounding box center [1059, 16] width 57 height 11
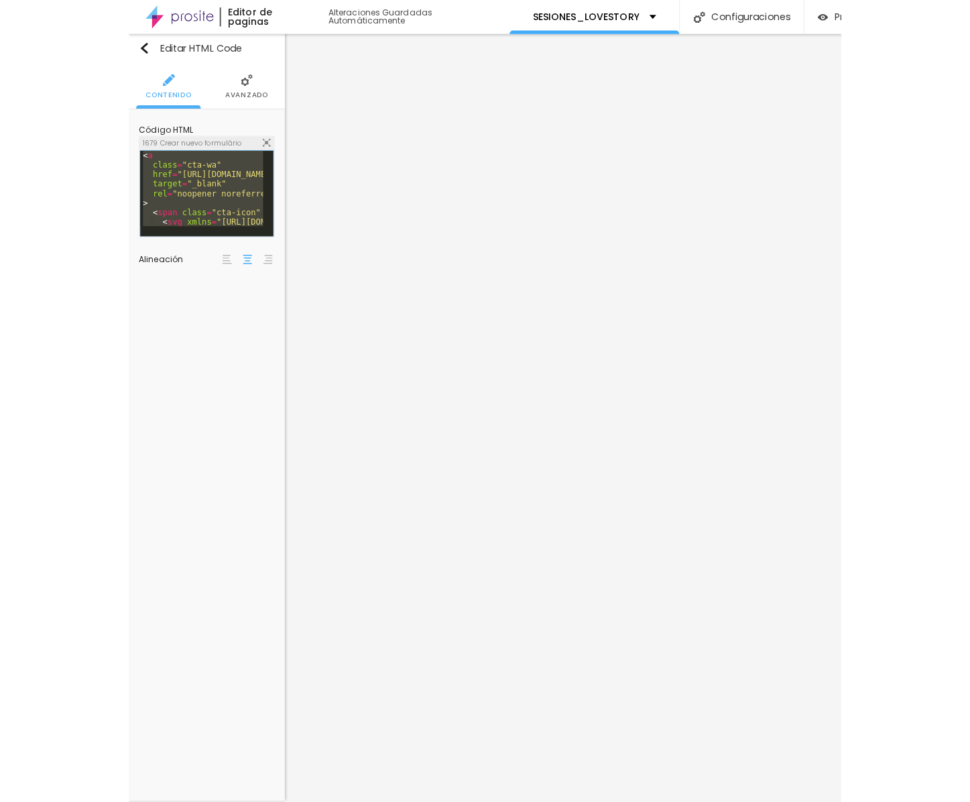
scroll to position [245, 0]
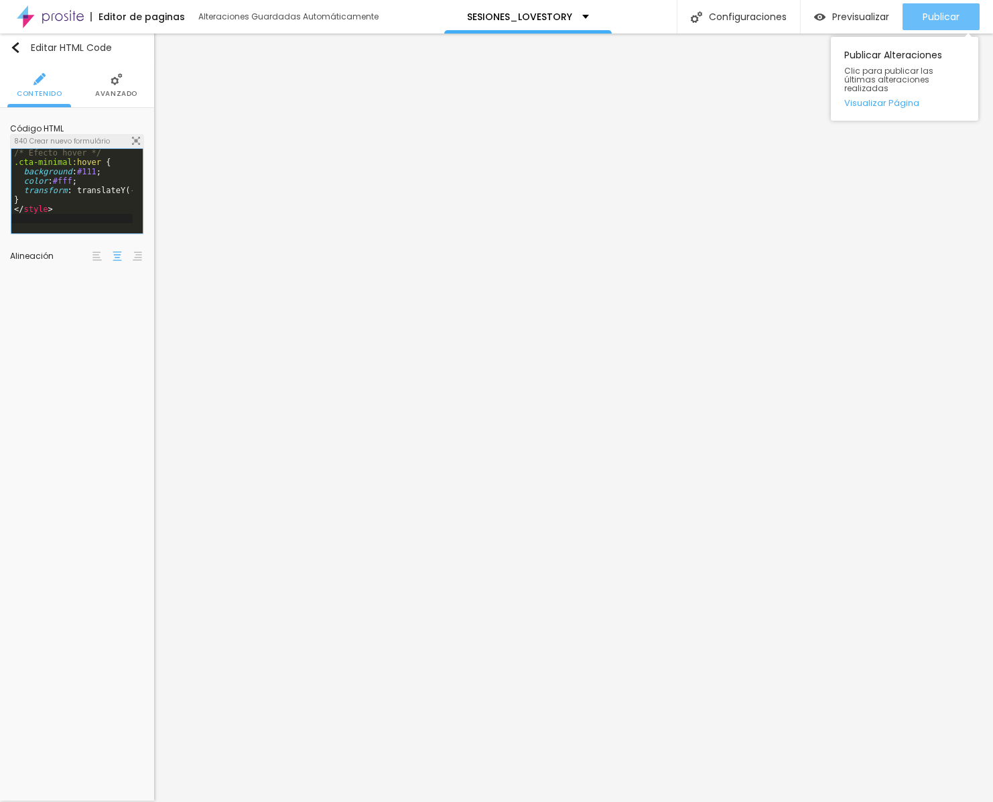
click at [607, 21] on span "Publicar" at bounding box center [941, 16] width 37 height 11
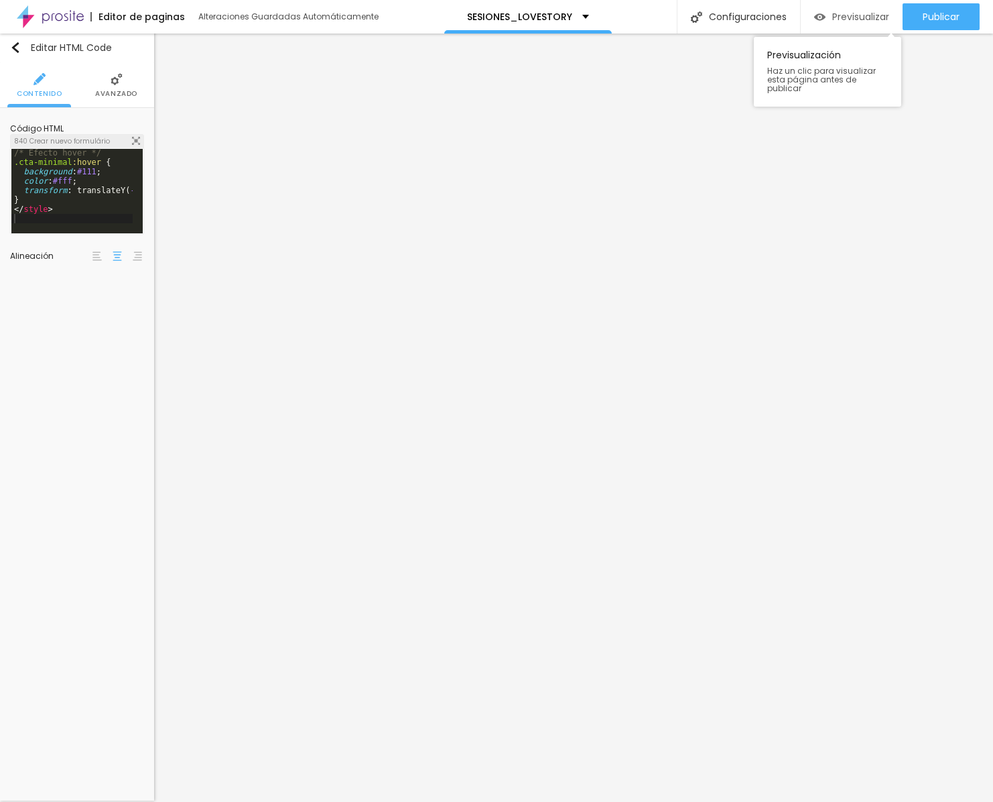
click at [607, 16] on span "Previsualizar" at bounding box center [860, 16] width 57 height 11
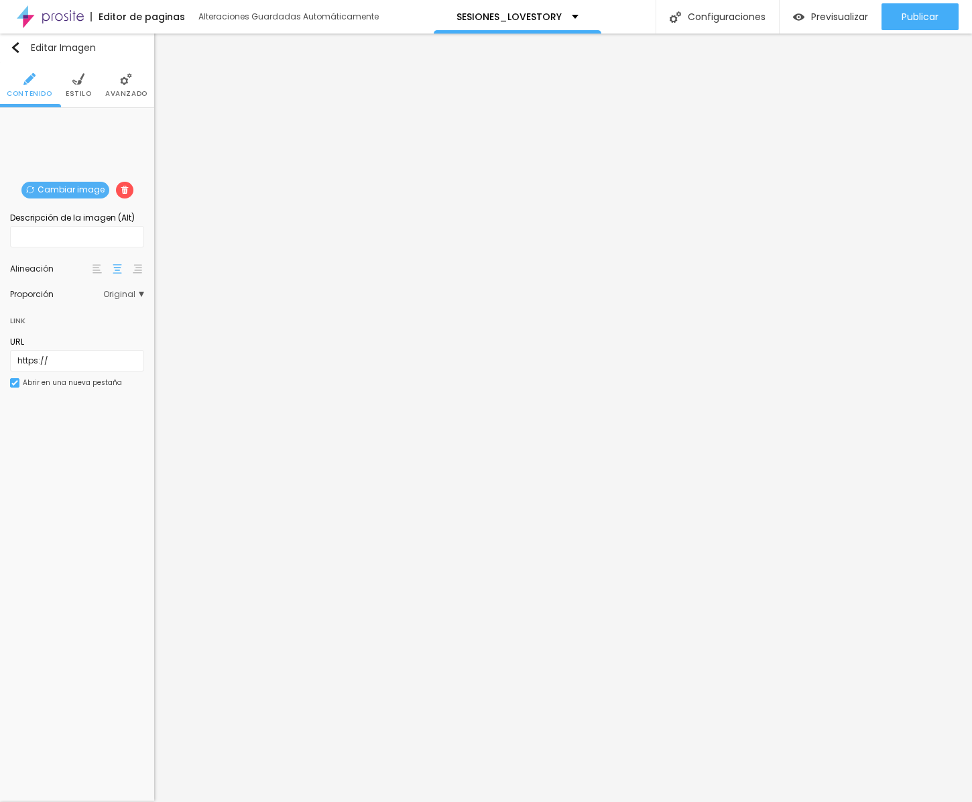
click at [115, 86] on li "Avanzado" at bounding box center [126, 85] width 42 height 44
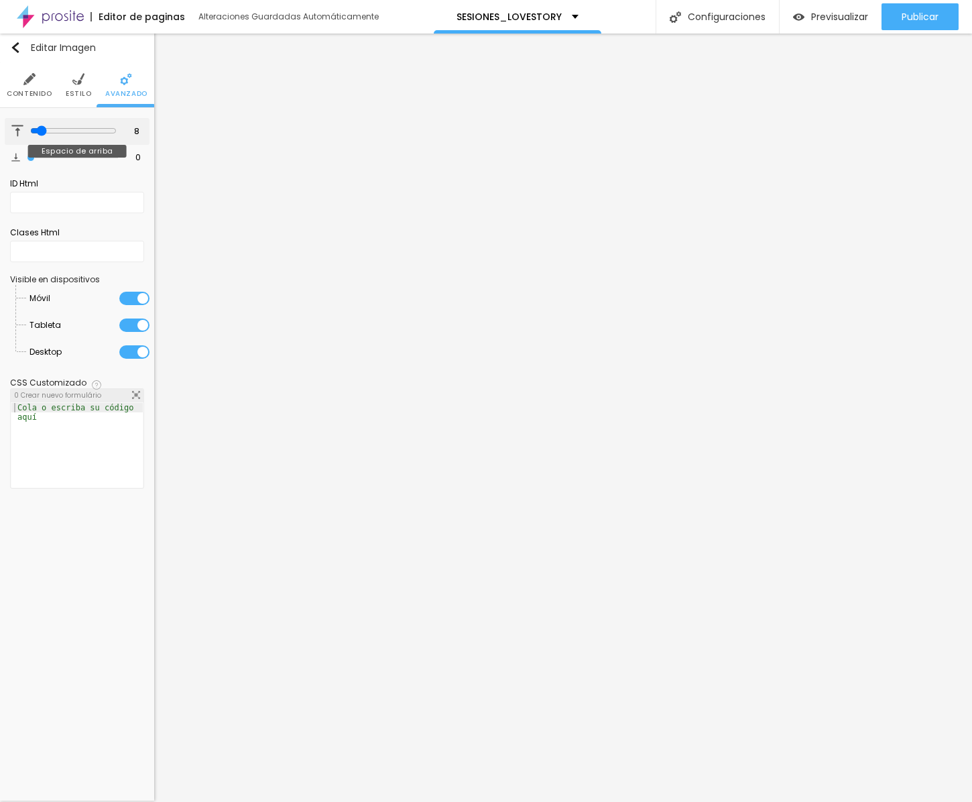
type input "6"
type input "5"
type input "4"
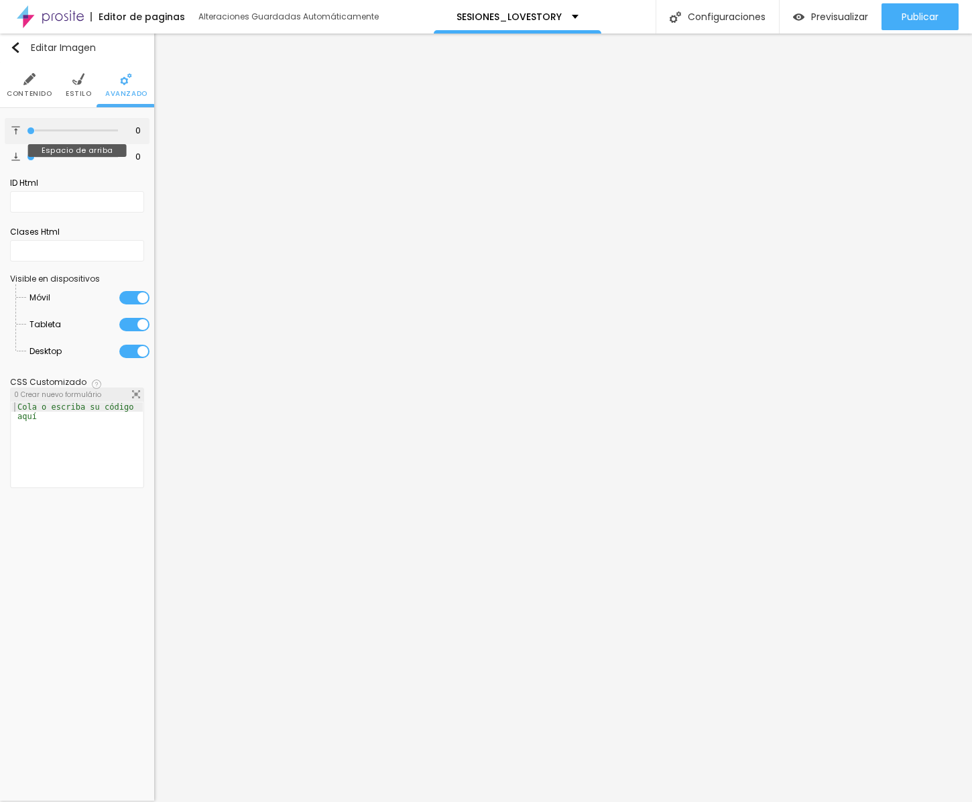
drag, startPoint x: 36, startPoint y: 132, endPoint x: 18, endPoint y: 131, distance: 18.1
click at [18, 131] on div "0 Espacio de arriba" at bounding box center [77, 131] width 145 height 26
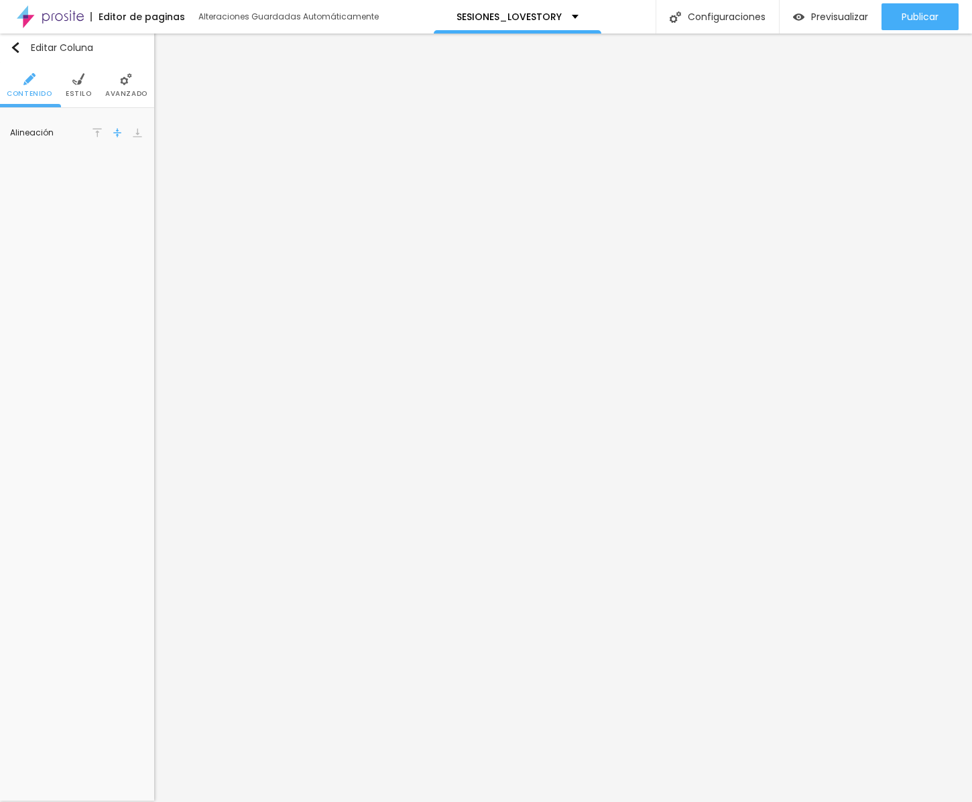
click at [133, 90] on span "Avanzado" at bounding box center [126, 93] width 42 height 7
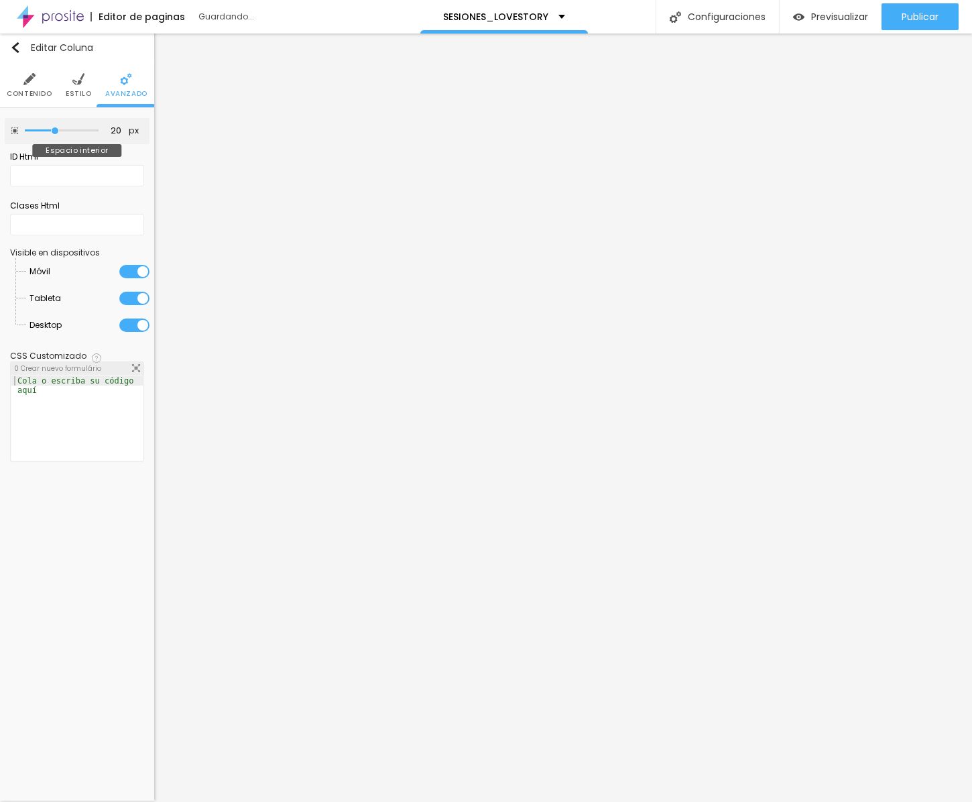
drag, startPoint x: 62, startPoint y: 129, endPoint x: 54, endPoint y: 129, distance: 8.7
click at [54, 129] on input "range" at bounding box center [62, 130] width 74 height 7
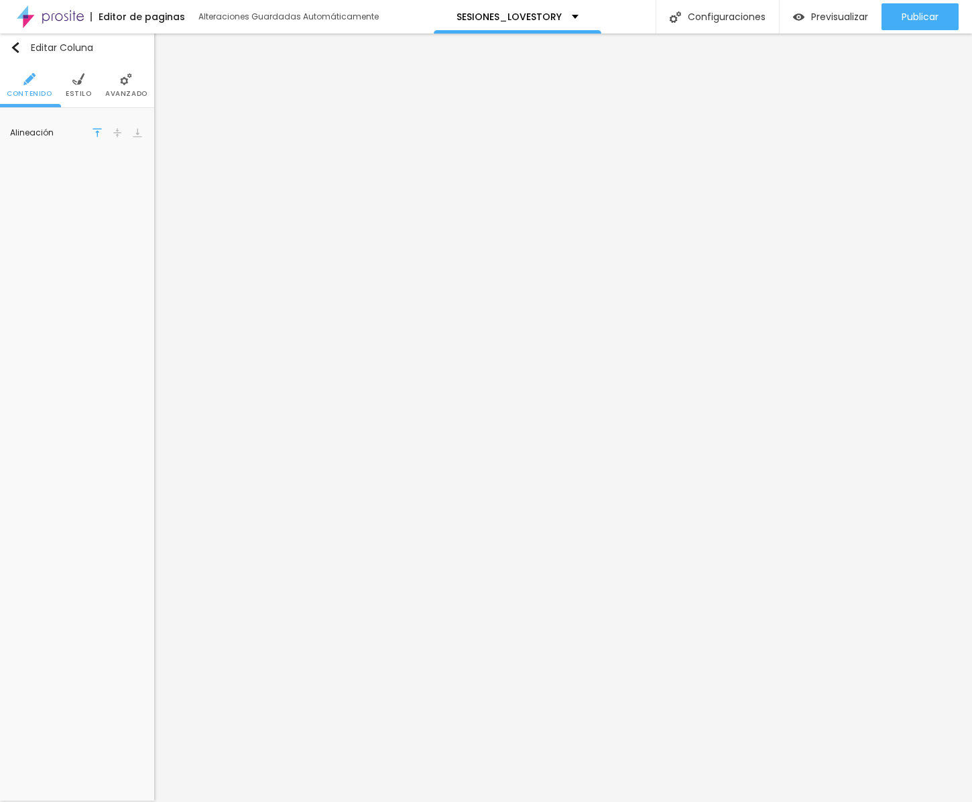
click at [118, 131] on img at bounding box center [117, 132] width 9 height 9
click at [129, 88] on li "Avanzado" at bounding box center [126, 85] width 42 height 44
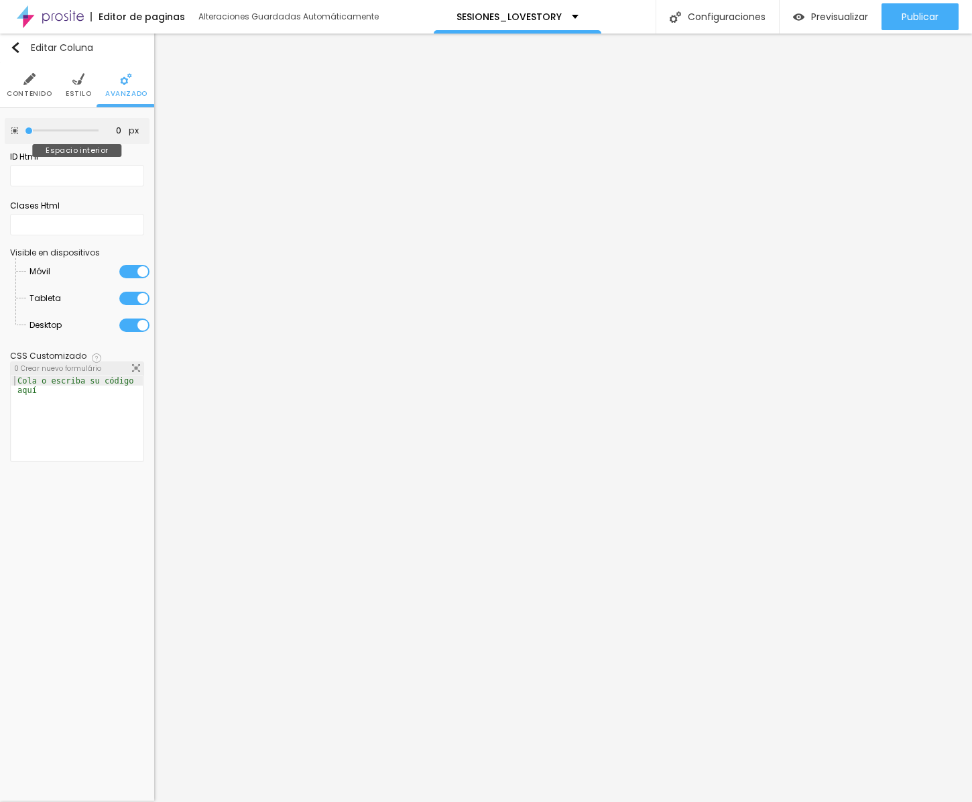
drag, startPoint x: 58, startPoint y: 129, endPoint x: 25, endPoint y: 130, distance: 32.2
click at [25, 130] on input "range" at bounding box center [62, 130] width 74 height 7
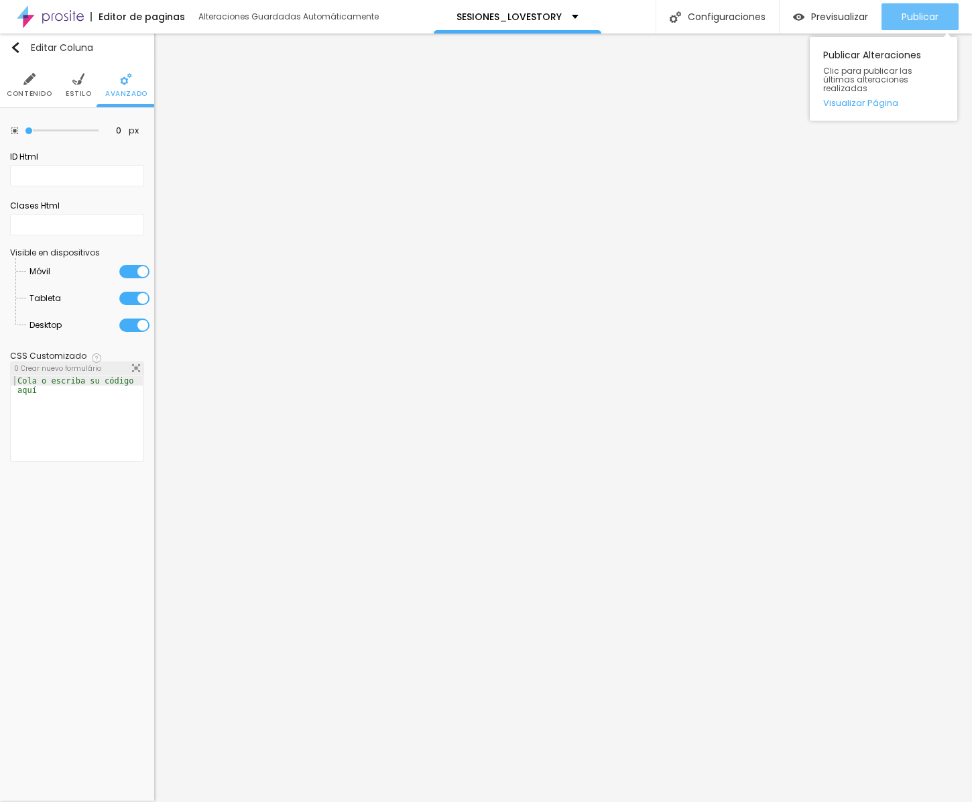
click at [607, 20] on span "Publicar" at bounding box center [919, 16] width 37 height 11
click at [607, 17] on span "Previsualizar" at bounding box center [839, 16] width 57 height 11
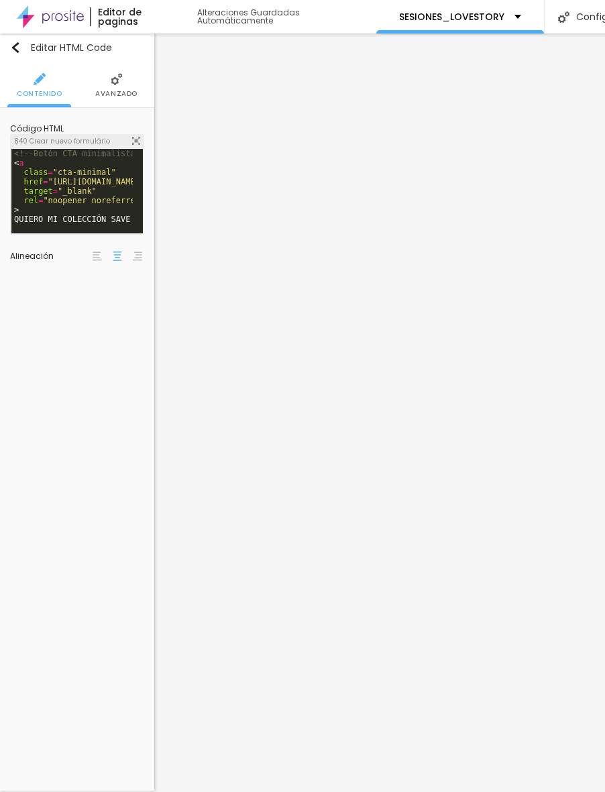
click at [101, 103] on li "Avanzado" at bounding box center [116, 85] width 42 height 44
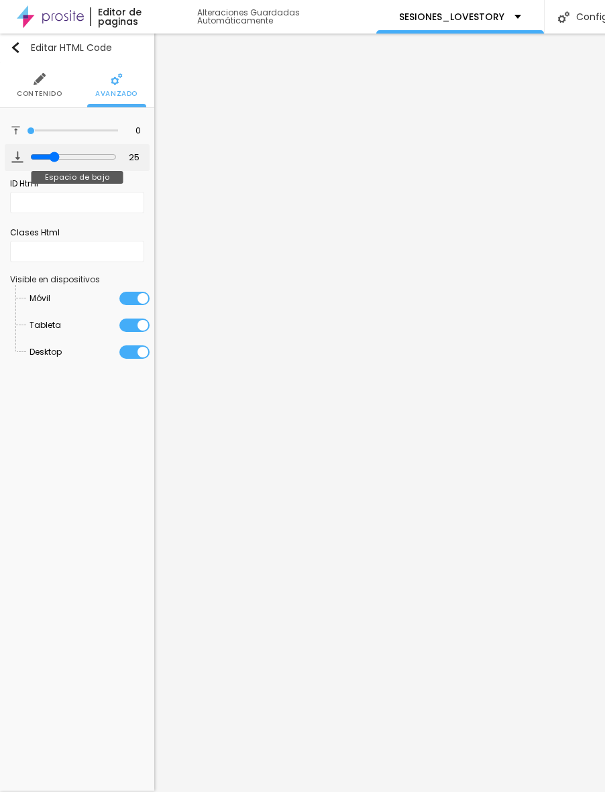
drag, startPoint x: 33, startPoint y: 160, endPoint x: 52, endPoint y: 161, distance: 18.8
click at [52, 161] on input "range" at bounding box center [73, 156] width 86 height 11
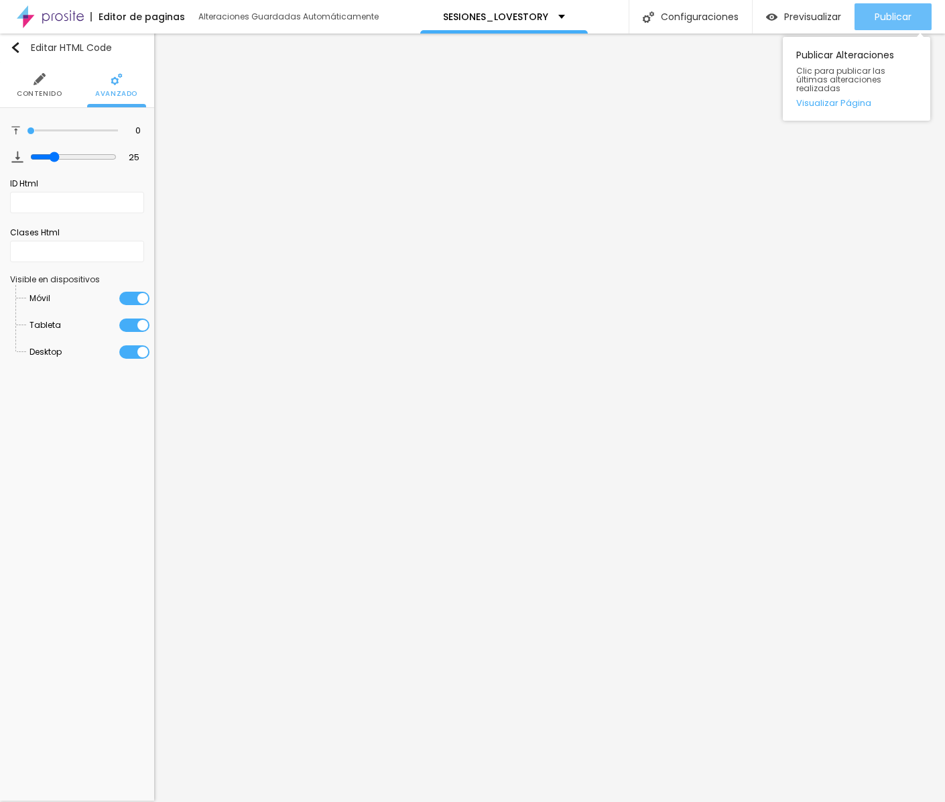
click at [607, 18] on span "Publicar" at bounding box center [893, 16] width 37 height 11
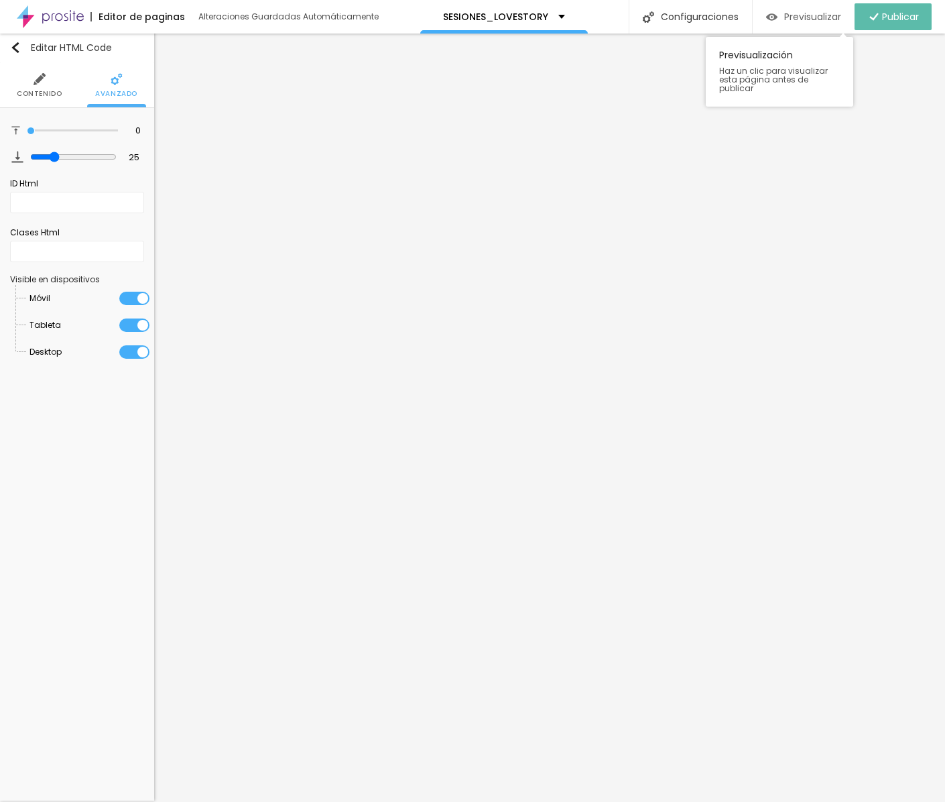
click at [607, 20] on span "Previsualizar" at bounding box center [812, 16] width 57 height 11
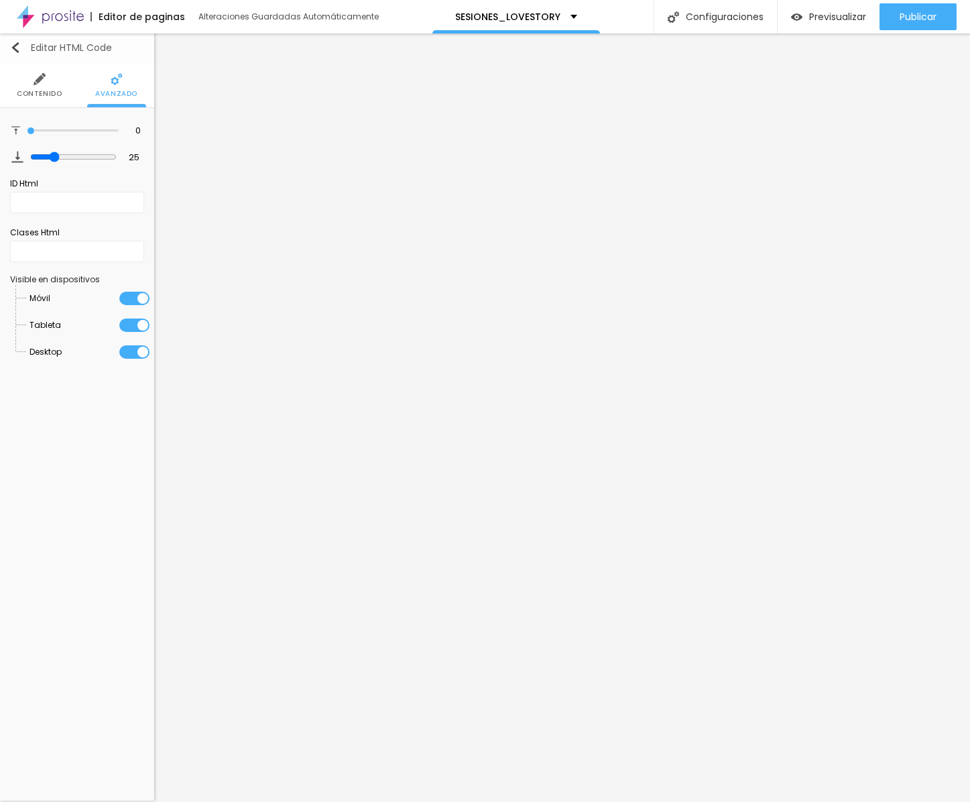
click at [13, 47] on img "button" at bounding box center [15, 47] width 11 height 11
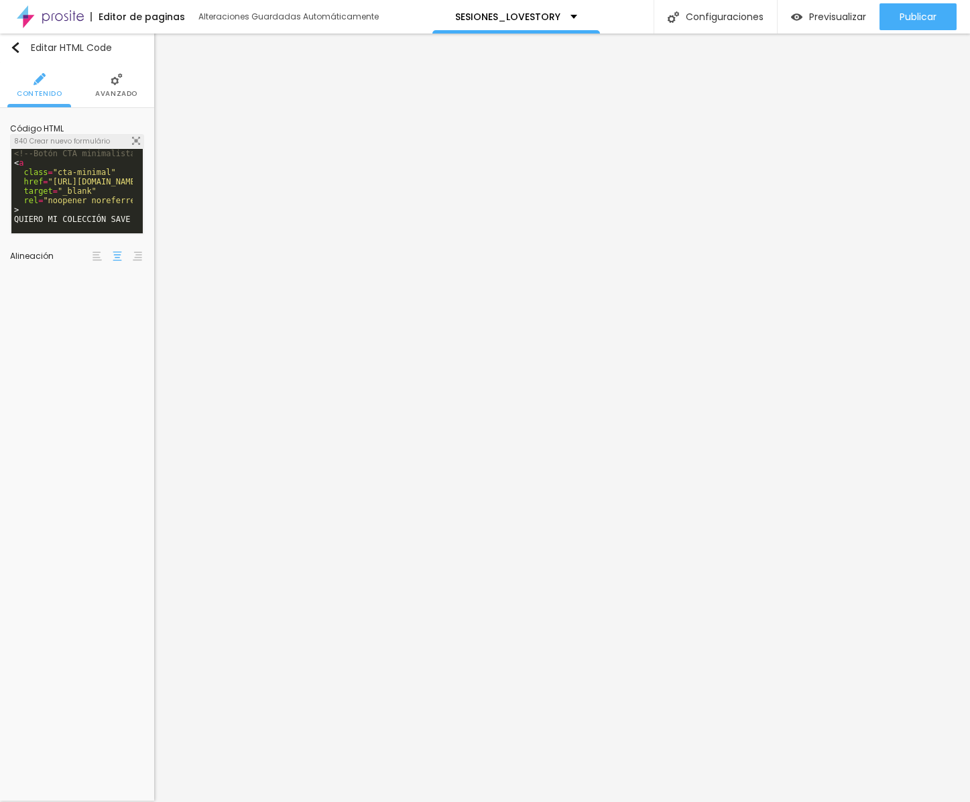
click at [92, 187] on div "<!-- Botón CTA minimalista --> < a class = "cta-minimal" href = "[URL][DOMAIN_N…" at bounding box center [398, 195] width 775 height 93
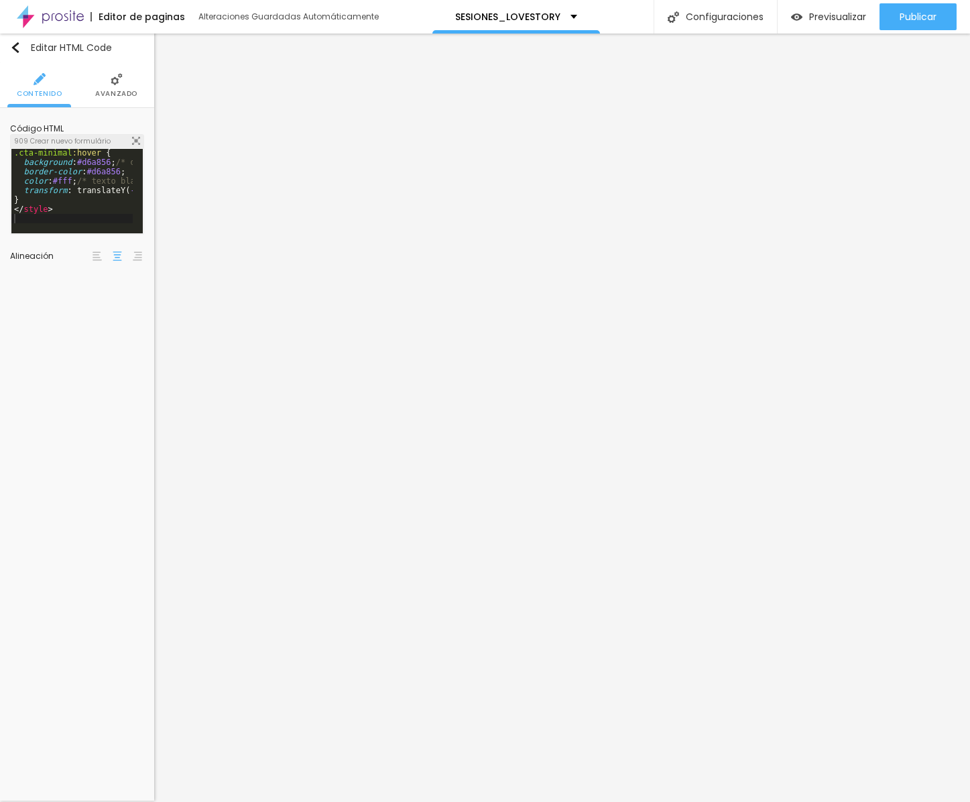
click at [97, 204] on div ".cta-minimal :hover { background : #d6a856 ; /* dorado elegante */ border-color…" at bounding box center [398, 194] width 775 height 93
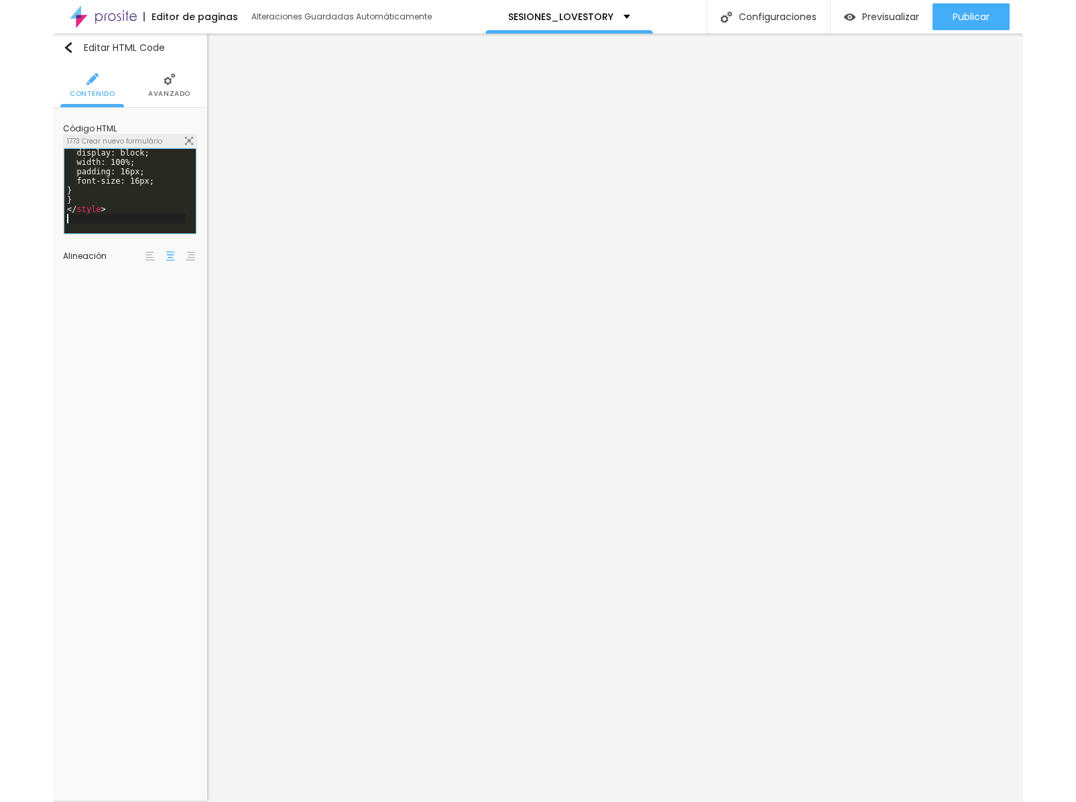
scroll to position [554, 0]
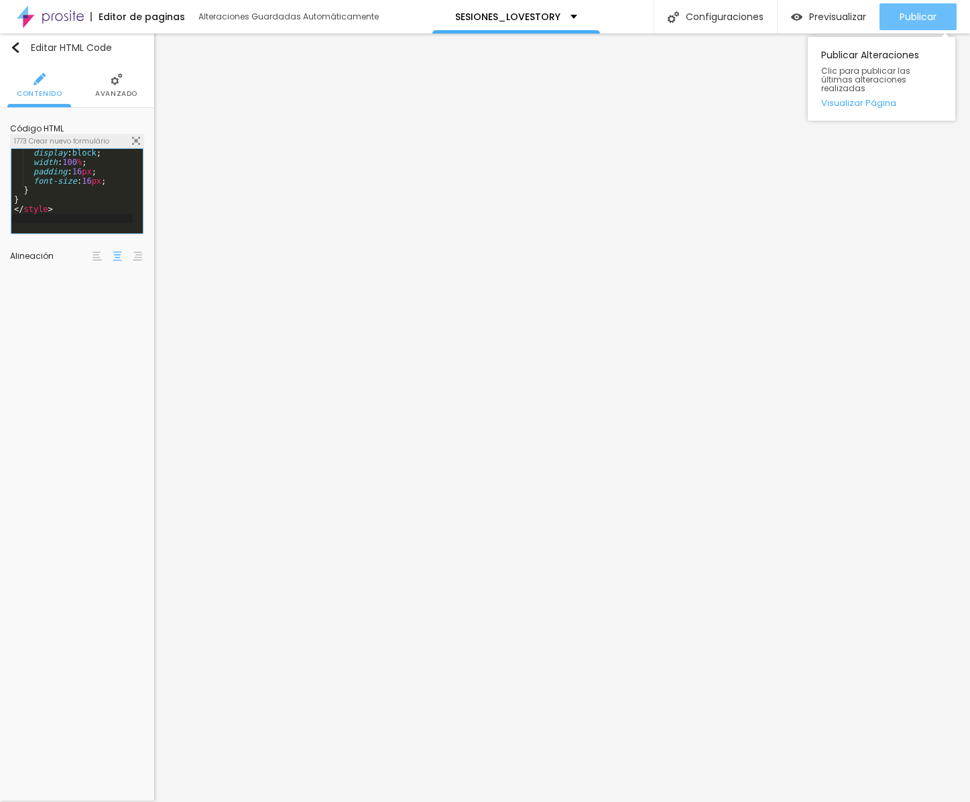
click at [607, 20] on span "Publicar" at bounding box center [917, 16] width 37 height 11
click at [607, 13] on span "Previsualizar" at bounding box center [837, 16] width 57 height 11
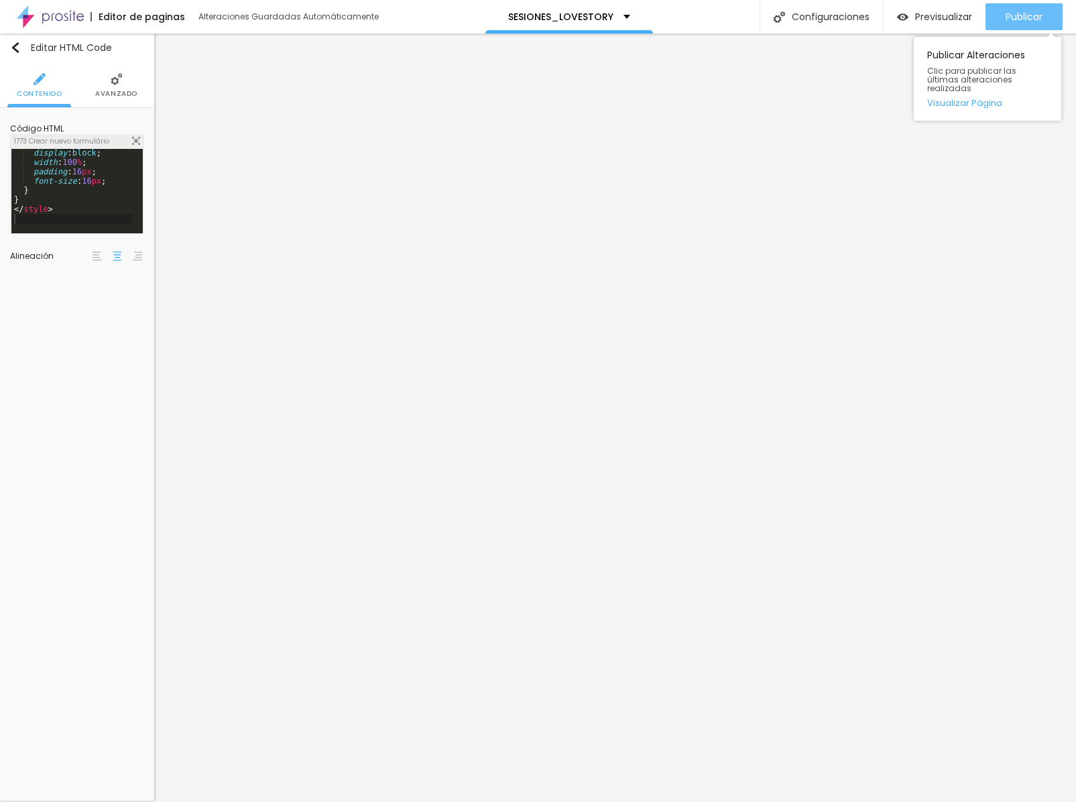
click at [607, 23] on div "Publicar" at bounding box center [1023, 16] width 37 height 27
